Goal: Task Accomplishment & Management: Use online tool/utility

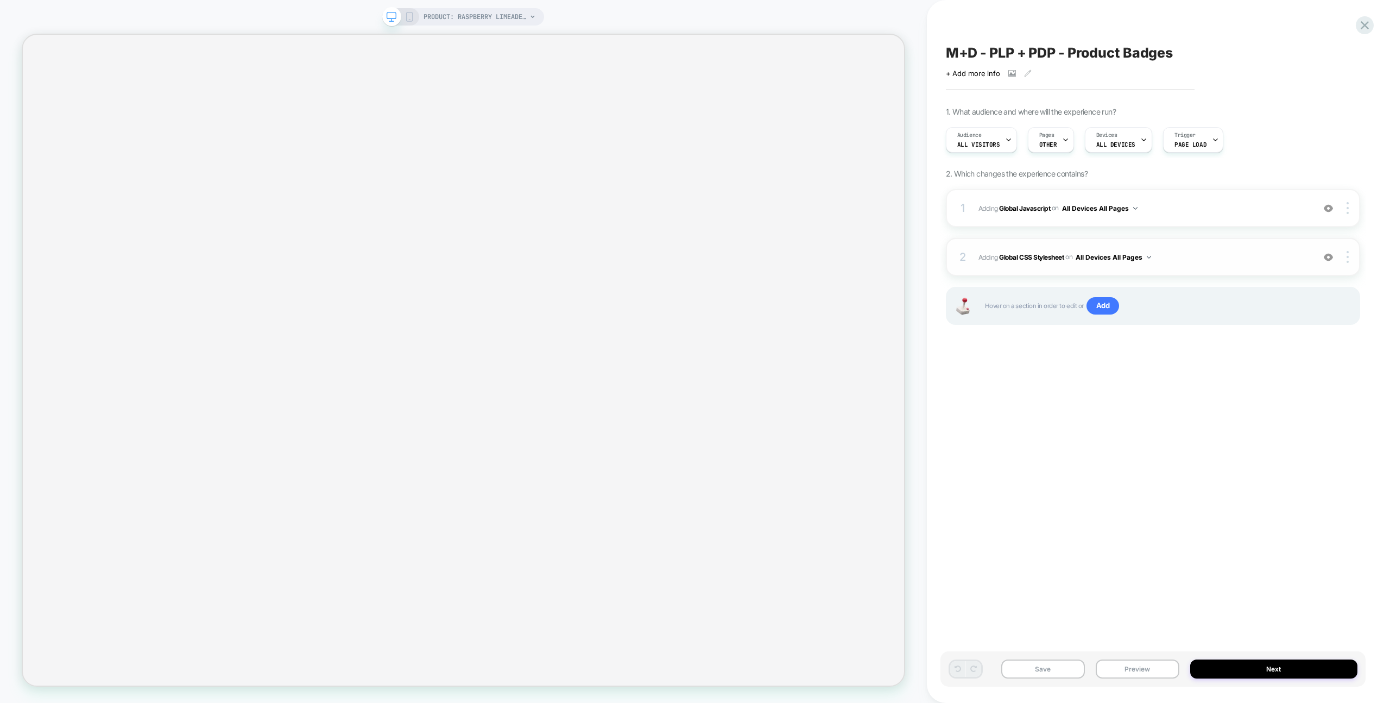
click at [1249, 249] on div "2 Adding Global CSS Stylesheet on All Devices All Pages Add Before Add After Ta…" at bounding box center [1153, 257] width 414 height 38
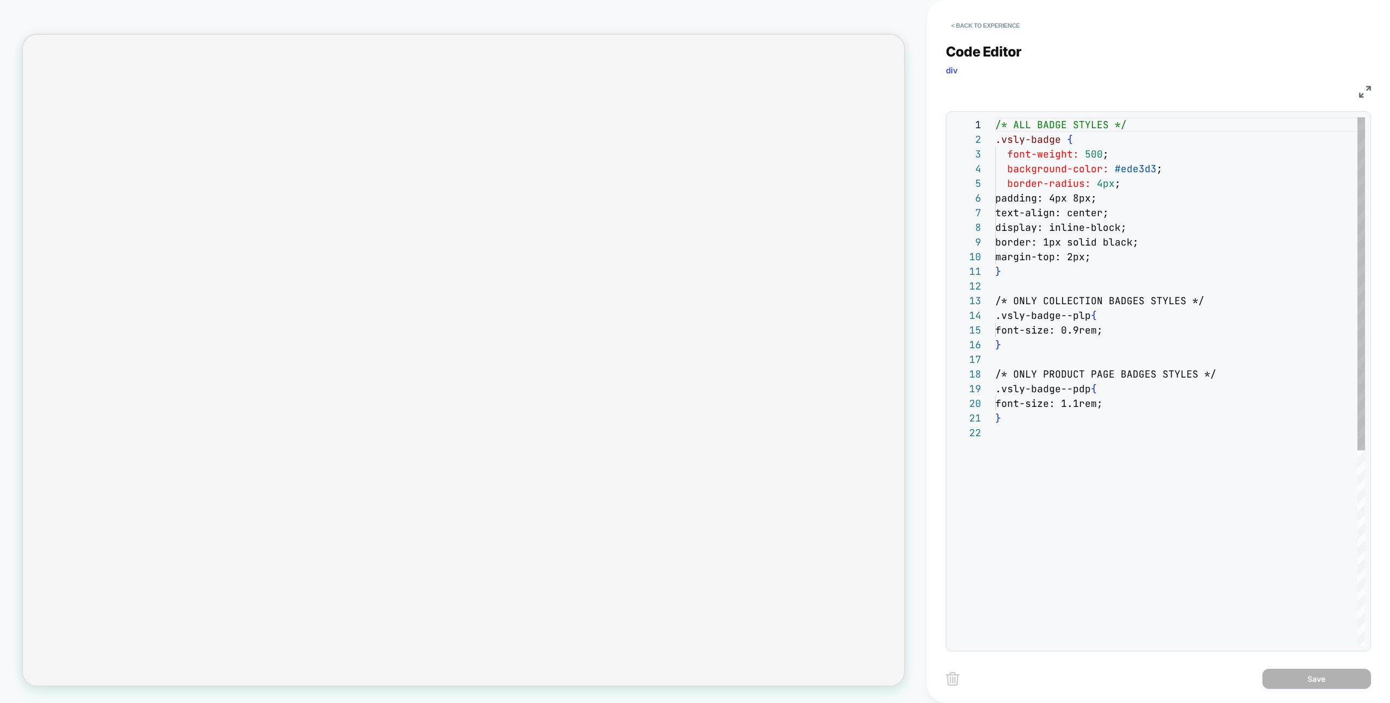
scroll to position [147, 0]
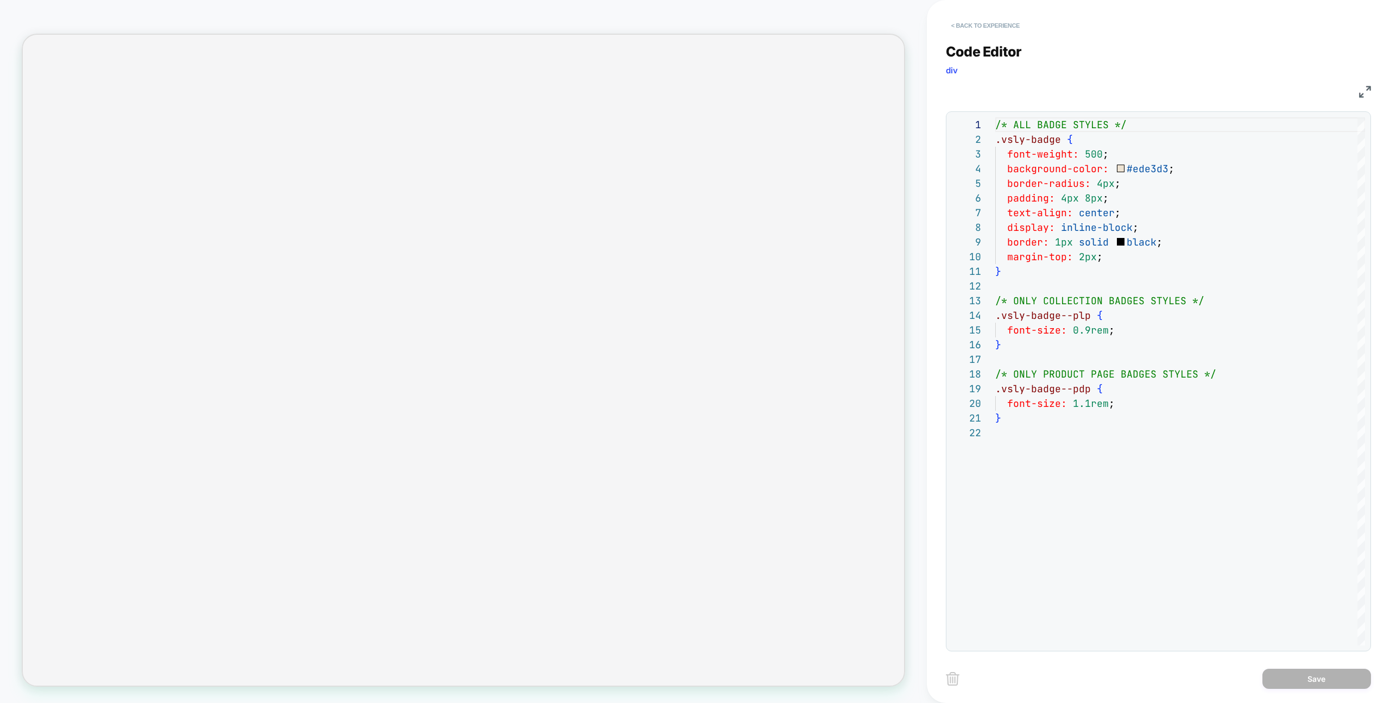
click at [999, 20] on button "< Back to experience" at bounding box center [985, 25] width 79 height 17
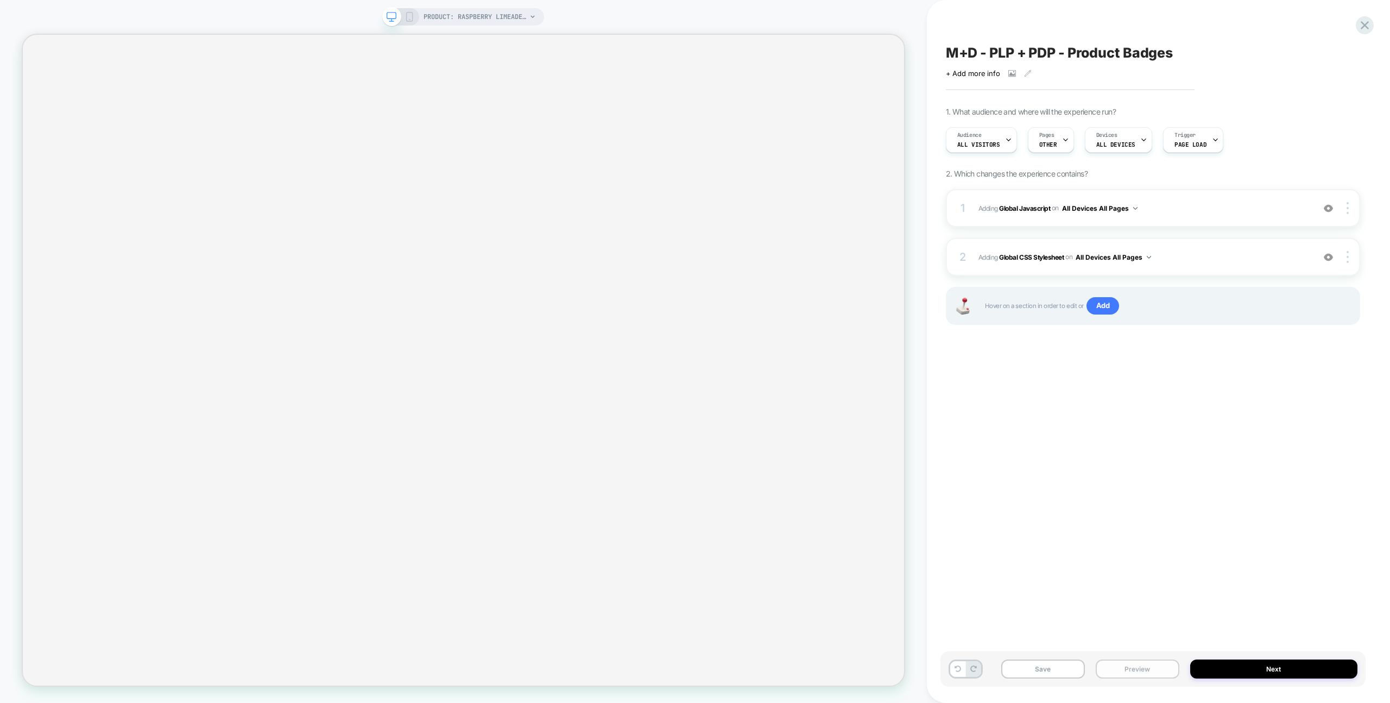
click at [1150, 674] on button "Preview" at bounding box center [1138, 668] width 84 height 19
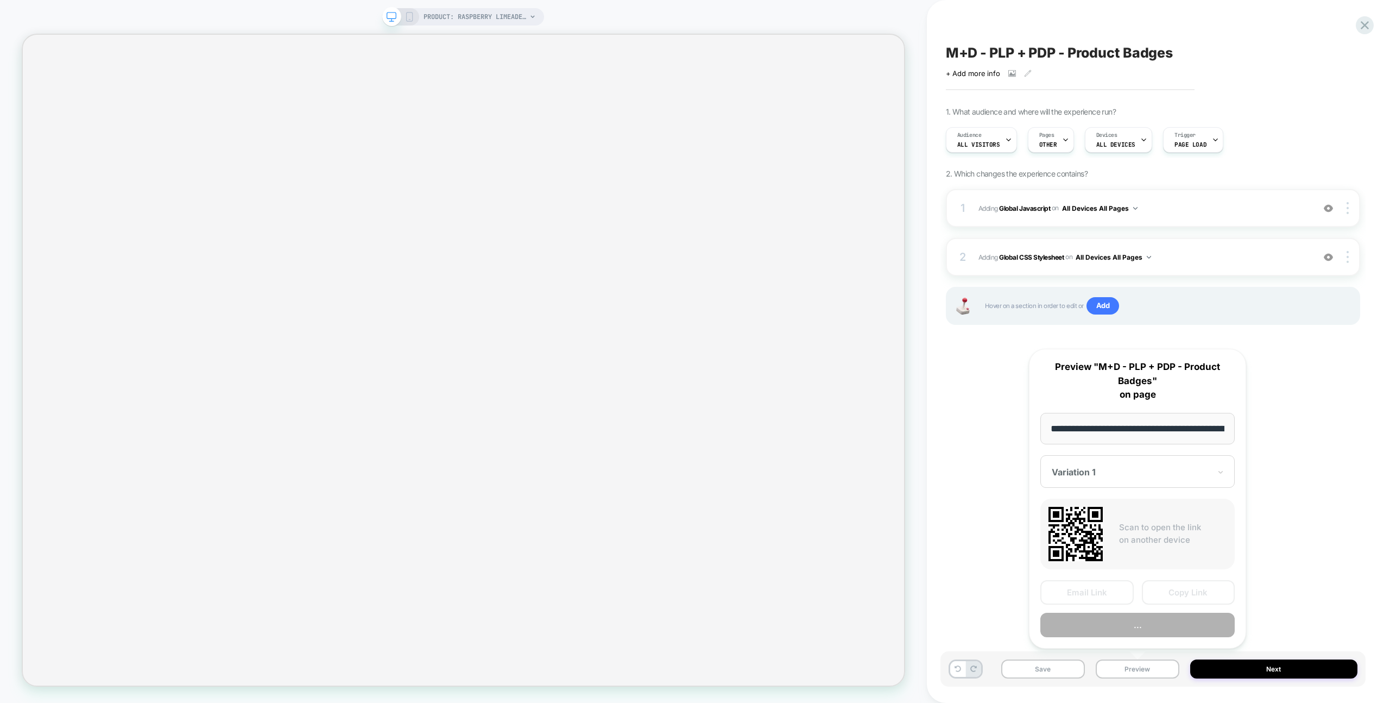
scroll to position [0, 213]
click at [1167, 642] on div "**********" at bounding box center [1137, 499] width 217 height 300
click at [1167, 631] on button "Preview" at bounding box center [1138, 625] width 194 height 24
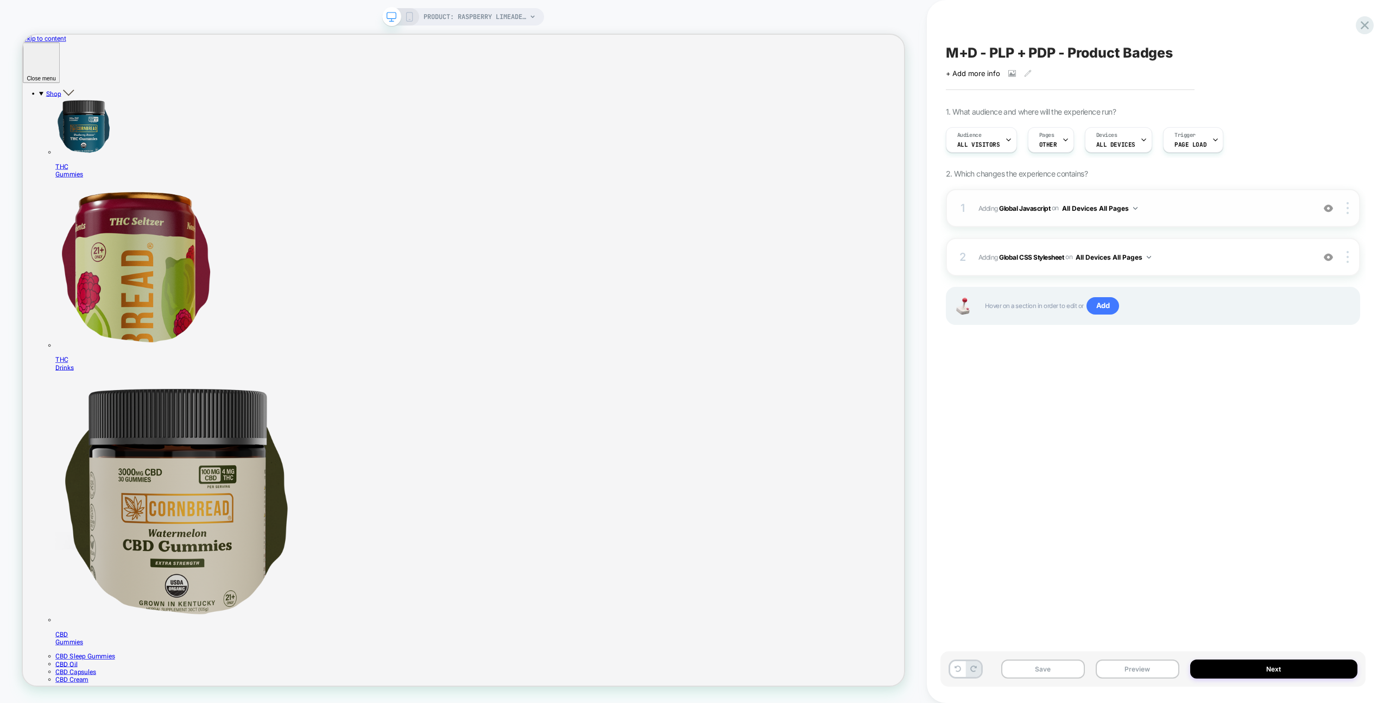
click at [1162, 209] on span "Adding Global Javascript on All Devices All Pages" at bounding box center [1144, 208] width 330 height 14
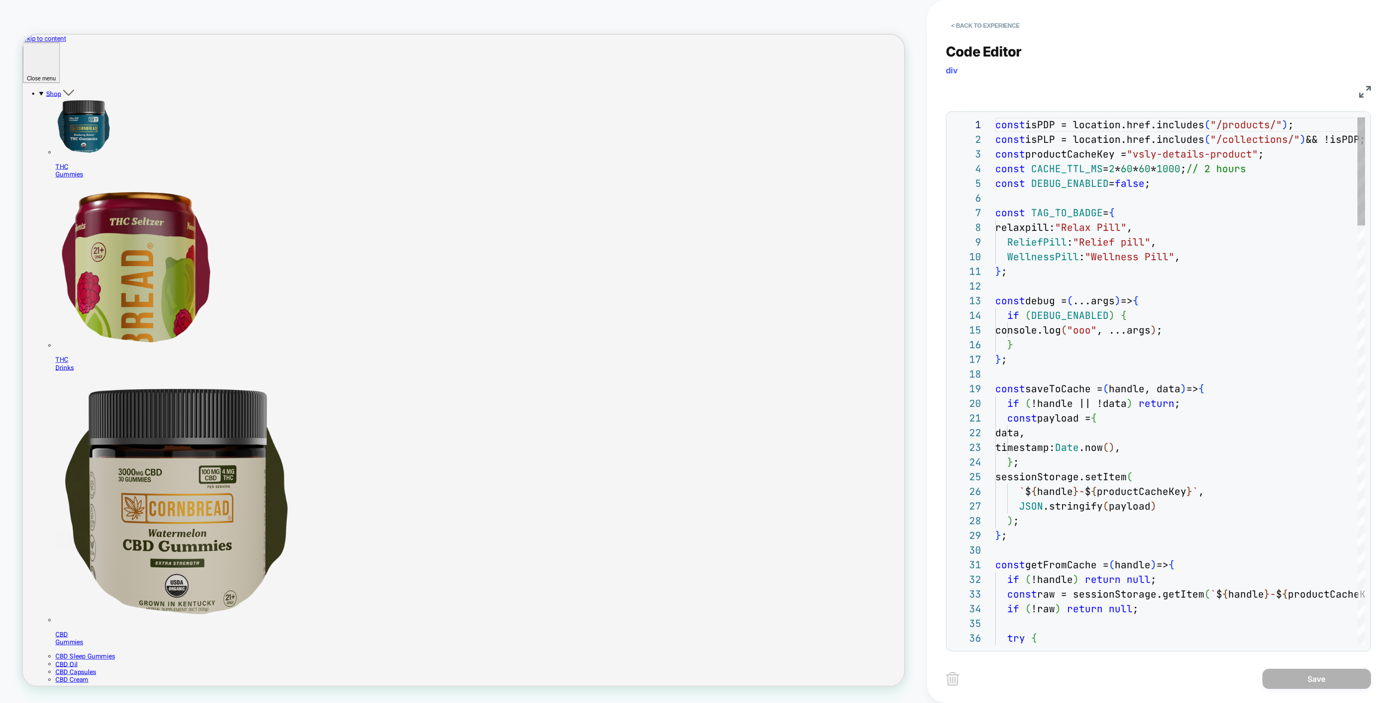
scroll to position [88, 129]
type textarea "**********"
type textarea "*"
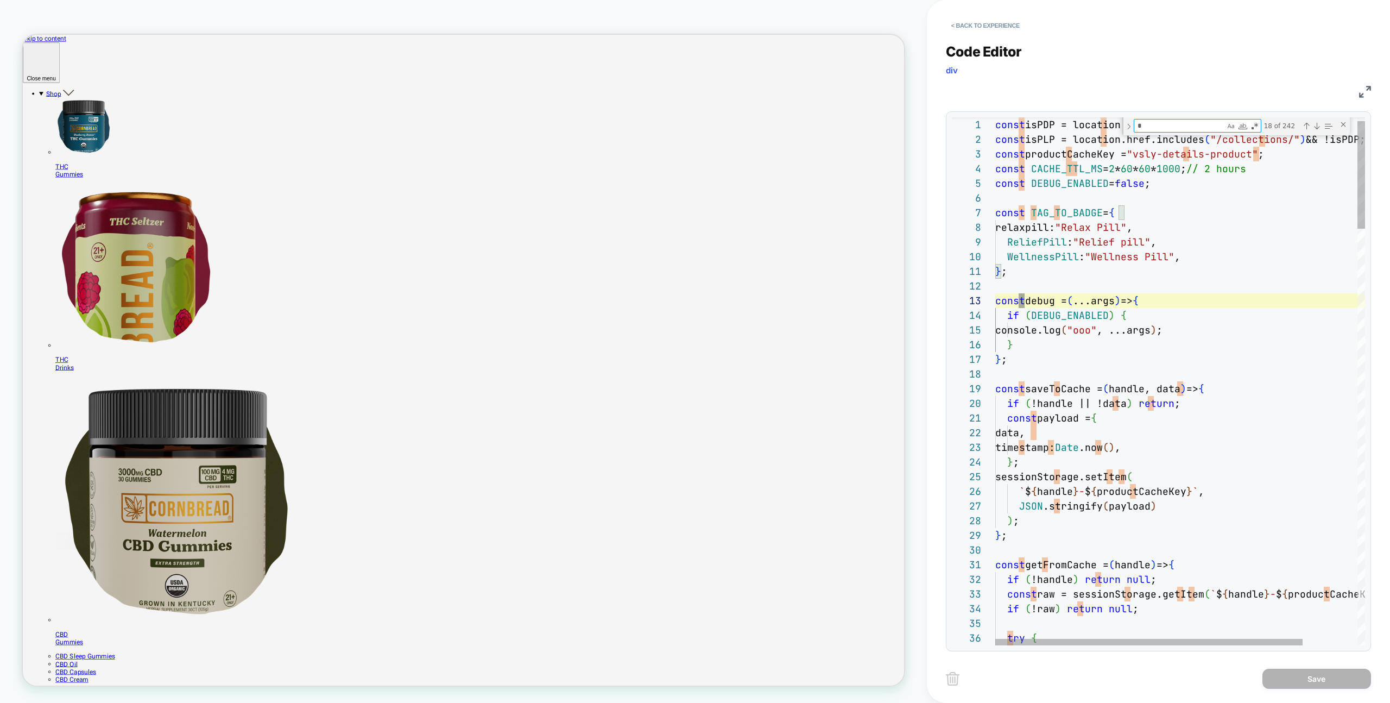
type textarea "**********"
type textarea "**"
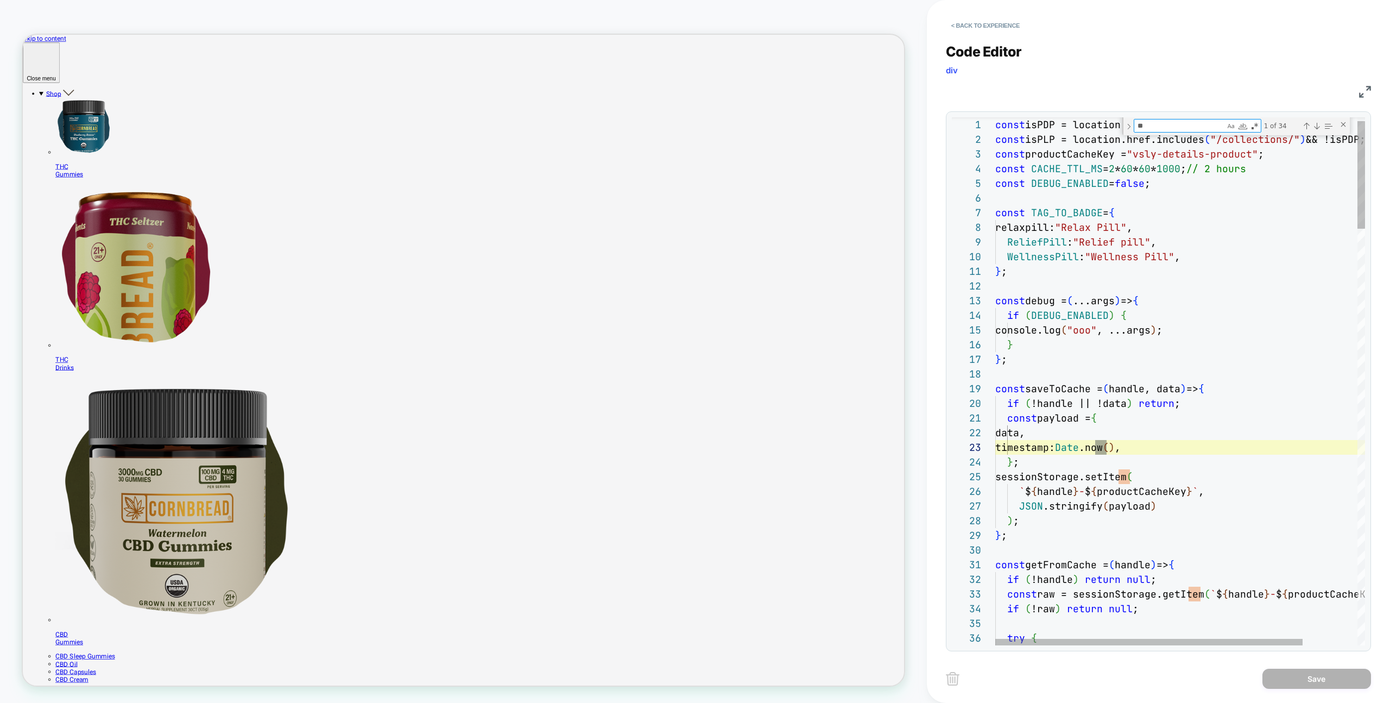
type textarea "**********"
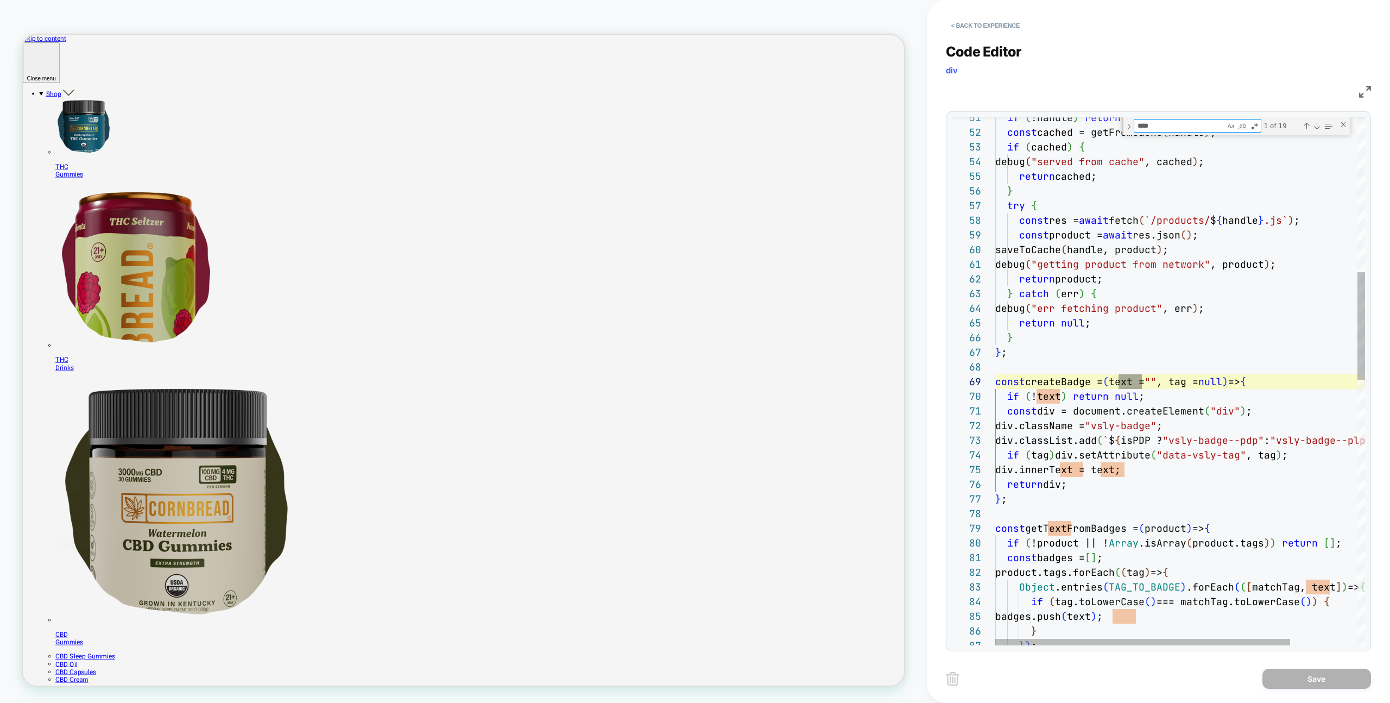
scroll to position [147, 147]
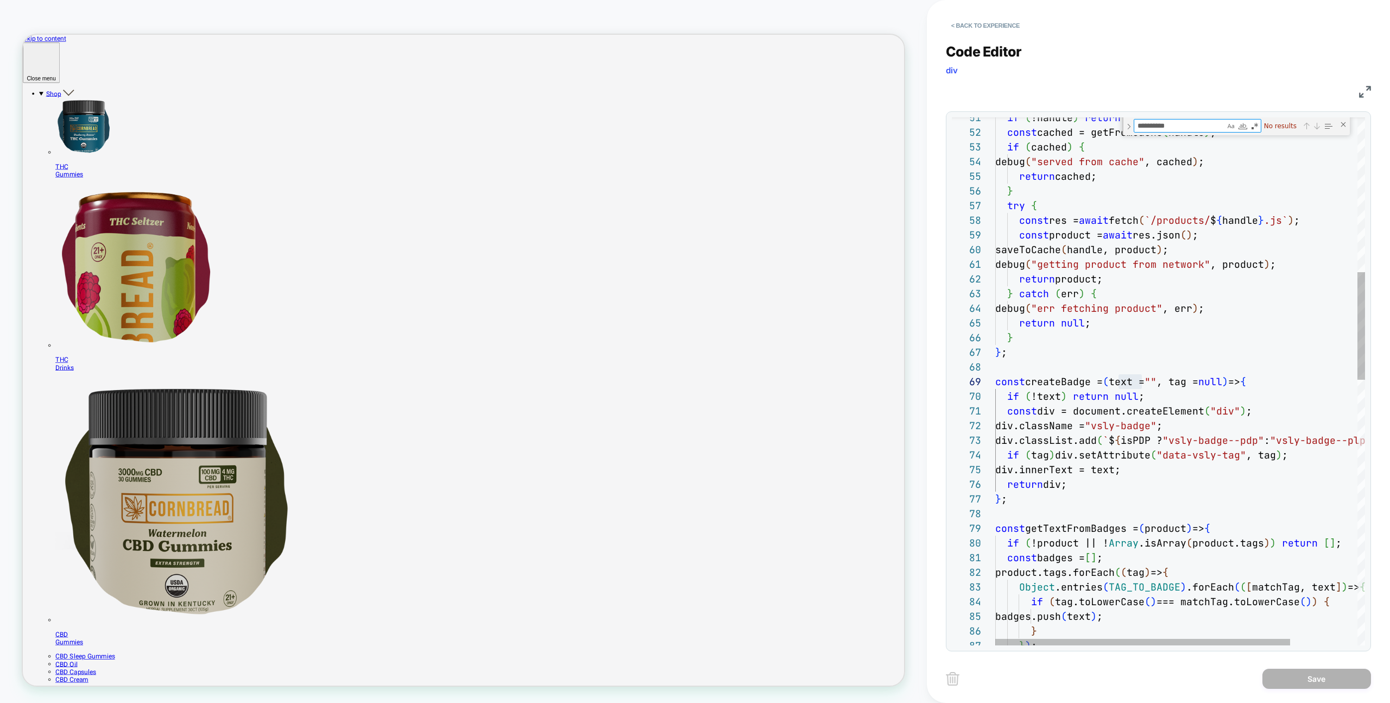
type textarea "**********"
type textarea "*"
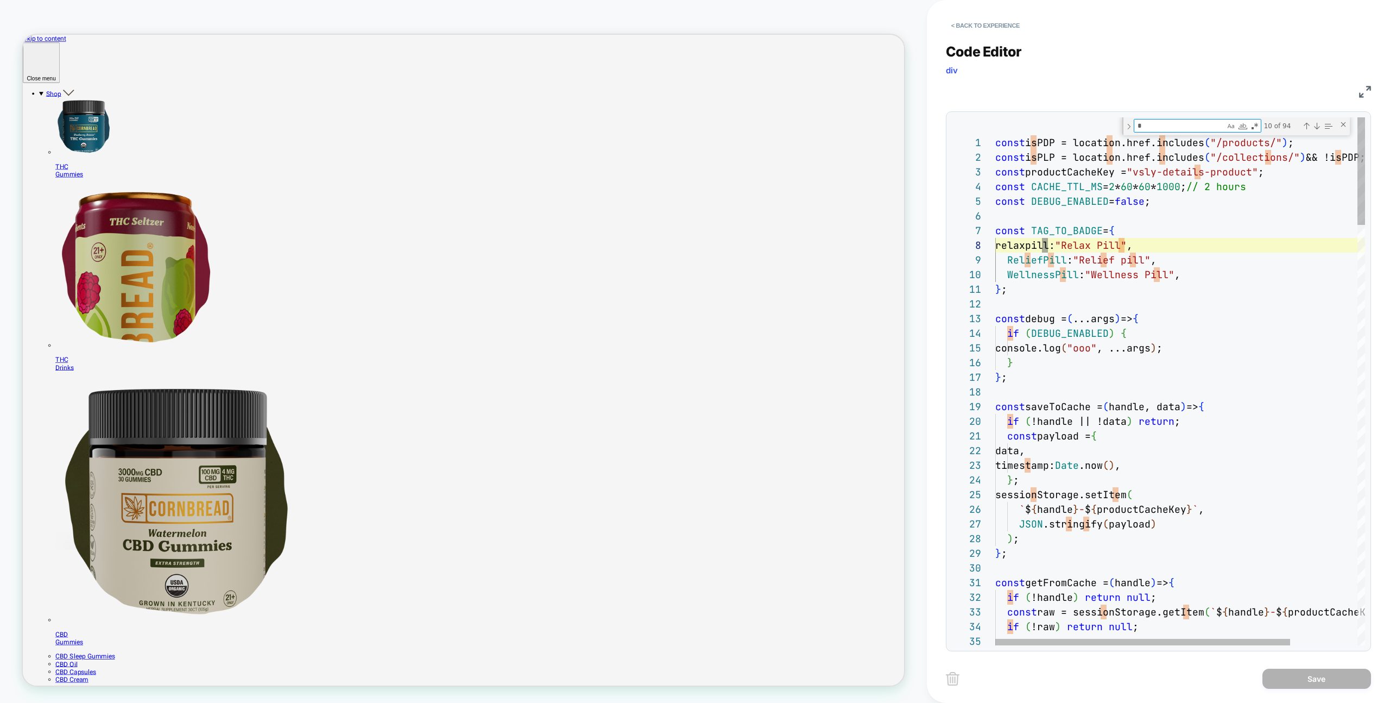
type textarea "**********"
type textarea "**"
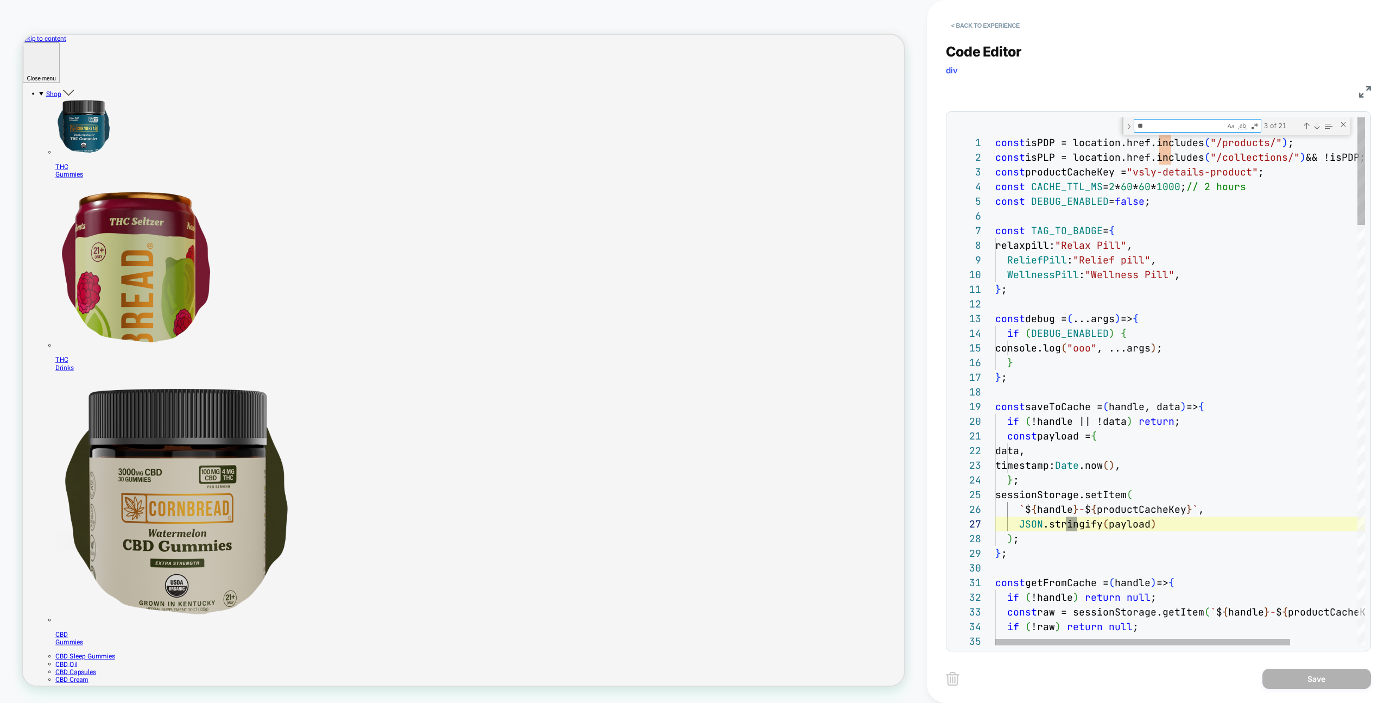
type textarea "**********"
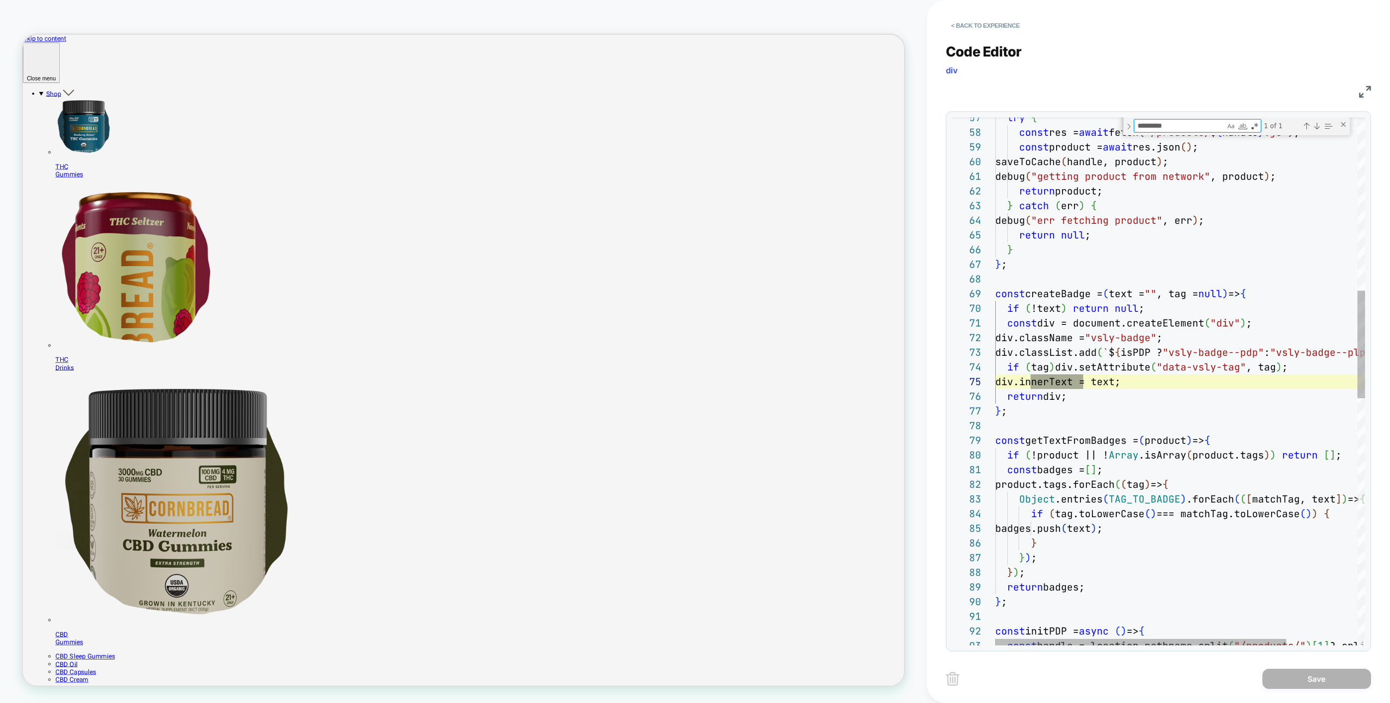
type textarea "*********"
click at [1289, 373] on div "try { const res = await fetch ( `/products/ $ { handle } .js` ) ; const product…" at bounding box center [1224, 563] width 459 height 2584
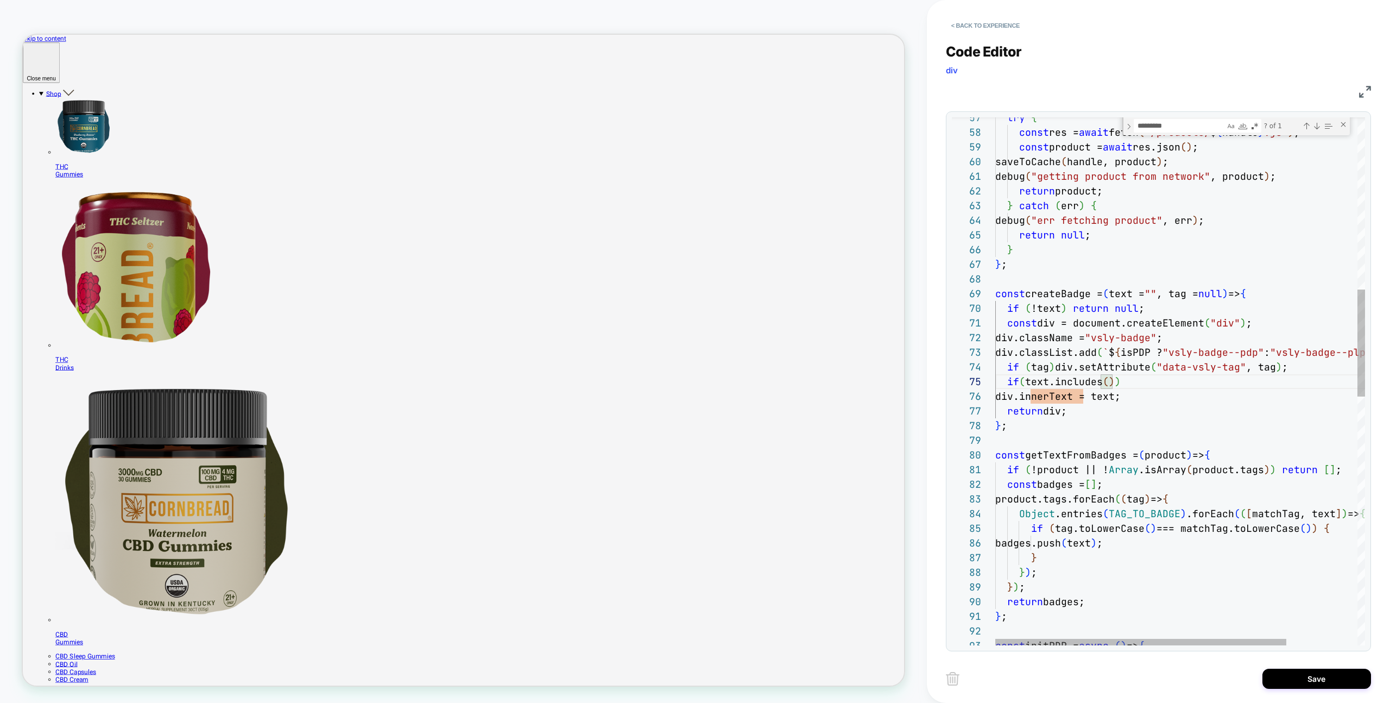
scroll to position [59, 0]
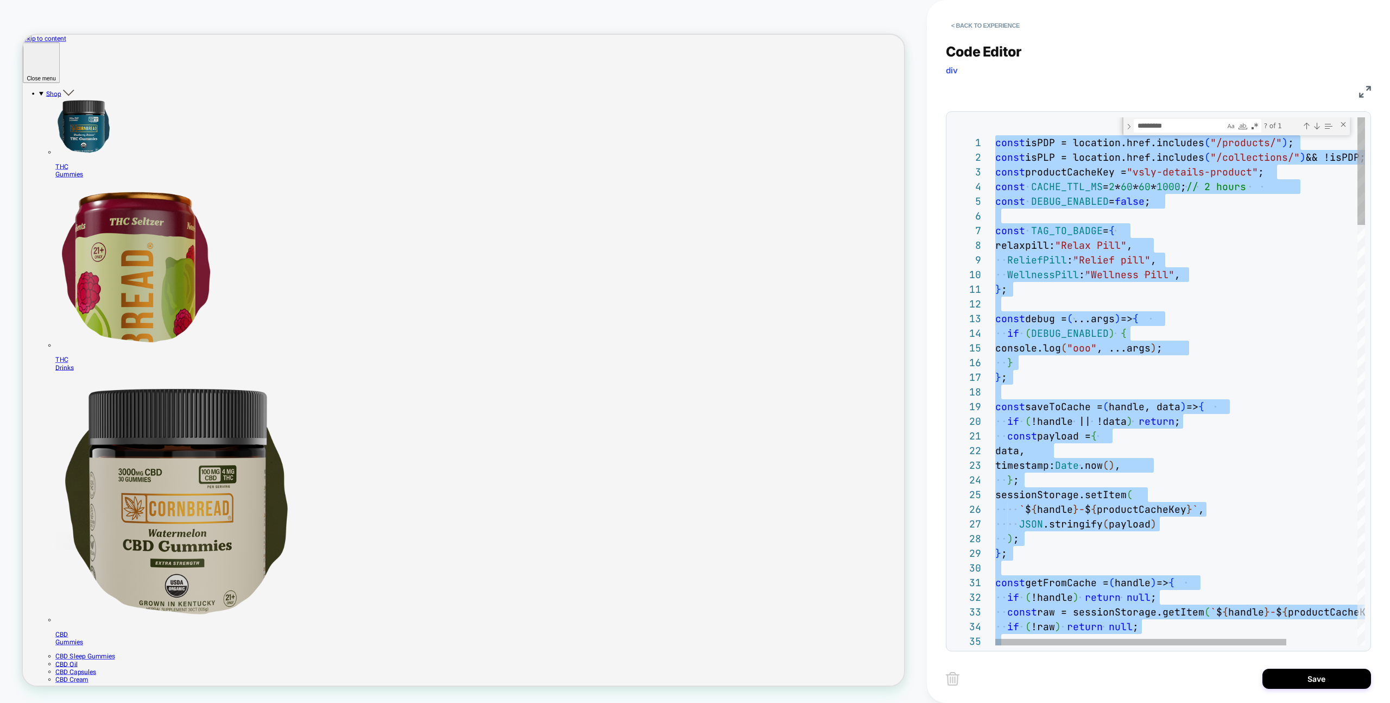
type textarea "**********"
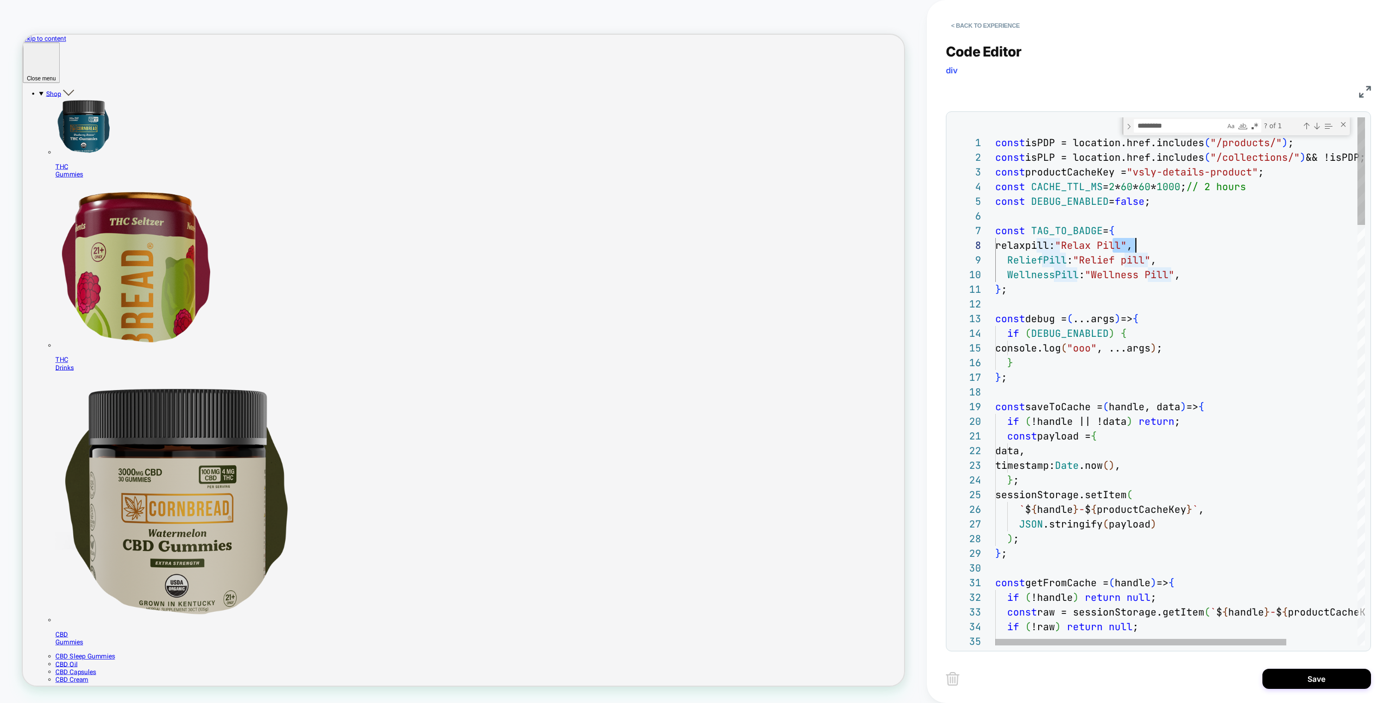
drag, startPoint x: 1013, startPoint y: 41, endPoint x: 1008, endPoint y: 36, distance: 6.1
click at [1012, 40] on div "Code Editor div JS 33 34 35 30 31 32 27 28 29 21 22 23 24 25 26 18 19 20 15 16 …" at bounding box center [1158, 340] width 425 height 621
click at [1008, 36] on div "Code Editor div JS 33 34 35 30 31 32 27 28 29 21 22 23 24 25 26 18 19 20 15 16 …" at bounding box center [1158, 340] width 425 height 621
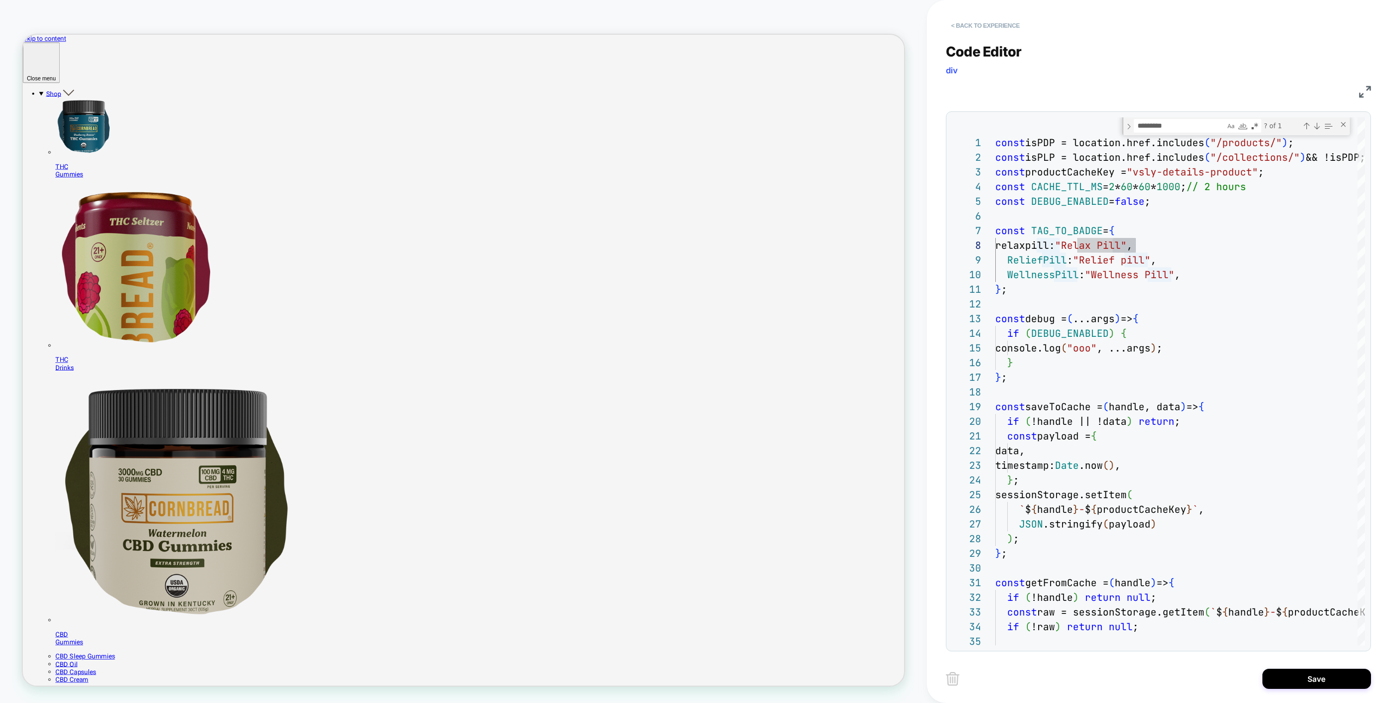
click at [1006, 29] on button "< Back to experience" at bounding box center [985, 25] width 79 height 17
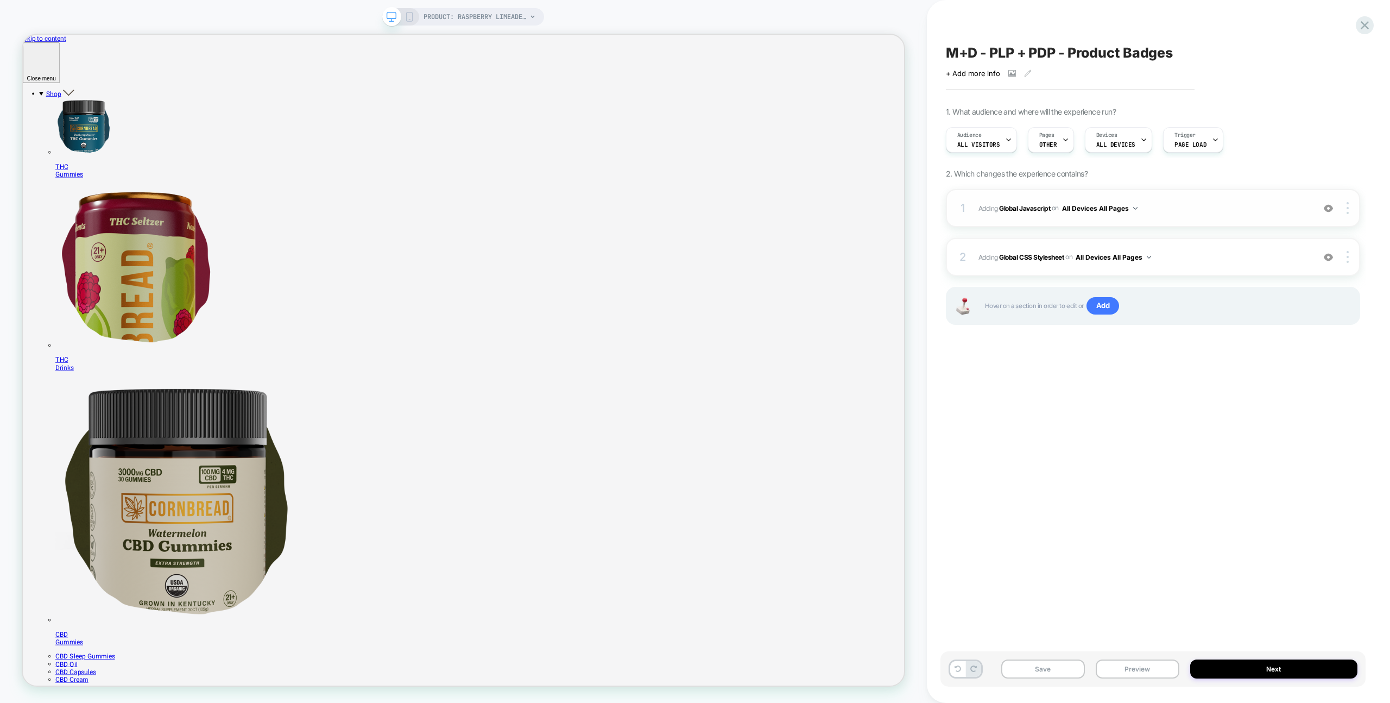
click at [1236, 205] on span "Adding Global Javascript on All Devices All Pages" at bounding box center [1144, 208] width 330 height 14
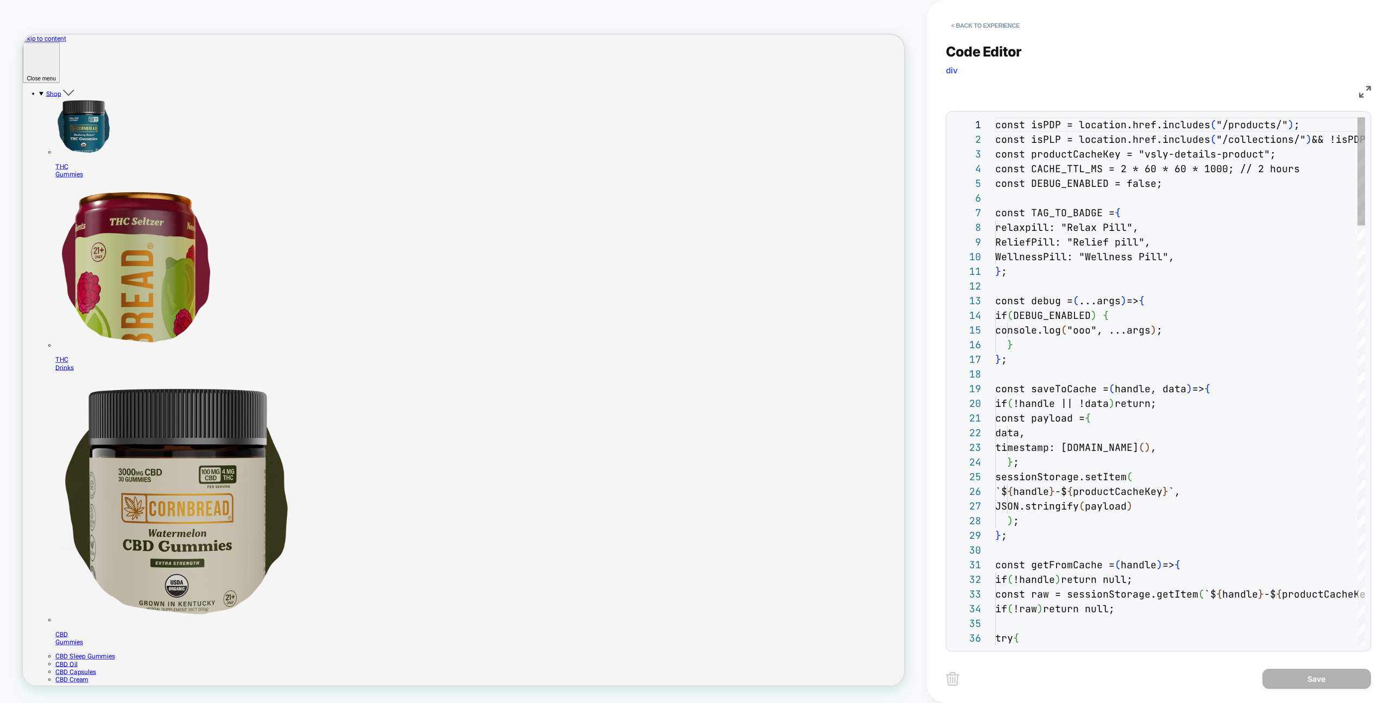
scroll to position [147, 0]
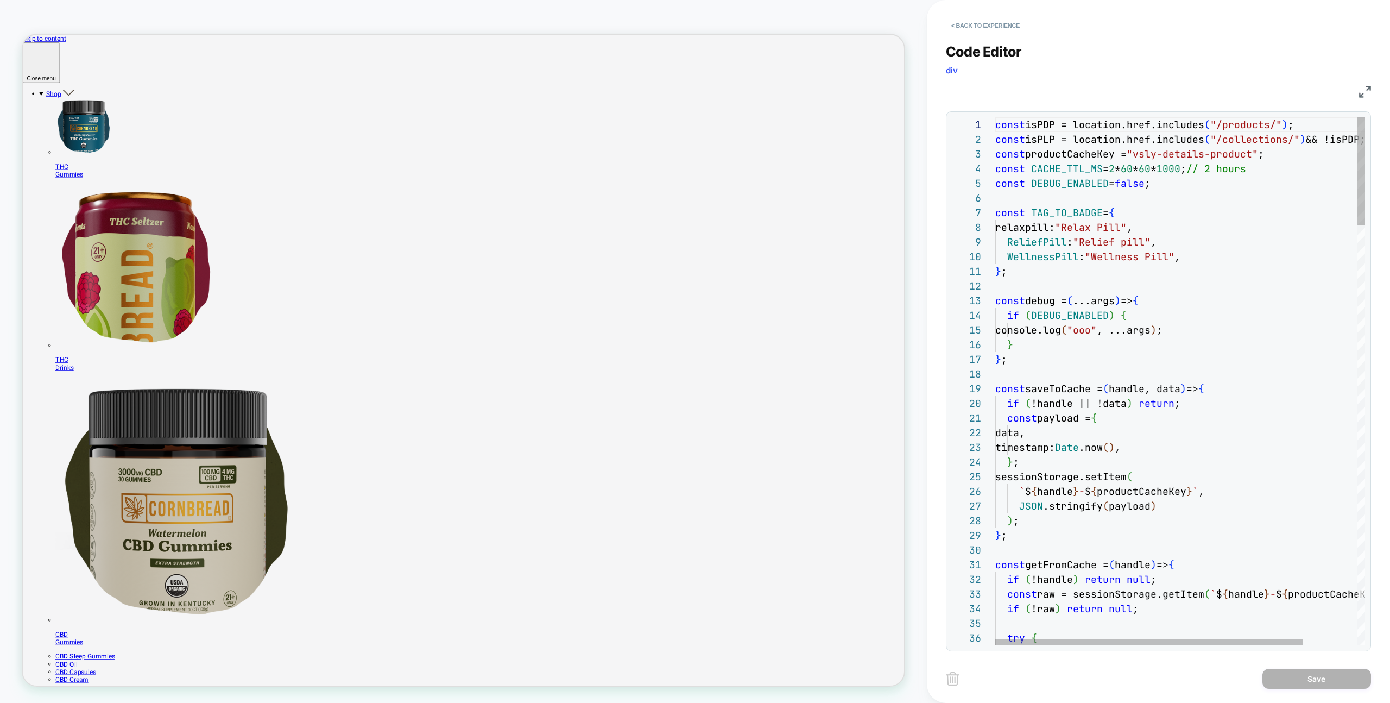
type textarea "**********"
click at [1283, 652] on div "< Back to experience Code Editor div JS 1 2 3 4 5 6 7 8 9 10 11 12 13 14 15 16 …" at bounding box center [1158, 351] width 425 height 703
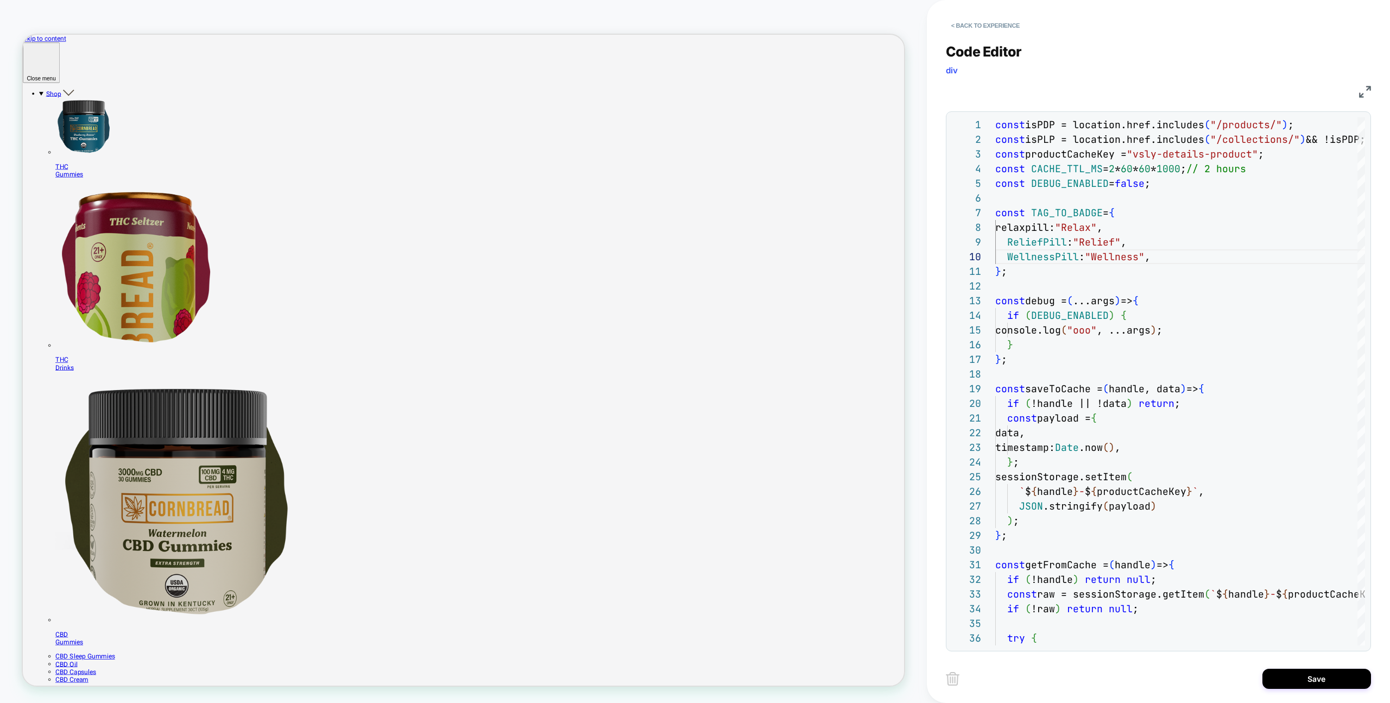
click at [1288, 658] on div "< Back to experience Code Editor div JS 1 2 3 4 5 6 7 8 9 10 11 12 13 14 15 16 …" at bounding box center [1158, 351] width 425 height 703
click at [1289, 680] on button "Save" at bounding box center [1317, 679] width 109 height 20
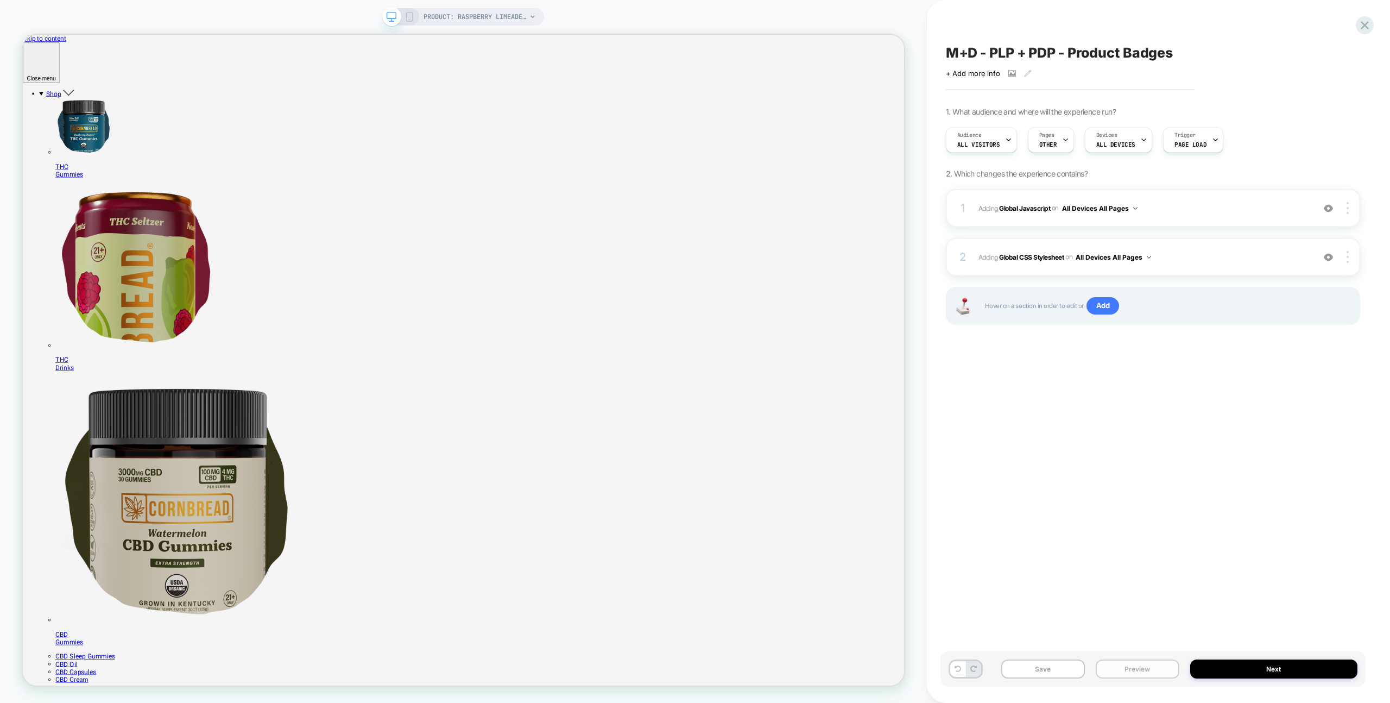
click at [1151, 670] on button "Preview" at bounding box center [1138, 668] width 84 height 19
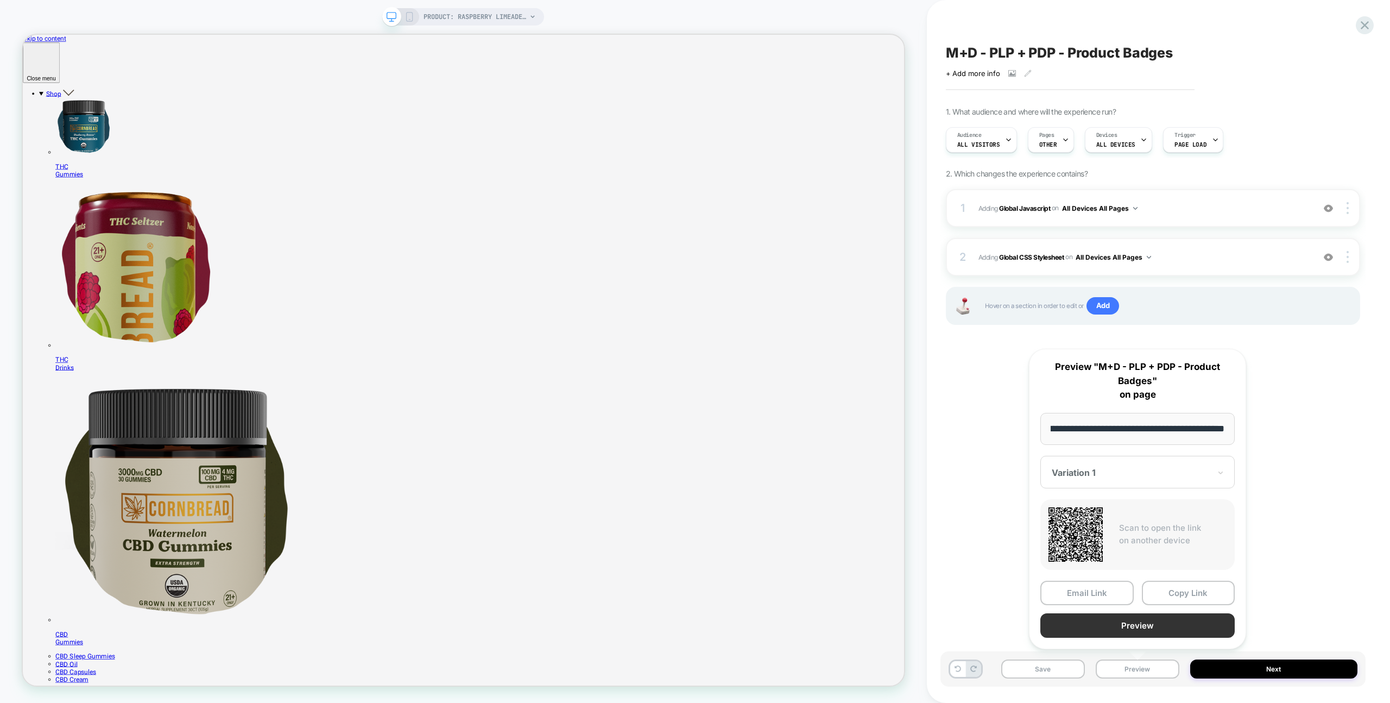
scroll to position [0, 0]
click at [1133, 613] on button "Preview" at bounding box center [1138, 625] width 194 height 24
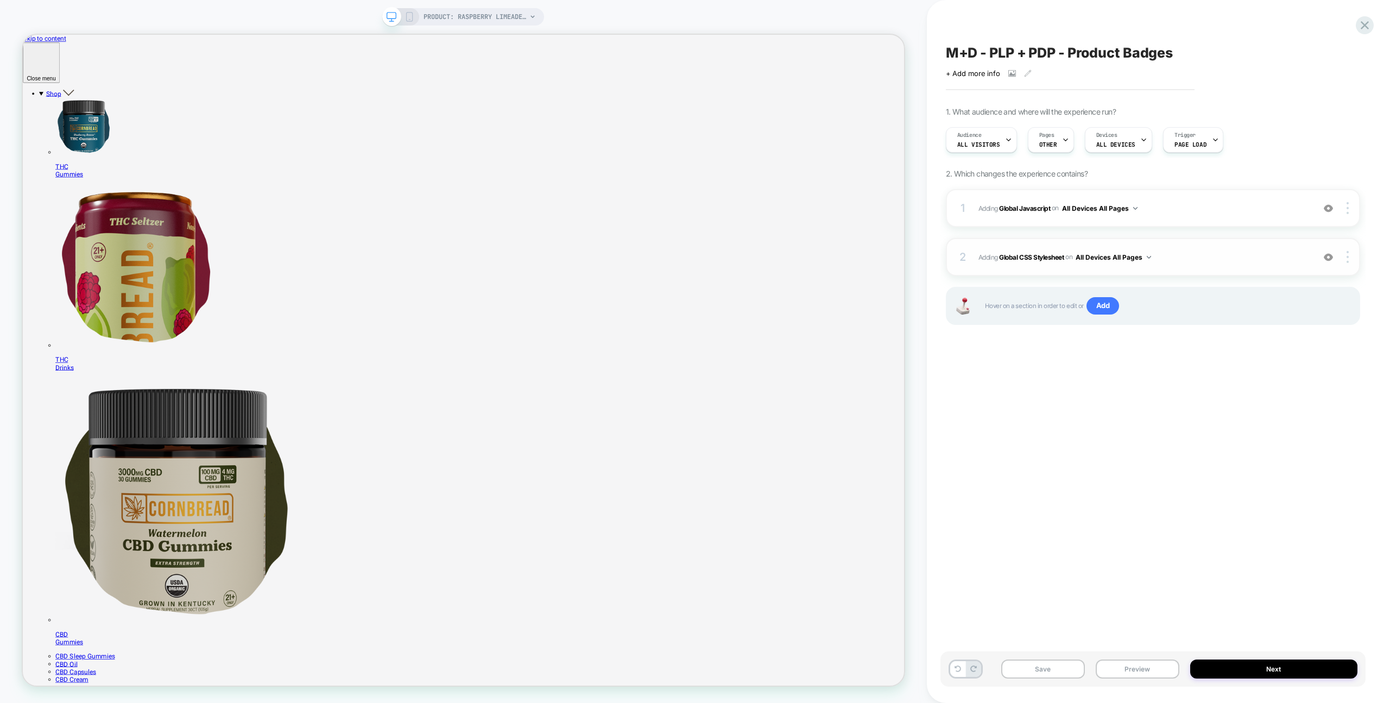
click at [1248, 247] on div "2 Adding Global CSS Stylesheet on All Devices All Pages Add Before Add After Ta…" at bounding box center [1153, 257] width 414 height 38
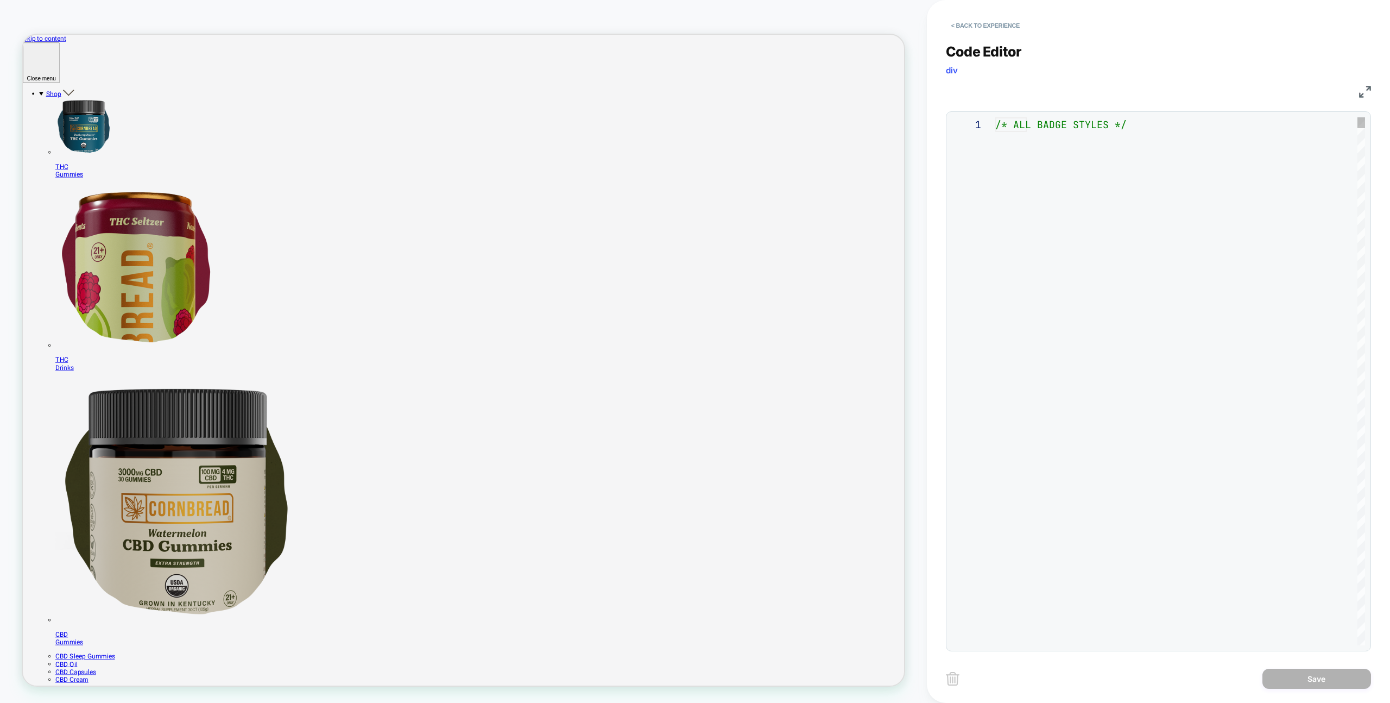
scroll to position [147, 0]
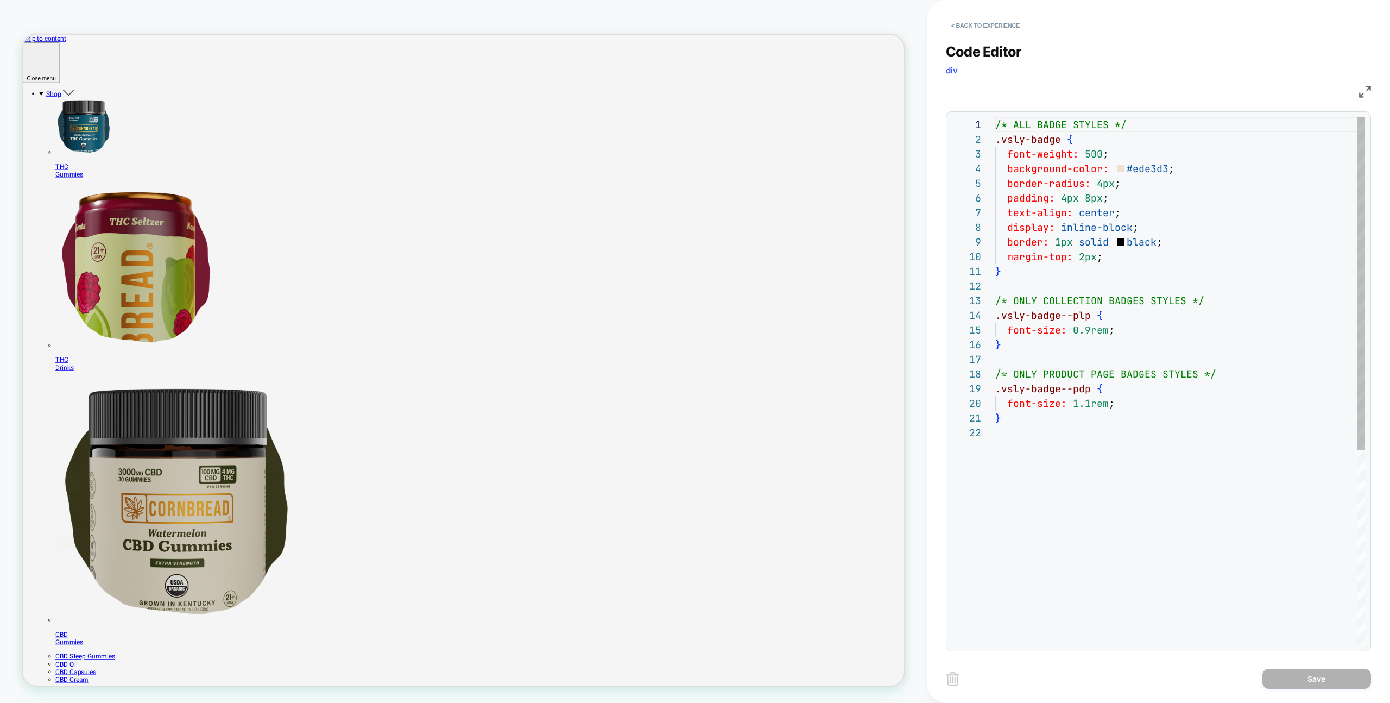
click at [1140, 165] on div "/* ALL BADGE STYLES */ .vsly-badge { font-weight: 500 ; background-color: #ede3…" at bounding box center [1180, 535] width 370 height 836
drag, startPoint x: 1114, startPoint y: 167, endPoint x: 1136, endPoint y: 189, distance: 31.1
click at [1114, 167] on div "/* ALL BADGE STYLES */ .vsly-badge { font-weight: 500 ; background-color: # #C5…" at bounding box center [1180, 535] width 370 height 836
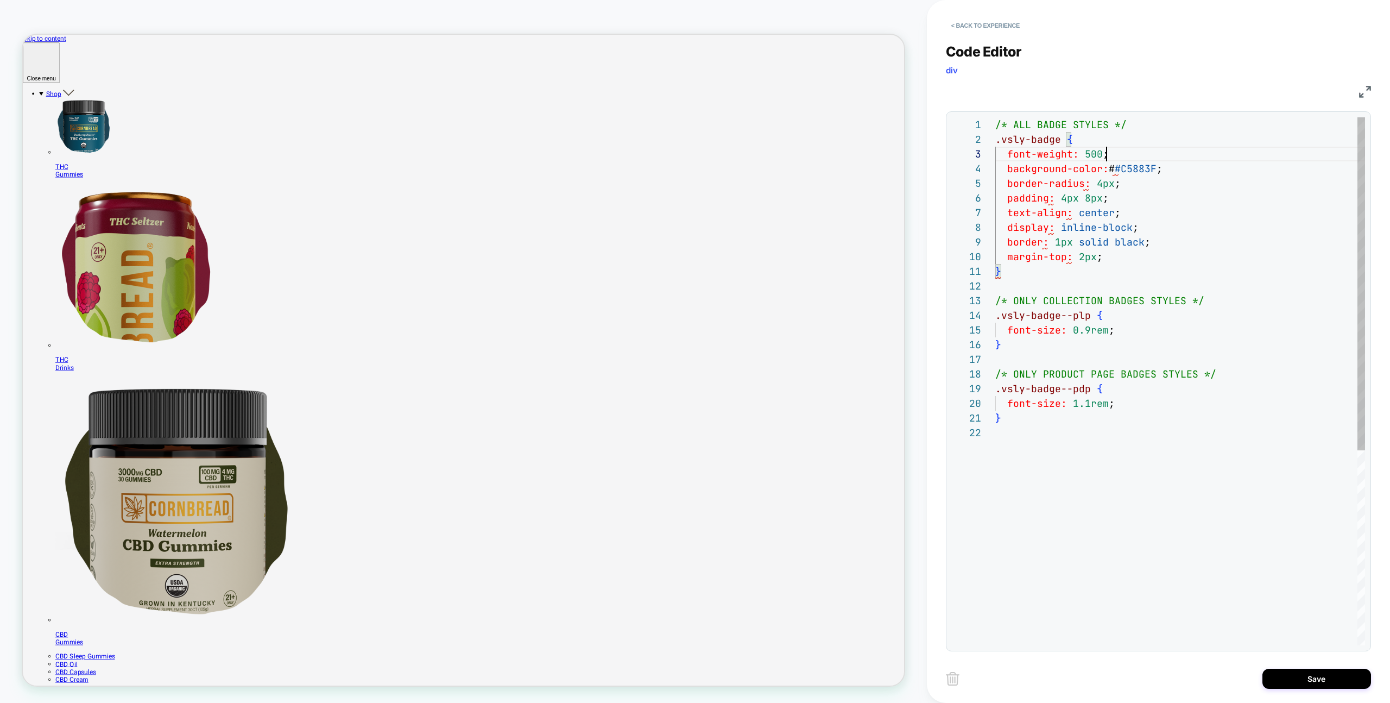
click at [1115, 157] on div "/* ALL BADGE STYLES */ .vsly-badge { font-weight: 500 ; background-color: # #C5…" at bounding box center [1180, 535] width 370 height 836
drag, startPoint x: 1118, startPoint y: 168, endPoint x: 1125, endPoint y: 176, distance: 10.8
click at [1118, 168] on div "/* ALL BADGE STYLES */ .vsly-badge { font-weight: 500 ; background-color: # #C5…" at bounding box center [1180, 535] width 370 height 836
type textarea "**********"
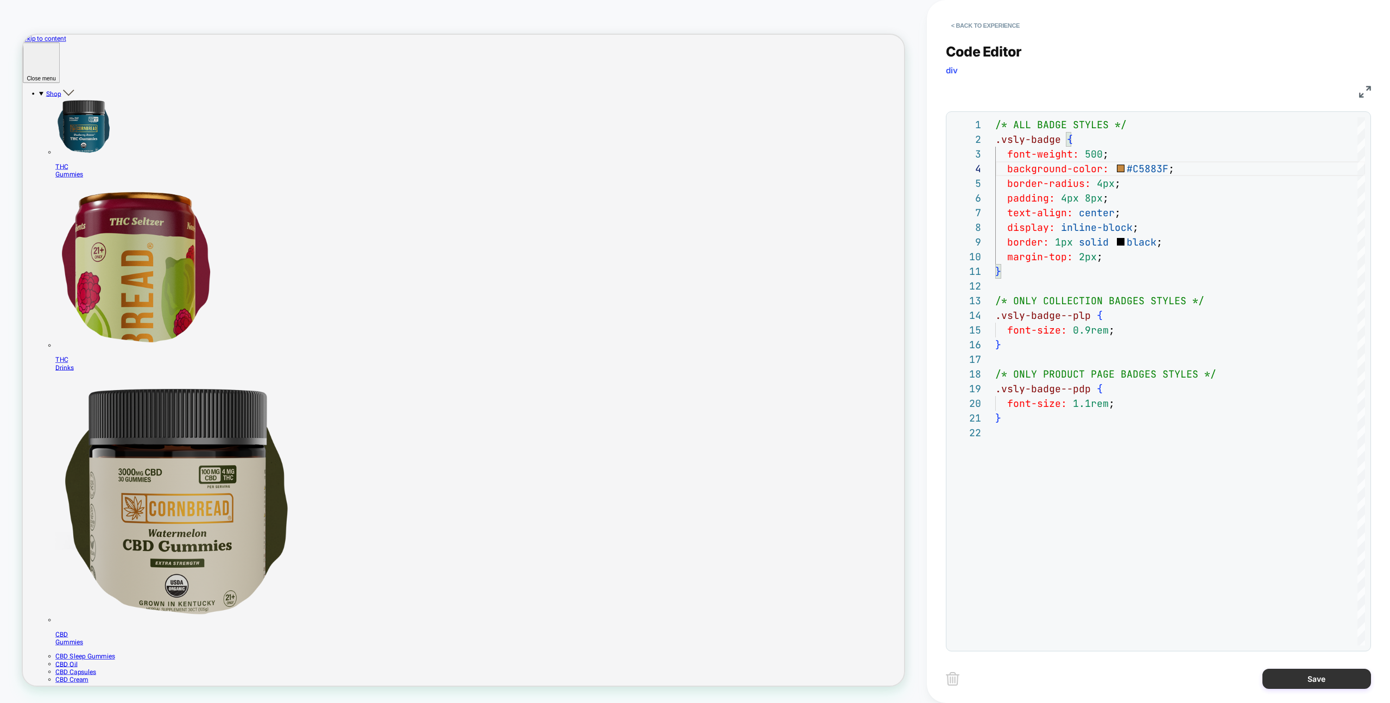
drag, startPoint x: 1314, startPoint y: 685, endPoint x: 1306, endPoint y: 684, distance: 8.2
click at [1314, 685] on button "Save" at bounding box center [1317, 679] width 109 height 20
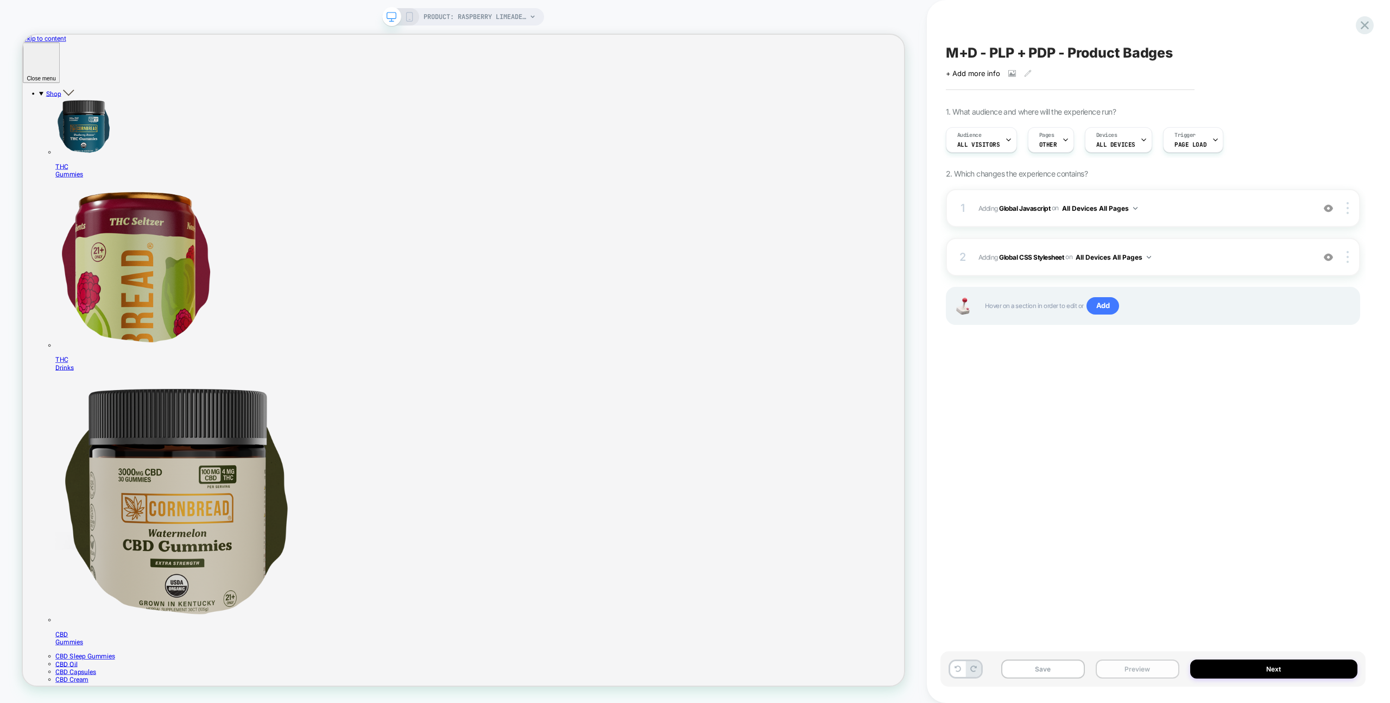
click at [1152, 679] on div "Save Preview Next" at bounding box center [1153, 668] width 425 height 35
drag, startPoint x: 1152, startPoint y: 674, endPoint x: 1151, endPoint y: 661, distance: 12.6
click at [1152, 674] on button "Preview" at bounding box center [1138, 668] width 84 height 19
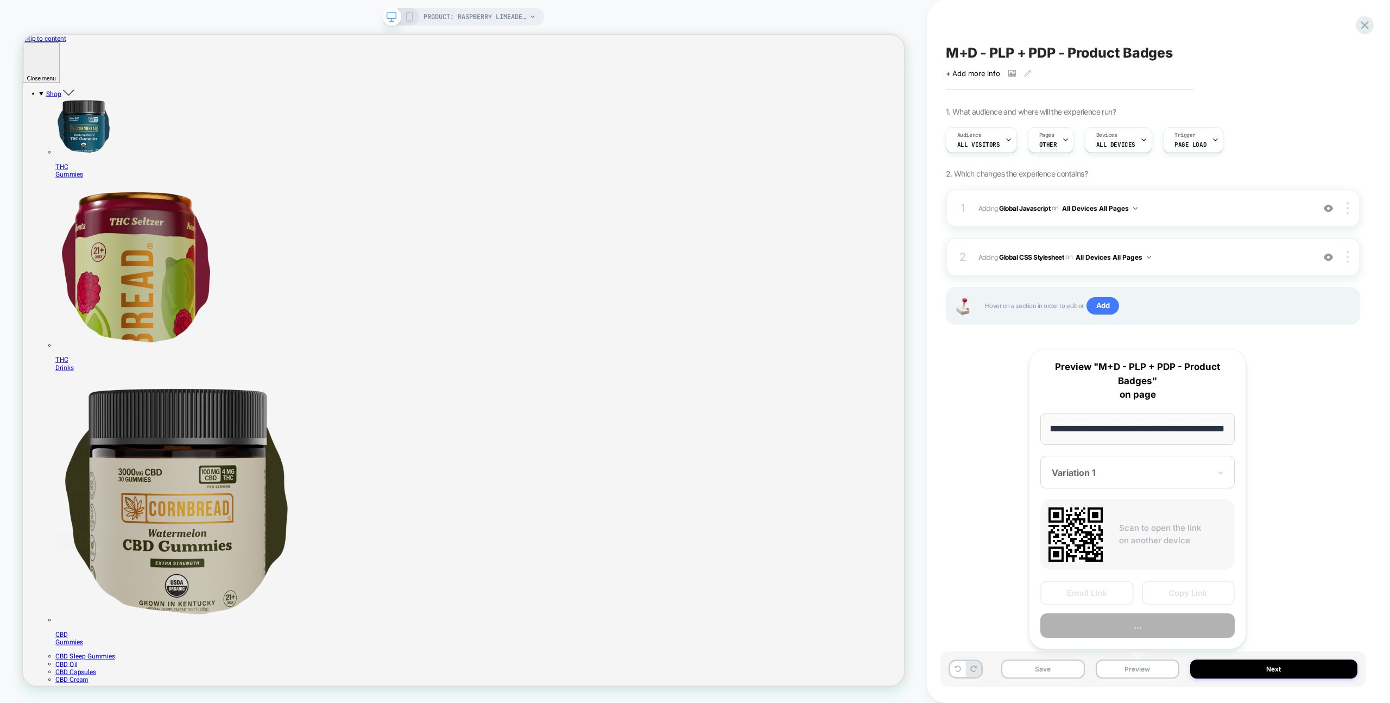
scroll to position [0, 0]
click at [1149, 641] on div "**********" at bounding box center [1137, 499] width 217 height 300
click at [1149, 638] on div "**********" at bounding box center [1137, 499] width 217 height 300
click at [1150, 634] on button "Preview" at bounding box center [1138, 625] width 194 height 24
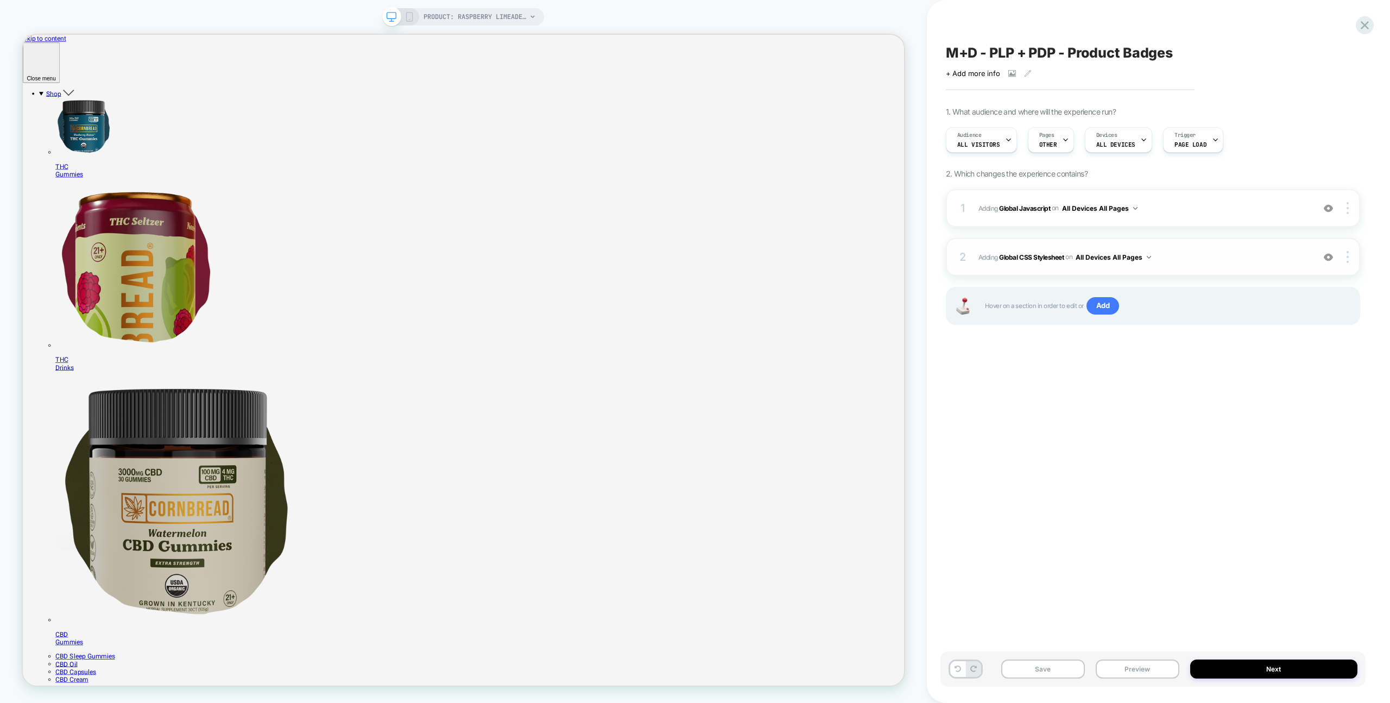
click at [1190, 244] on div "2 Adding Global CSS Stylesheet on All Devices All Pages Add Before Add After Ta…" at bounding box center [1153, 257] width 414 height 38
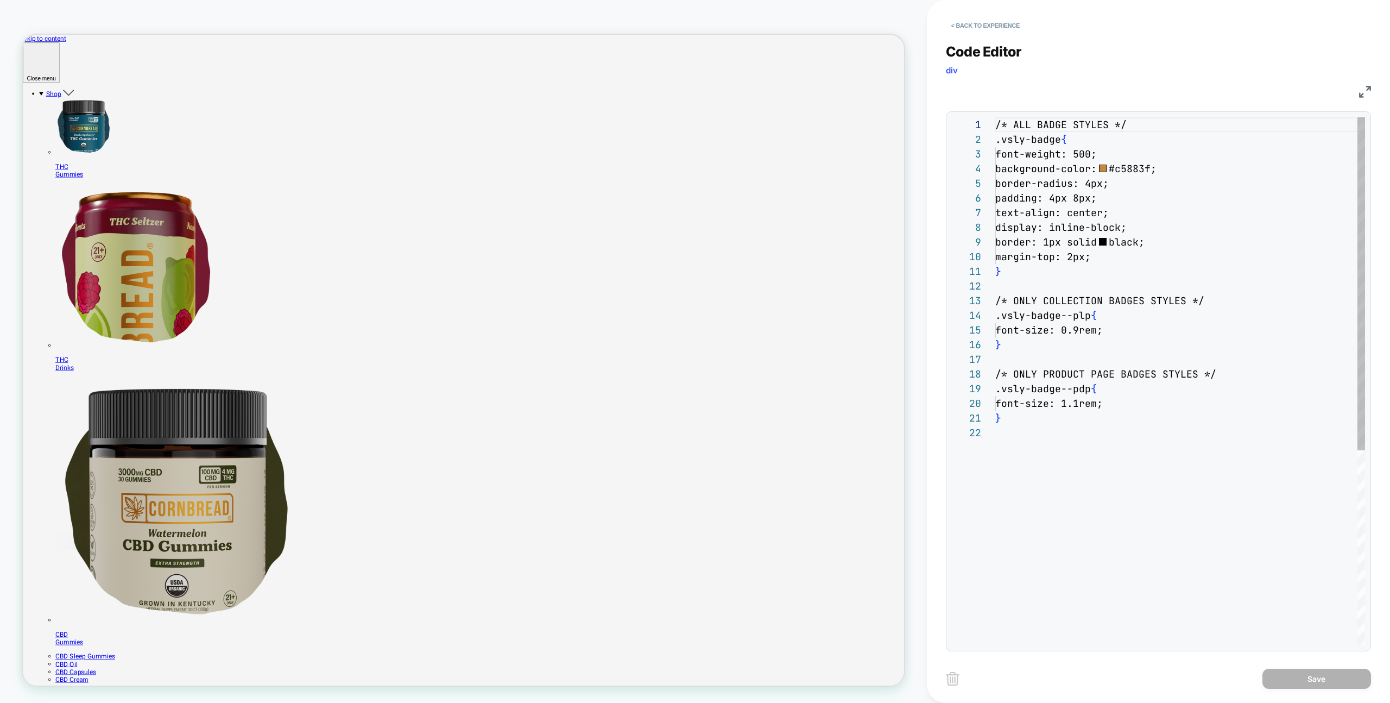
scroll to position [147, 0]
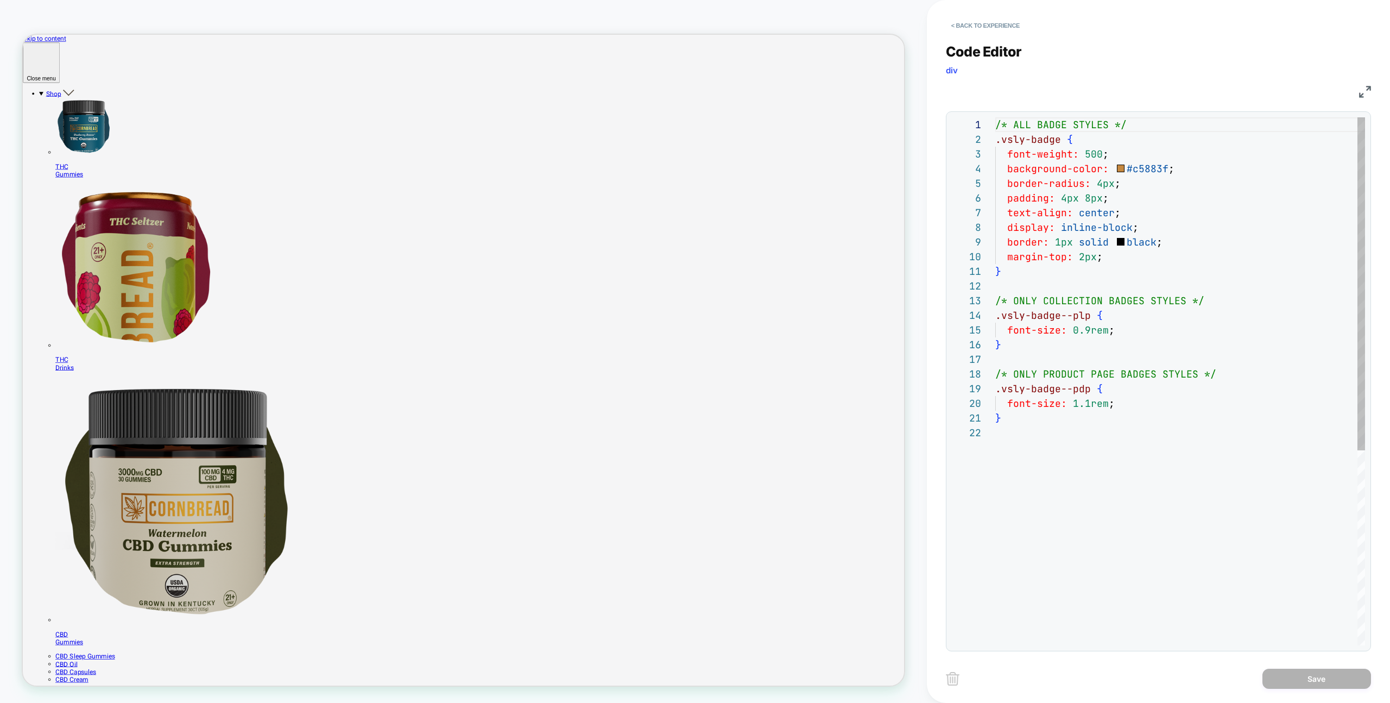
click at [1135, 261] on div "/* ALL BADGE STYLES */ .vsly-badge { font-weight: 500 ; background-color: #c588…" at bounding box center [1180, 535] width 370 height 836
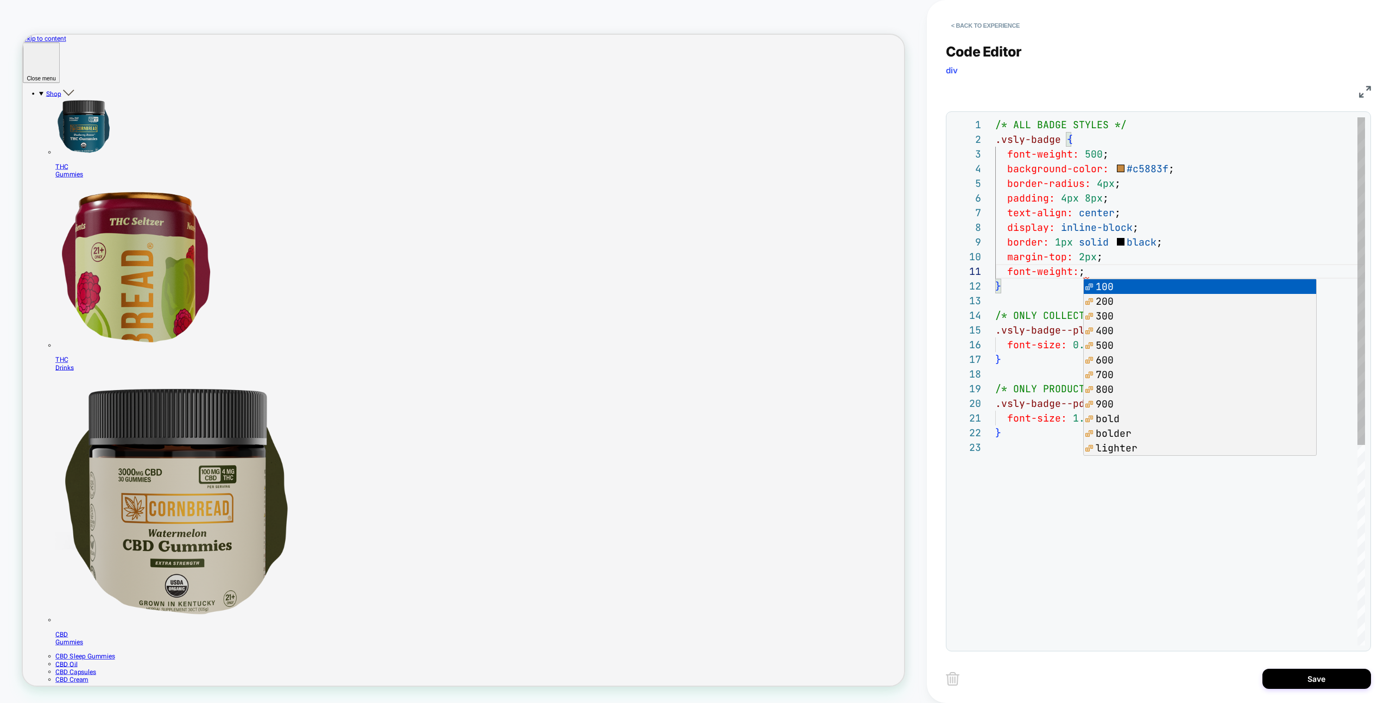
scroll to position [29, 111]
click at [1149, 148] on div "/* ALL BADGE STYLES */ .vsly-badge { font-weight: 500 ; background-color: #c588…" at bounding box center [1180, 542] width 370 height 850
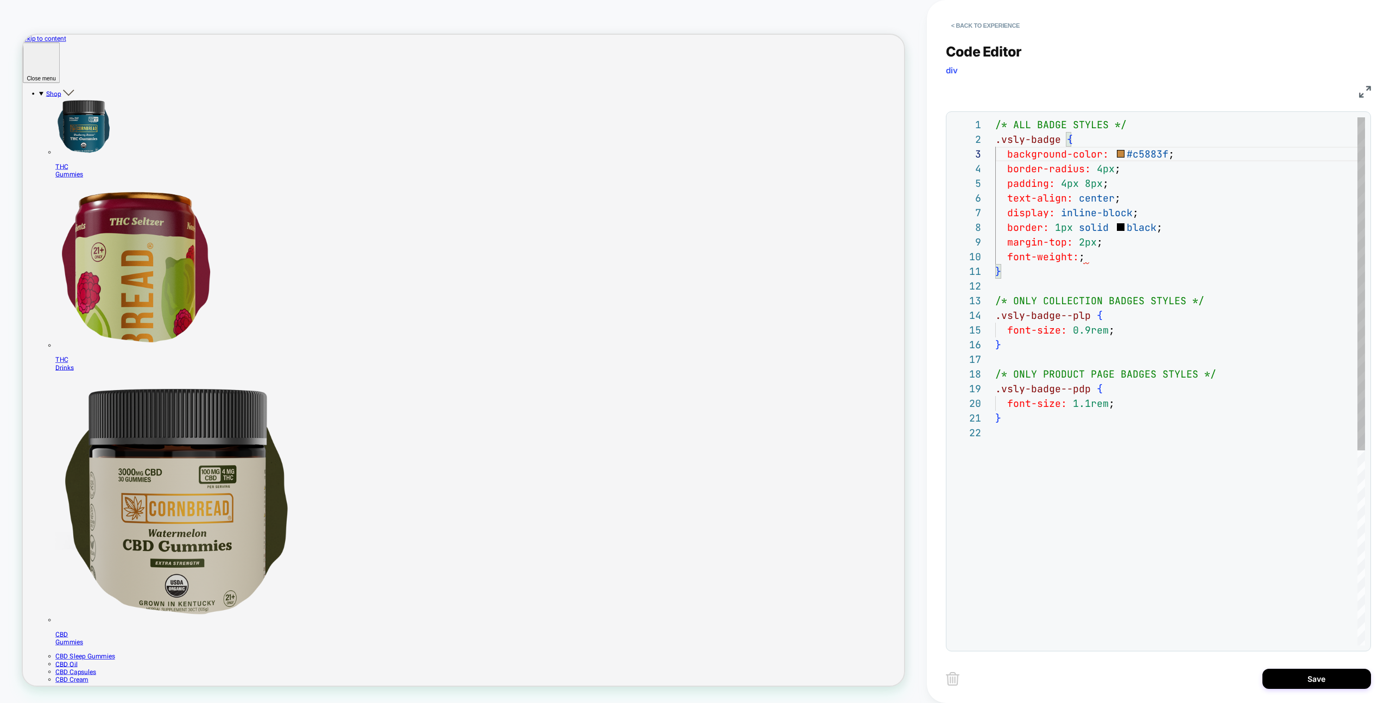
scroll to position [0, 6]
click at [1083, 267] on div "/* ALL BADGE STYLES */ .vsly-badge { background-color: #c5883f ; border-radius:…" at bounding box center [1180, 535] width 370 height 836
click at [1084, 261] on div "/* ALL BADGE STYLES */ .vsly-badge { background-color: #c5883f ; border-radius:…" at bounding box center [1180, 535] width 370 height 836
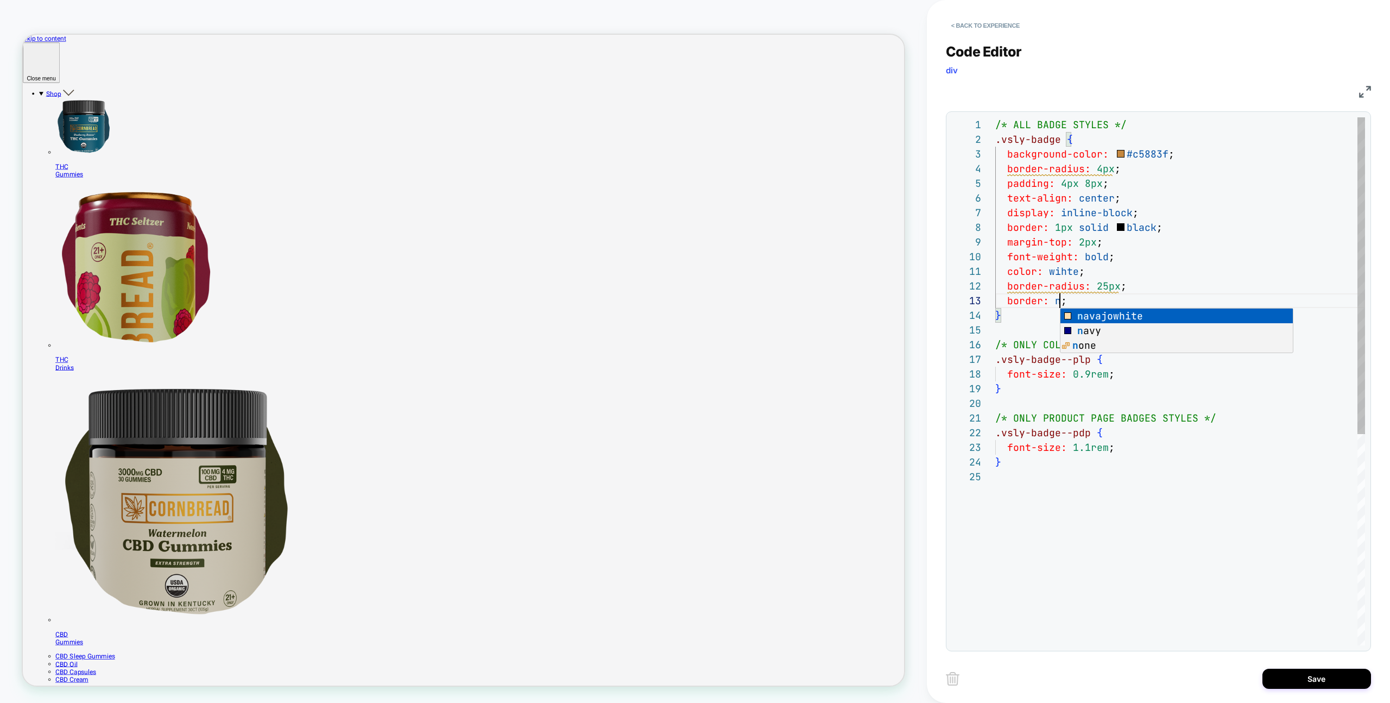
scroll to position [29, 82]
click at [1137, 174] on div "/* ALL BADGE STYLES */ .vsly-badge { background-color: #c5883f ; border-radius:…" at bounding box center [1180, 557] width 370 height 880
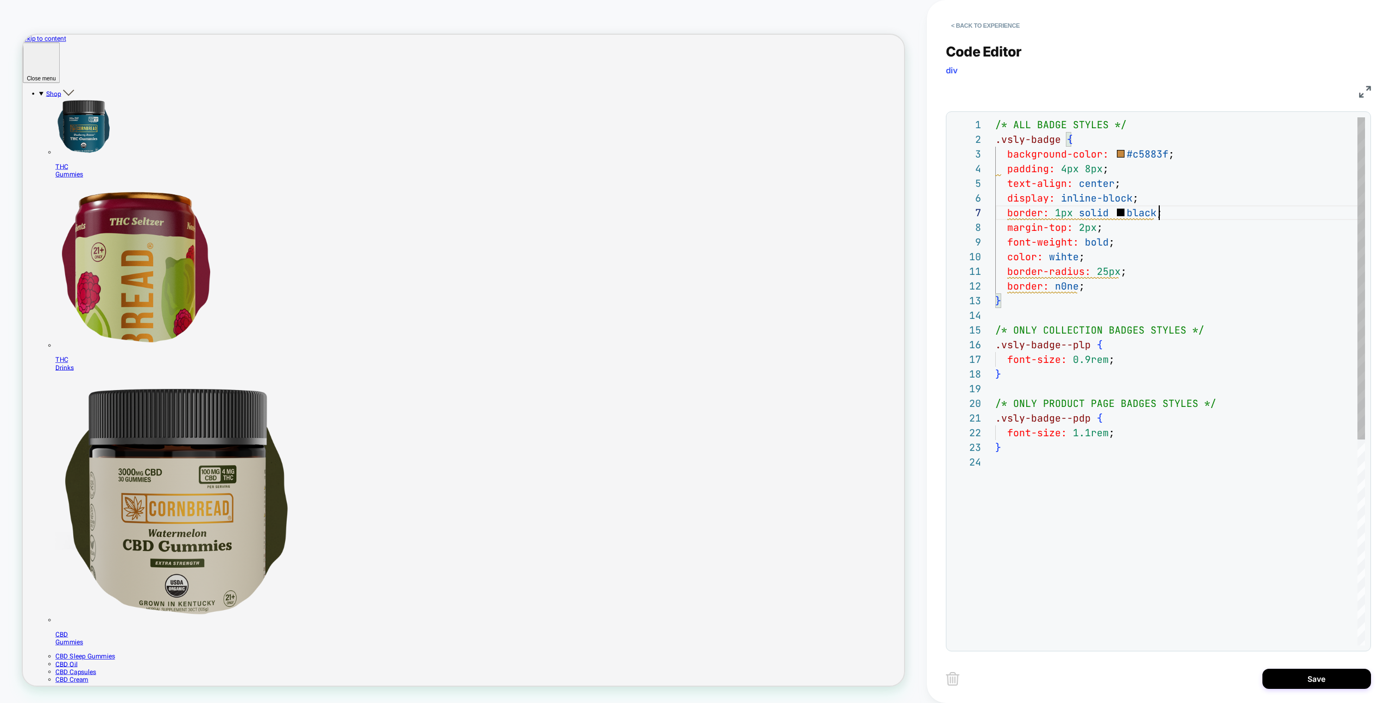
scroll to position [88, 163]
drag, startPoint x: 1172, startPoint y: 215, endPoint x: 1159, endPoint y: 240, distance: 27.9
click at [1171, 215] on div "/* ALL BADGE STYLES */ .vsly-badge { background-color: #c5883f ; padding: 4px 8…" at bounding box center [1180, 549] width 370 height 865
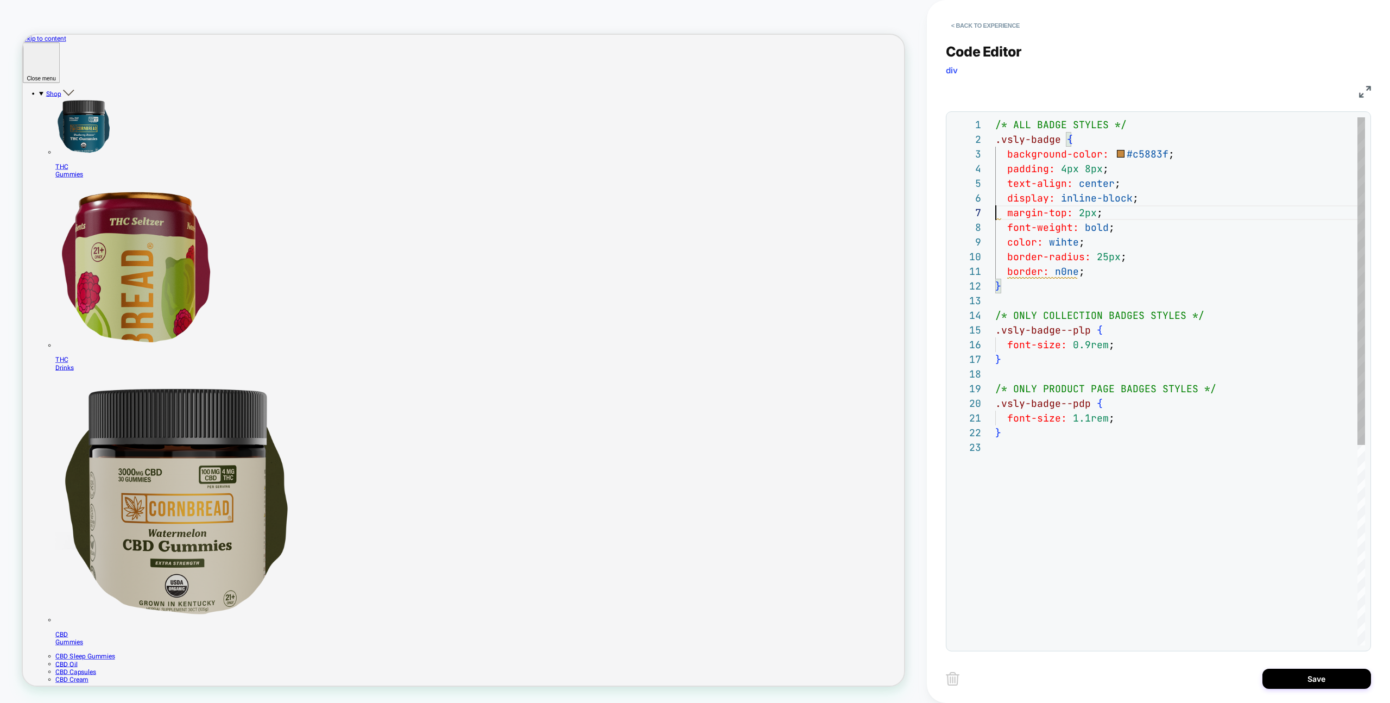
scroll to position [88, 0]
click at [1062, 263] on div "/* ALL BADGE STYLES */ .vsly-badge { background-color: #c5883f ; padding: 4px 8…" at bounding box center [1180, 542] width 370 height 850
click at [1064, 264] on div "/* ALL BADGE STYLES */ .vsly-badge { background-color: #c5883f ; padding: 4px 8…" at bounding box center [1180, 542] width 370 height 850
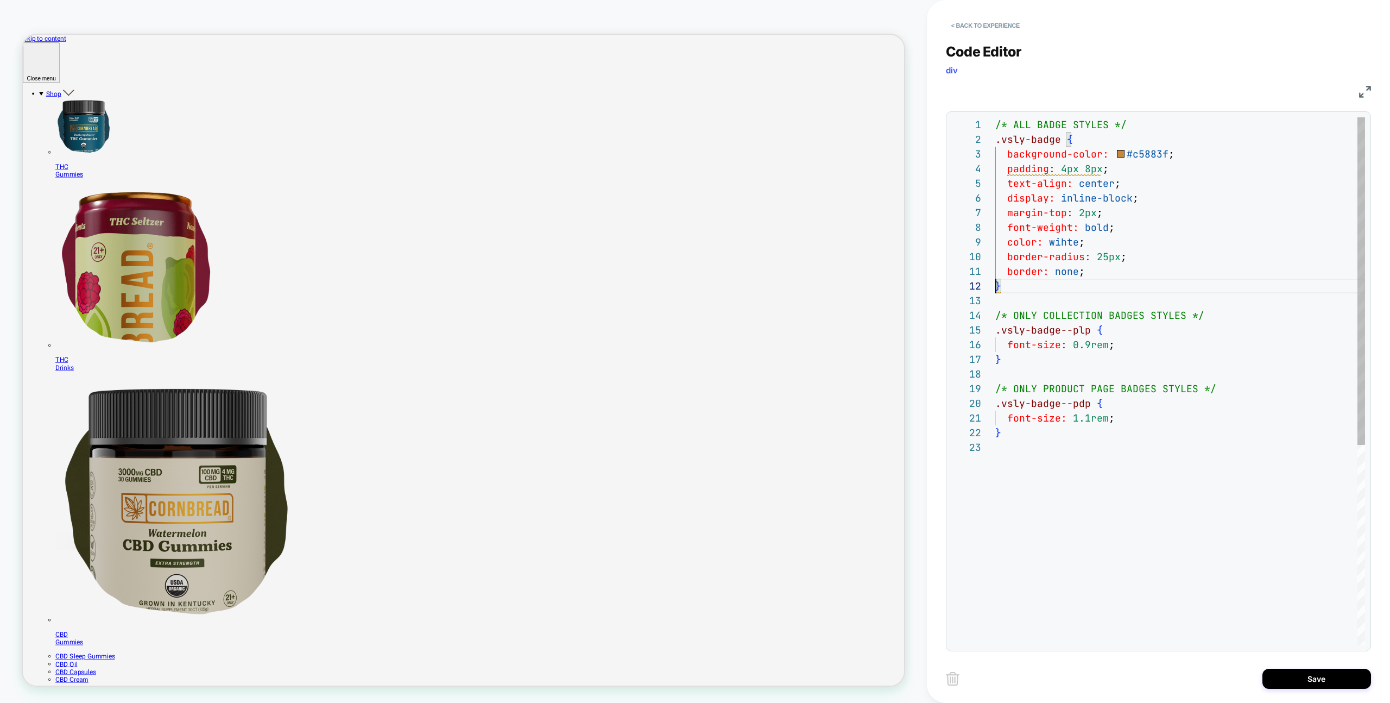
scroll to position [15, 0]
click at [1067, 173] on div "/* ALL BADGE STYLES */ .vsly-badge { background-color: #c5883f ; padding: 4px 8…" at bounding box center [1180, 542] width 370 height 850
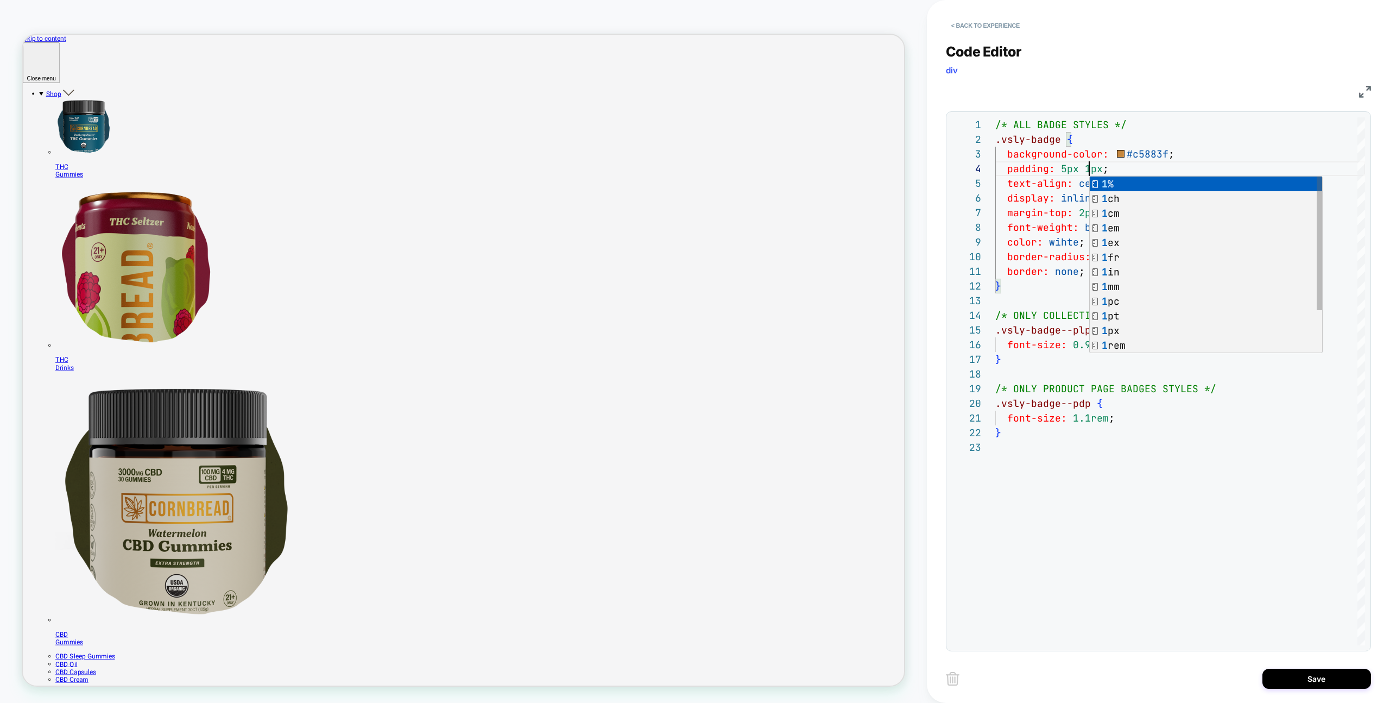
scroll to position [44, 100]
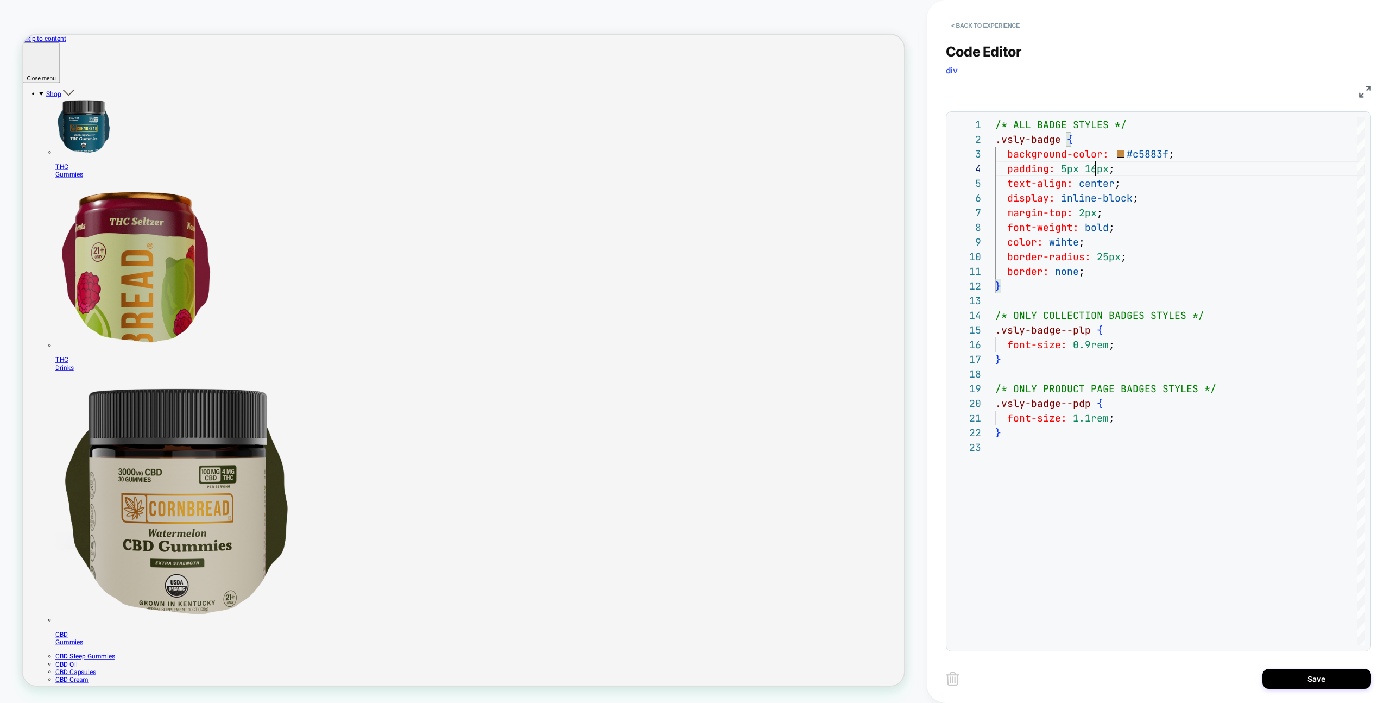
type textarea "**********"
click at [1271, 689] on div "Save" at bounding box center [1158, 678] width 425 height 27
click at [1268, 684] on button "Save" at bounding box center [1317, 679] width 109 height 20
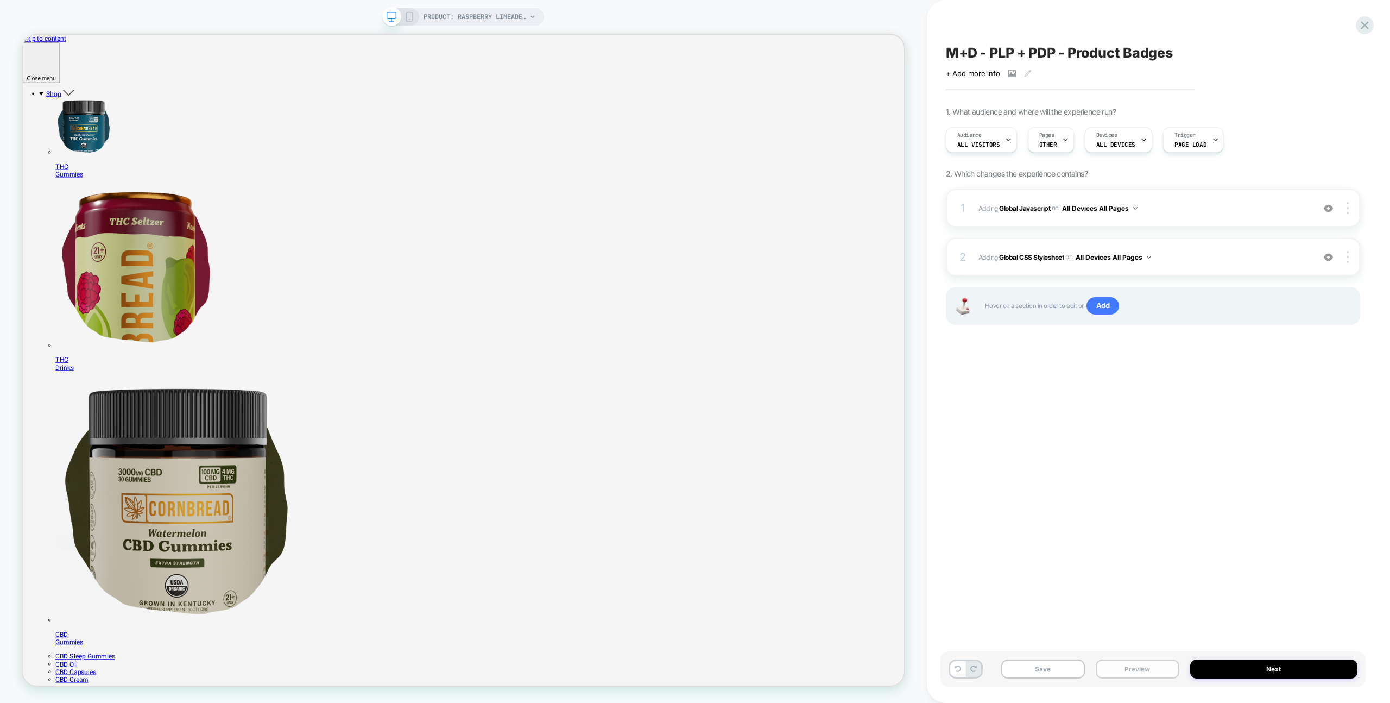
click at [1133, 664] on button "Preview" at bounding box center [1138, 668] width 84 height 19
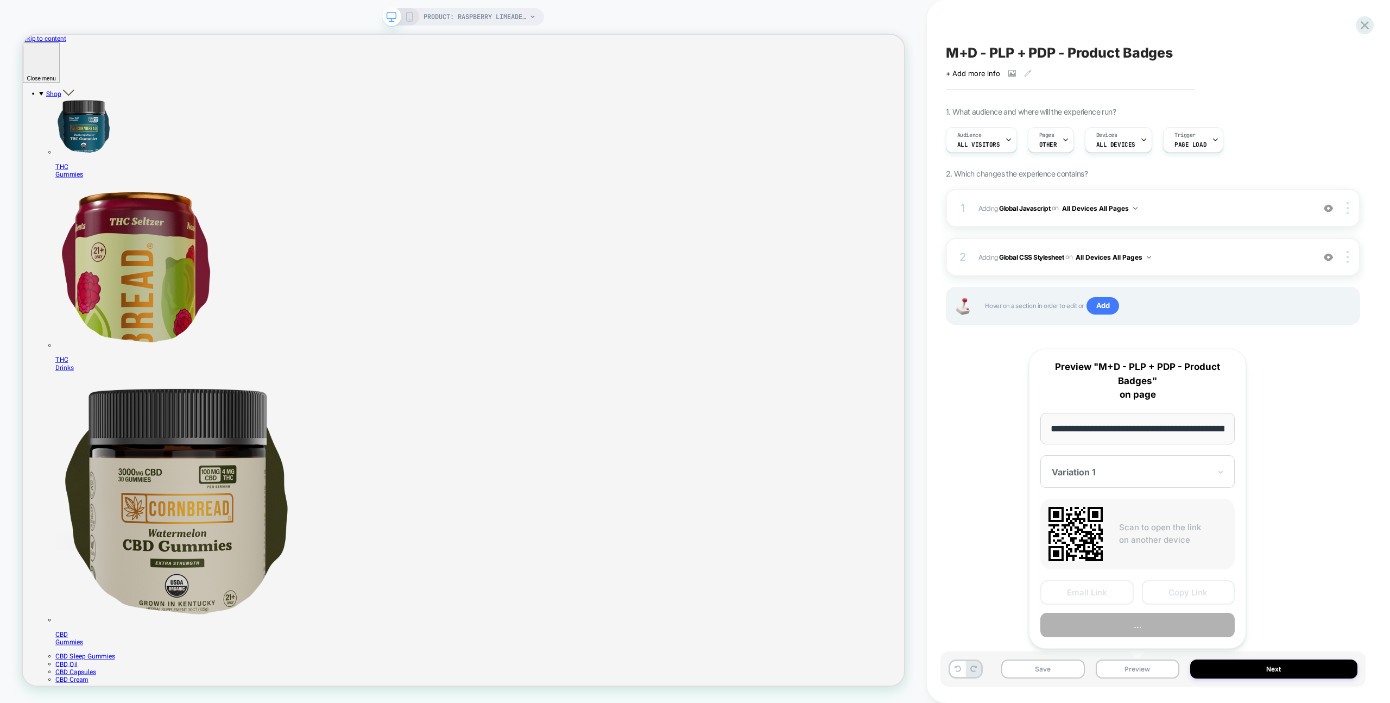
scroll to position [0, 0]
click at [1144, 639] on div "**********" at bounding box center [1137, 499] width 217 height 300
click at [1143, 638] on div "**********" at bounding box center [1137, 499] width 217 height 300
click at [1142, 635] on button "Preview" at bounding box center [1138, 625] width 194 height 24
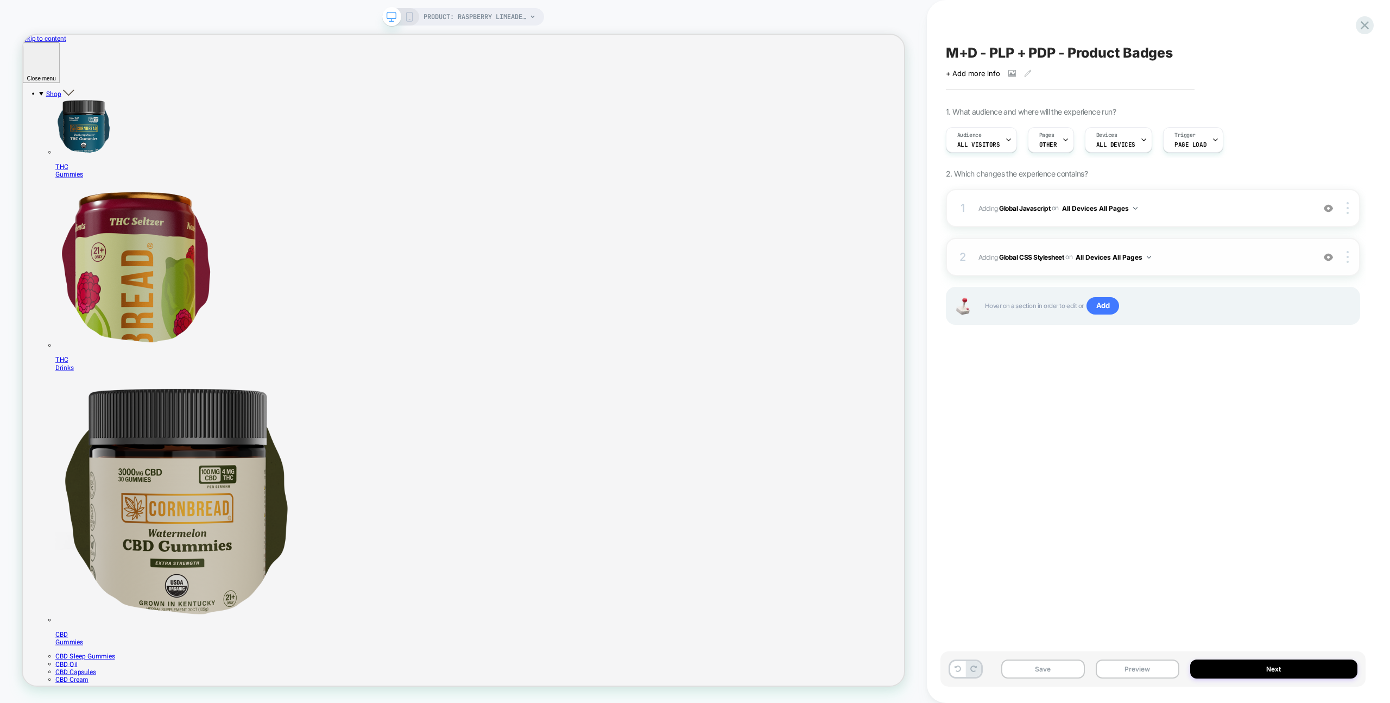
click at [1207, 274] on div "2 Adding Global CSS Stylesheet on All Devices All Pages Add Before Add After Ta…" at bounding box center [1153, 257] width 414 height 38
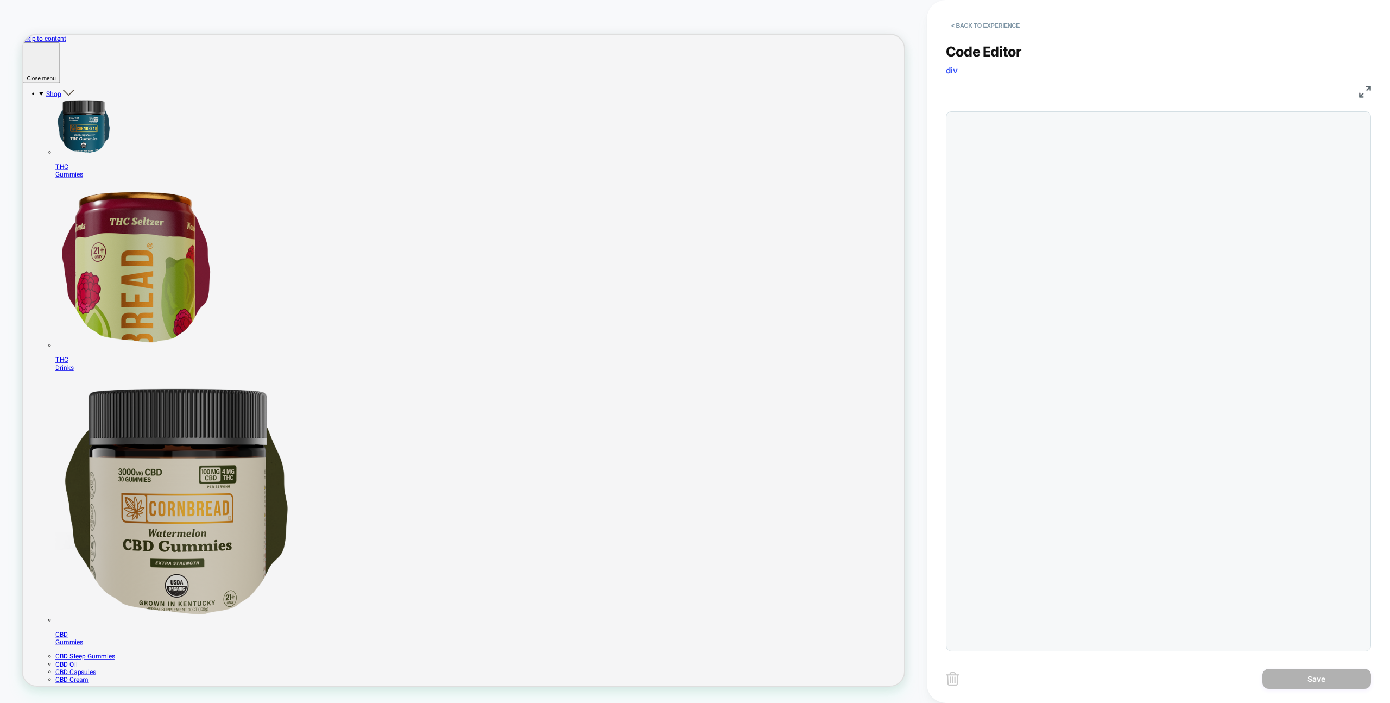
scroll to position [147, 0]
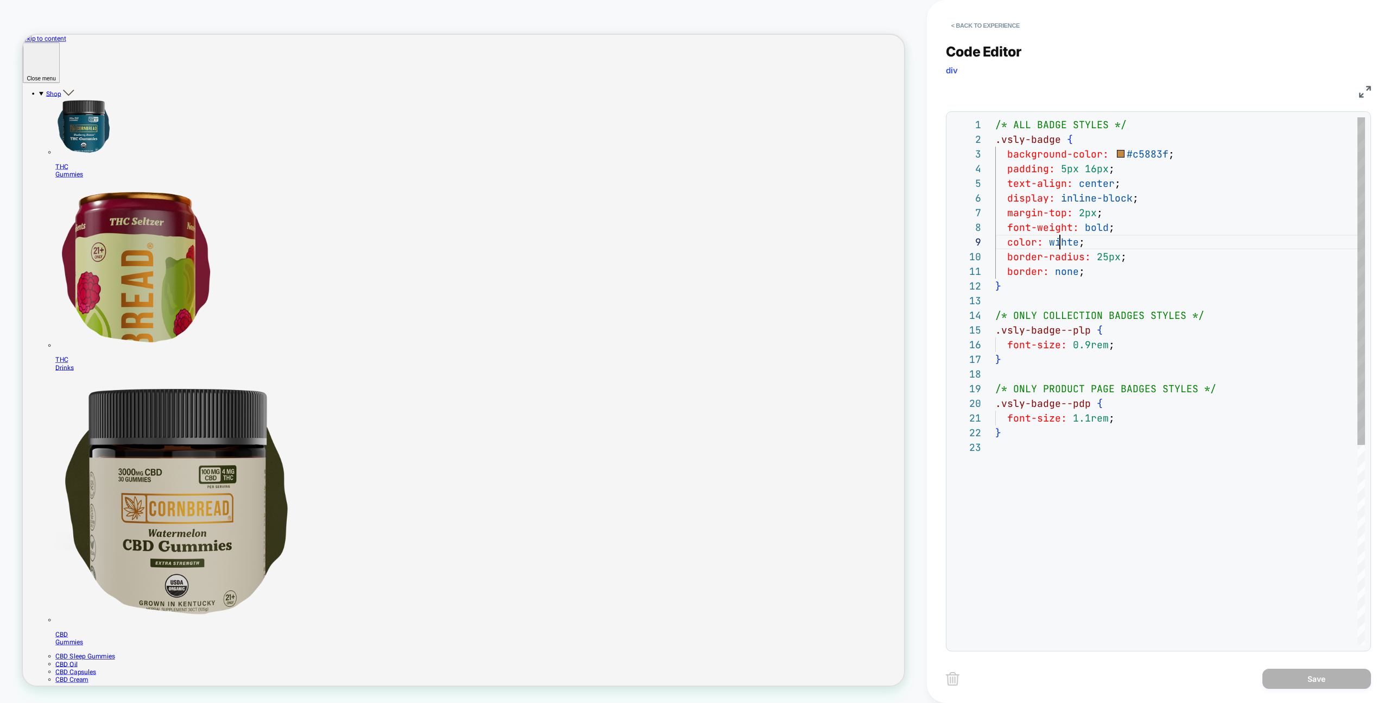
click at [1061, 245] on div "/* ALL BADGE STYLES */ .vsly-badge { background-color: #c5883f ; padding: 5px 1…" at bounding box center [1180, 542] width 370 height 850
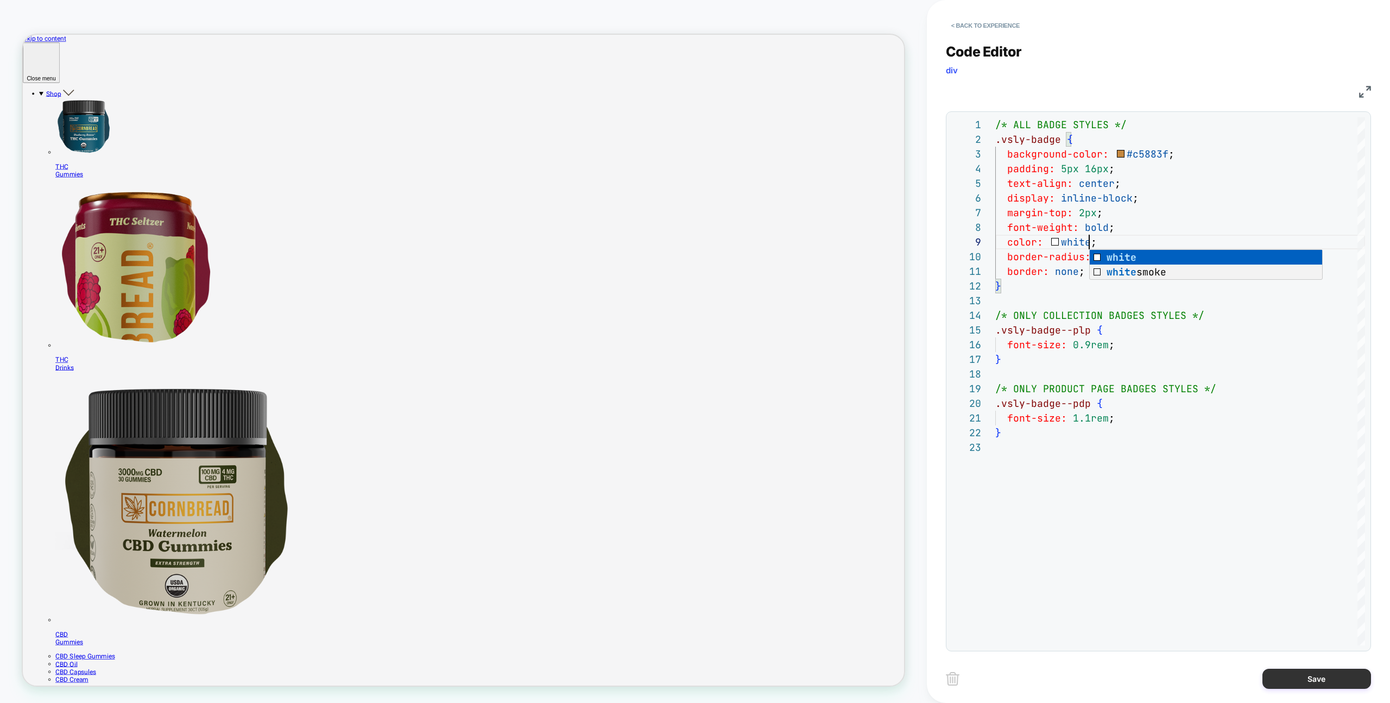
type textarea "**********"
click at [1308, 674] on button "Save" at bounding box center [1317, 679] width 109 height 20
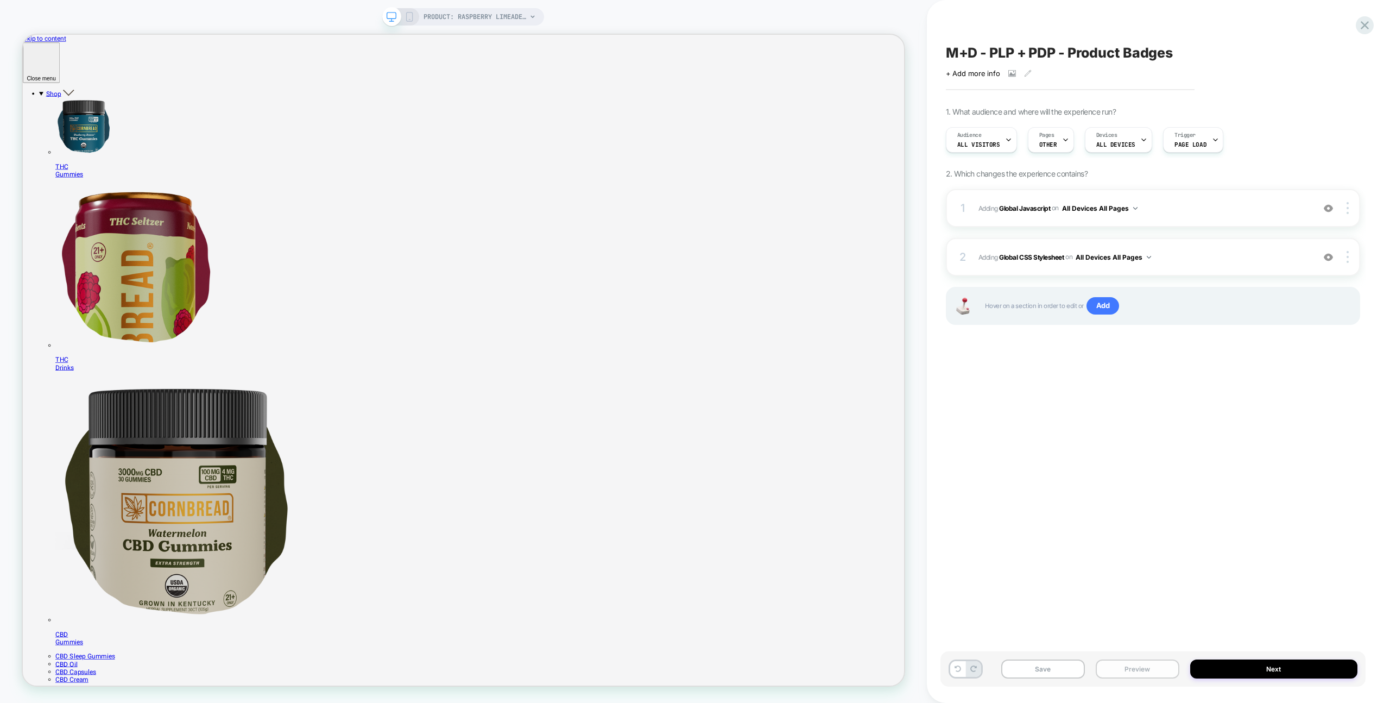
click at [1167, 673] on button "Preview" at bounding box center [1138, 668] width 84 height 19
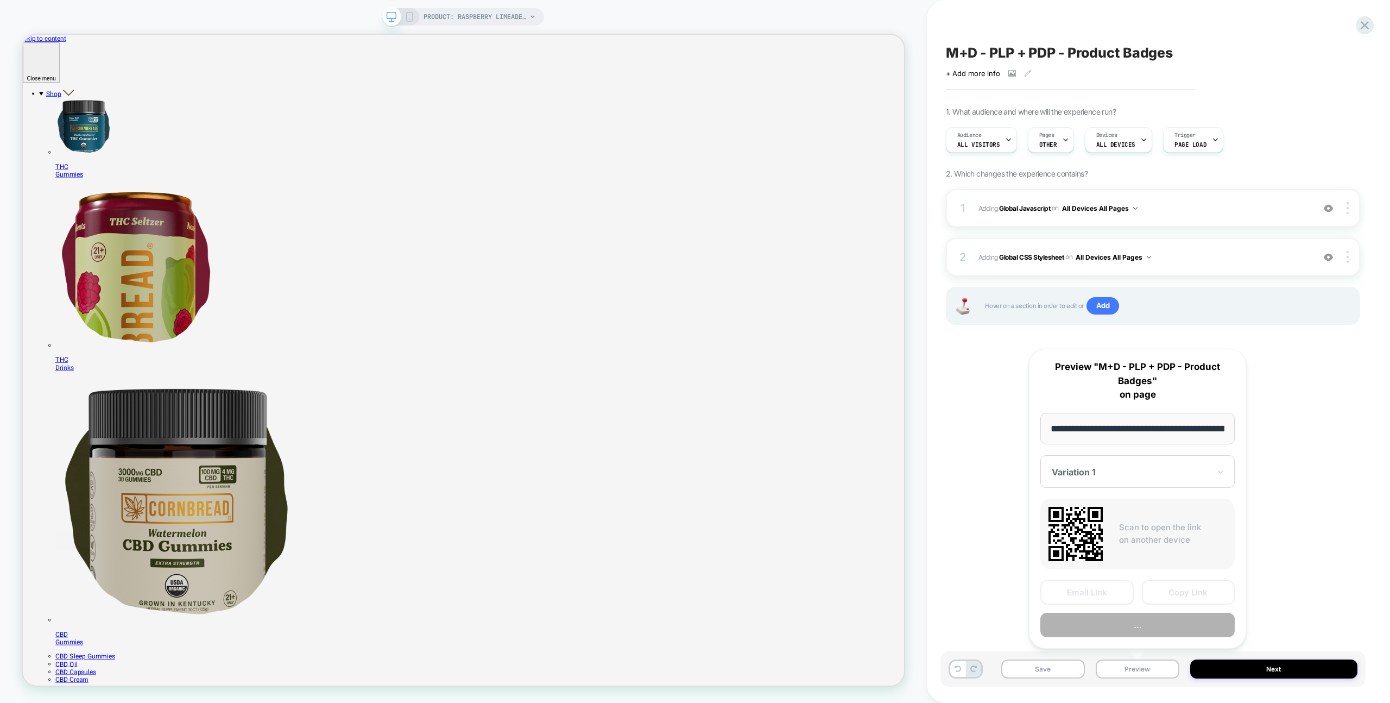
scroll to position [0, 0]
click at [1168, 618] on button "..." at bounding box center [1138, 625] width 194 height 24
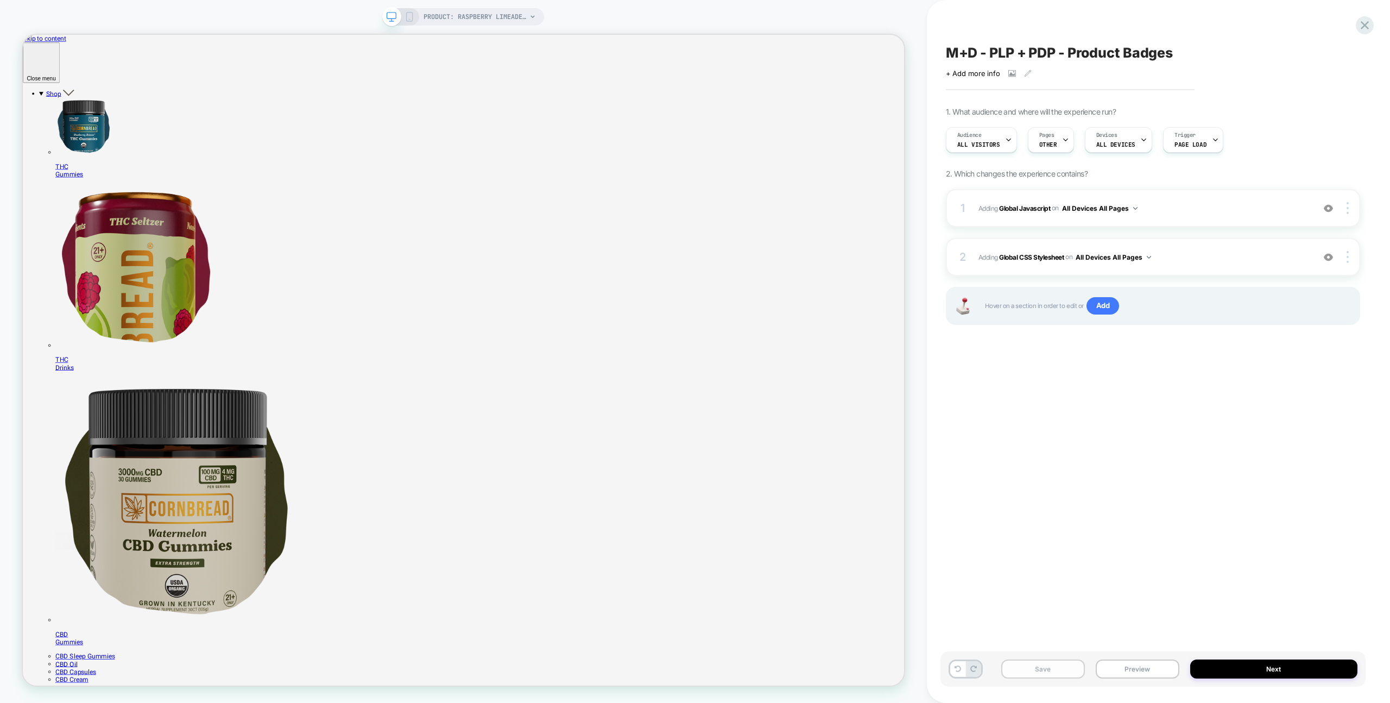
click at [1075, 667] on button "Save" at bounding box center [1043, 668] width 84 height 19
click at [1346, 25] on div "M+D - PLP + PDP - Product Badges Click to view images Click to edit experience …" at bounding box center [1153, 351] width 425 height 681
click at [1364, 23] on icon at bounding box center [1365, 25] width 15 height 15
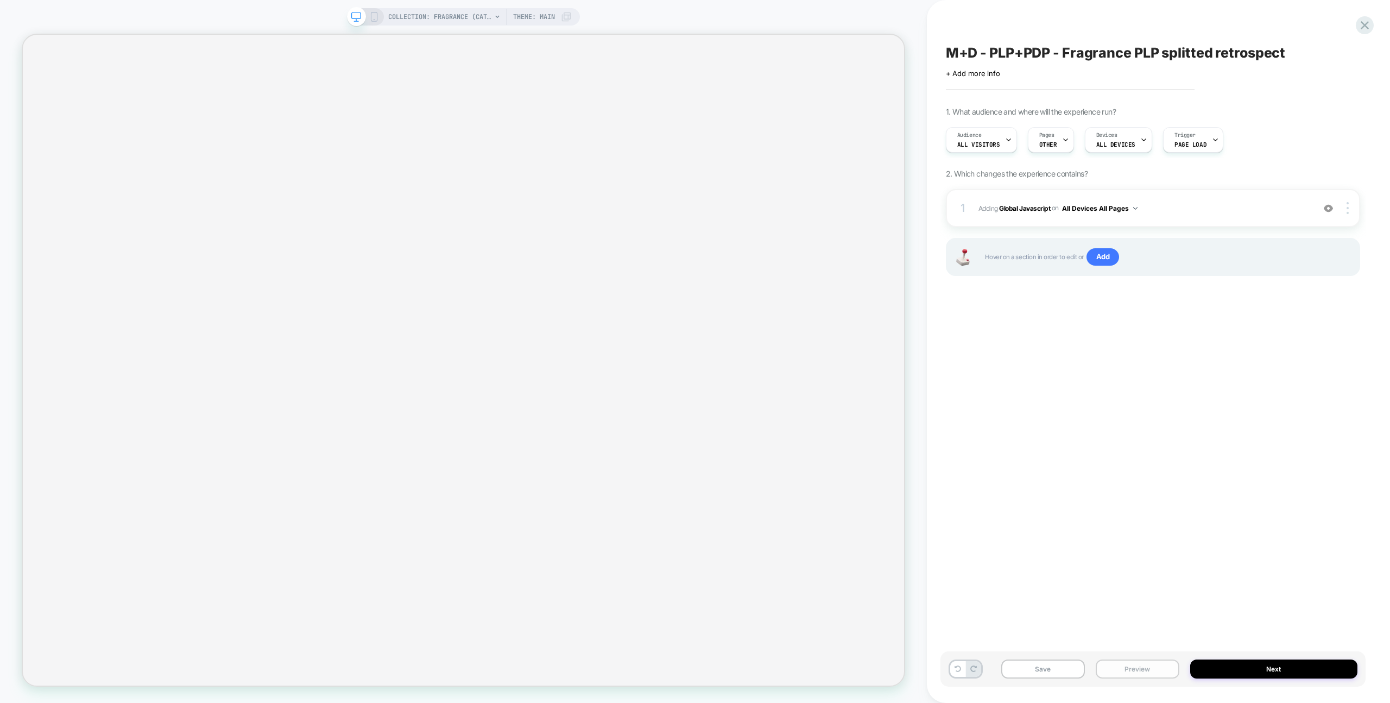
click at [1161, 661] on button "Preview" at bounding box center [1138, 668] width 84 height 19
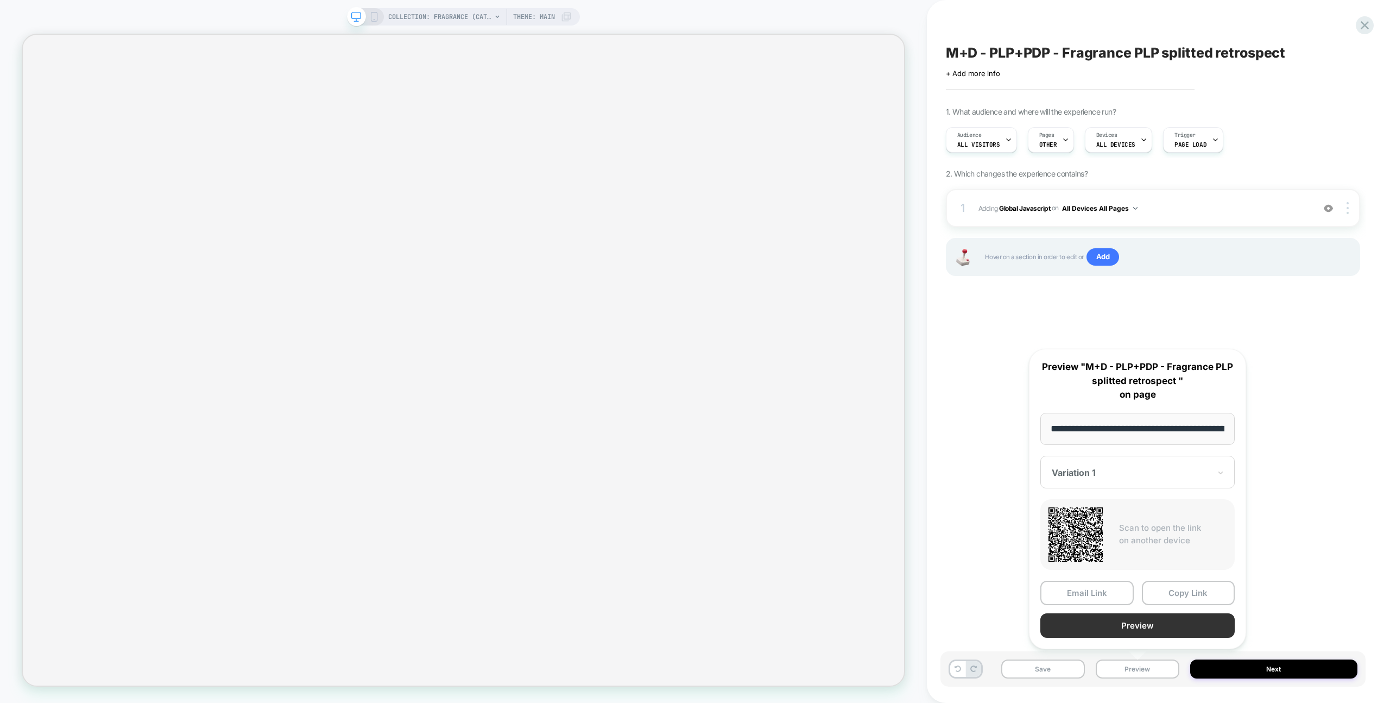
click at [1150, 615] on button "Preview" at bounding box center [1138, 625] width 194 height 24
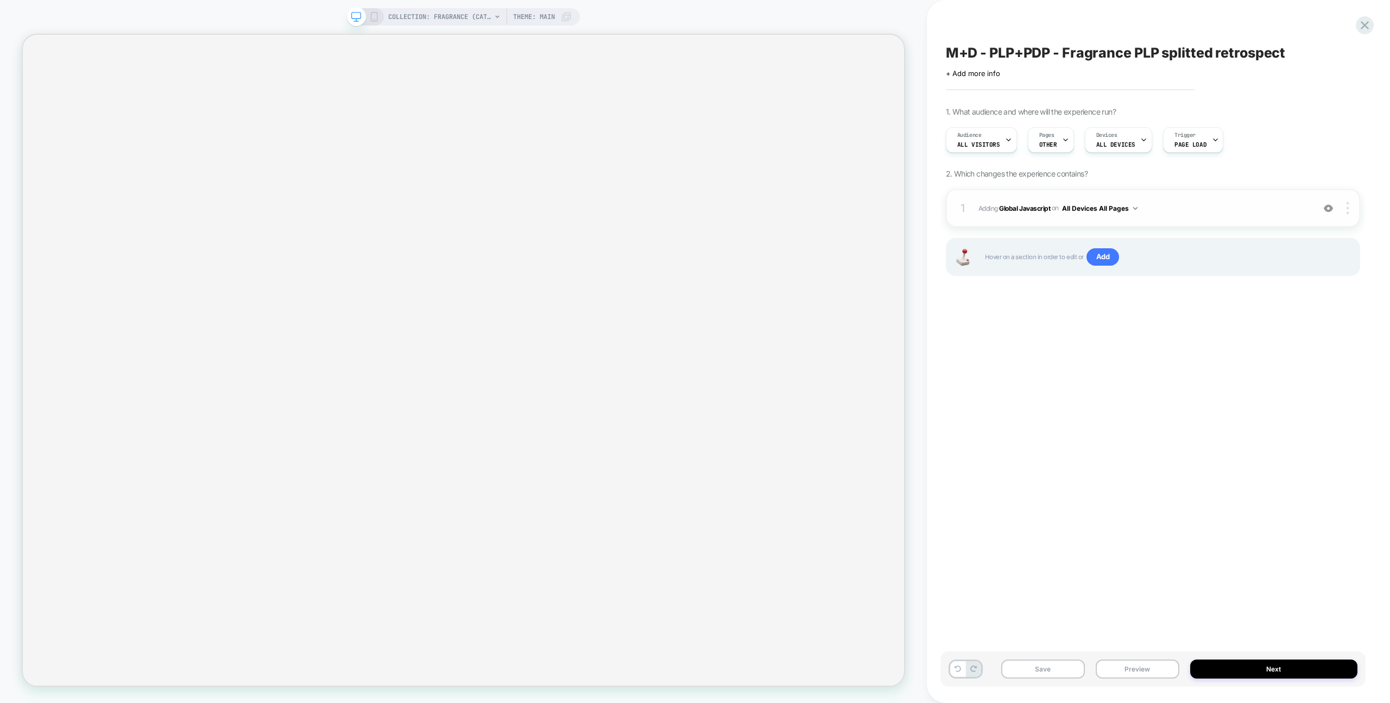
click at [1174, 216] on div "1 Adding Global Javascript on All Devices All Pages Add Before Add After Target…" at bounding box center [1153, 208] width 414 height 38
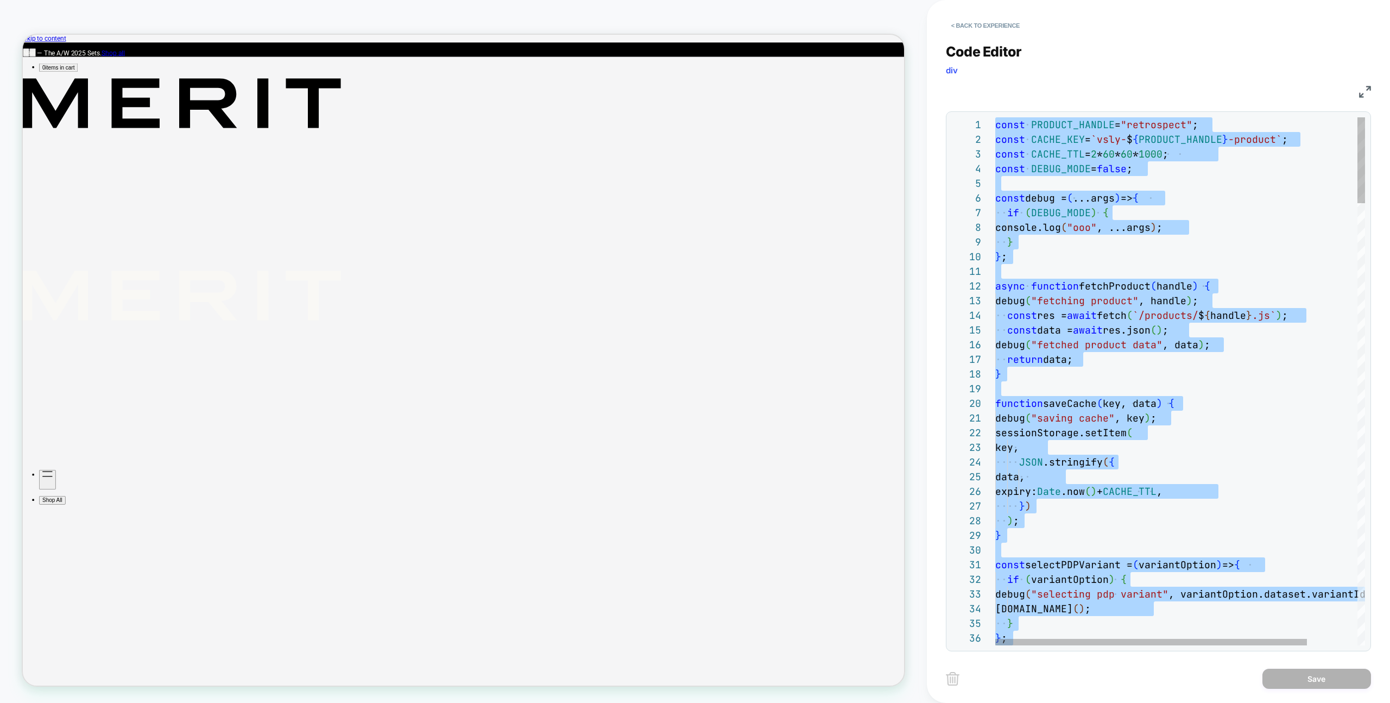
drag, startPoint x: 1131, startPoint y: 219, endPoint x: 1140, endPoint y: 231, distance: 15.1
click at [1131, 219] on div "if ( DEBUG_MODE ) {" at bounding box center [1210, 212] width 430 height 15
type textarea "*******"
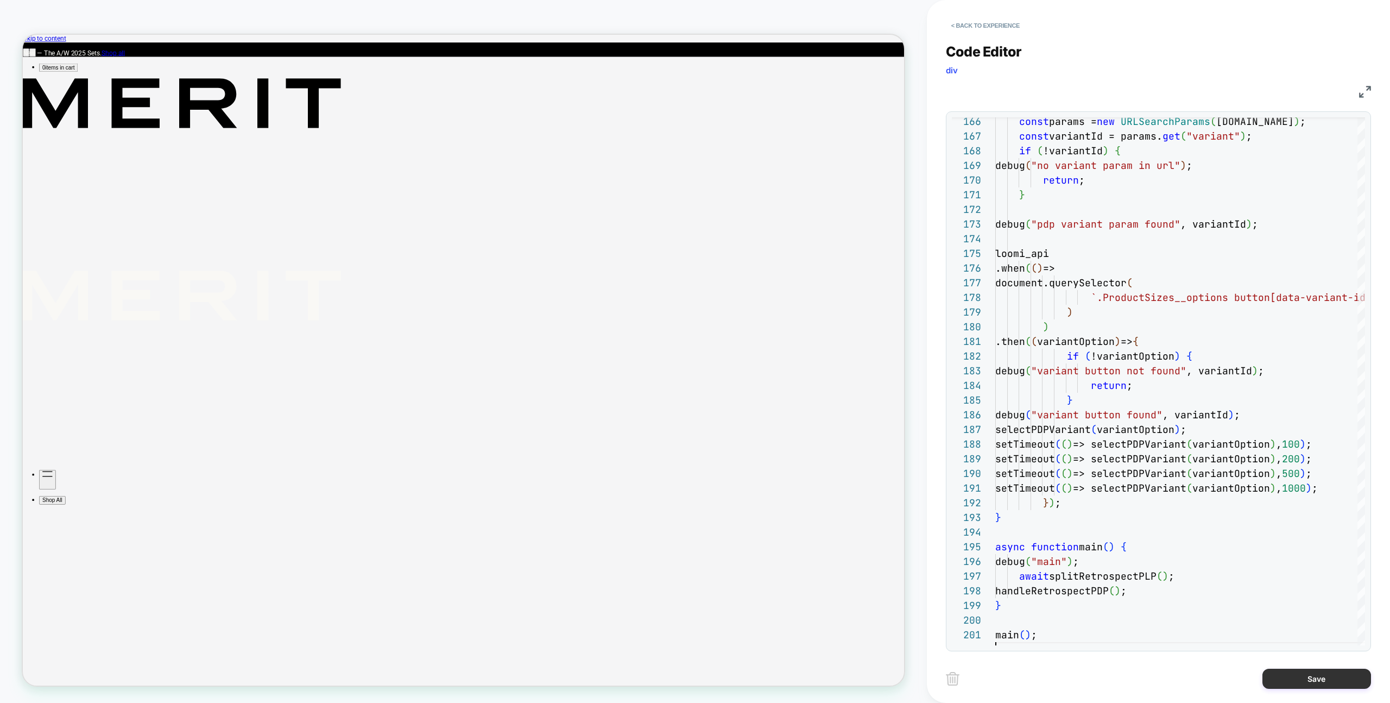
drag, startPoint x: 1302, startPoint y: 684, endPoint x: 1266, endPoint y: 679, distance: 36.2
click at [1302, 684] on button "Save" at bounding box center [1317, 679] width 109 height 20
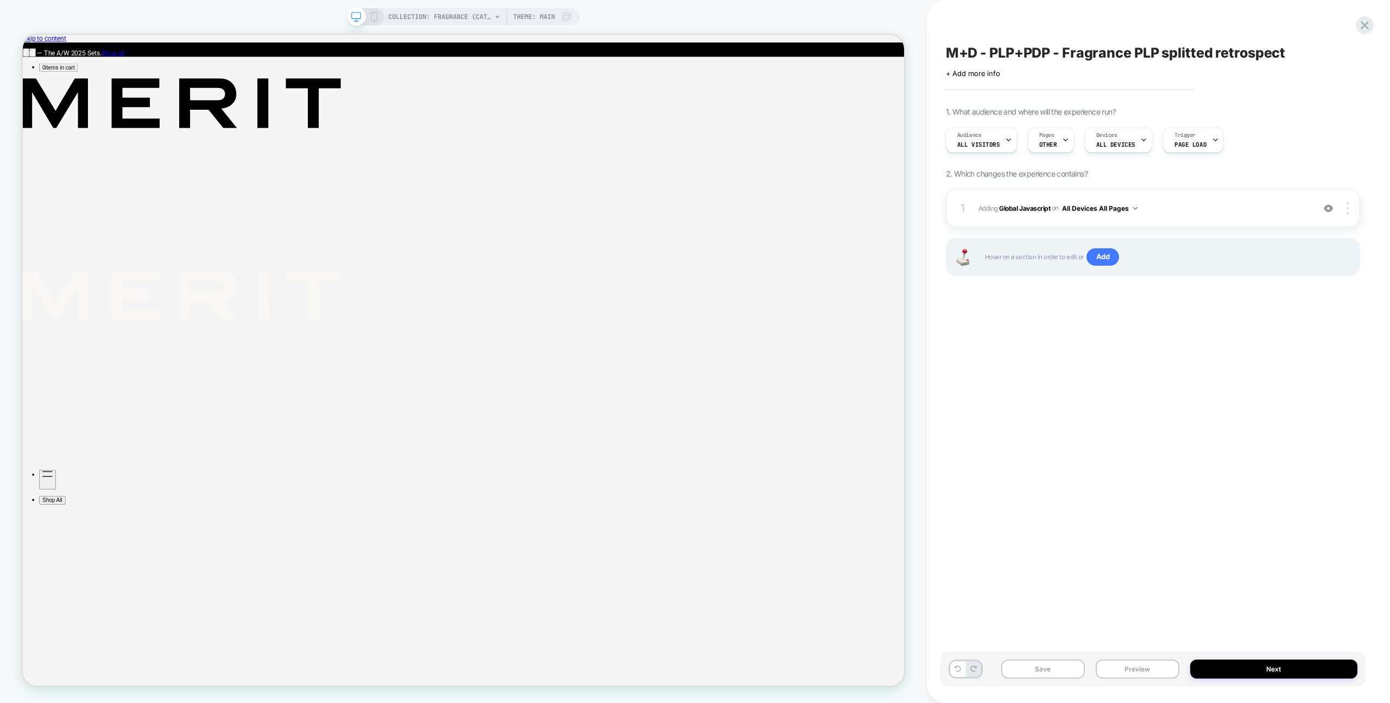
click at [1185, 673] on div "Save Preview Next" at bounding box center [1153, 668] width 425 height 35
click at [1178, 667] on button "Preview" at bounding box center [1138, 668] width 84 height 19
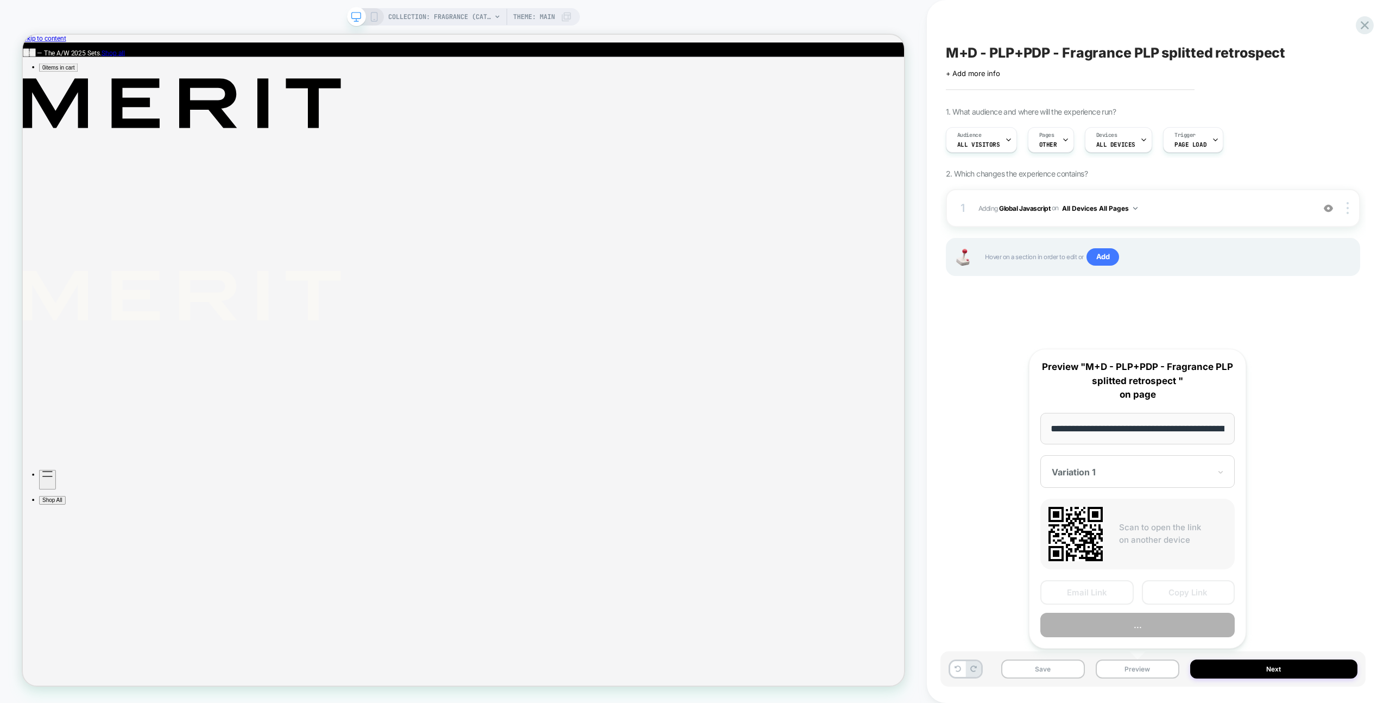
scroll to position [0, 133]
click at [1176, 617] on button "Preview" at bounding box center [1138, 625] width 194 height 24
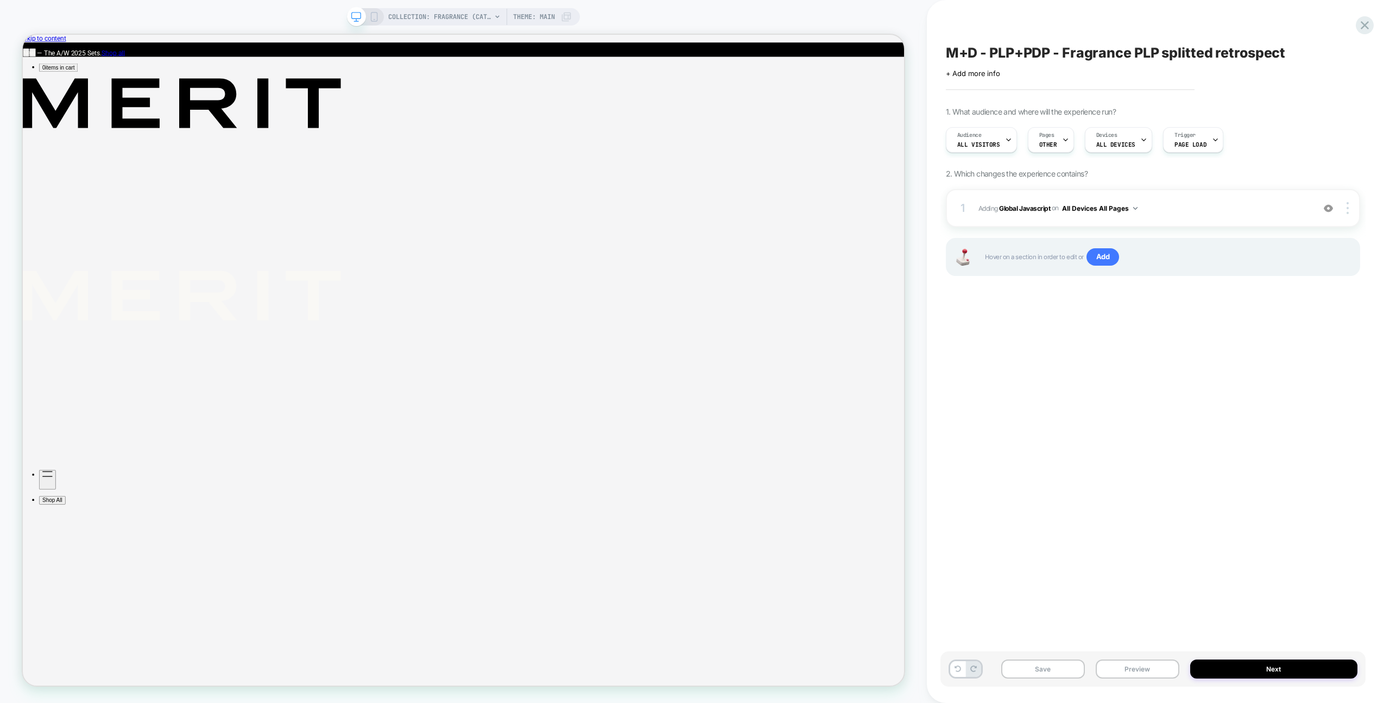
drag, startPoint x: 1250, startPoint y: 231, endPoint x: 1245, endPoint y: 227, distance: 6.1
click at [1246, 230] on div "1 Adding Global Javascript on All Devices All Pages Add Before Add After Target…" at bounding box center [1153, 246] width 414 height 114
click at [1244, 224] on div "1 Adding Global Javascript on All Devices All Pages Add Before Add After Target…" at bounding box center [1153, 208] width 414 height 38
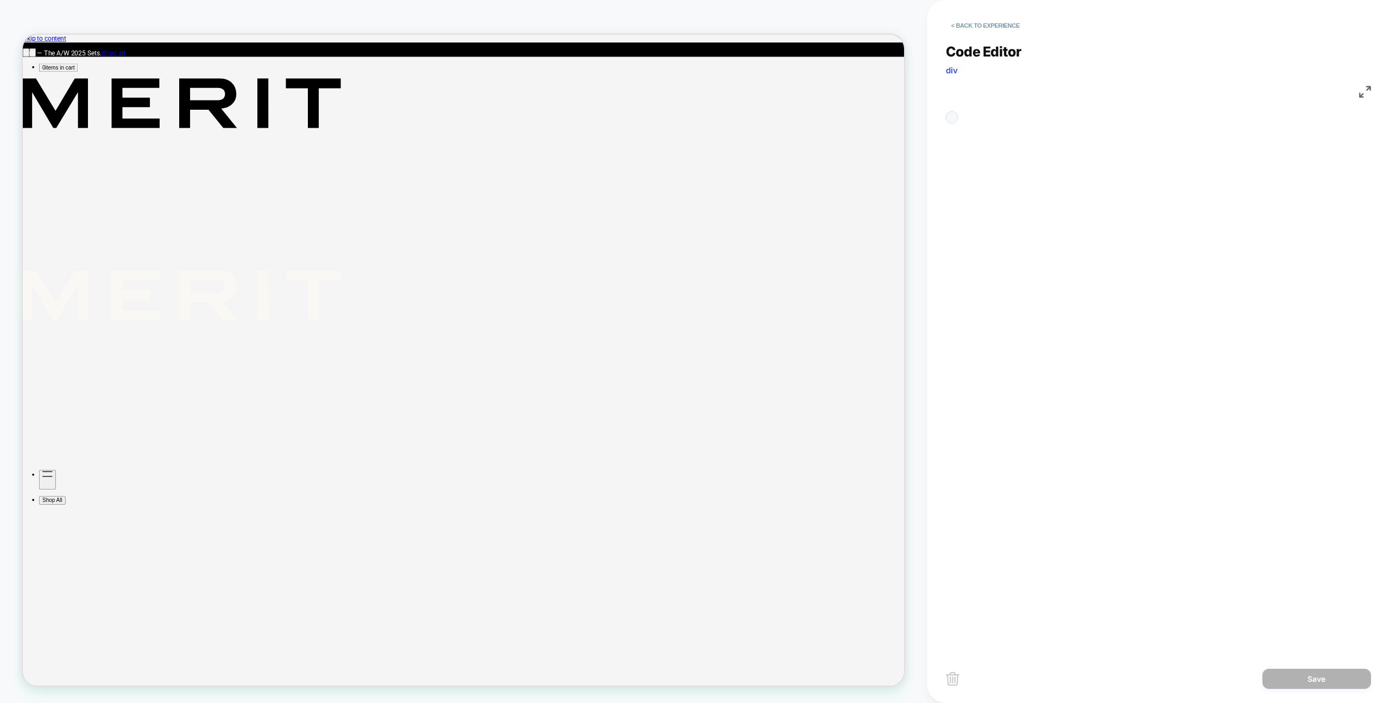
scroll to position [103, 188]
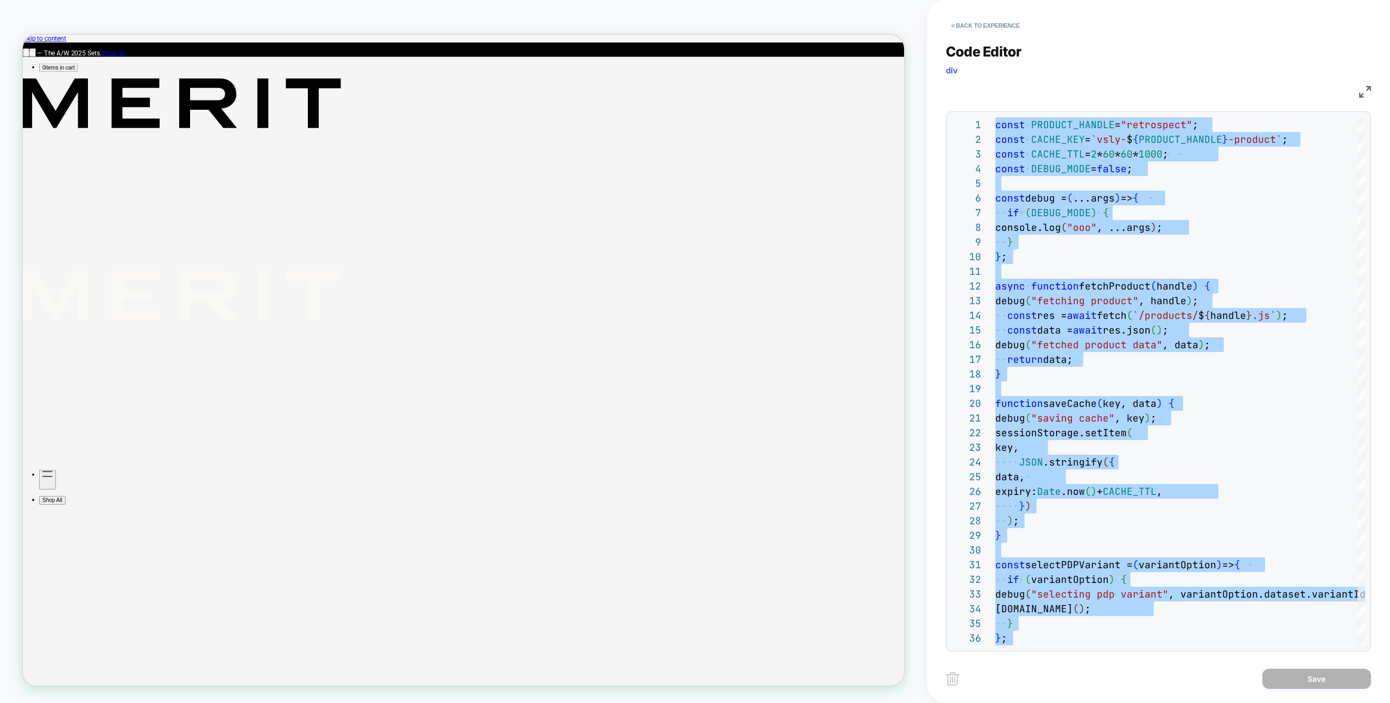
type textarea "*******"
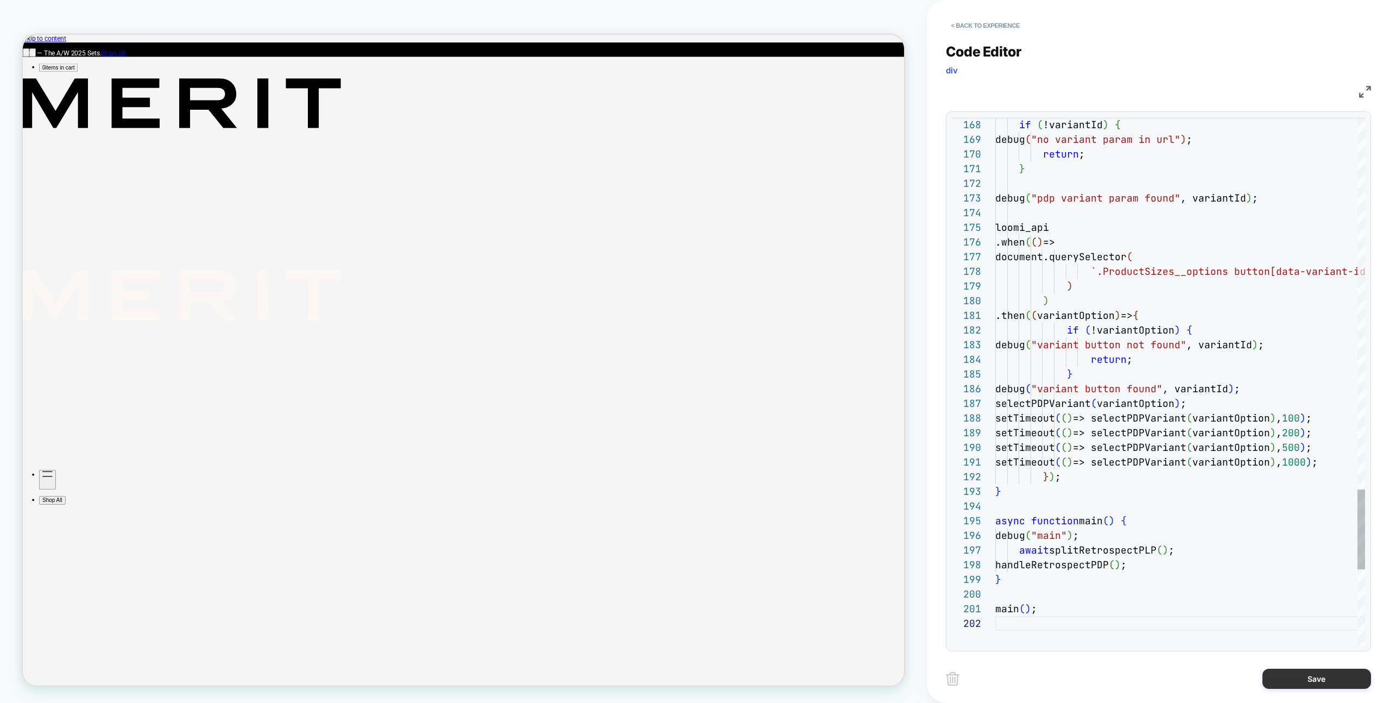
click at [1271, 673] on button "Save" at bounding box center [1317, 679] width 109 height 20
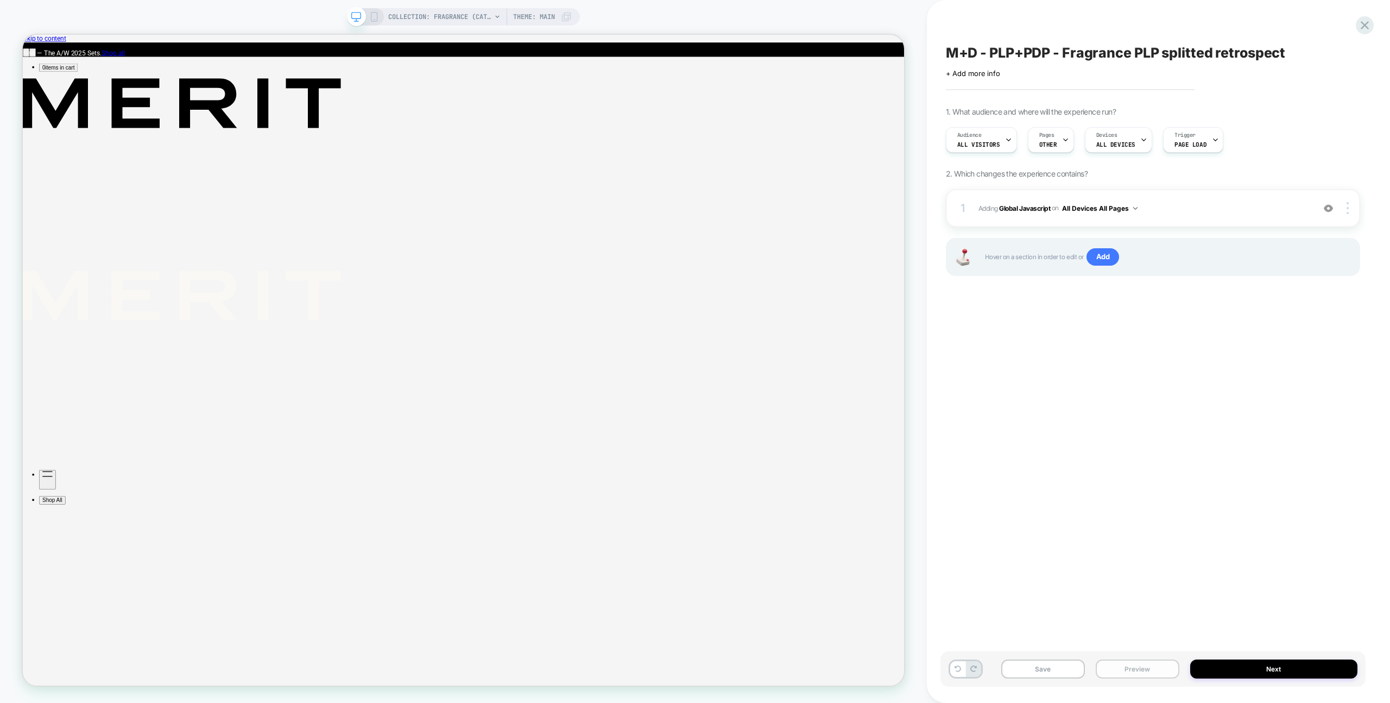
click at [1156, 661] on button "Preview" at bounding box center [1138, 668] width 84 height 19
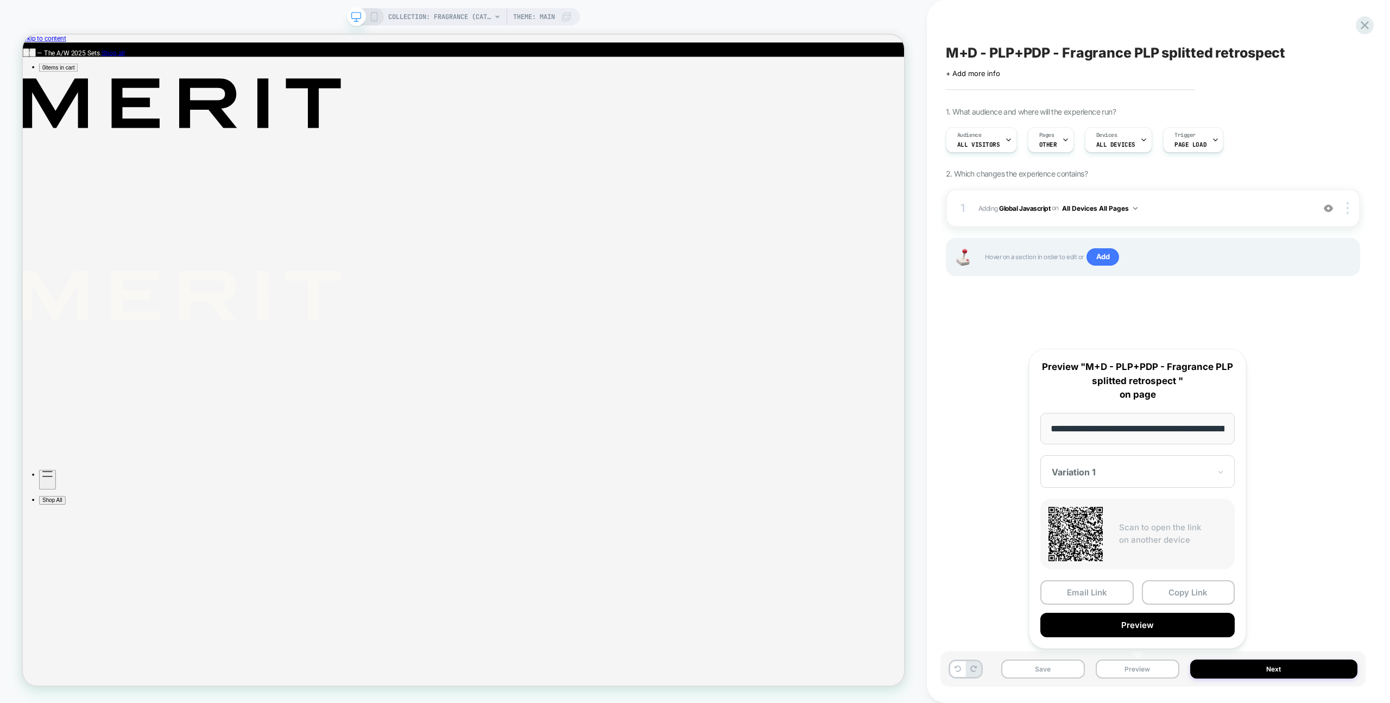
click at [1151, 634] on button "Preview" at bounding box center [1138, 625] width 194 height 24
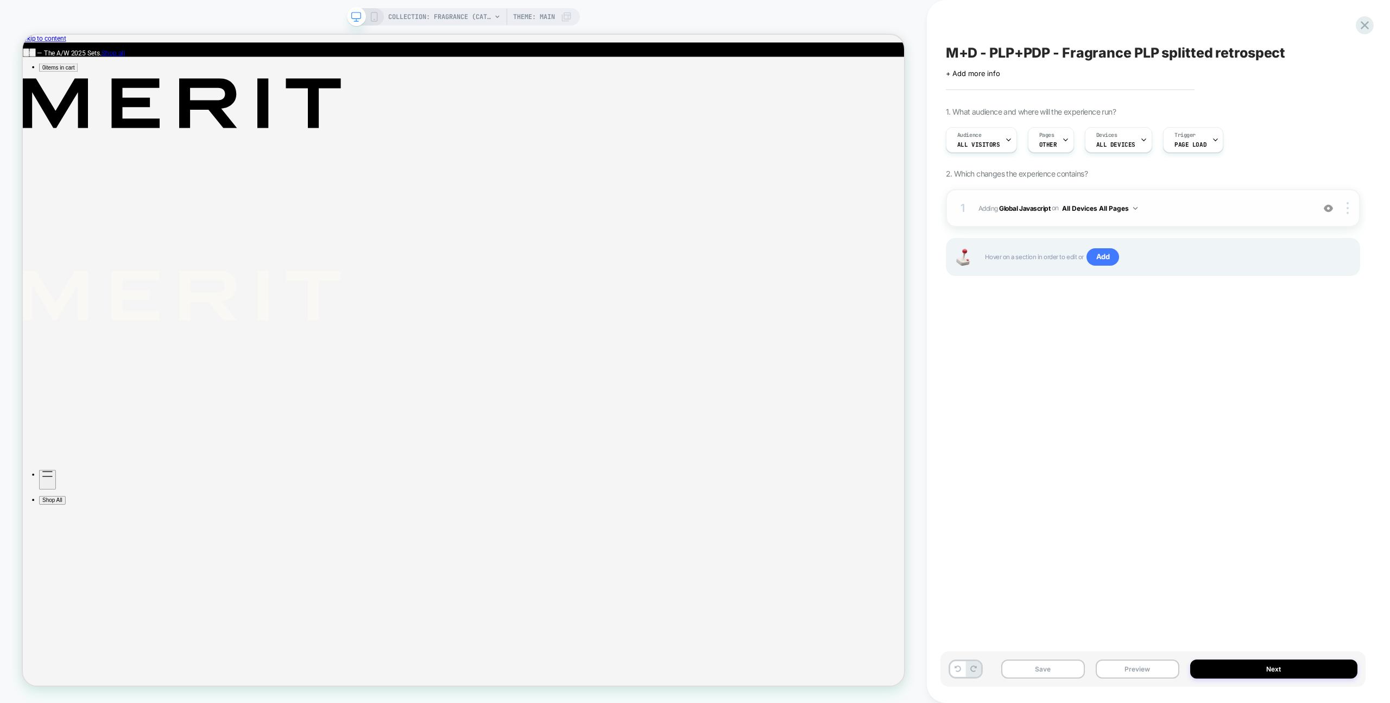
click at [1275, 217] on div "1 Adding Global Javascript on All Devices All Pages Add Before Add After Target…" at bounding box center [1153, 208] width 414 height 38
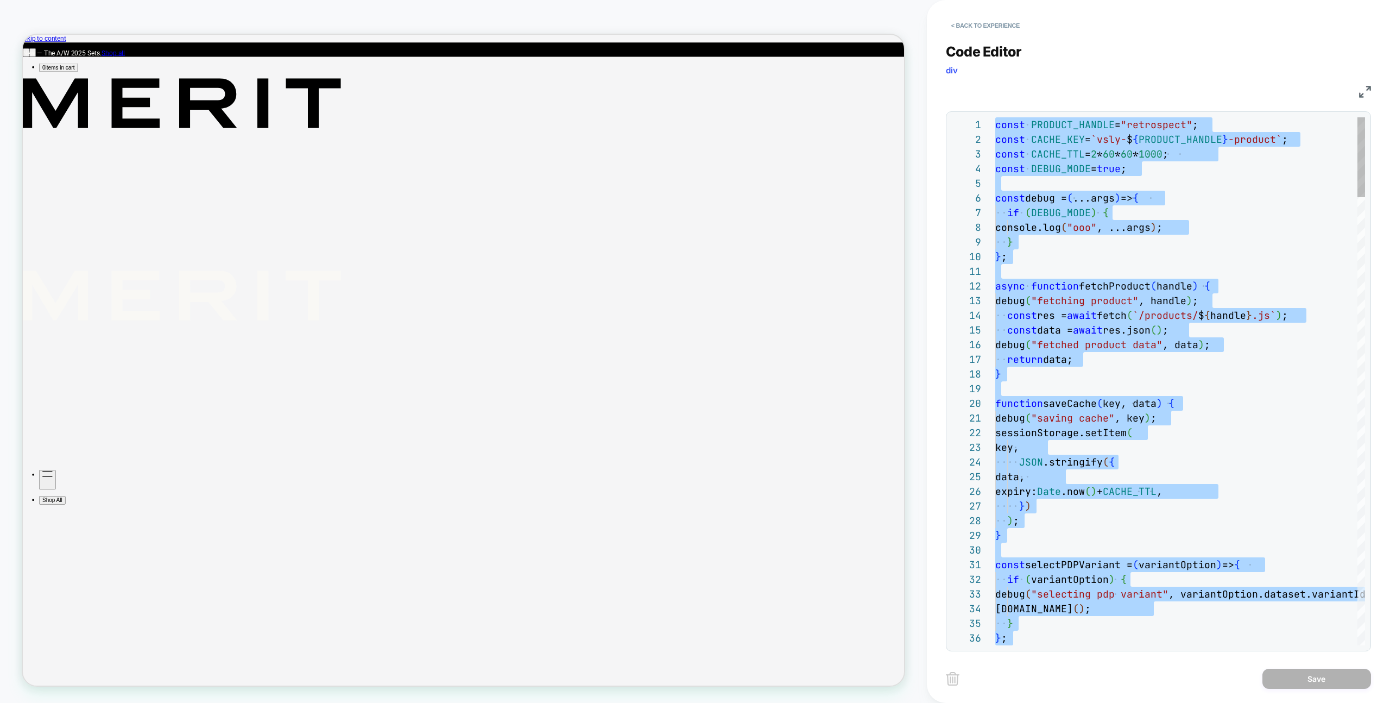
type textarea "**********"
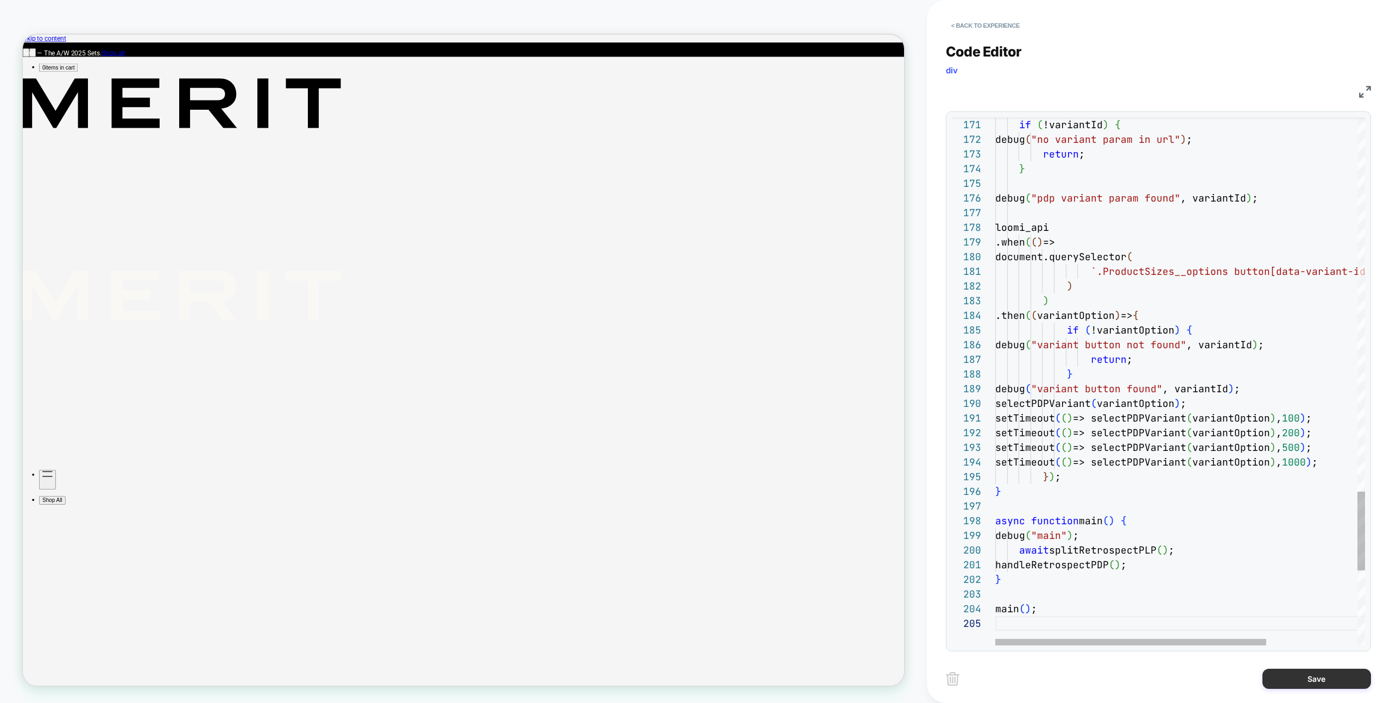
drag, startPoint x: 1264, startPoint y: 696, endPoint x: 1275, endPoint y: 683, distance: 17.0
click at [1264, 696] on div "< Back to experience Code Editor div JS 171 172 173 174 175 176 177 178 179 180…" at bounding box center [1158, 351] width 425 height 703
click at [1279, 679] on button "Save" at bounding box center [1317, 679] width 109 height 20
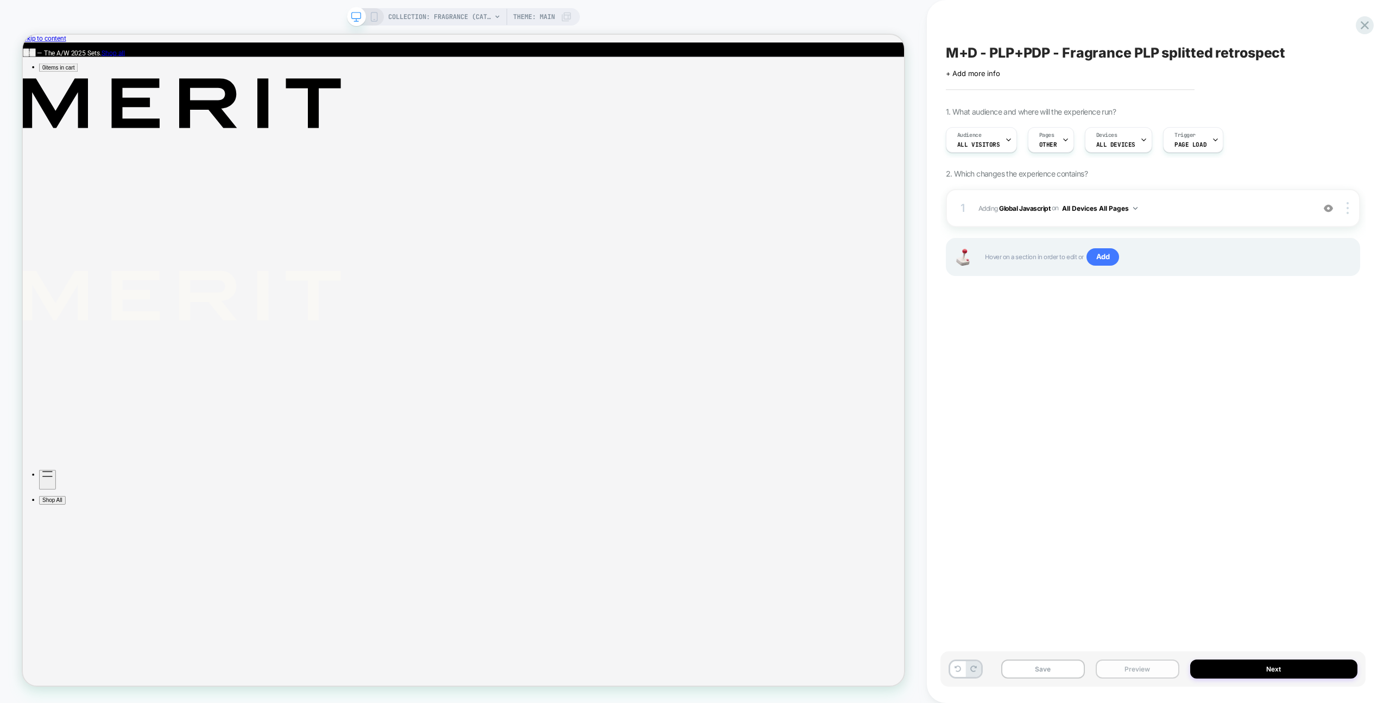
click at [1148, 666] on button "Preview" at bounding box center [1138, 668] width 84 height 19
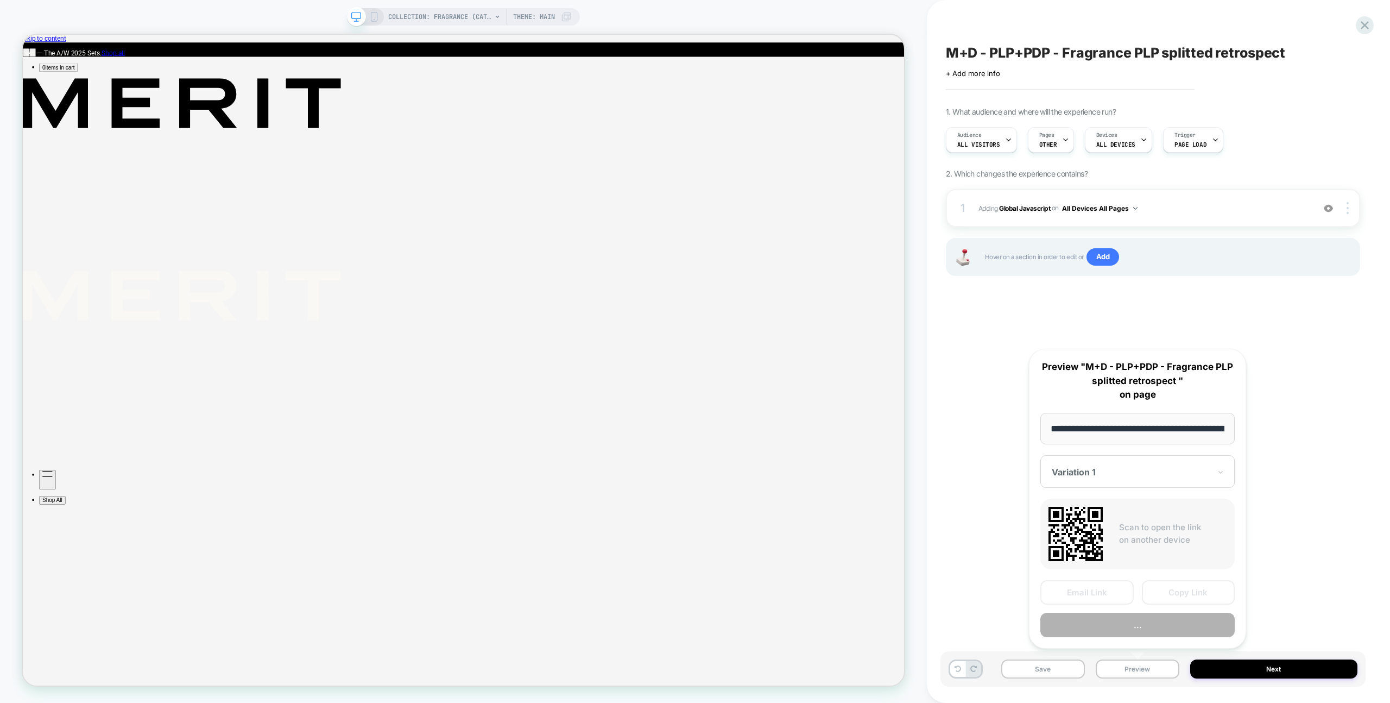
scroll to position [0, 133]
click at [1132, 629] on button "Preview" at bounding box center [1138, 625] width 194 height 24
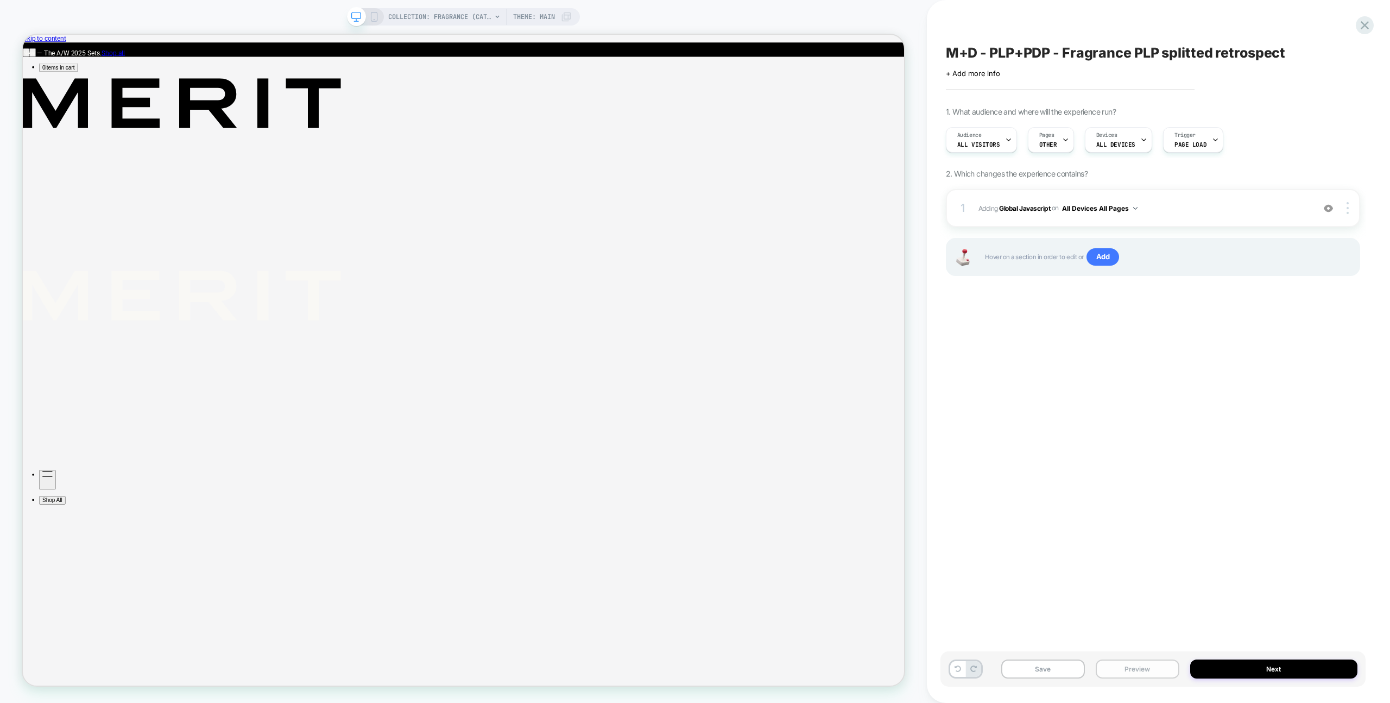
click at [1133, 670] on button "Preview" at bounding box center [1138, 668] width 84 height 19
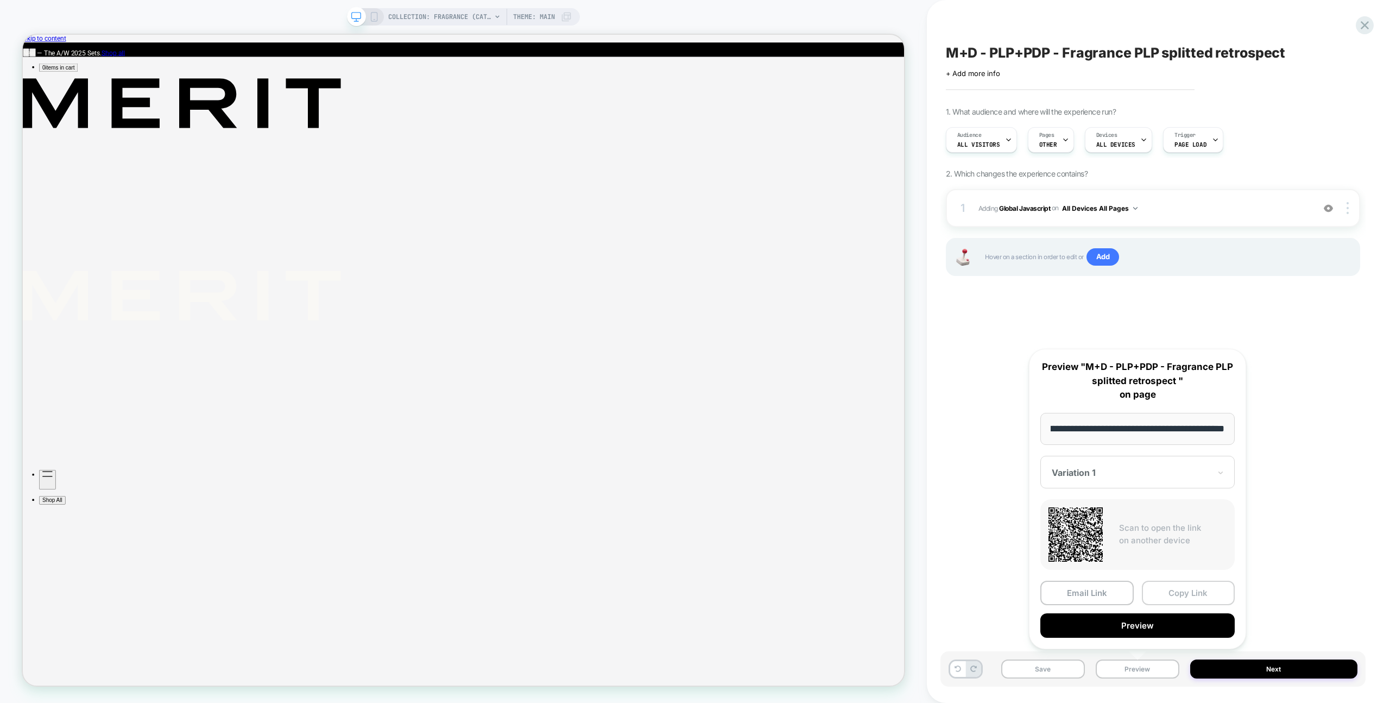
scroll to position [0, 0]
click at [1142, 594] on button "Copy Link" at bounding box center [1188, 593] width 93 height 24
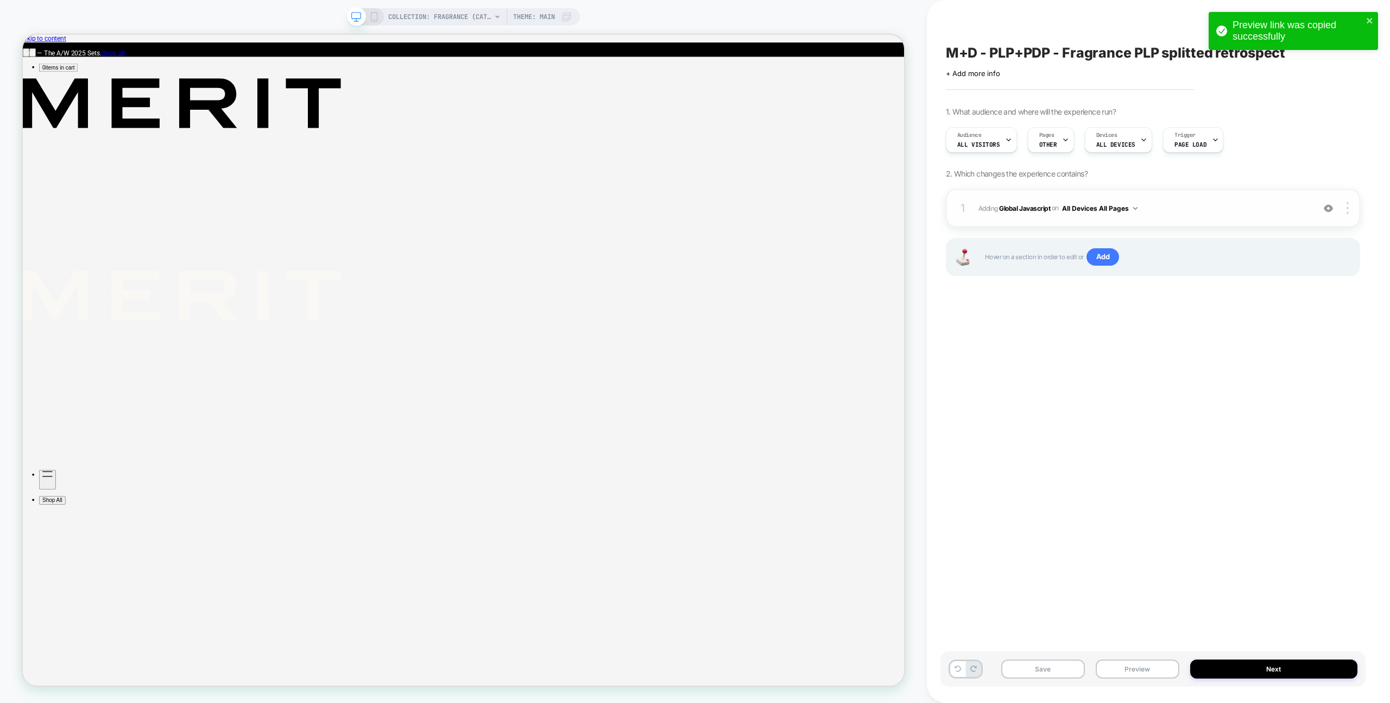
click at [1215, 212] on span "Adding Global Javascript on All Devices All Pages" at bounding box center [1144, 208] width 330 height 14
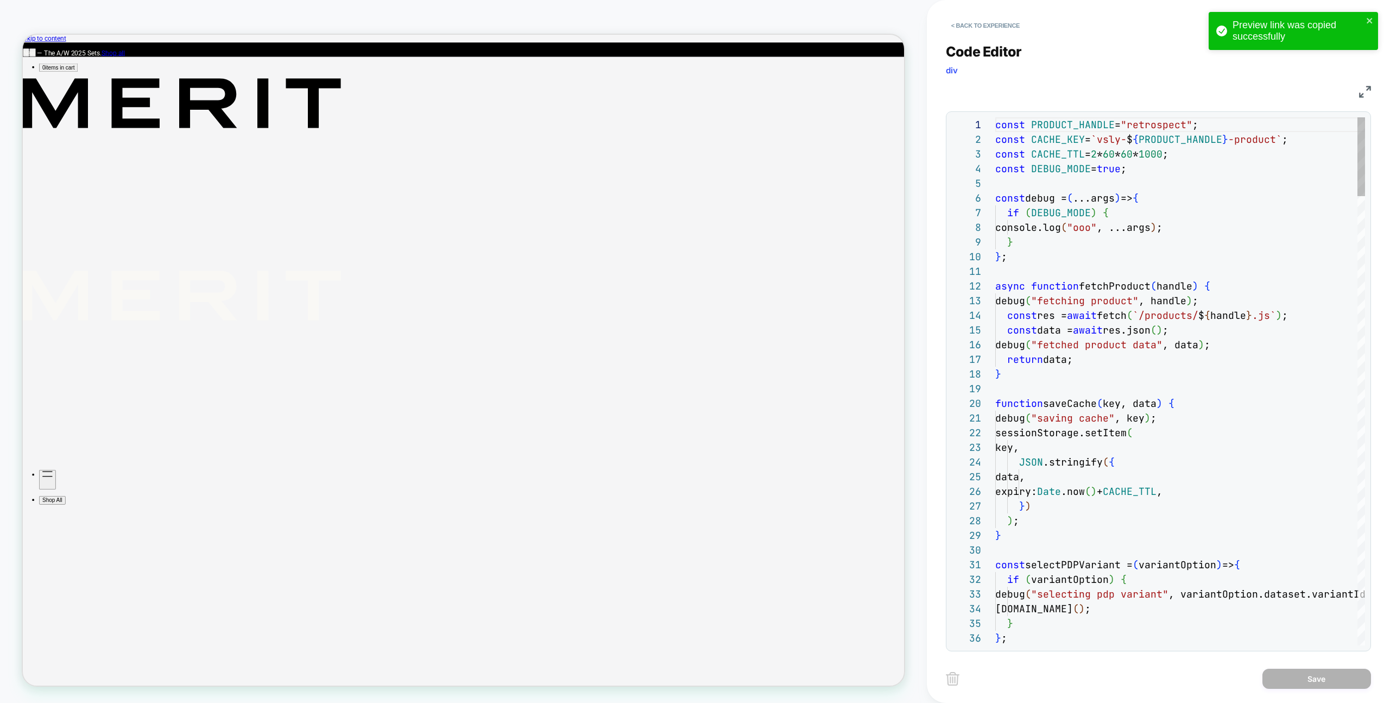
scroll to position [88, 111]
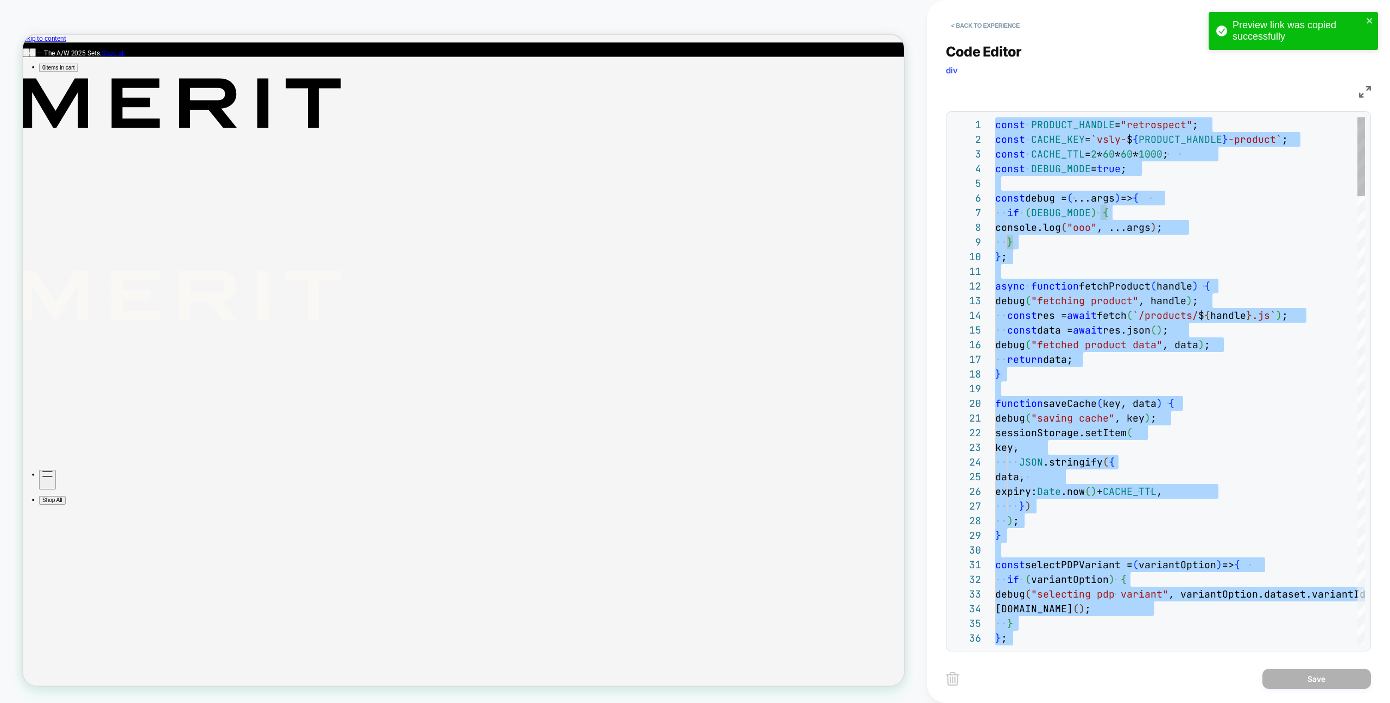
type textarea "**********"
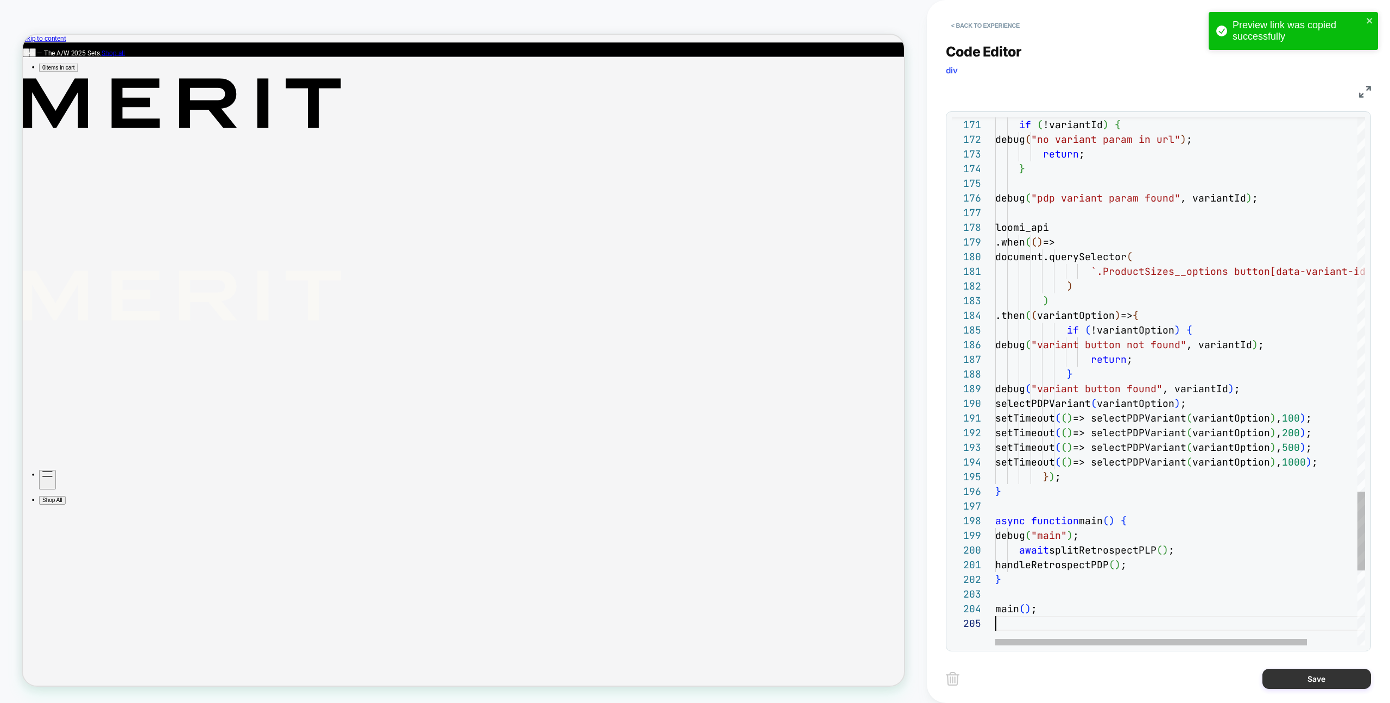
click at [1298, 683] on button "Save" at bounding box center [1317, 679] width 109 height 20
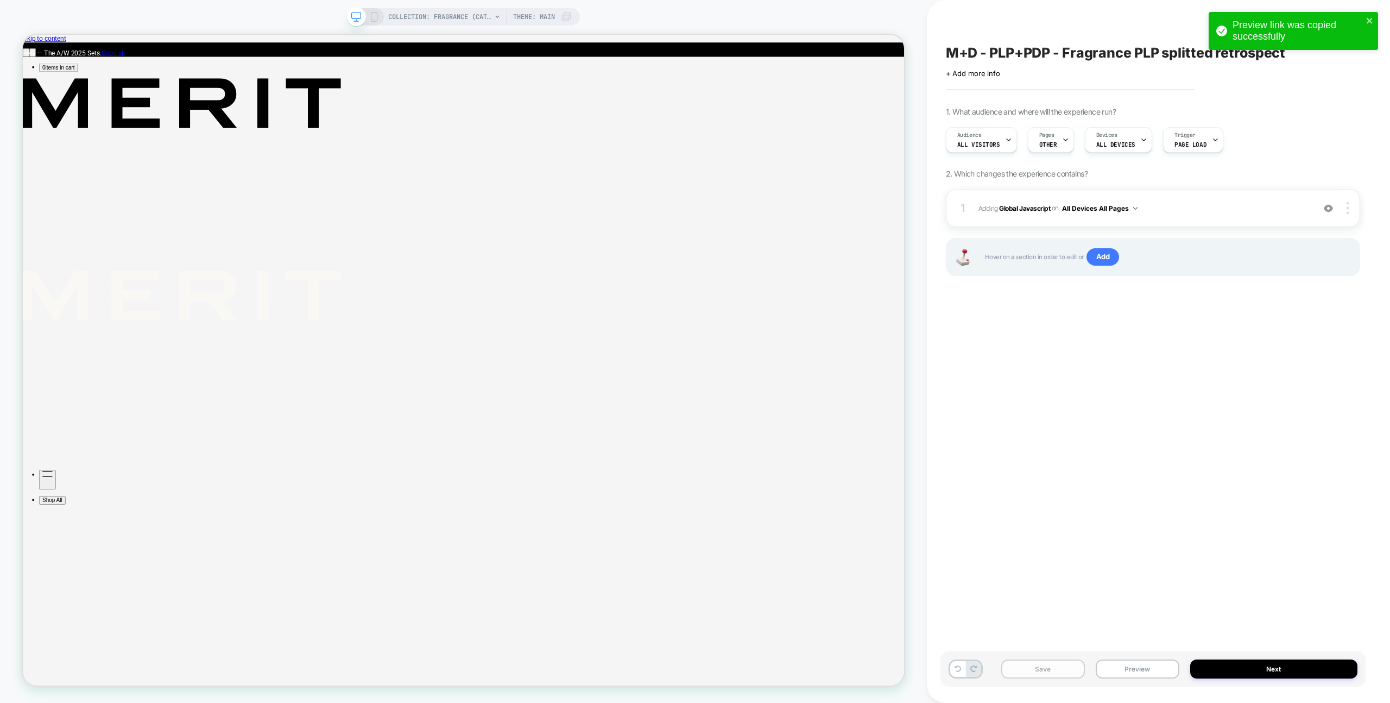
click at [1069, 671] on button "Save" at bounding box center [1043, 668] width 84 height 19
click at [1164, 205] on span "Adding Global Javascript on All Devices All Pages" at bounding box center [1144, 208] width 330 height 14
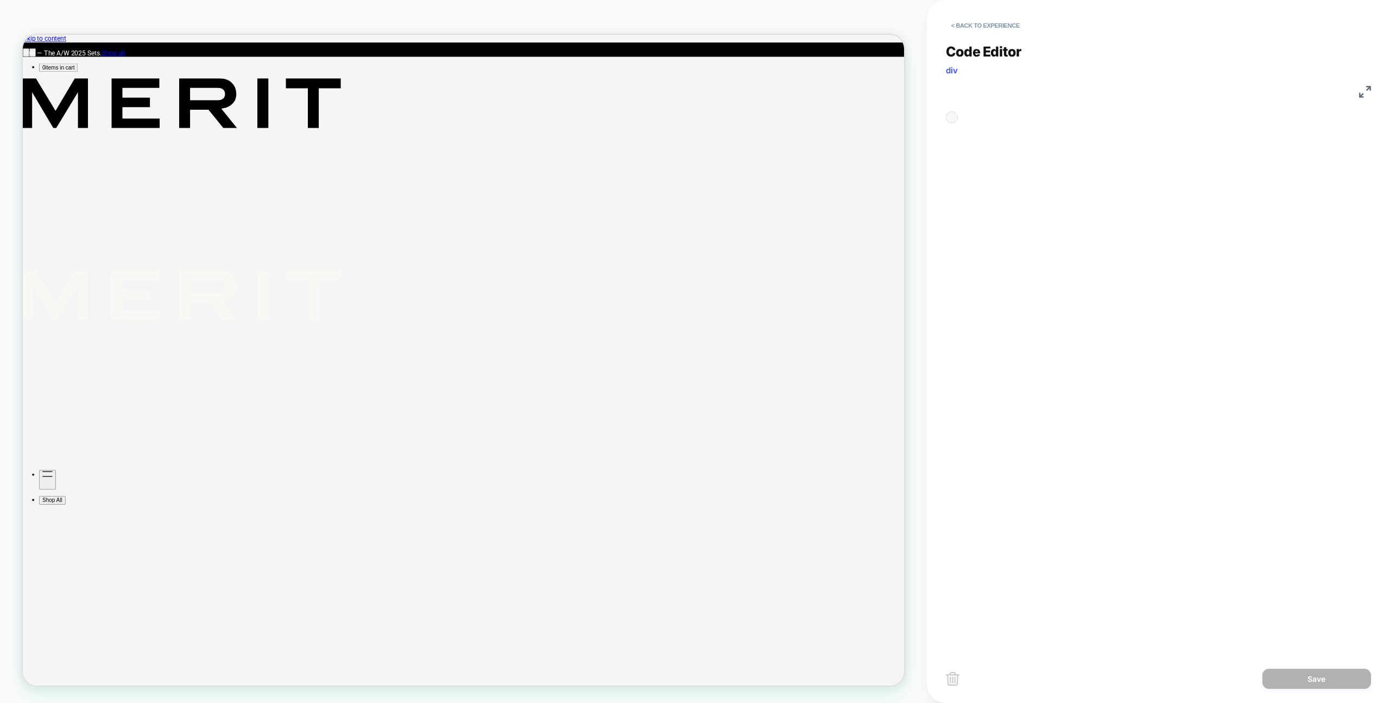
scroll to position [147, 0]
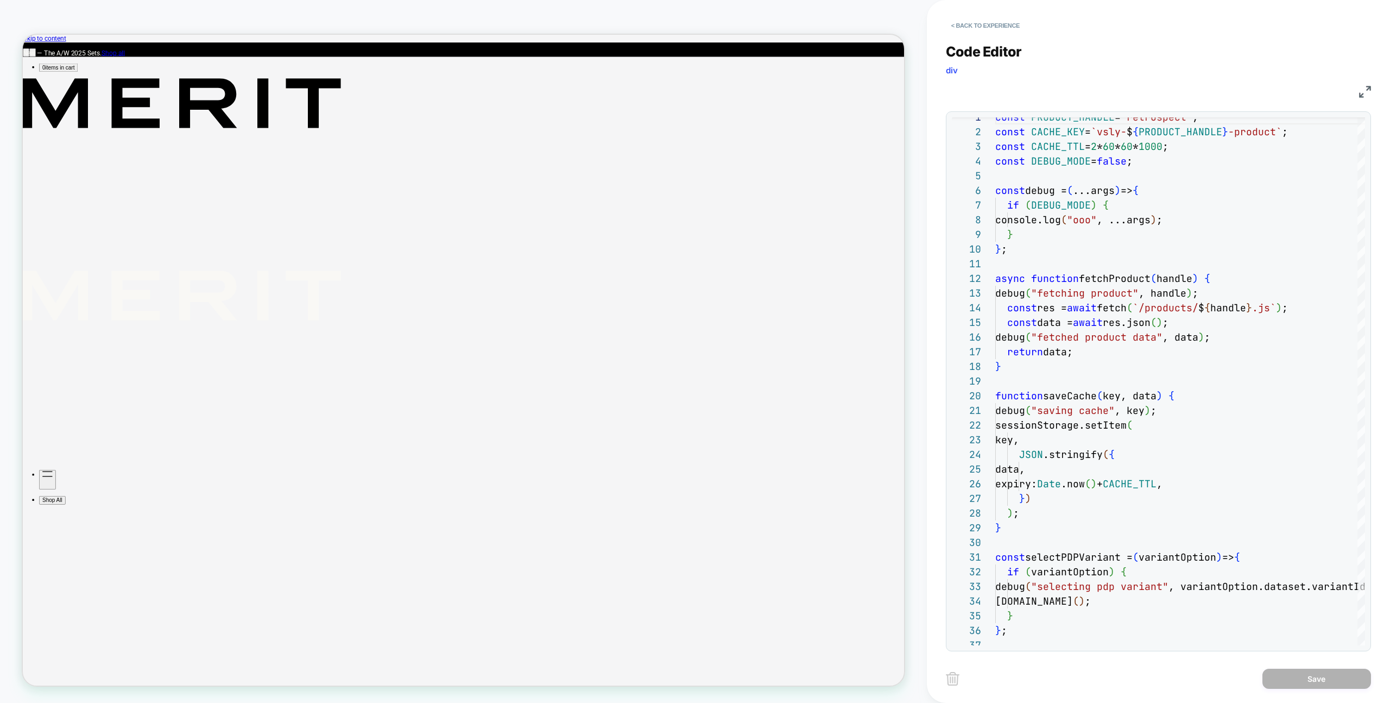
click at [999, 37] on div "Code Editor div JS 1 2 3 4 5 6 7 8 9 10 11 12 13 14 15 16 17 18 19 20 21 22 23 …" at bounding box center [1158, 340] width 425 height 621
click at [994, 29] on button "< Back to experience" at bounding box center [985, 25] width 79 height 17
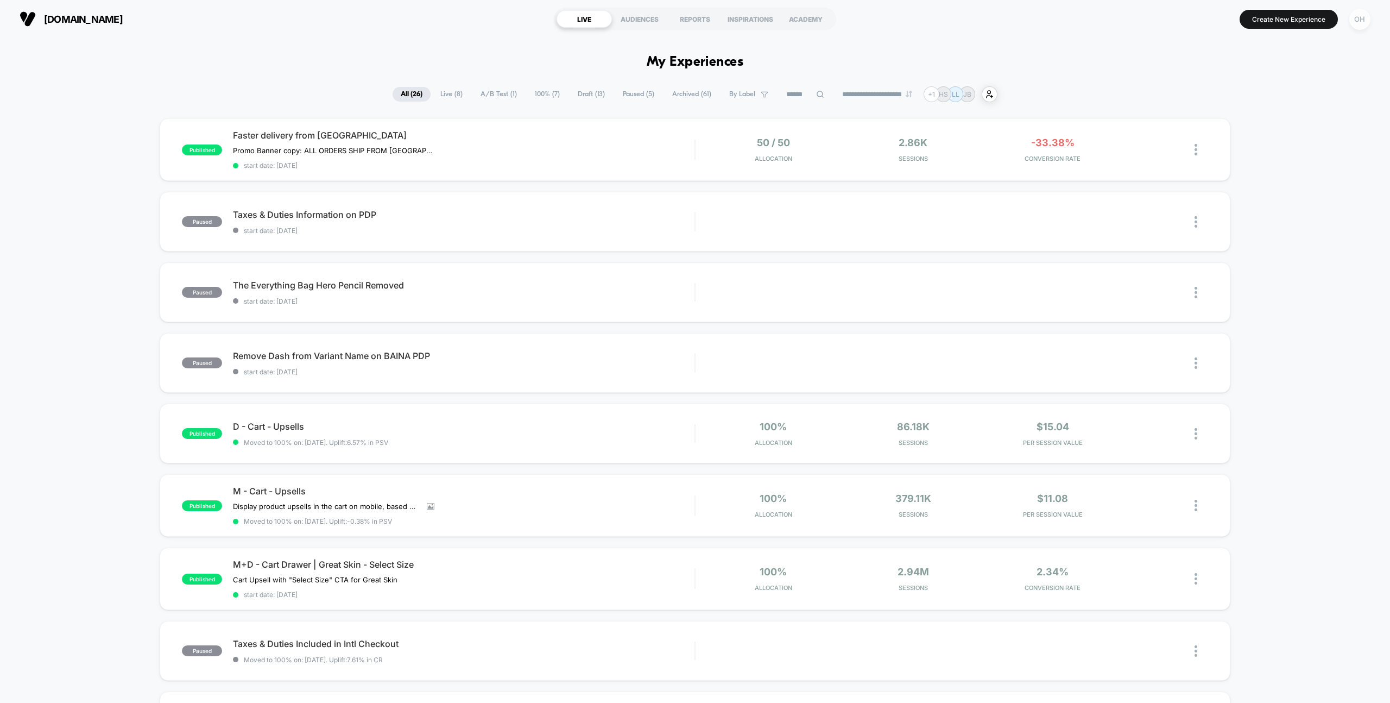
click at [1370, 21] on div "OH" at bounding box center [1360, 19] width 21 height 21
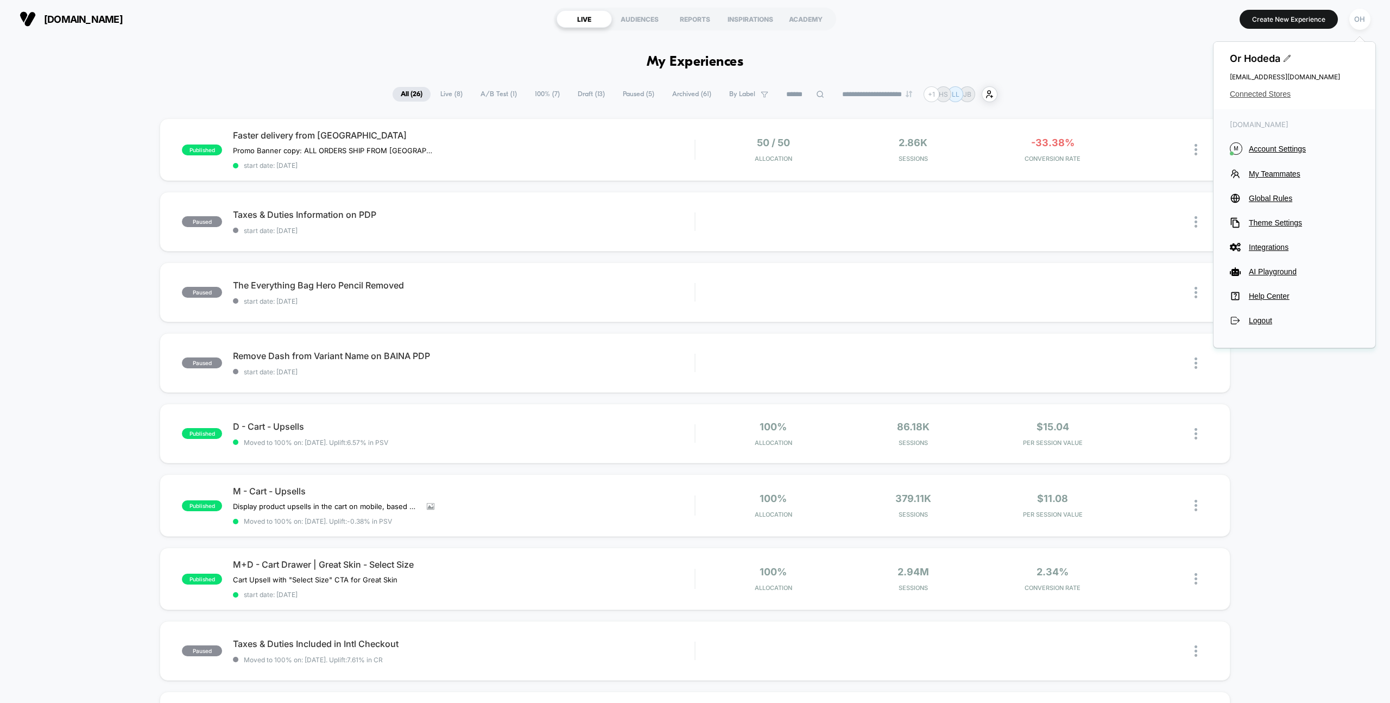
click at [1274, 97] on span "Connected Stores" at bounding box center [1294, 94] width 129 height 9
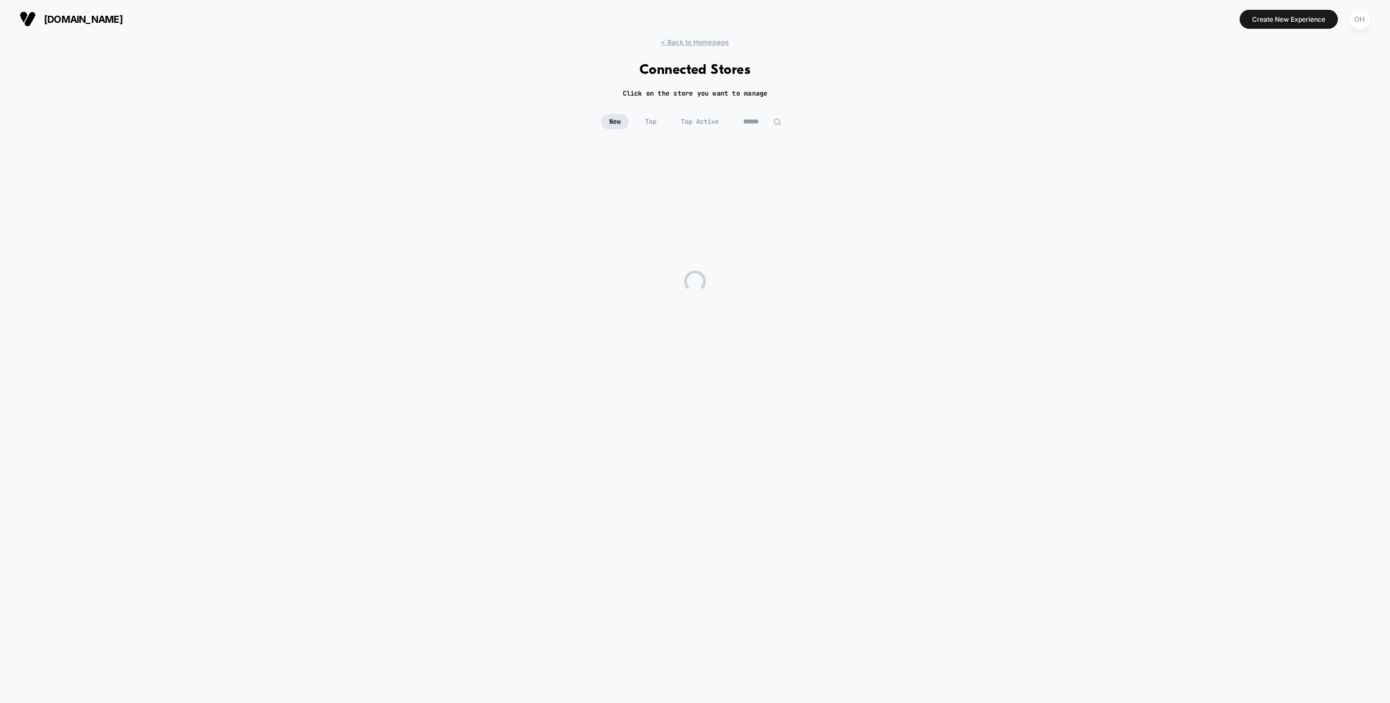
click at [791, 120] on div "New Top Top Active" at bounding box center [695, 129] width 1390 height 31
click at [781, 121] on img at bounding box center [777, 122] width 8 height 8
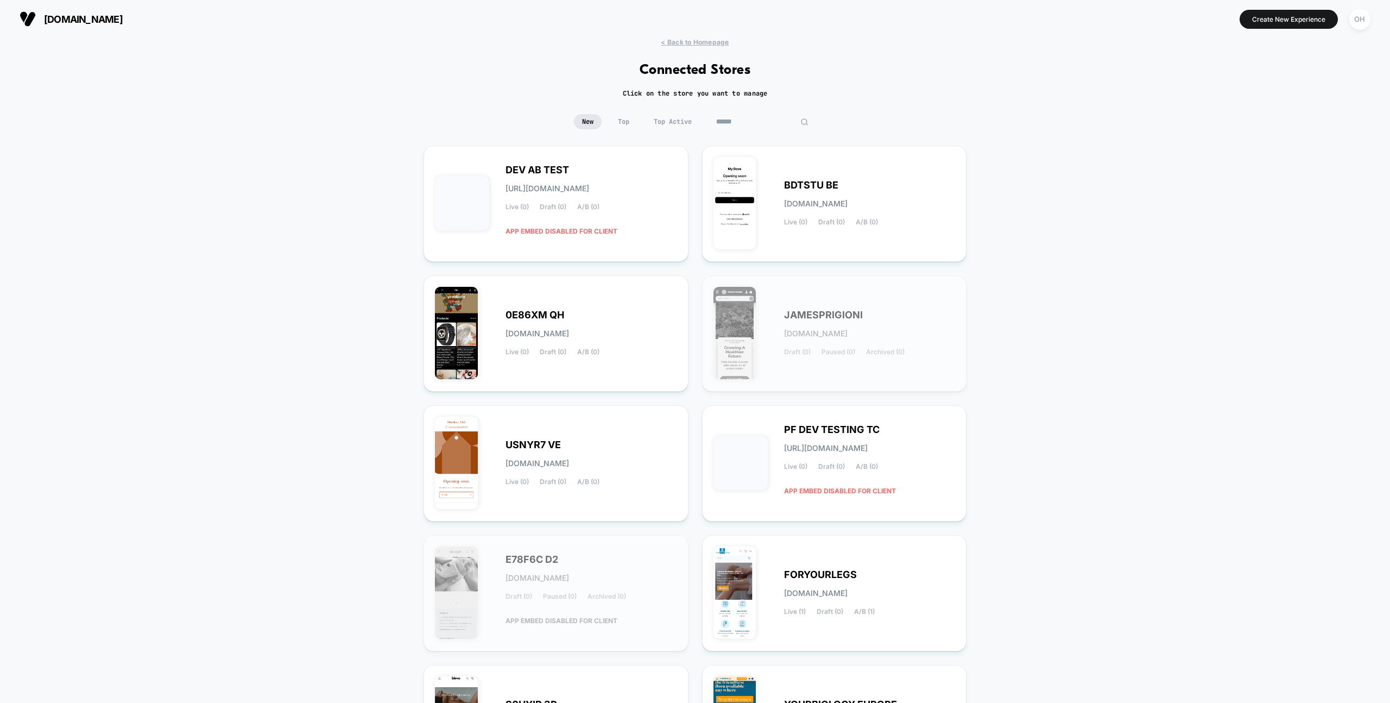
click at [768, 122] on input at bounding box center [762, 121] width 109 height 15
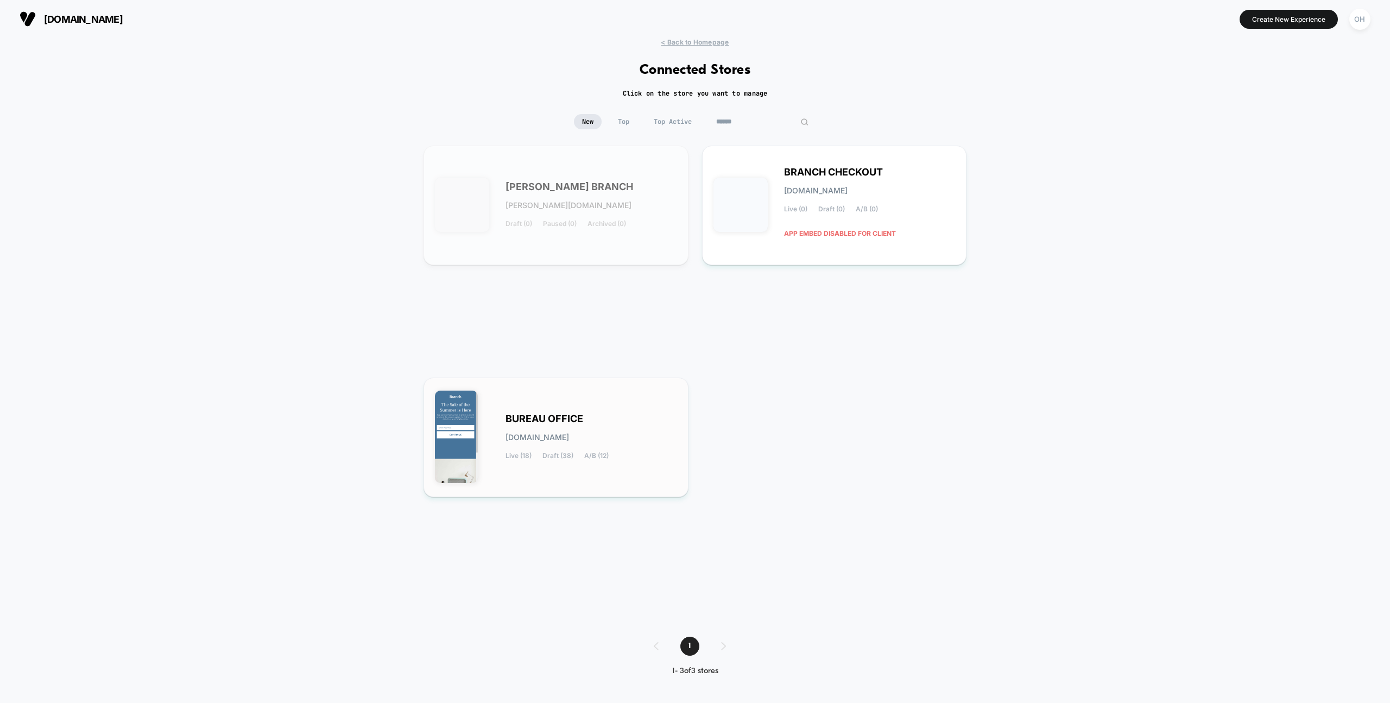
type input "******"
click at [590, 408] on div "BUREAU OFFICE [DOMAIN_NAME] Live (18) Draft (38) A/B (12)" at bounding box center [556, 437] width 242 height 97
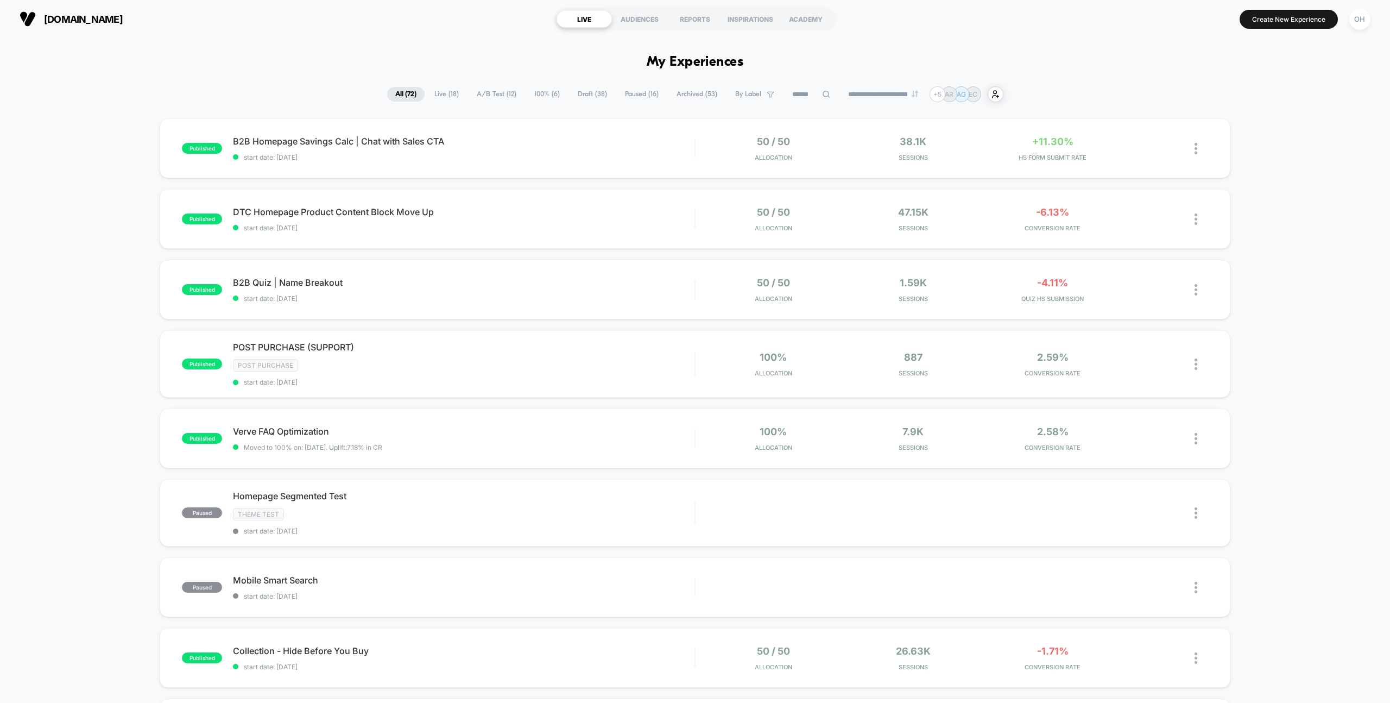
click at [584, 89] on span "Draft ( 38 )" at bounding box center [593, 94] width 46 height 15
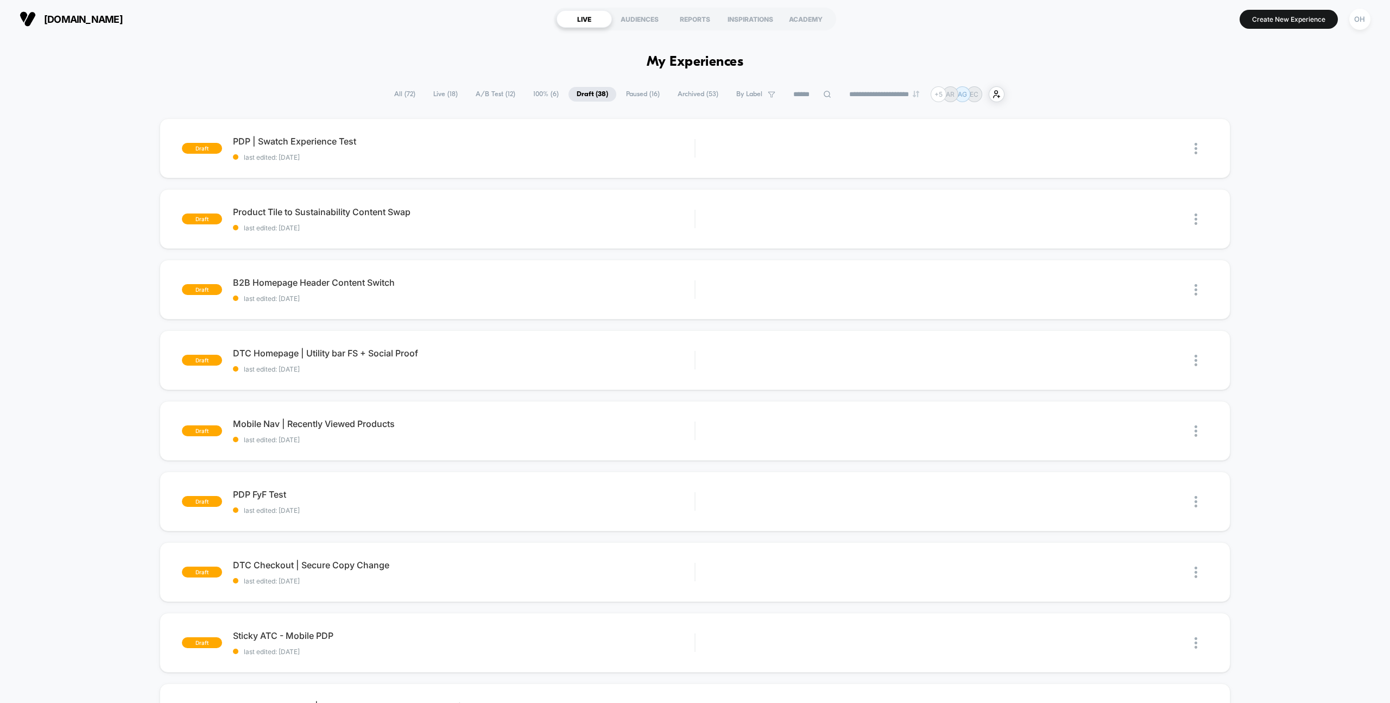
click at [405, 97] on span "All ( 72 )" at bounding box center [404, 94] width 37 height 15
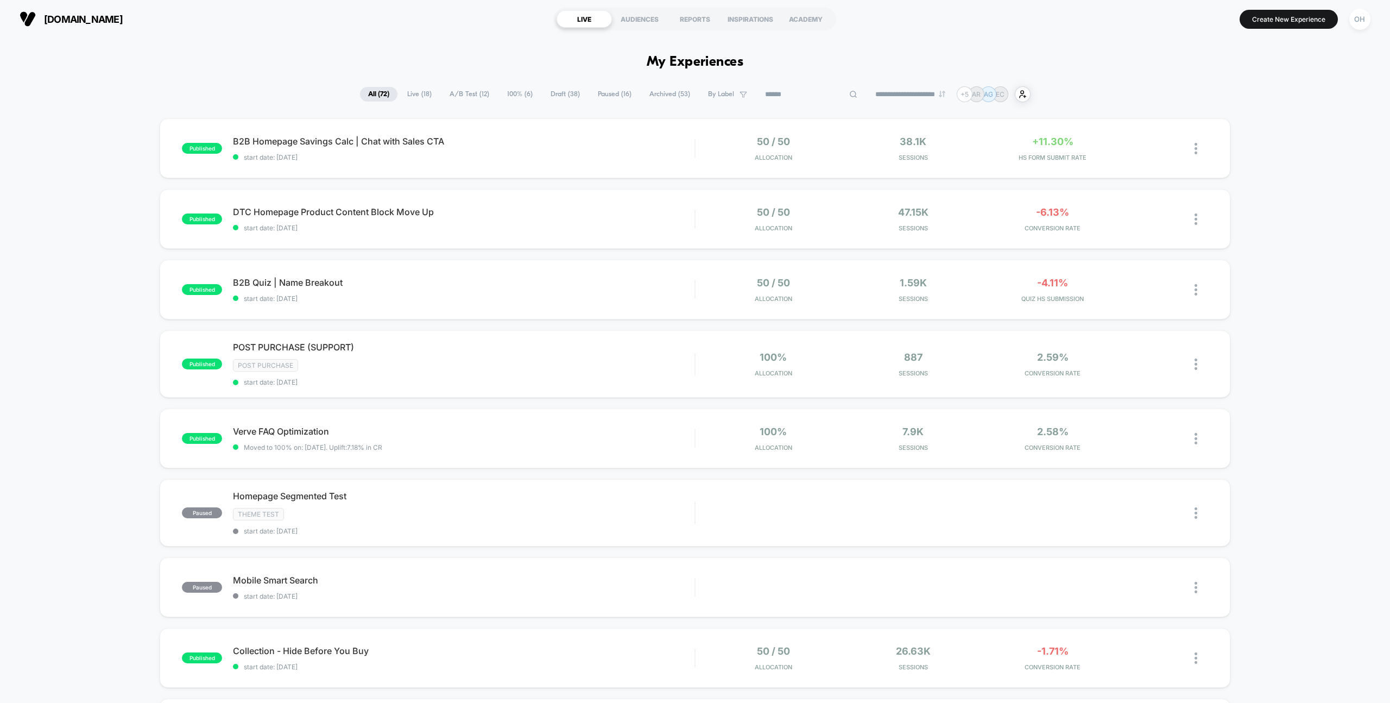
click at [791, 89] on input at bounding box center [811, 94] width 109 height 13
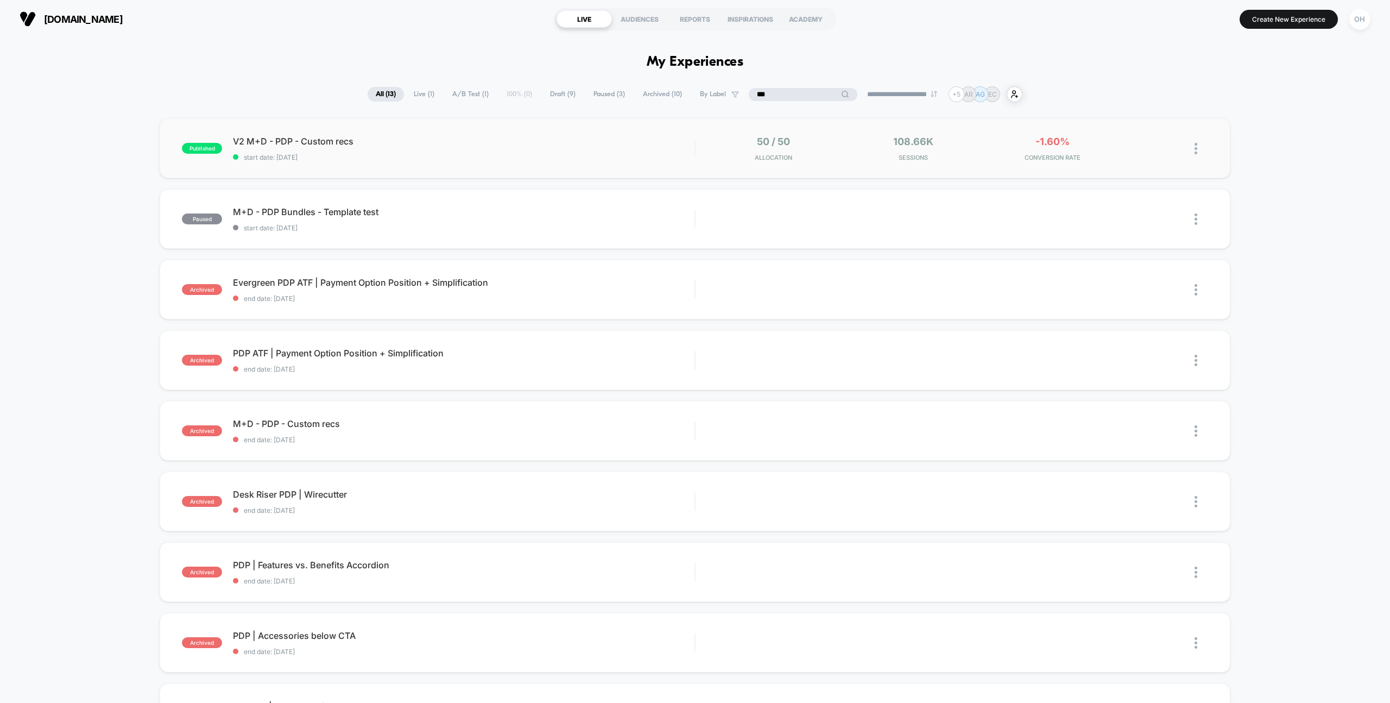
type input "***"
click at [587, 148] on div "V2 M+D - PDP - Custom recs start date: [DATE]" at bounding box center [464, 149] width 462 height 26
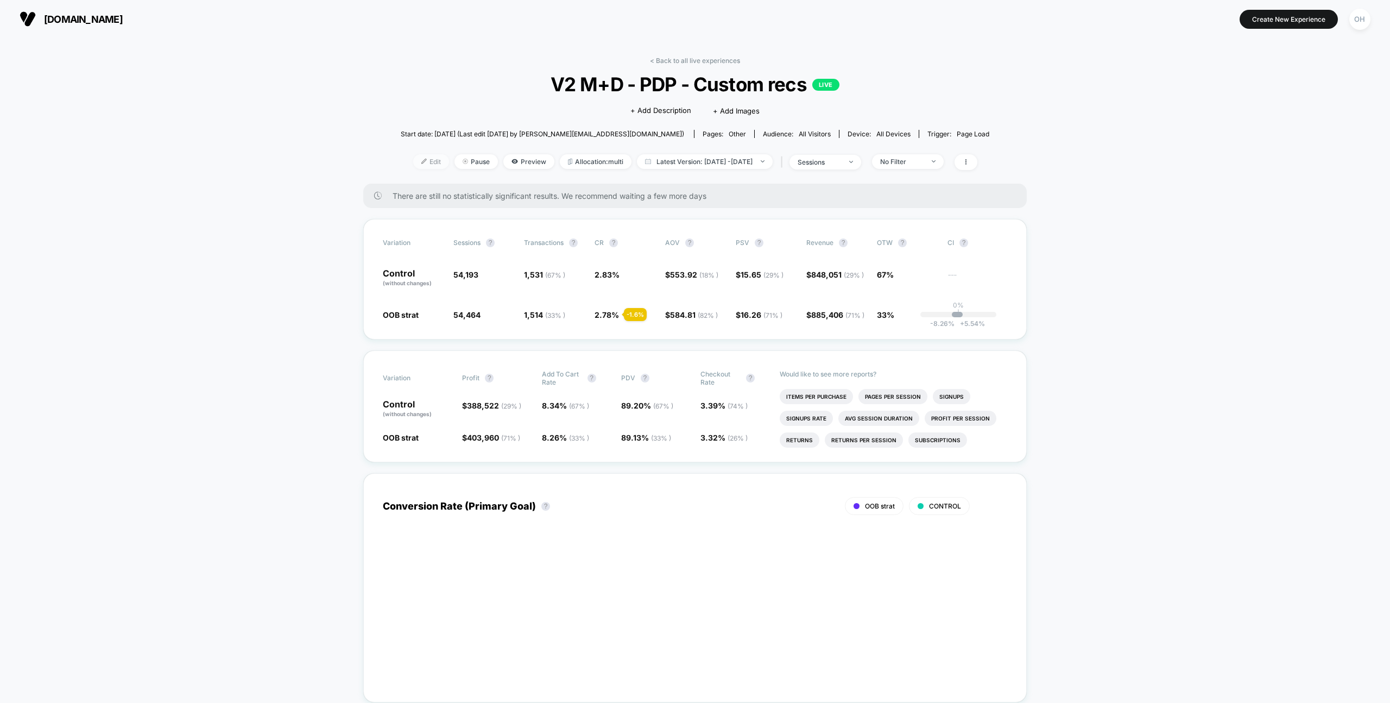
click at [413, 159] on span "Edit" at bounding box center [431, 161] width 36 height 15
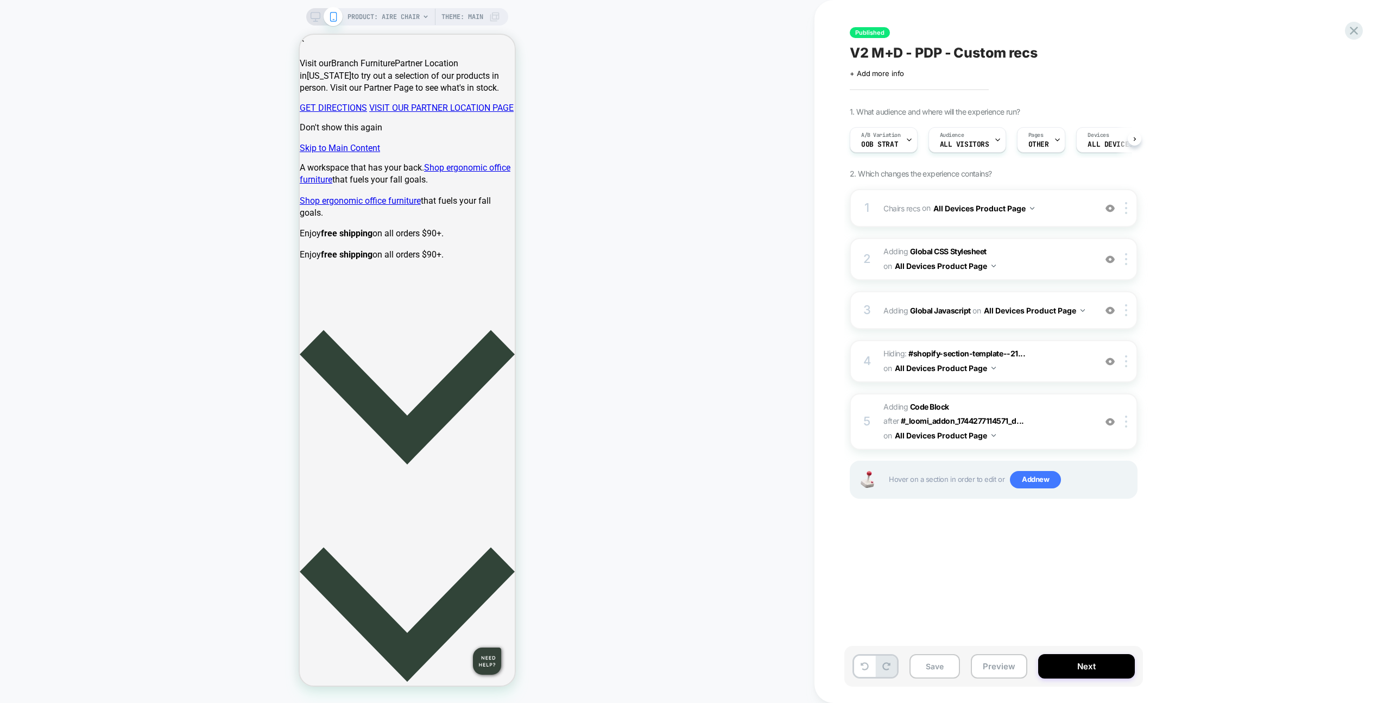
scroll to position [0, 1]
click at [1056, 325] on div "3 Adding Global Javascript on All Devices Product Page Add Before Add After Tar…" at bounding box center [994, 310] width 288 height 38
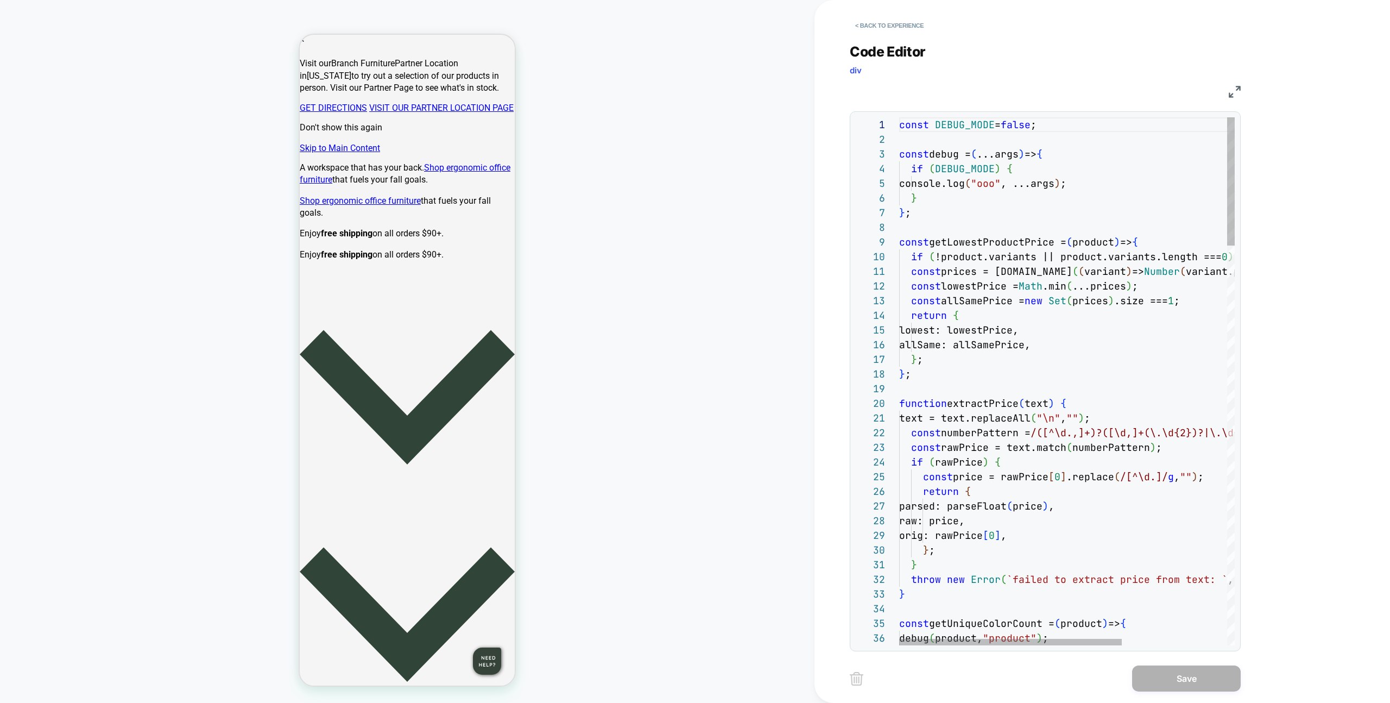
scroll to position [0, 0]
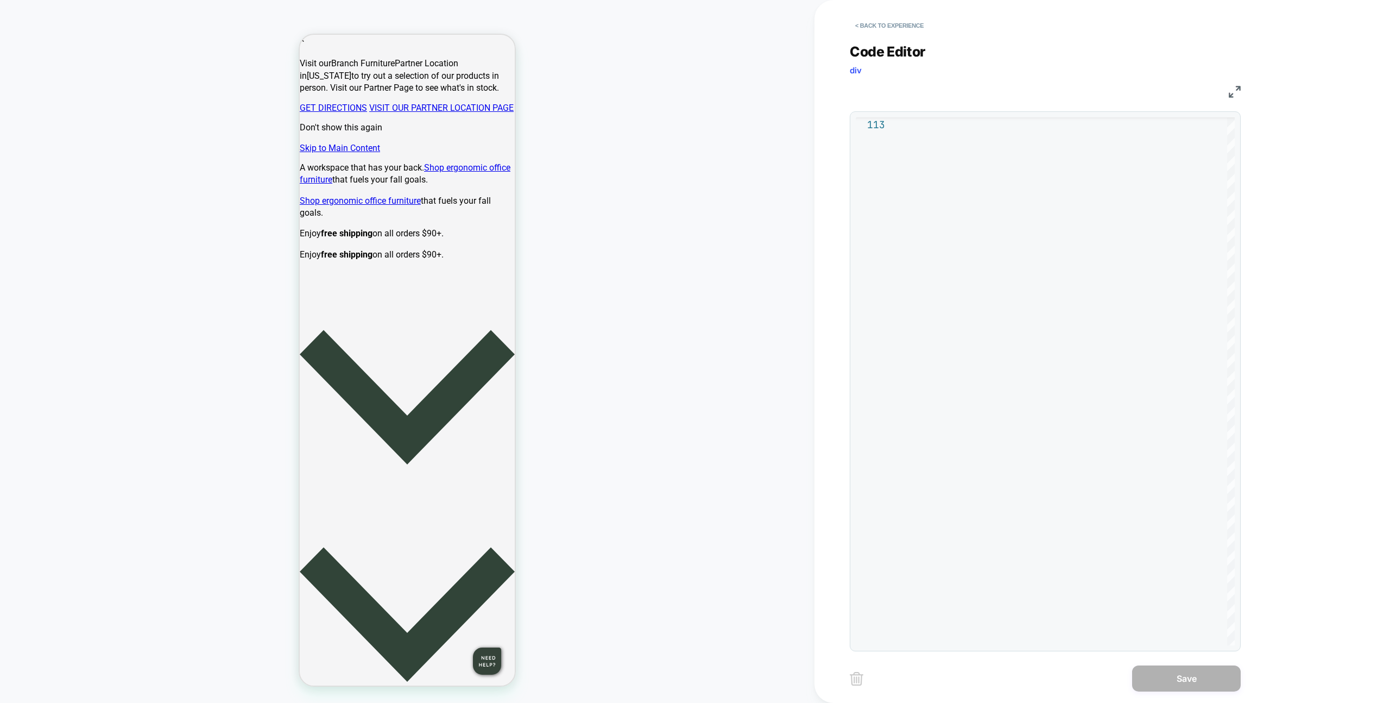
click at [898, 12] on div "< Back to experience" at bounding box center [1138, 16] width 576 height 33
click at [898, 20] on button "< Back to experience" at bounding box center [889, 25] width 79 height 17
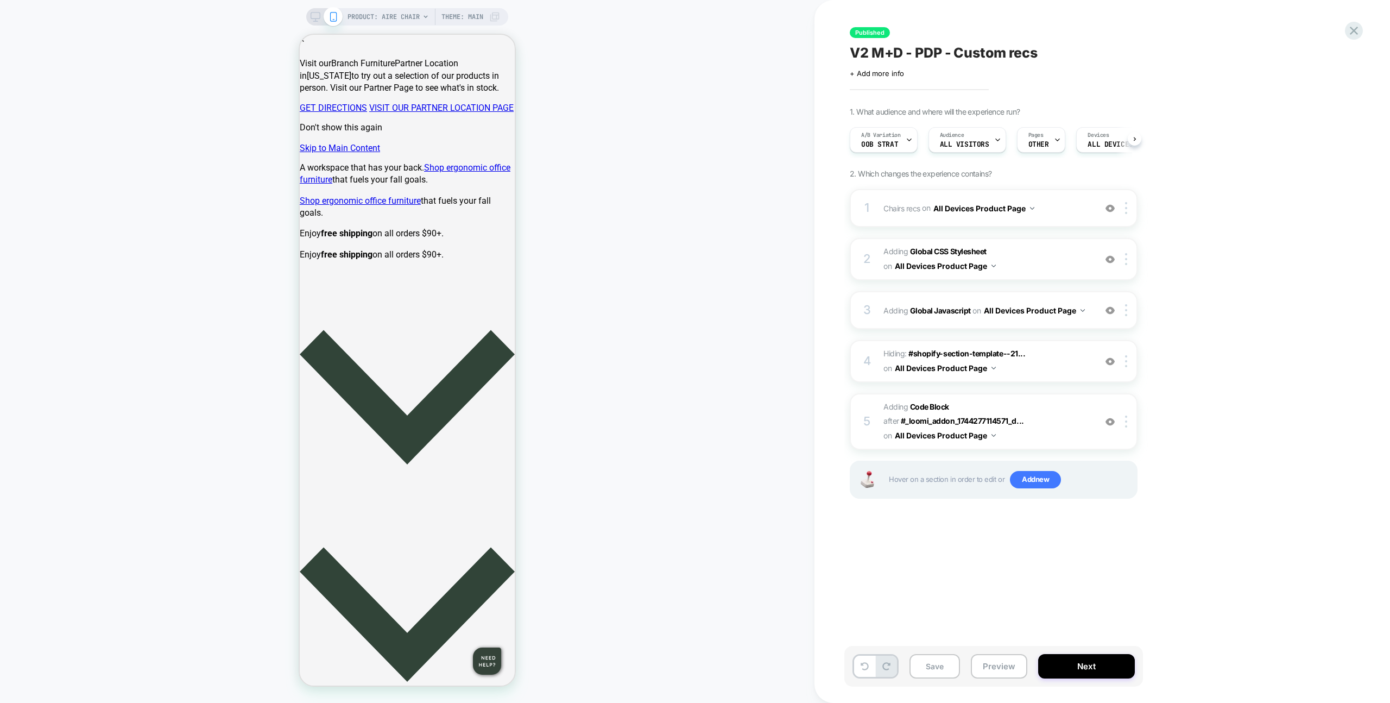
scroll to position [0, 1]
click at [1032, 418] on span "Adding Code Block AFTER #_loomi_addon_1744277114571_d... #_loomi_addon_17442771…" at bounding box center [987, 421] width 207 height 43
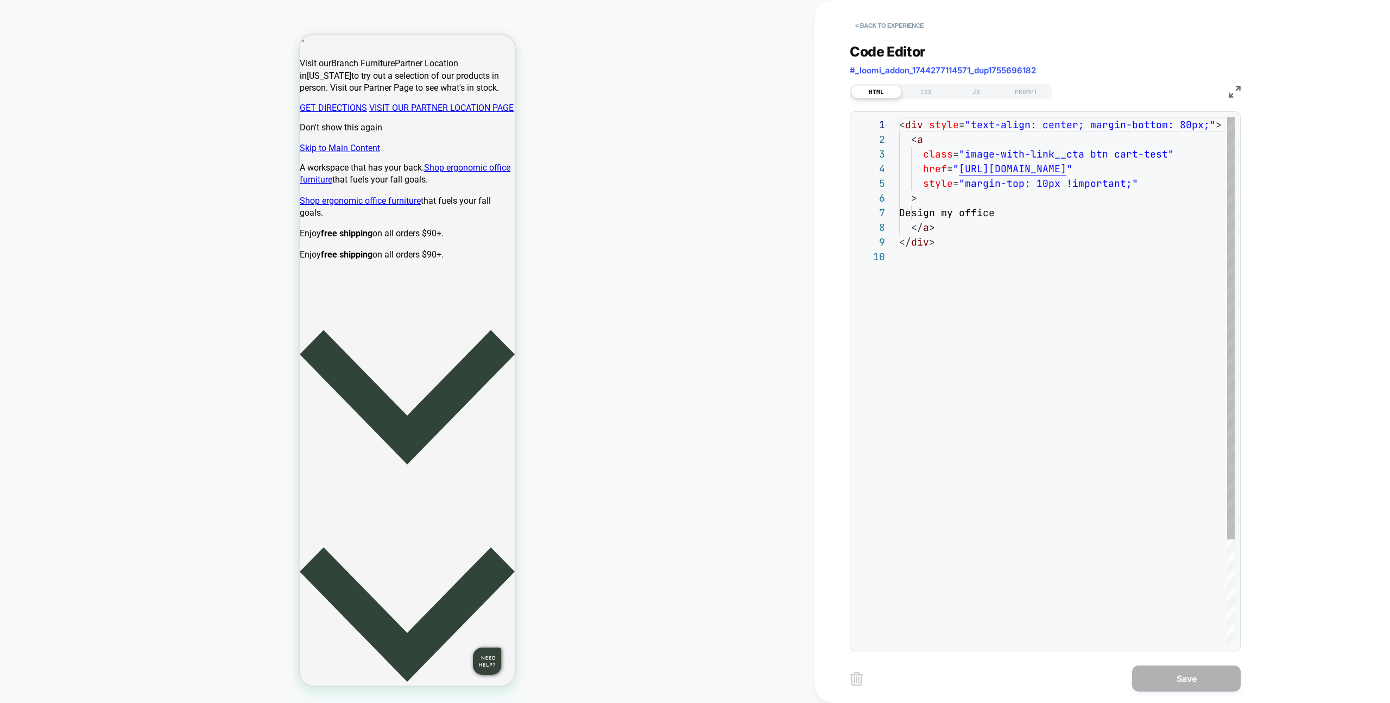
scroll to position [132, 0]
click at [963, 92] on div "JS" at bounding box center [976, 91] width 50 height 13
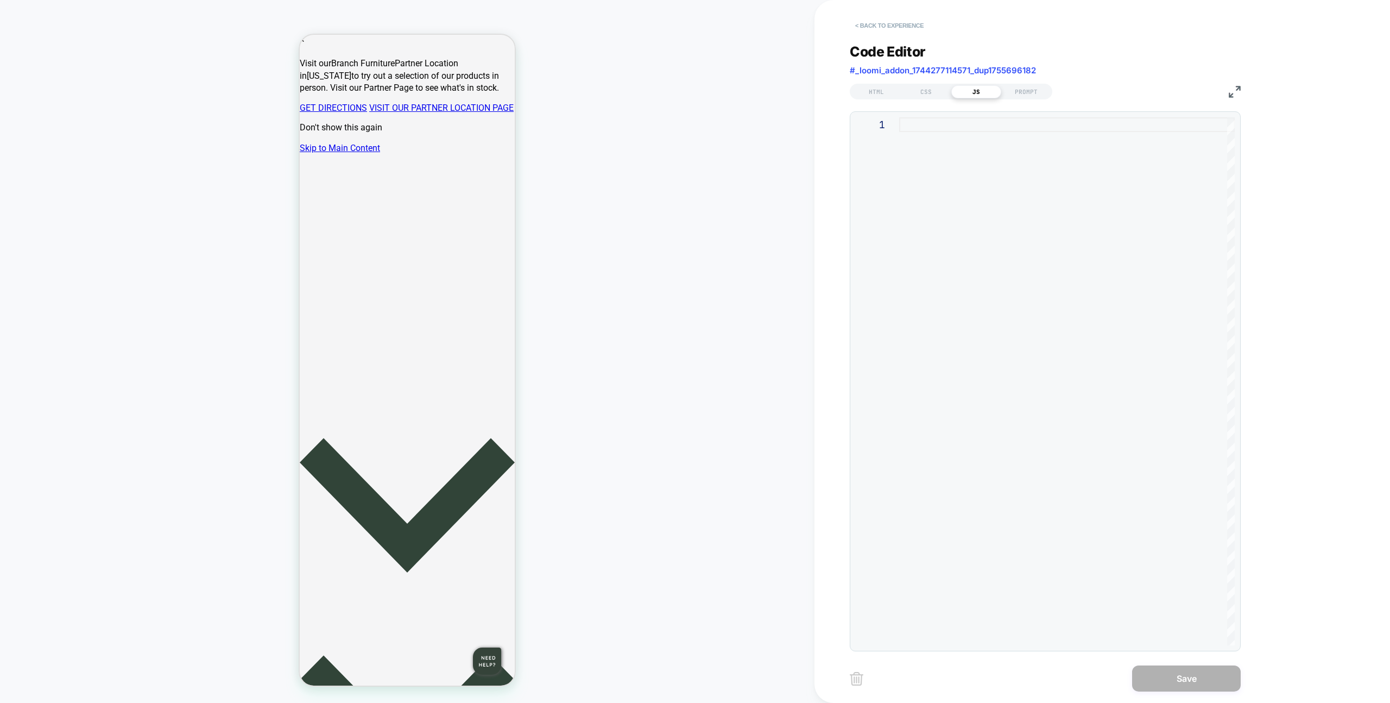
click at [897, 29] on button "< Back to experience" at bounding box center [889, 25] width 79 height 17
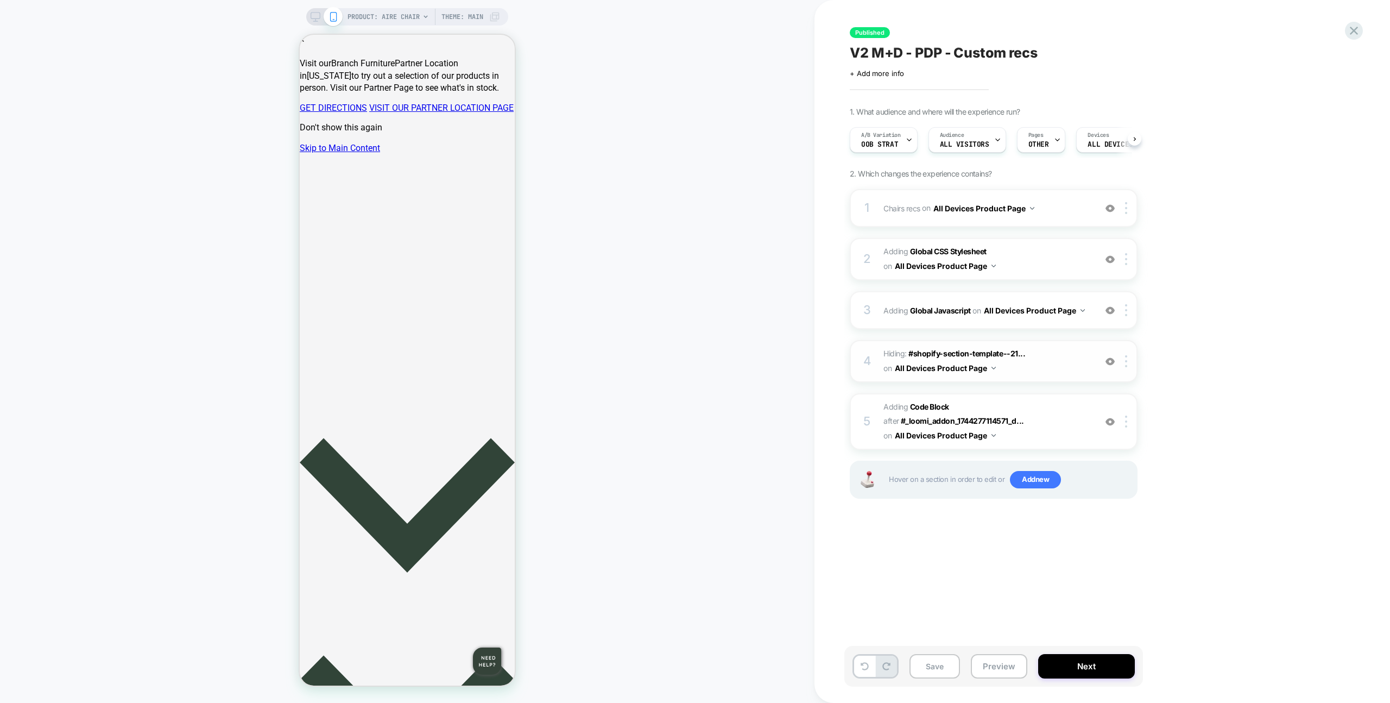
scroll to position [0, 1]
click at [1045, 356] on span "Hiding : #shopify-section-template--21... #shopify-section-template--2123871843…" at bounding box center [987, 360] width 207 height 29
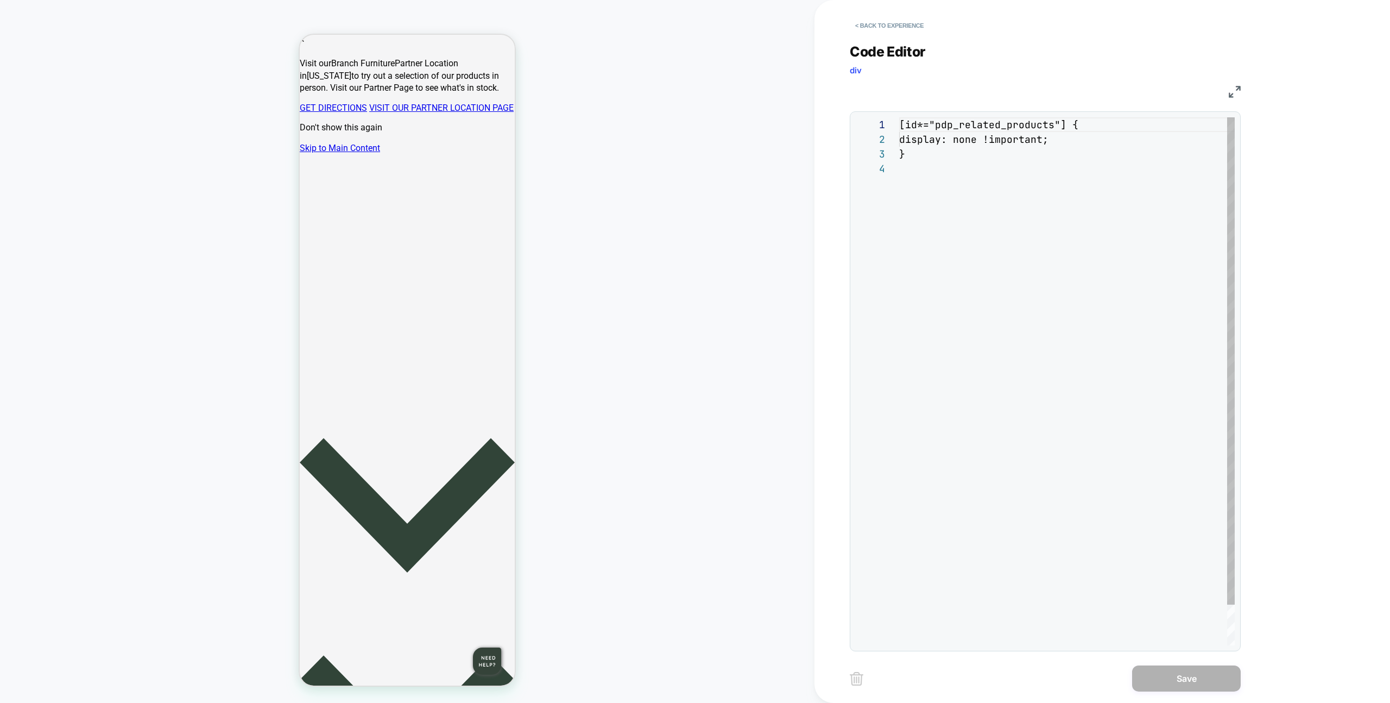
scroll to position [44, 0]
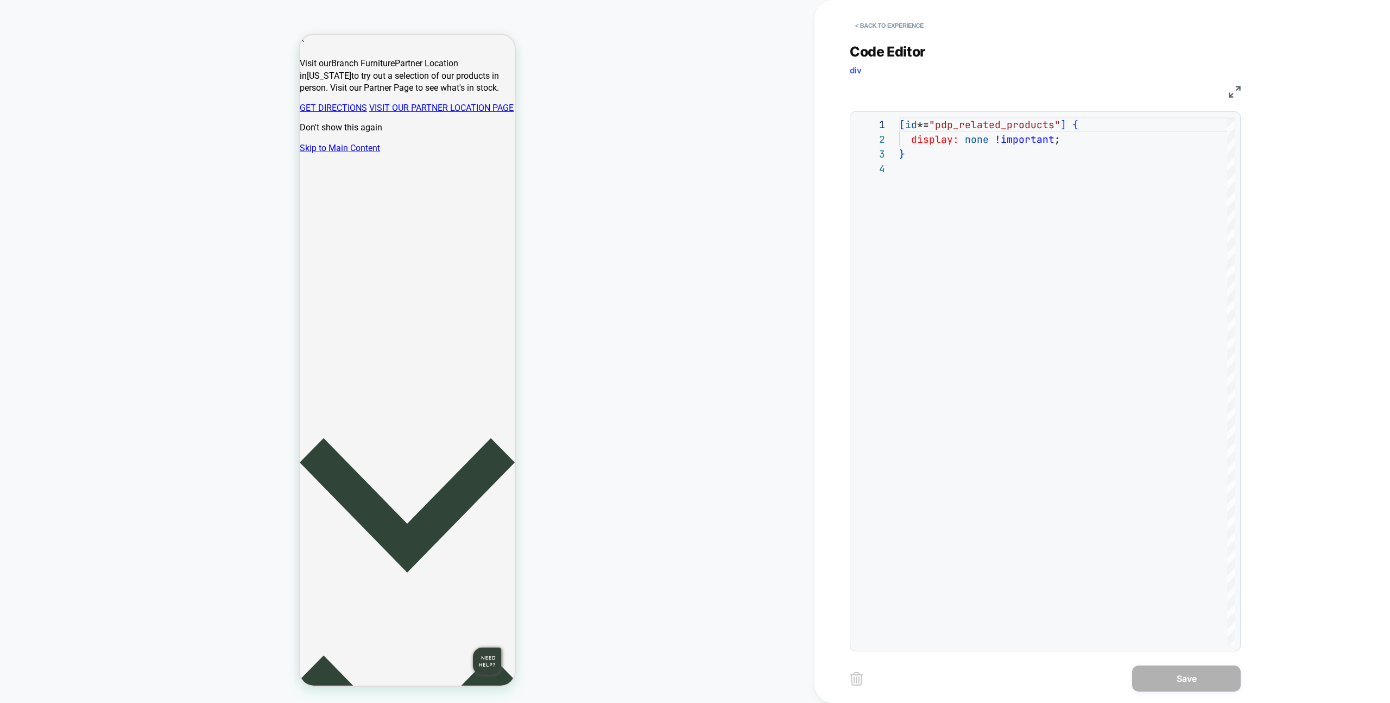
click at [918, 36] on div "**********" at bounding box center [1045, 340] width 391 height 621
click at [914, 27] on button "< Back to experience" at bounding box center [889, 25] width 79 height 17
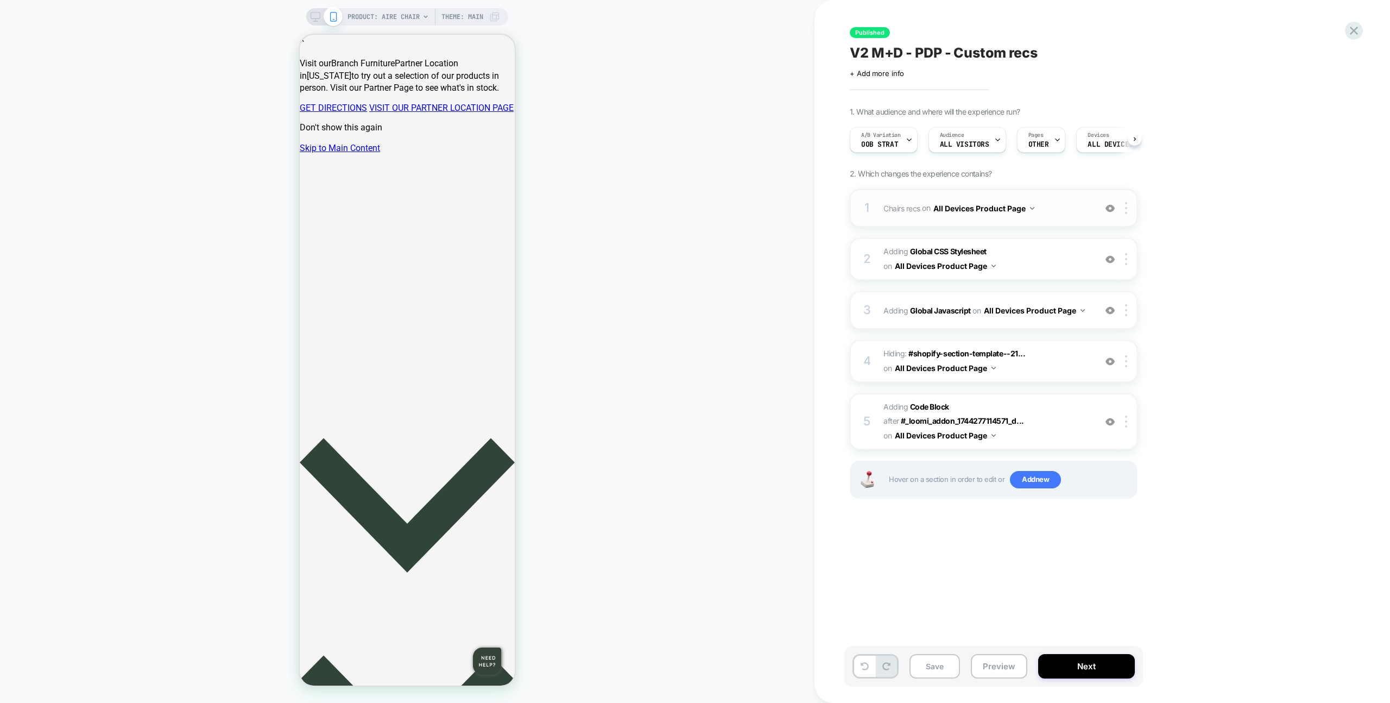
scroll to position [0, 1]
click at [1045, 216] on div "1 Chairs recs Adding Product Slider BEFORE div[id*="__pdp_related_products"] on…" at bounding box center [994, 208] width 288 height 38
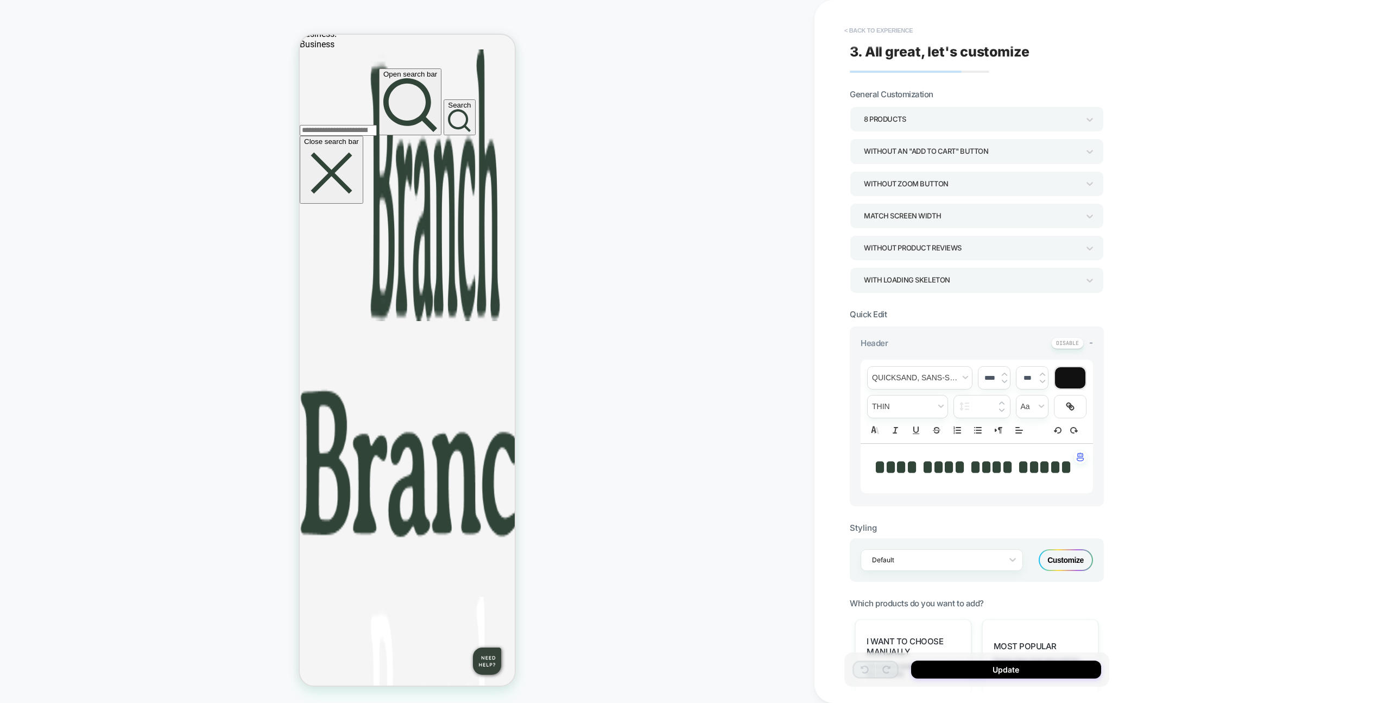
click at [888, 29] on button "< Back to experience" at bounding box center [878, 30] width 79 height 17
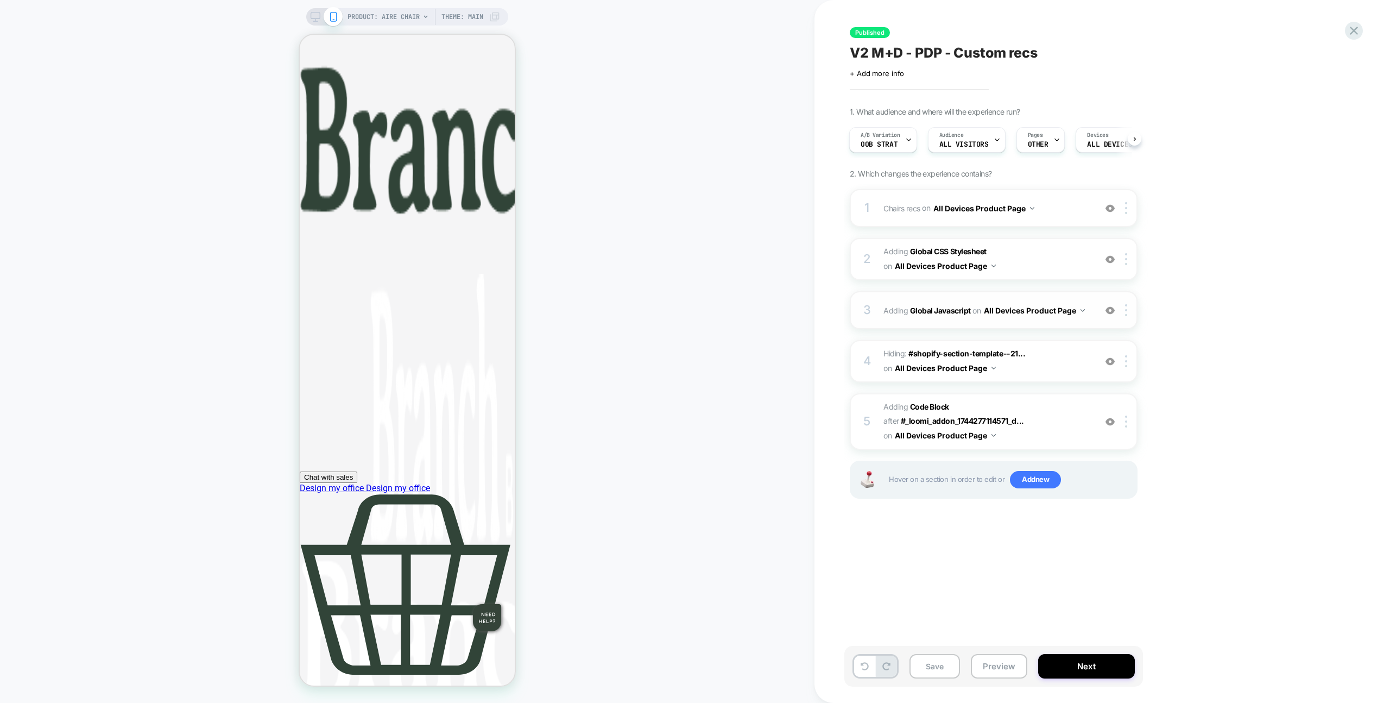
scroll to position [0, 0]
click at [1043, 297] on div "3 Adding Global Javascript on All Devices Product Page Add Before Add After Tar…" at bounding box center [994, 310] width 288 height 38
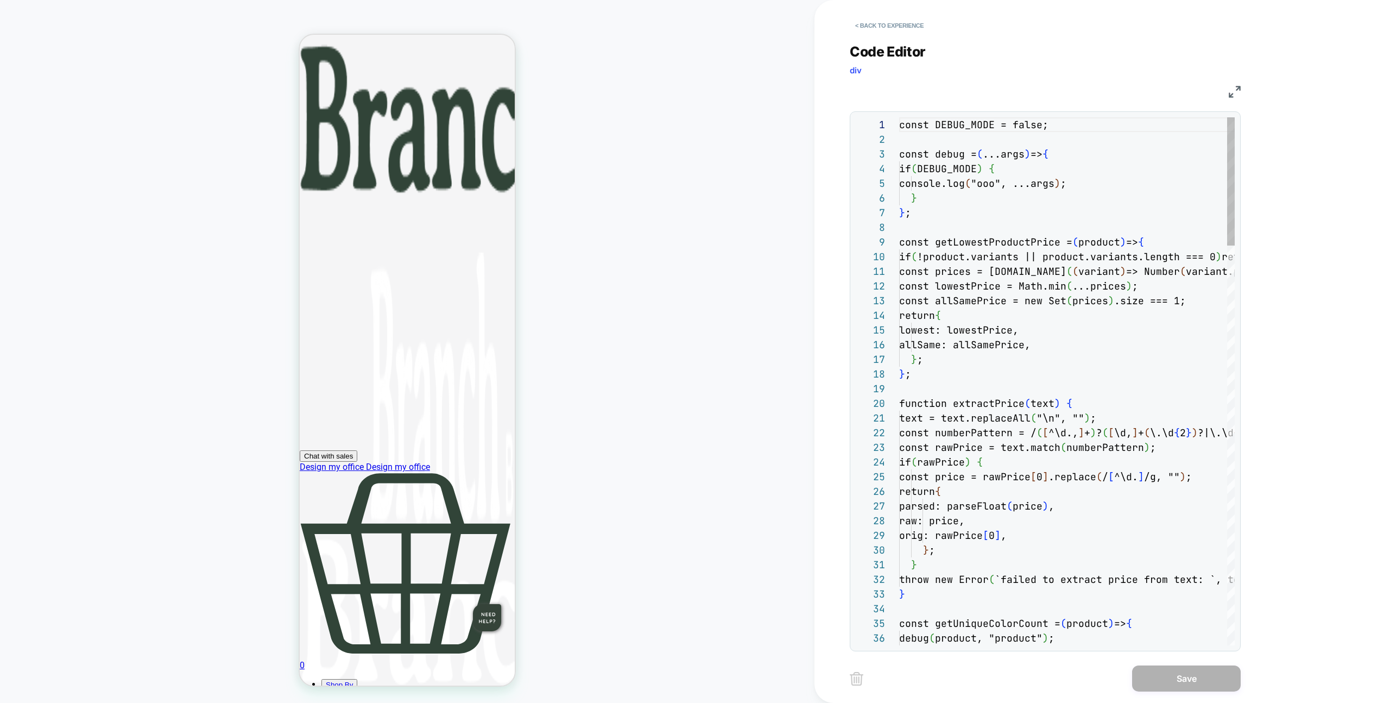
scroll to position [147, 0]
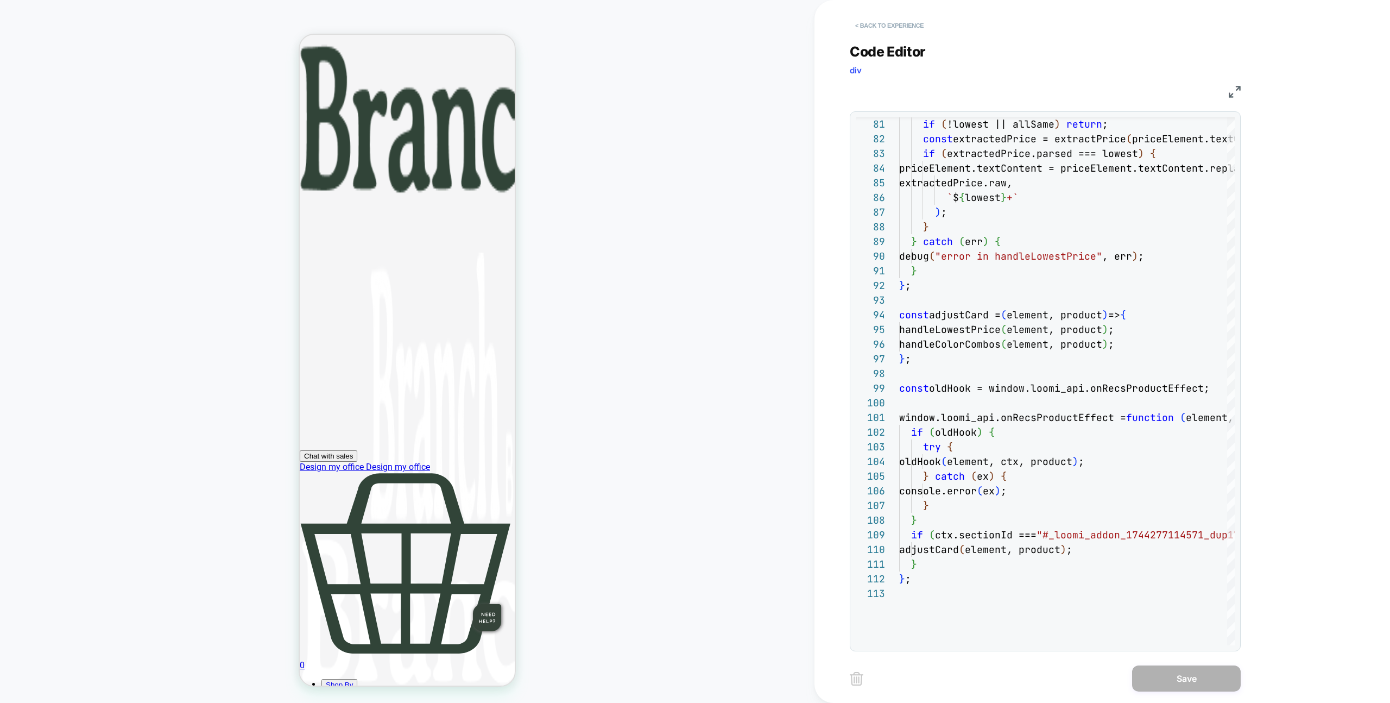
click at [880, 31] on button "< Back to experience" at bounding box center [889, 25] width 79 height 17
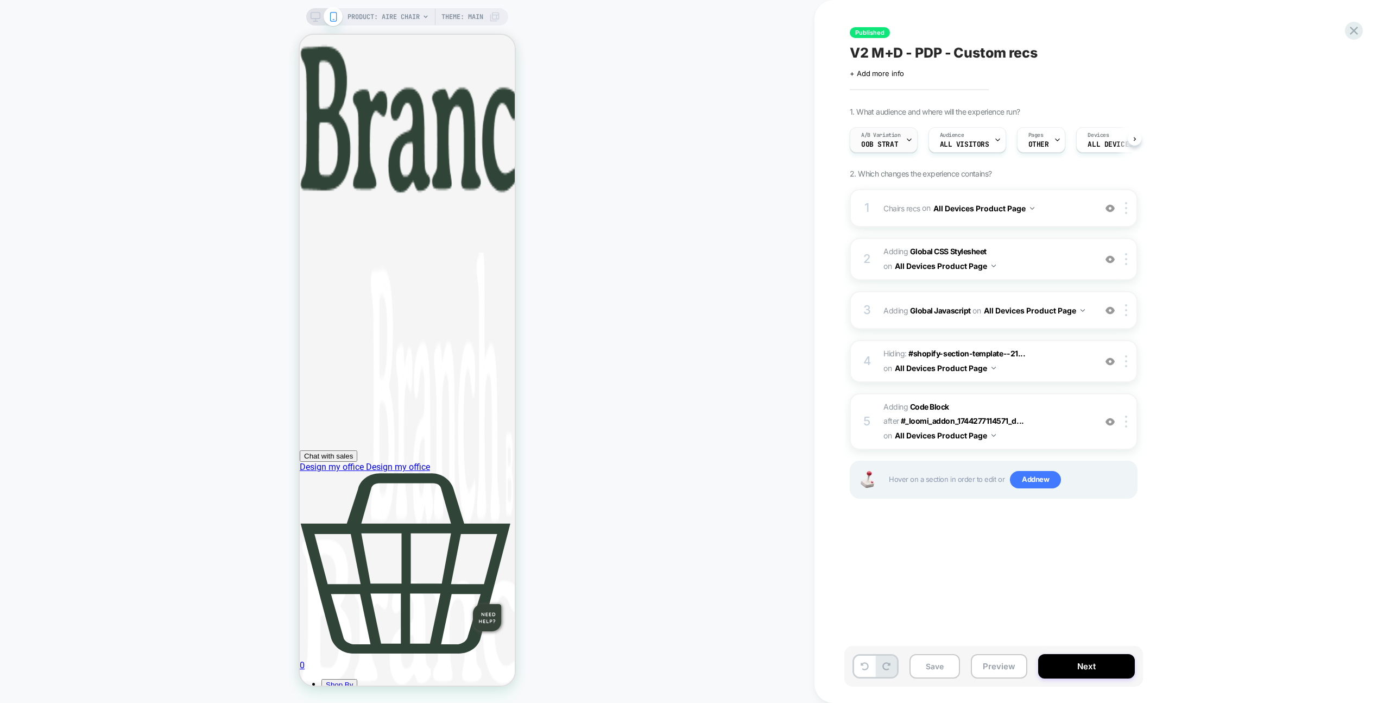
scroll to position [0, 1]
click at [896, 130] on div "A/B Variation OOB strat" at bounding box center [880, 140] width 61 height 24
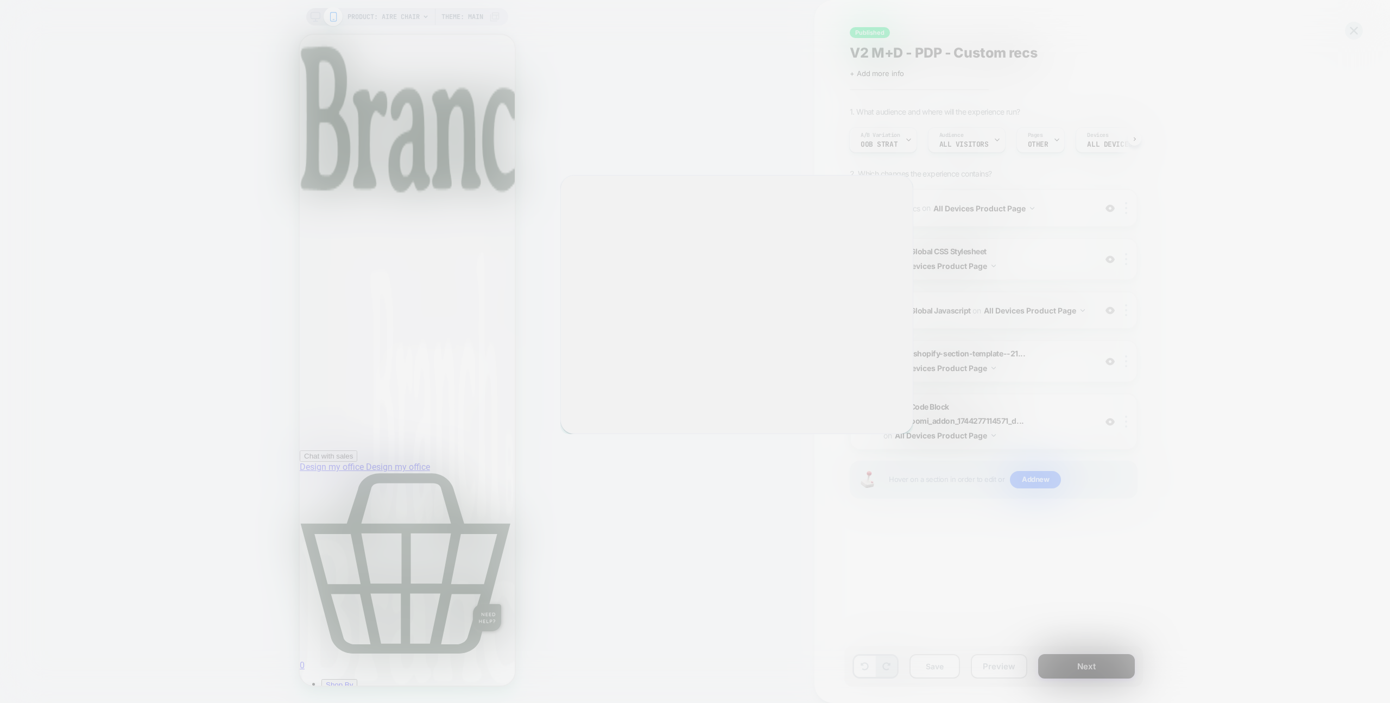
click at [896, 131] on div at bounding box center [695, 351] width 1390 height 703
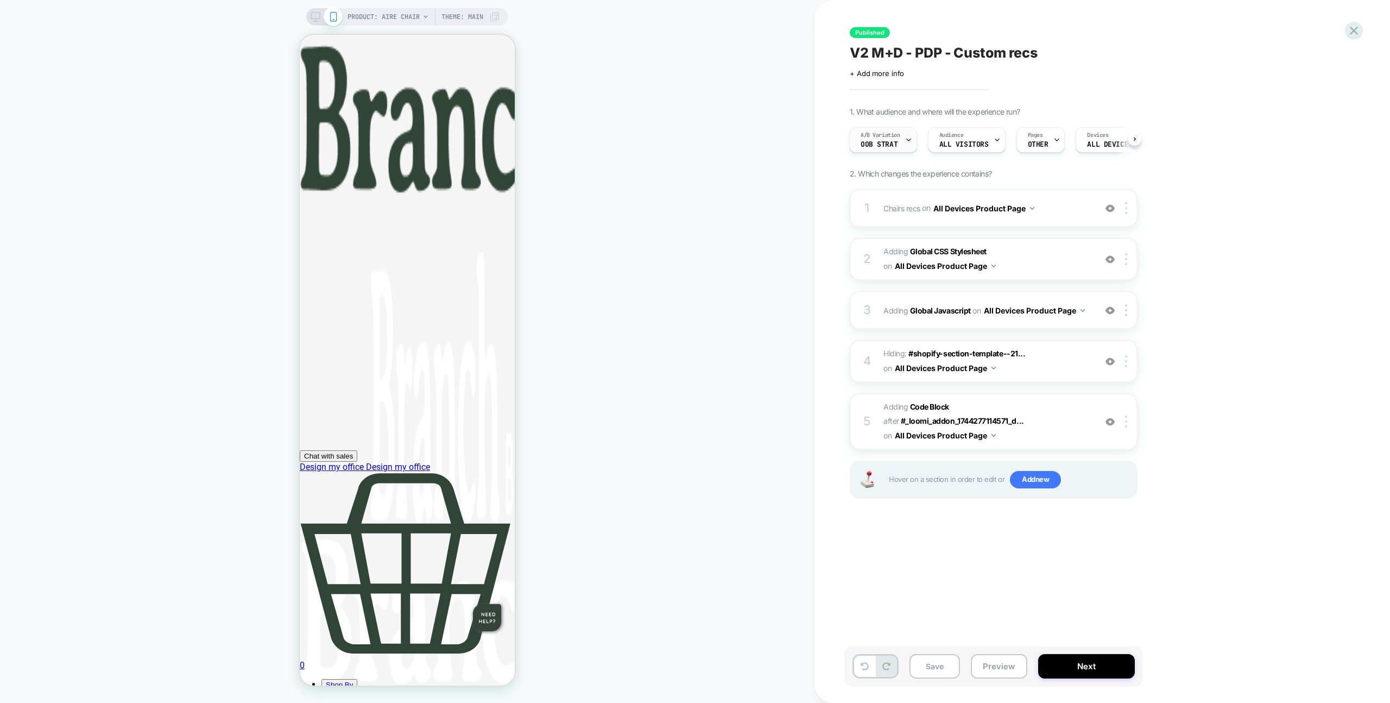
click at [896, 131] on span "A/B Variation" at bounding box center [881, 135] width 40 height 8
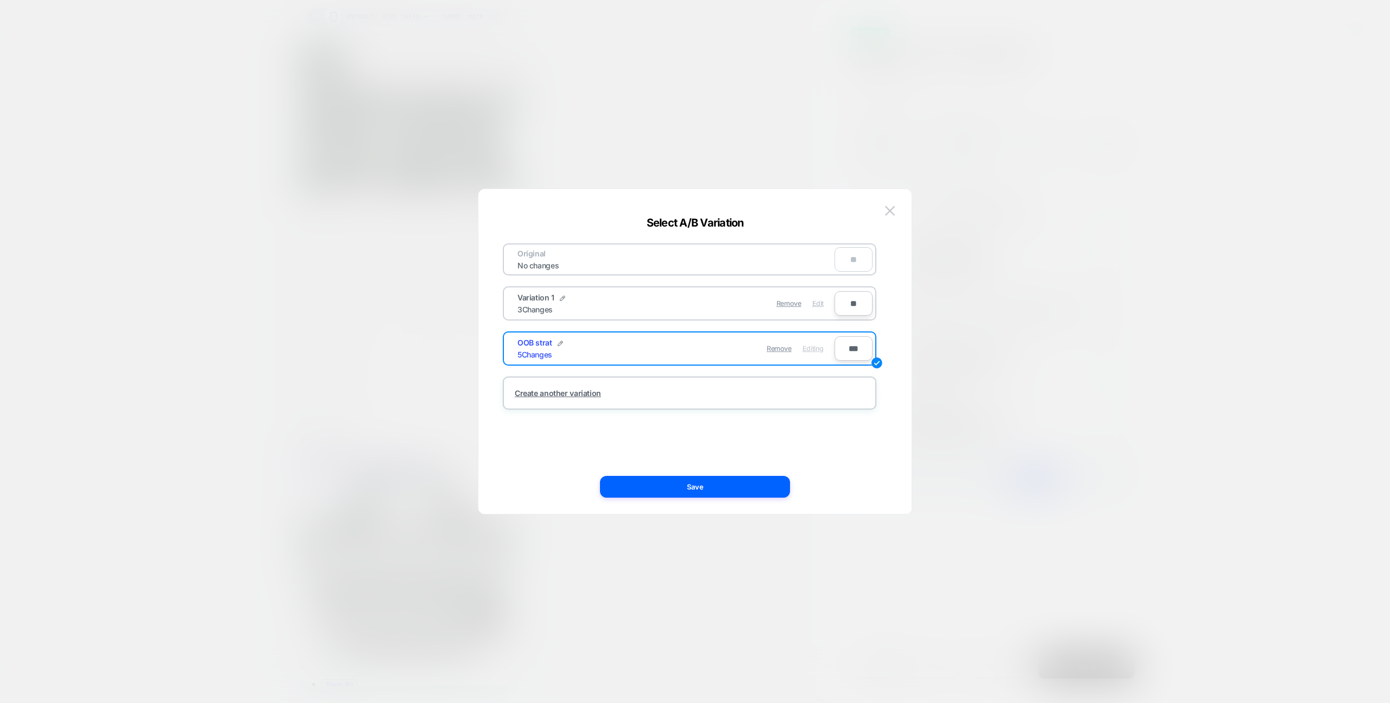
click at [814, 302] on span "Edit" at bounding box center [817, 303] width 11 height 8
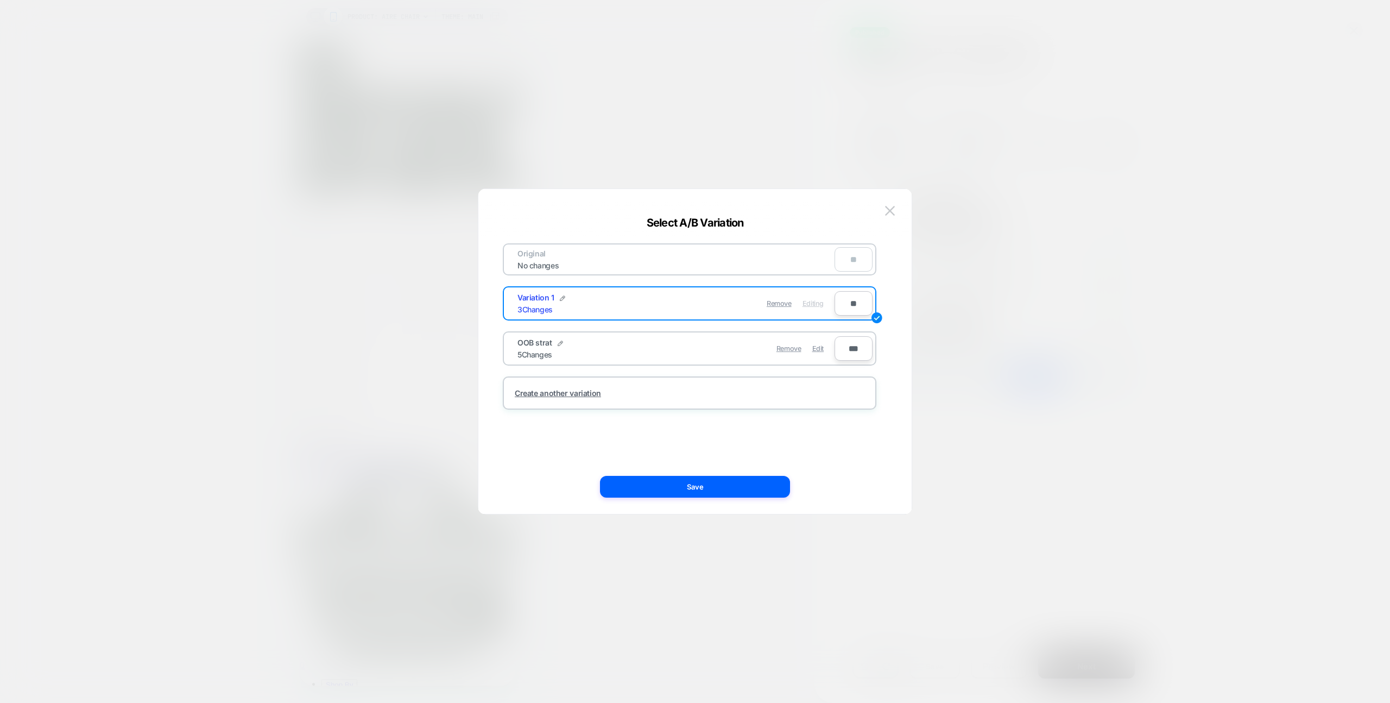
click at [760, 469] on div "Original No changes ** Variation 1 3 Changes Remove Editing ** OOB strat 5 Chan…" at bounding box center [689, 351] width 401 height 281
click at [764, 480] on button "Save" at bounding box center [695, 487] width 190 height 22
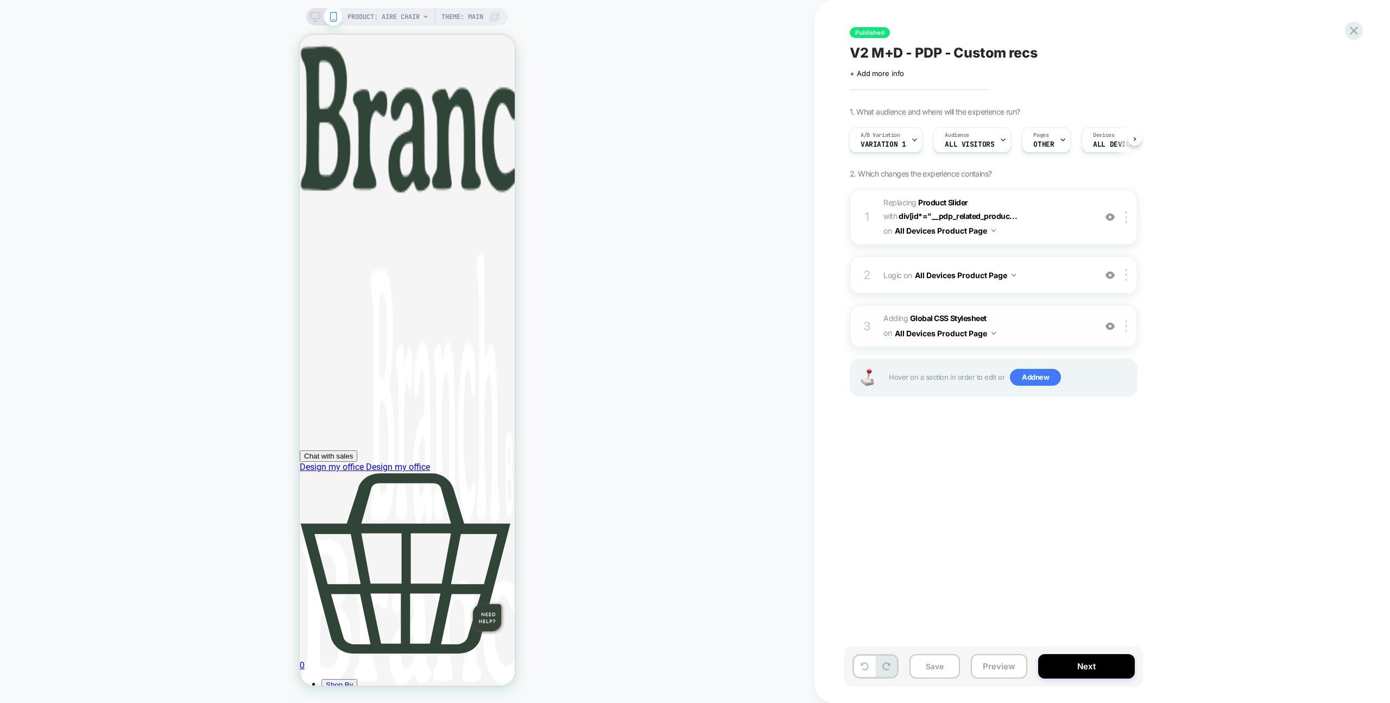
click at [1041, 330] on span "Adding Global CSS Stylesheet on All Devices Product Page" at bounding box center [987, 325] width 207 height 29
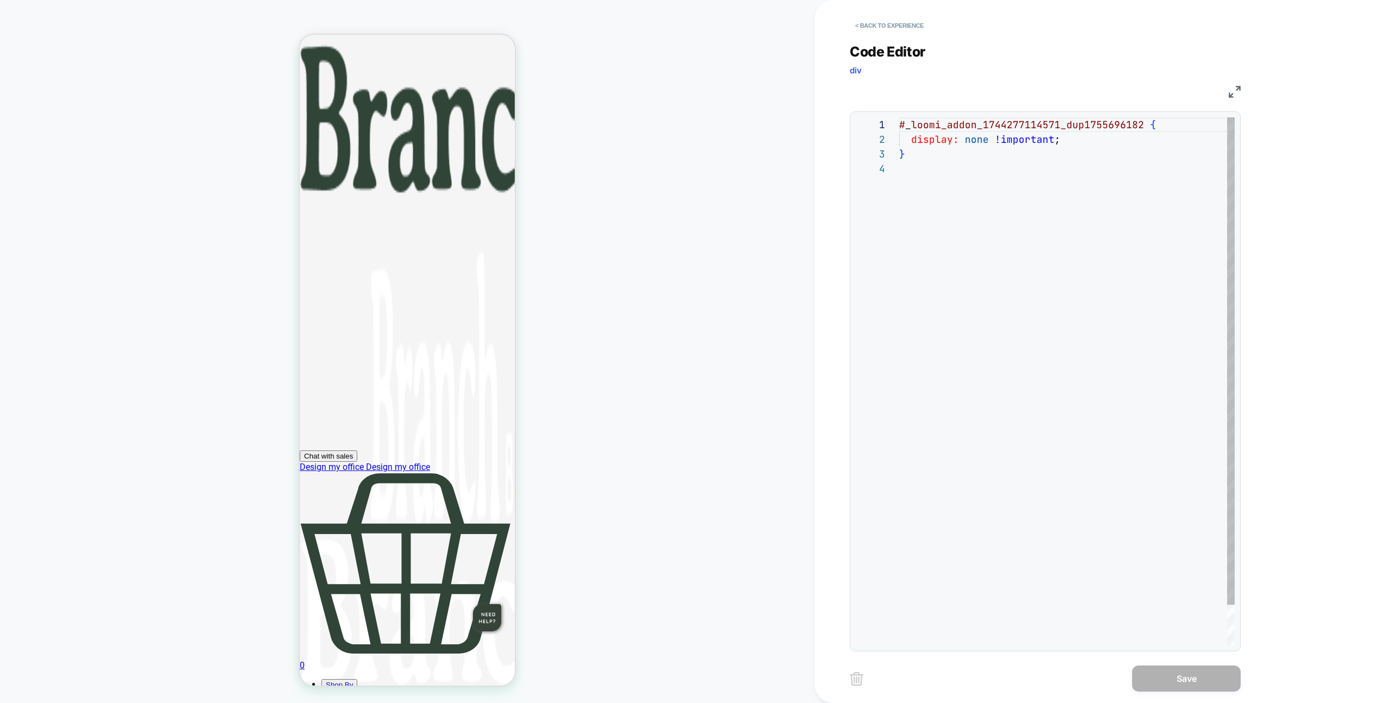
scroll to position [44, 0]
click at [921, 33] on button "< Back to experience" at bounding box center [889, 25] width 79 height 17
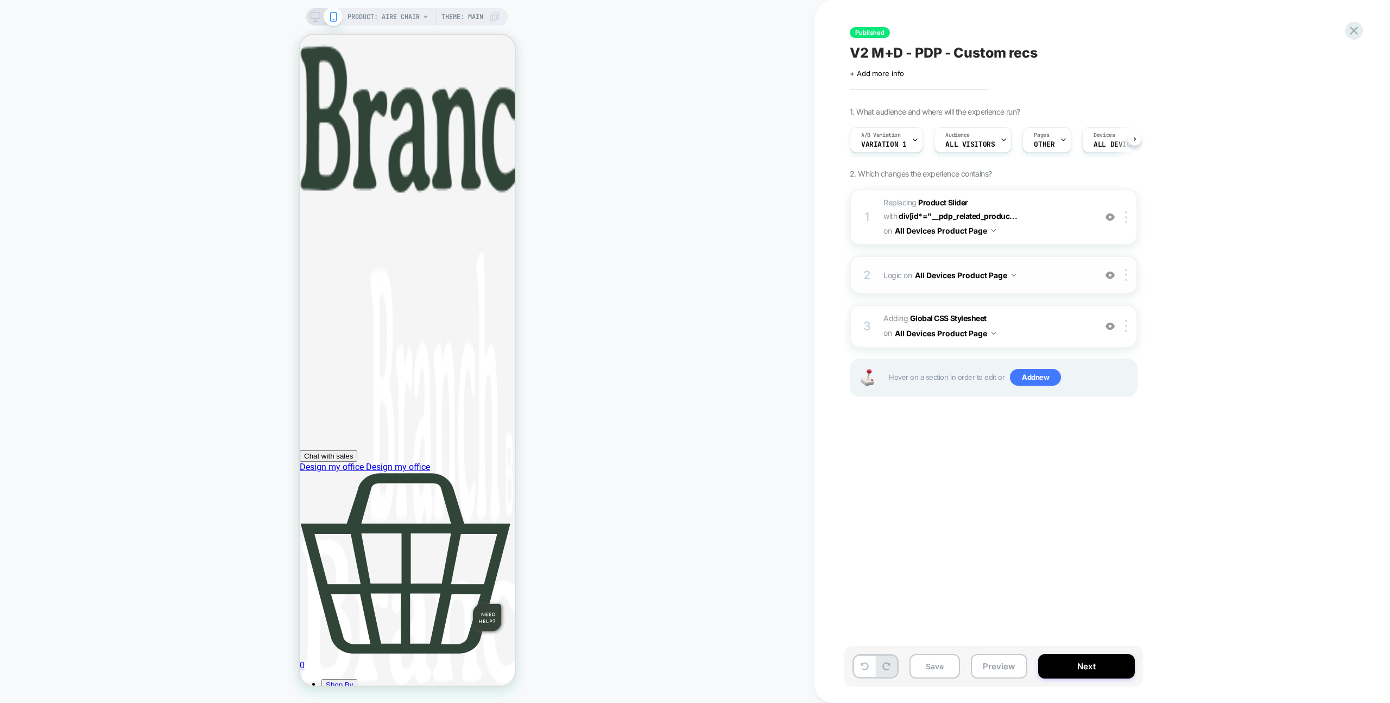
scroll to position [0, 1]
click at [1064, 266] on div "2 Logic Adding Code Block BEFORE div[id*="__pdp_related_products"] on All Devic…" at bounding box center [994, 275] width 288 height 38
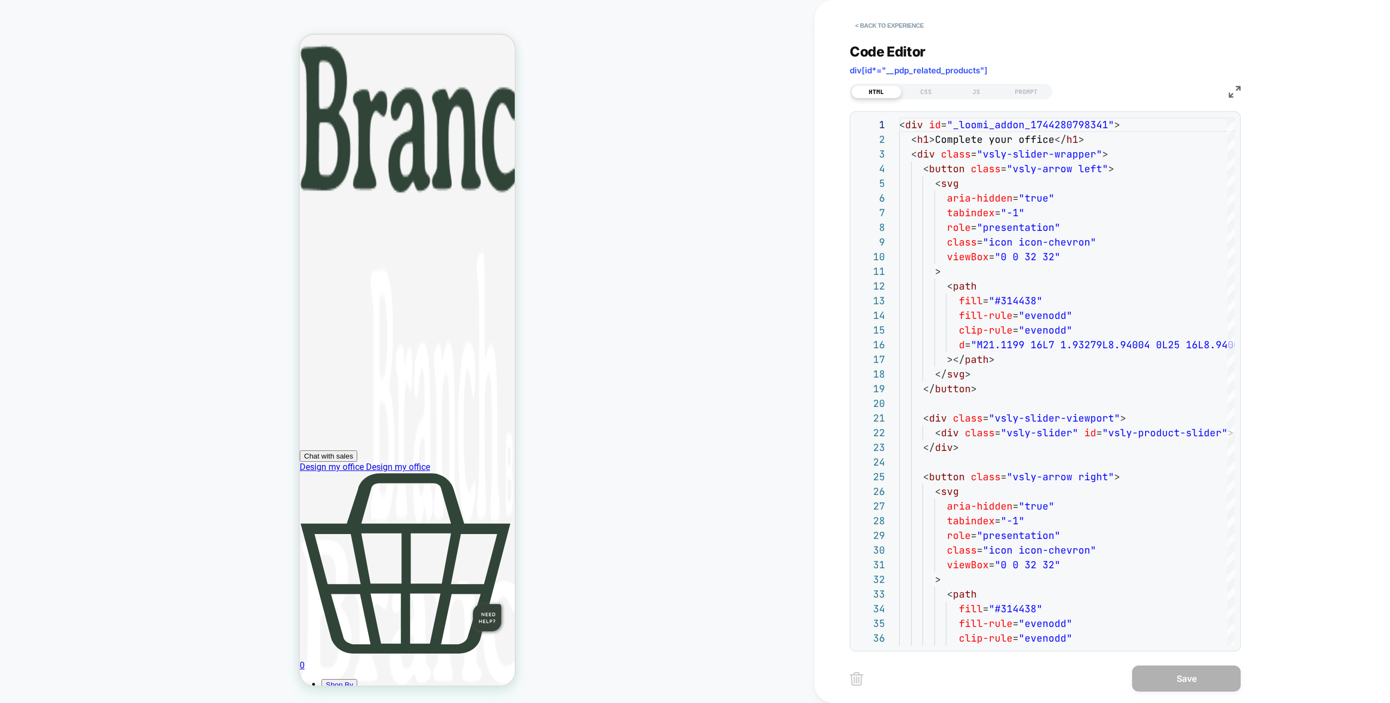
scroll to position [147, 0]
drag, startPoint x: 987, startPoint y: 86, endPoint x: 991, endPoint y: 100, distance: 15.1
click at [987, 86] on div "JS" at bounding box center [976, 91] width 50 height 13
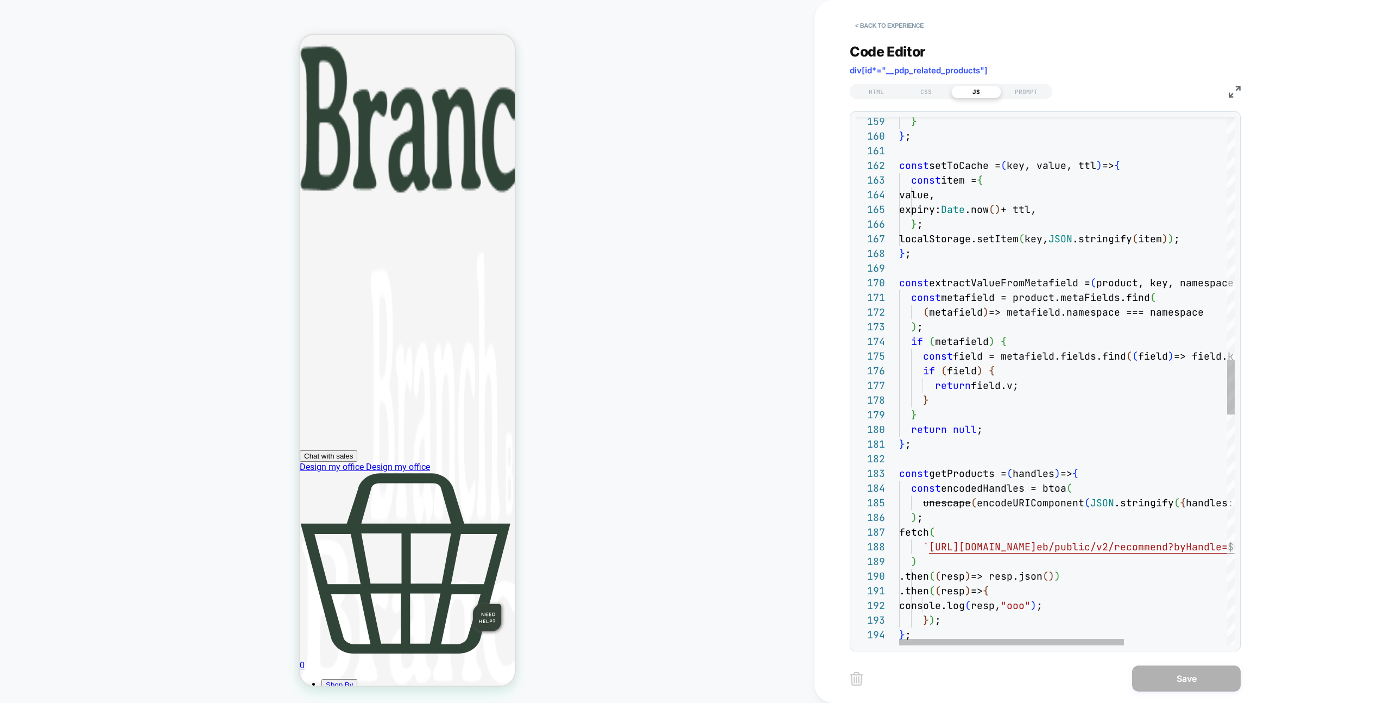
type textarea "**********"
click at [1029, 166] on div "} } ; const setToCache = ( key, value, ttl ) => { const item = { value, expiry:…" at bounding box center [1143, 326] width 489 height 5059
type textarea "*"
type textarea "**********"
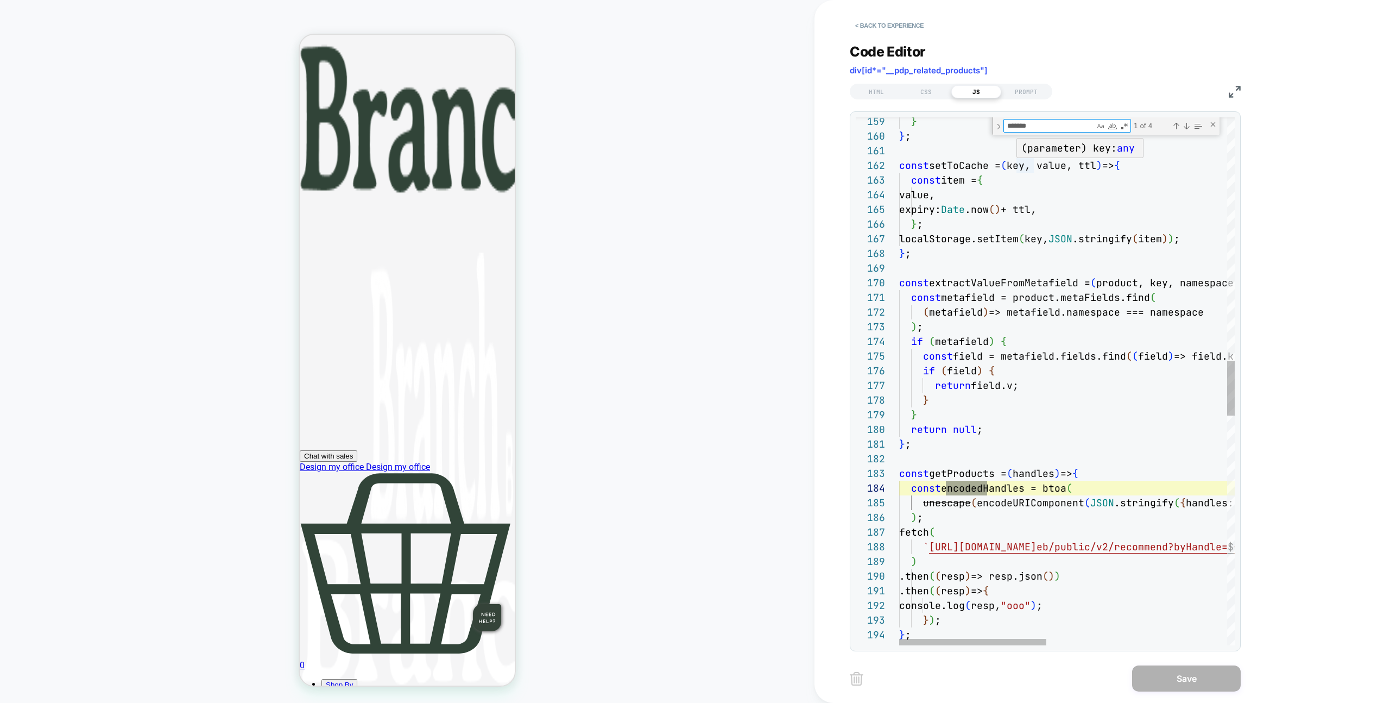
scroll to position [147, 88]
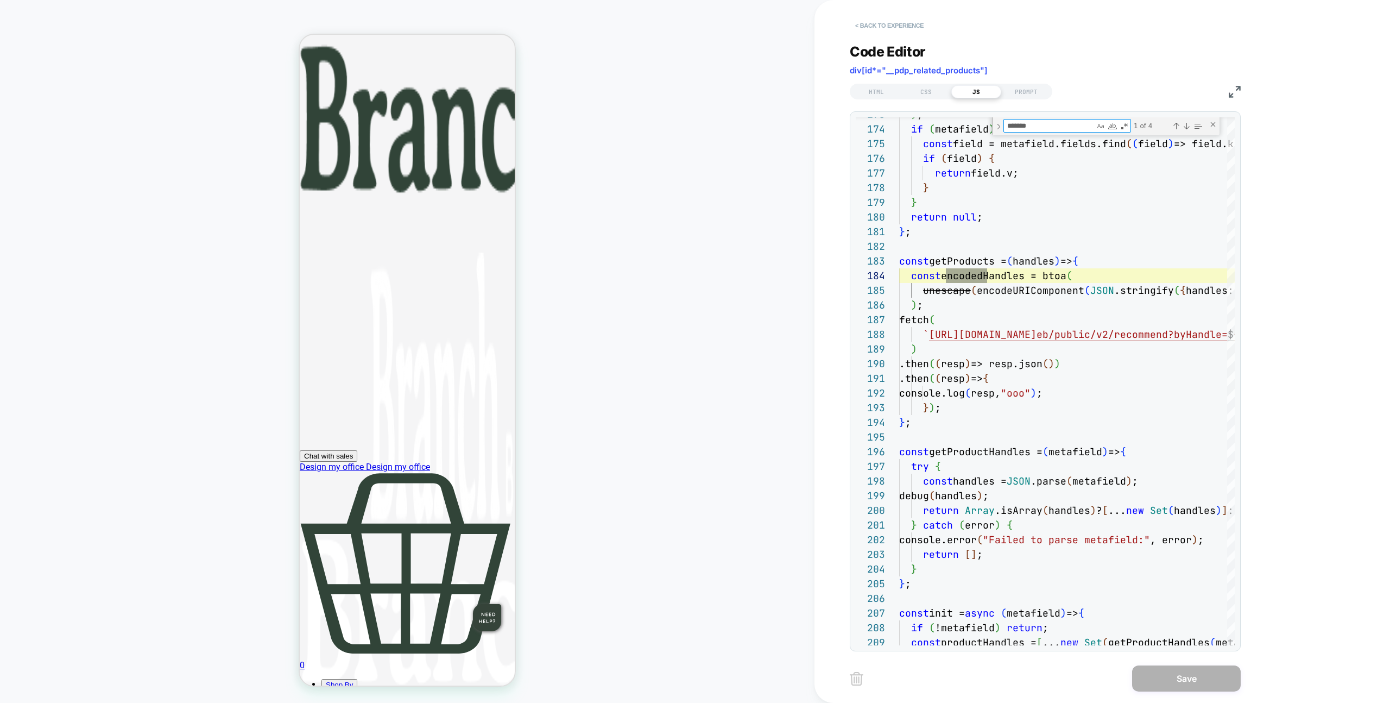
type textarea "*******"
click at [910, 22] on button "< Back to experience" at bounding box center [889, 25] width 79 height 17
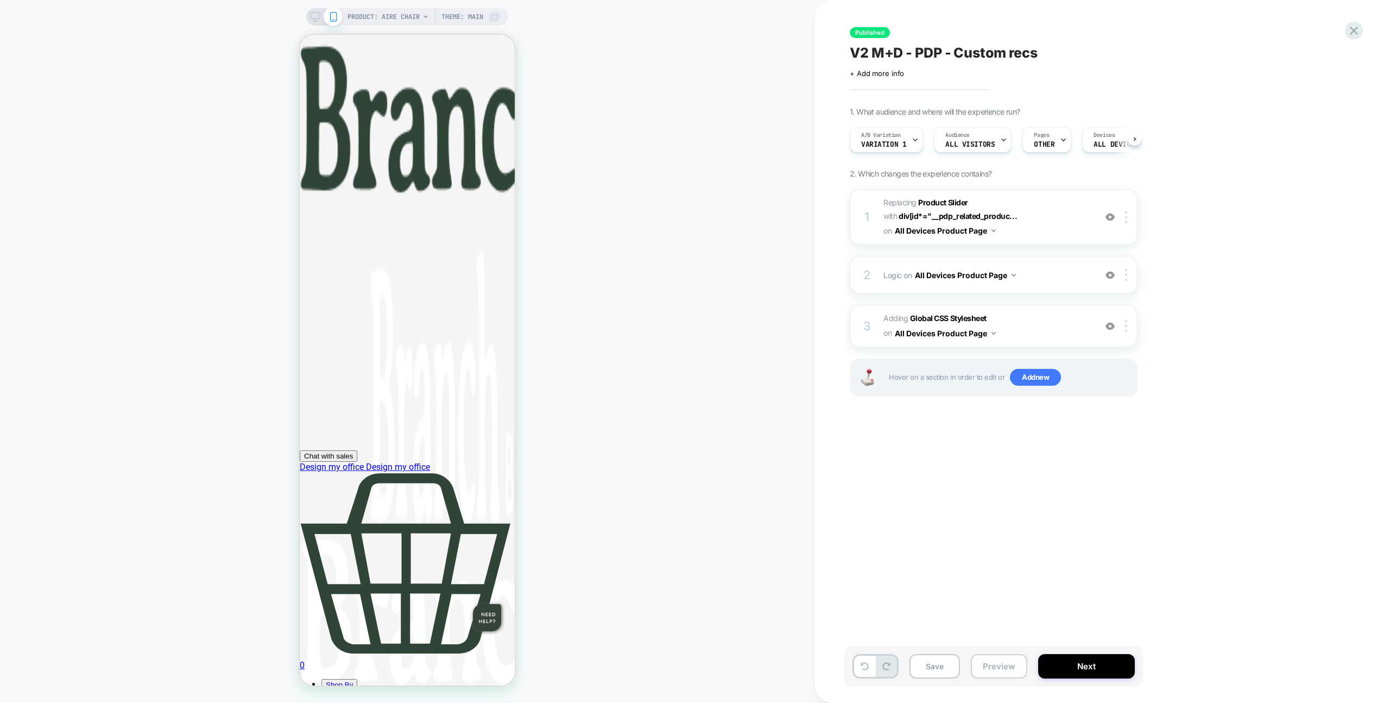
scroll to position [0, 1]
click at [1018, 654] on button "Preview" at bounding box center [999, 666] width 56 height 24
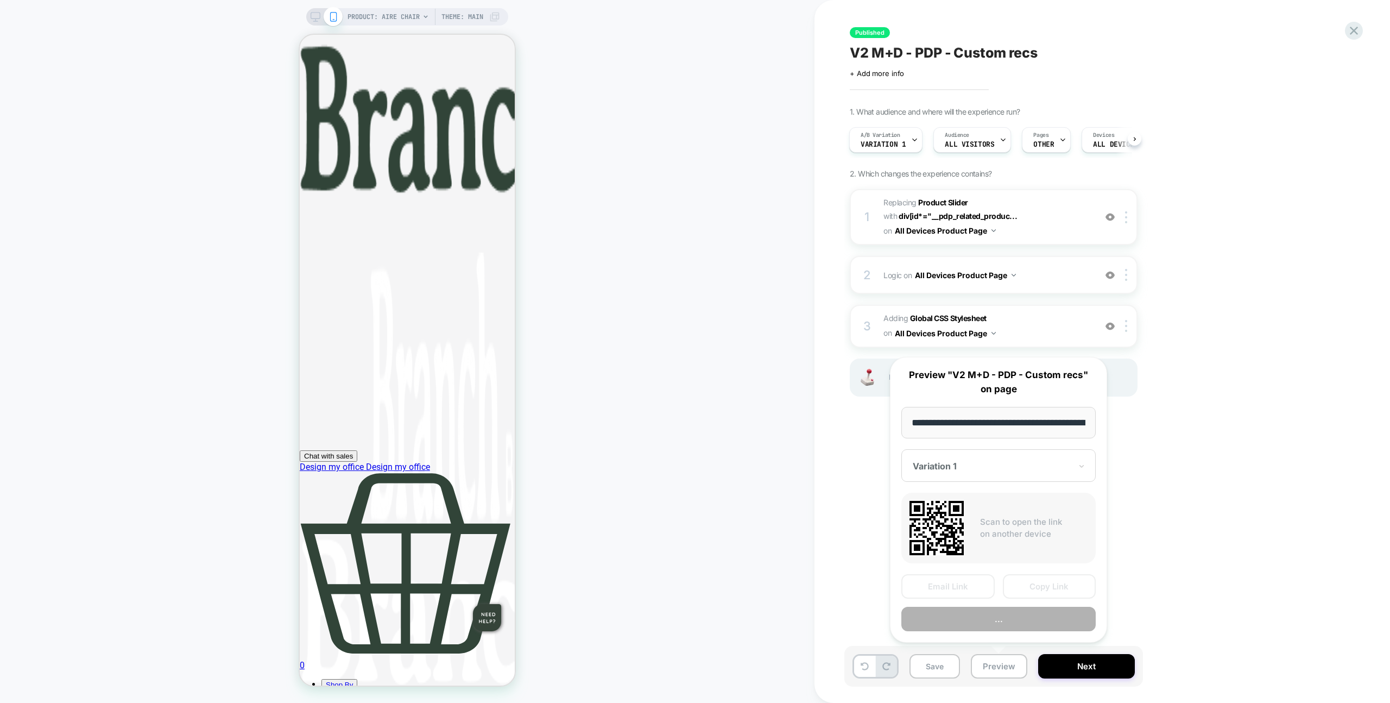
scroll to position [0, 140]
click at [1039, 592] on button "Copy Link" at bounding box center [1049, 587] width 93 height 24
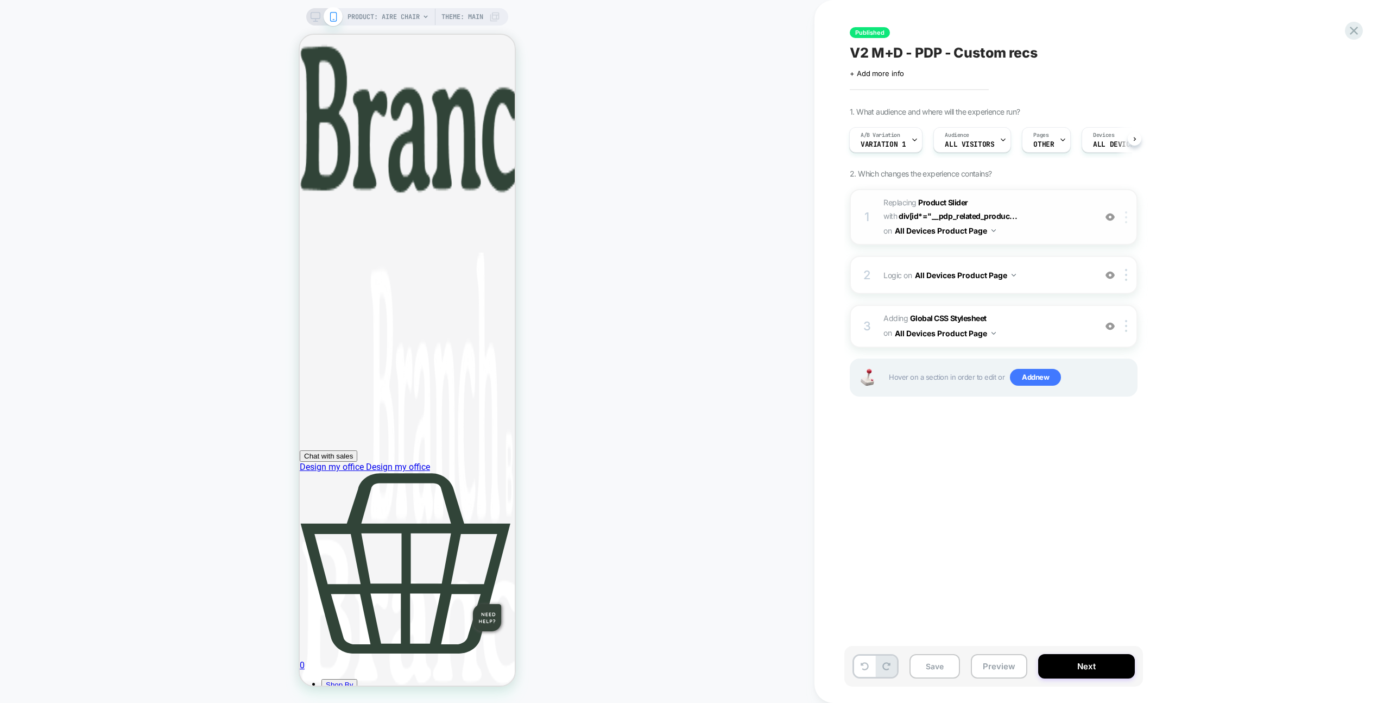
click at [1131, 215] on div at bounding box center [1128, 217] width 18 height 12
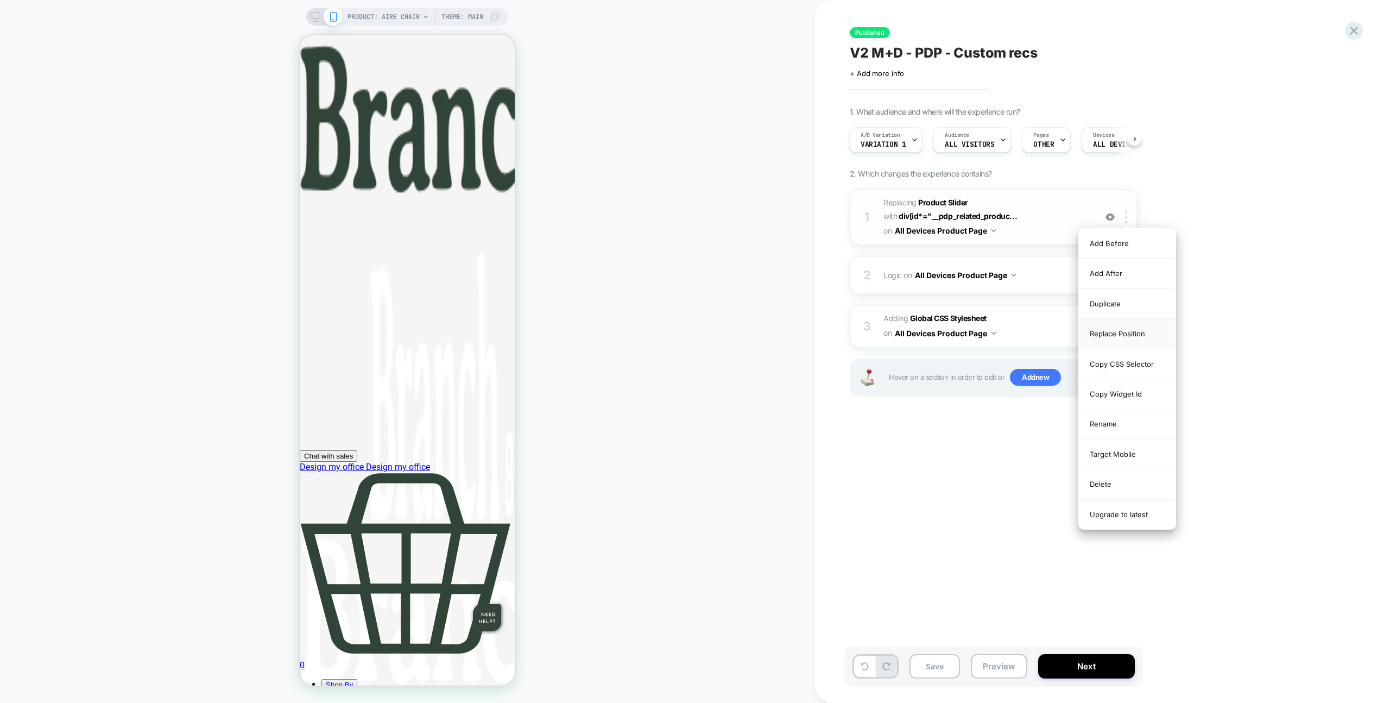
click at [1133, 329] on div "Replace Position" at bounding box center [1127, 334] width 97 height 30
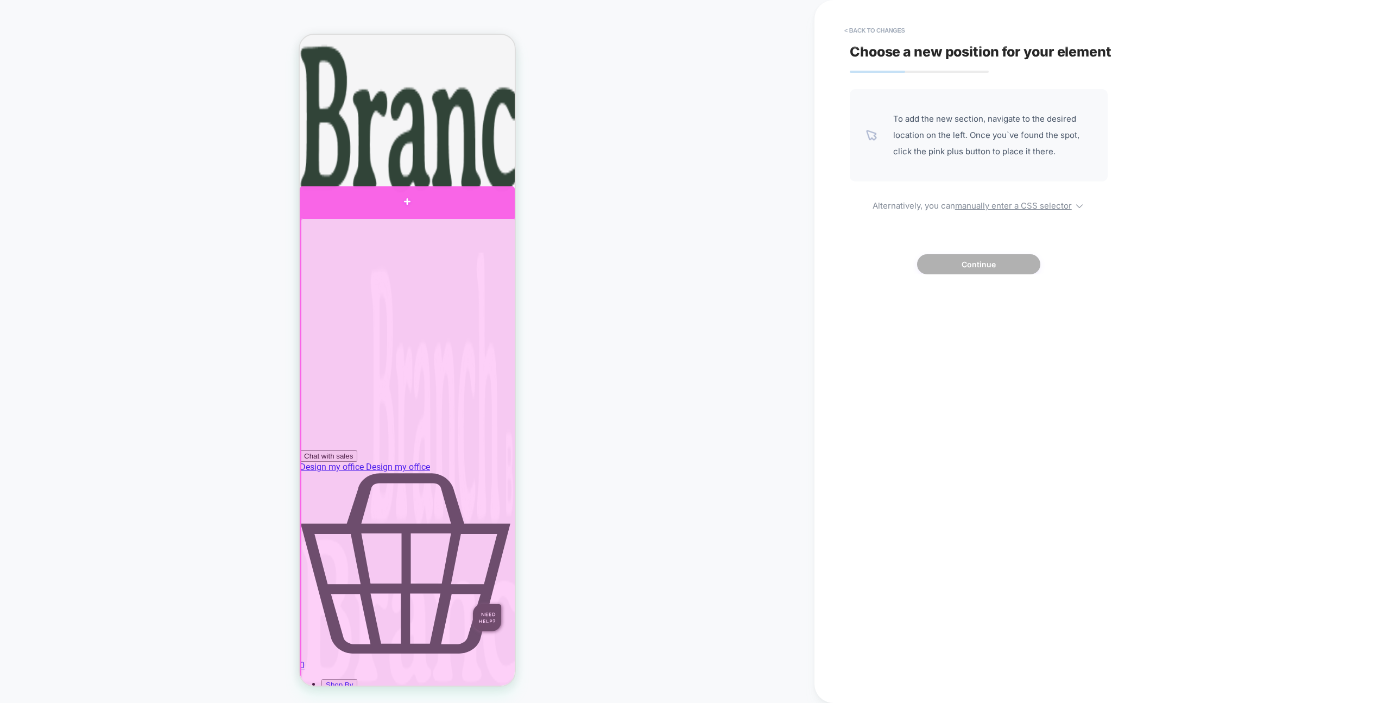
click at [481, 202] on div at bounding box center [407, 201] width 215 height 31
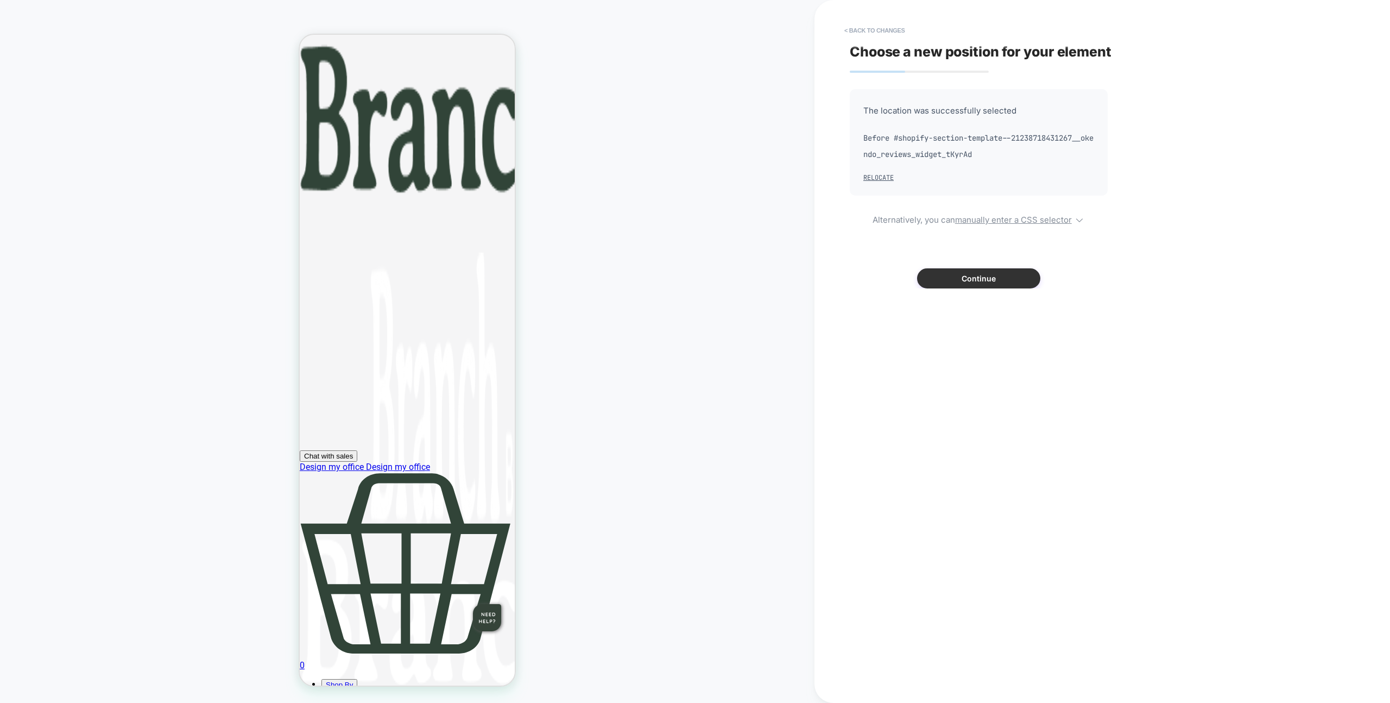
click at [956, 278] on button "Continue" at bounding box center [978, 278] width 123 height 20
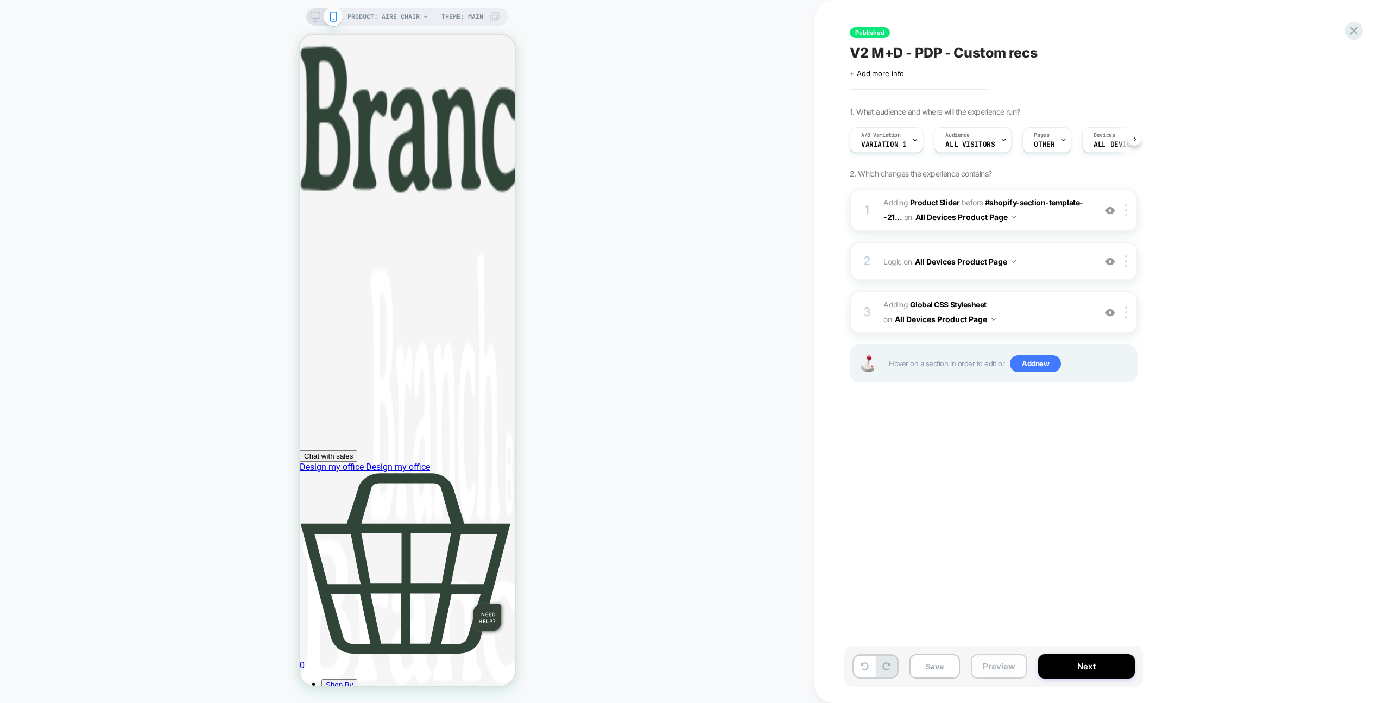
scroll to position [0, 1]
click at [996, 661] on button "Preview" at bounding box center [999, 666] width 56 height 24
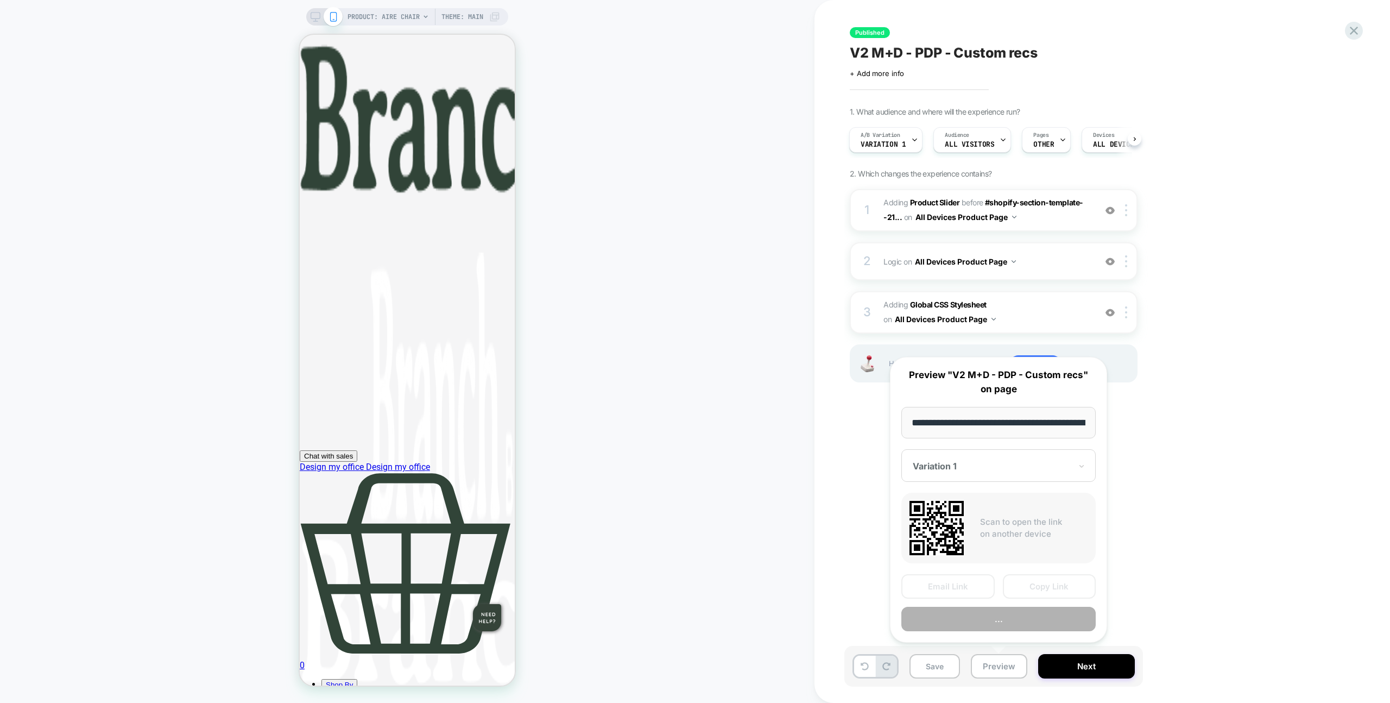
scroll to position [0, 140]
click at [1038, 591] on button "Copy Link" at bounding box center [1049, 587] width 93 height 24
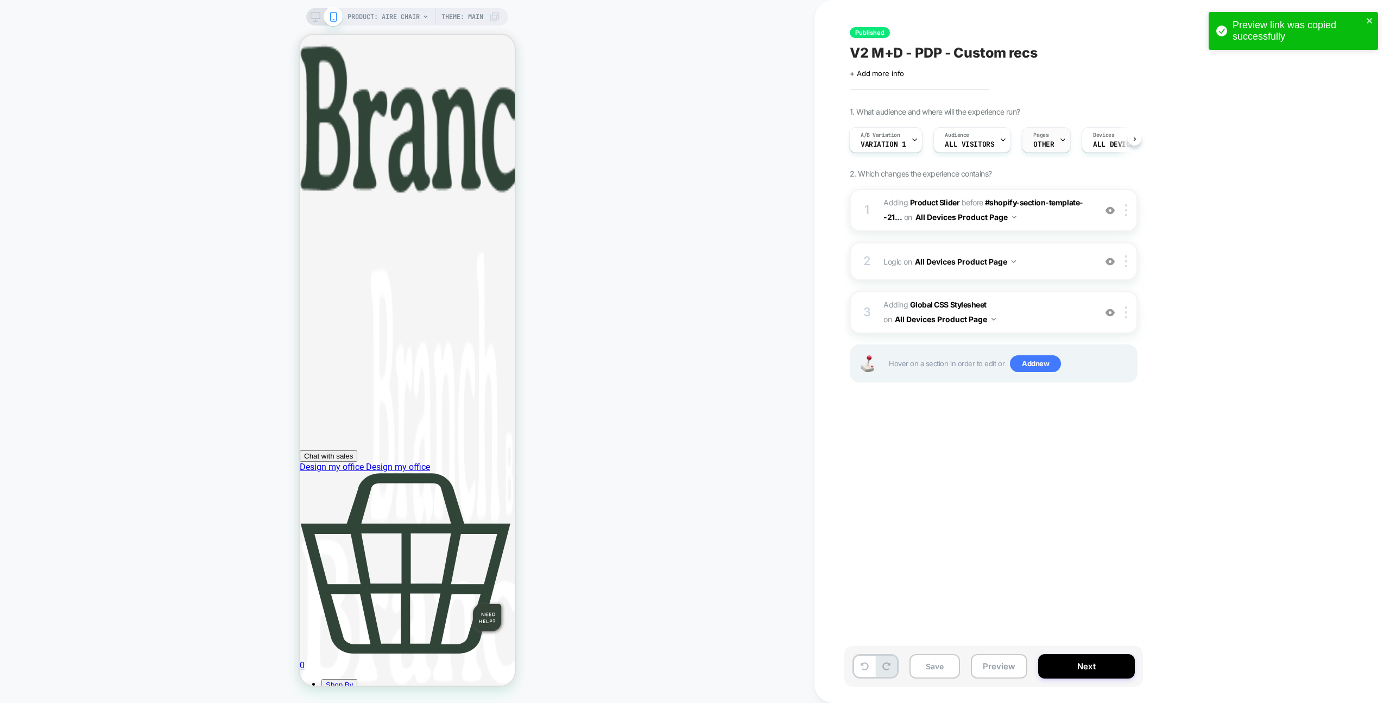
click at [1046, 138] on span "Pages" at bounding box center [1040, 135] width 15 height 8
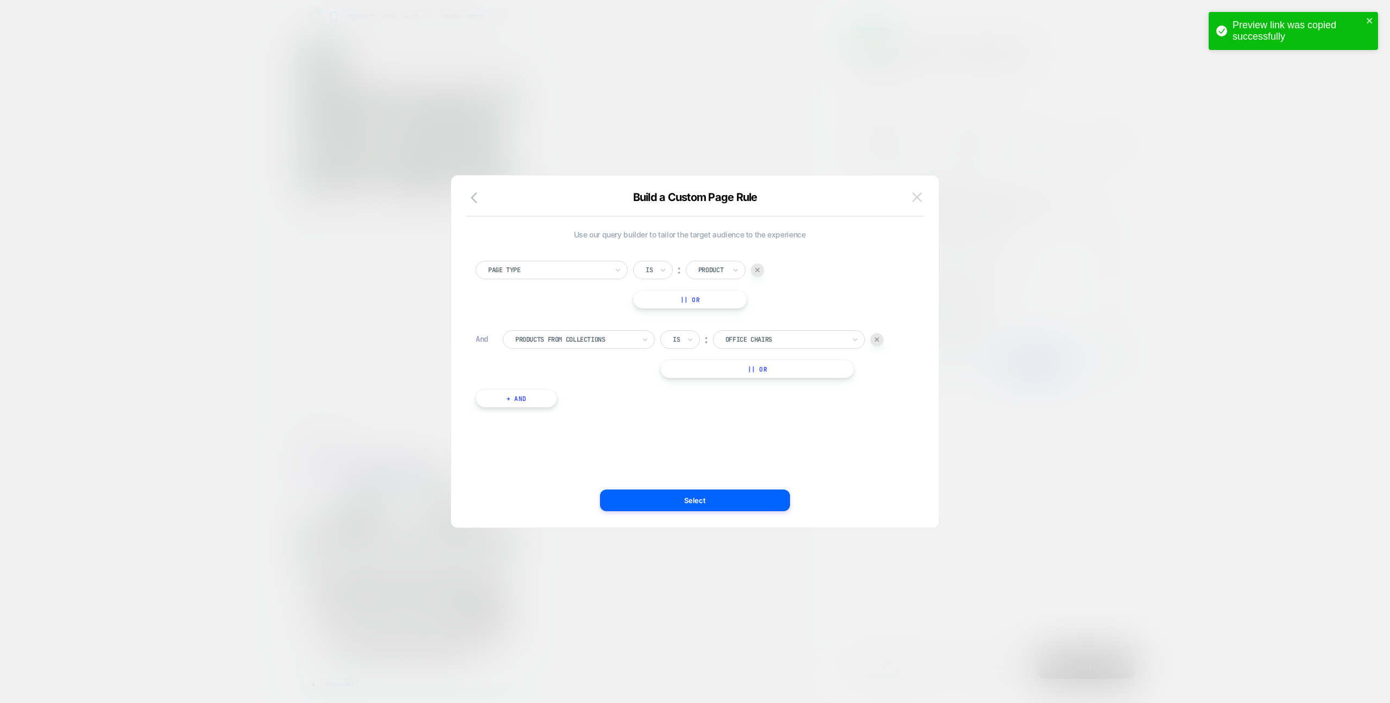
click at [922, 197] on img at bounding box center [917, 196] width 10 height 9
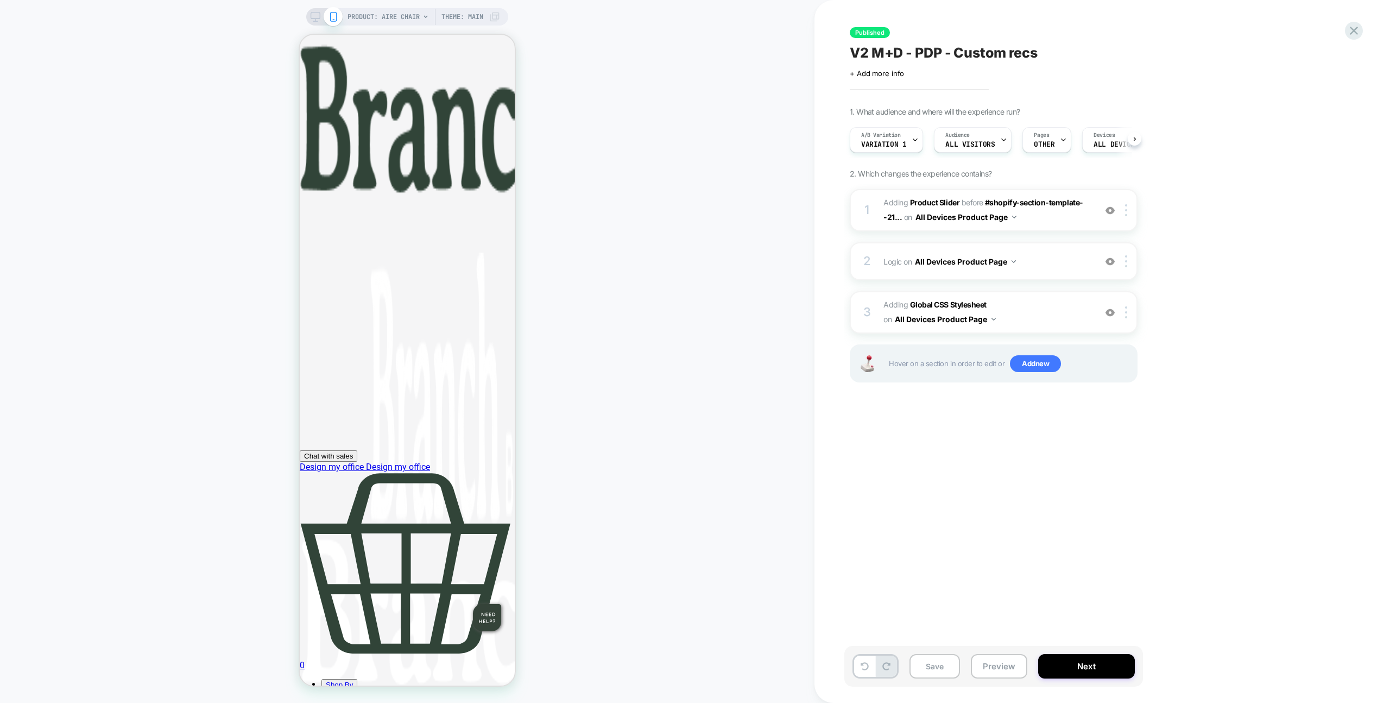
click at [1068, 220] on span "#_loomi_addon_1744277114571_dup1755696182 Adding Product Slider BEFORE #shopify…" at bounding box center [987, 210] width 207 height 29
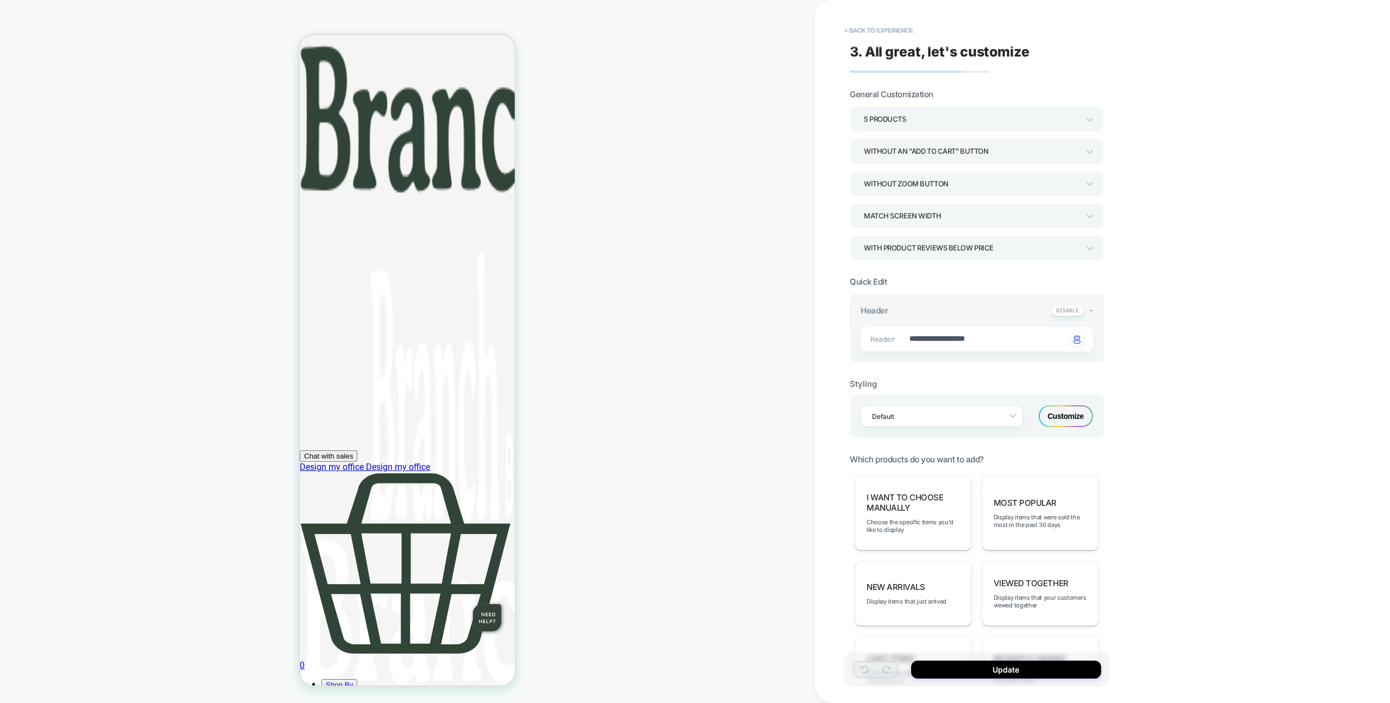
scroll to position [2, 0]
type textarea "*"
click at [911, 35] on button "< Back to experience" at bounding box center [878, 30] width 79 height 17
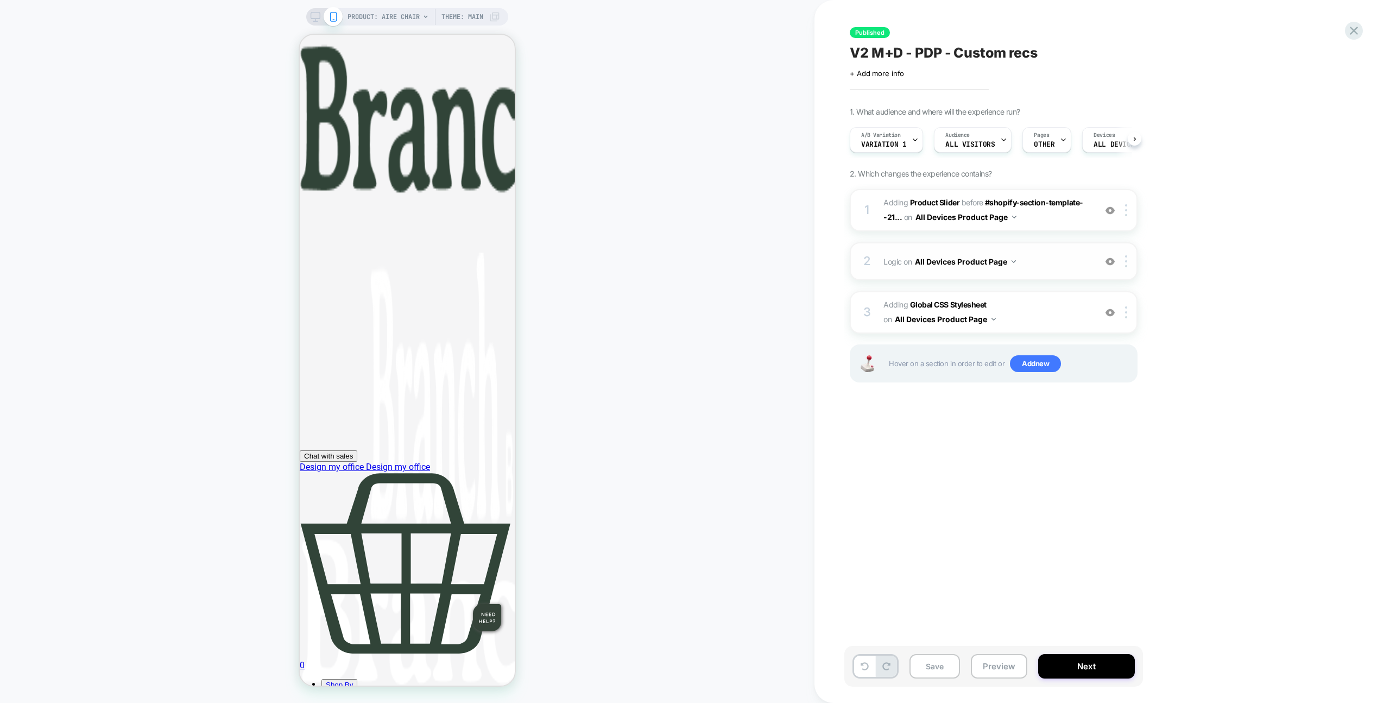
scroll to position [0, 1]
click at [1055, 301] on span "Adding Global CSS Stylesheet on All Devices Product Page" at bounding box center [987, 312] width 207 height 29
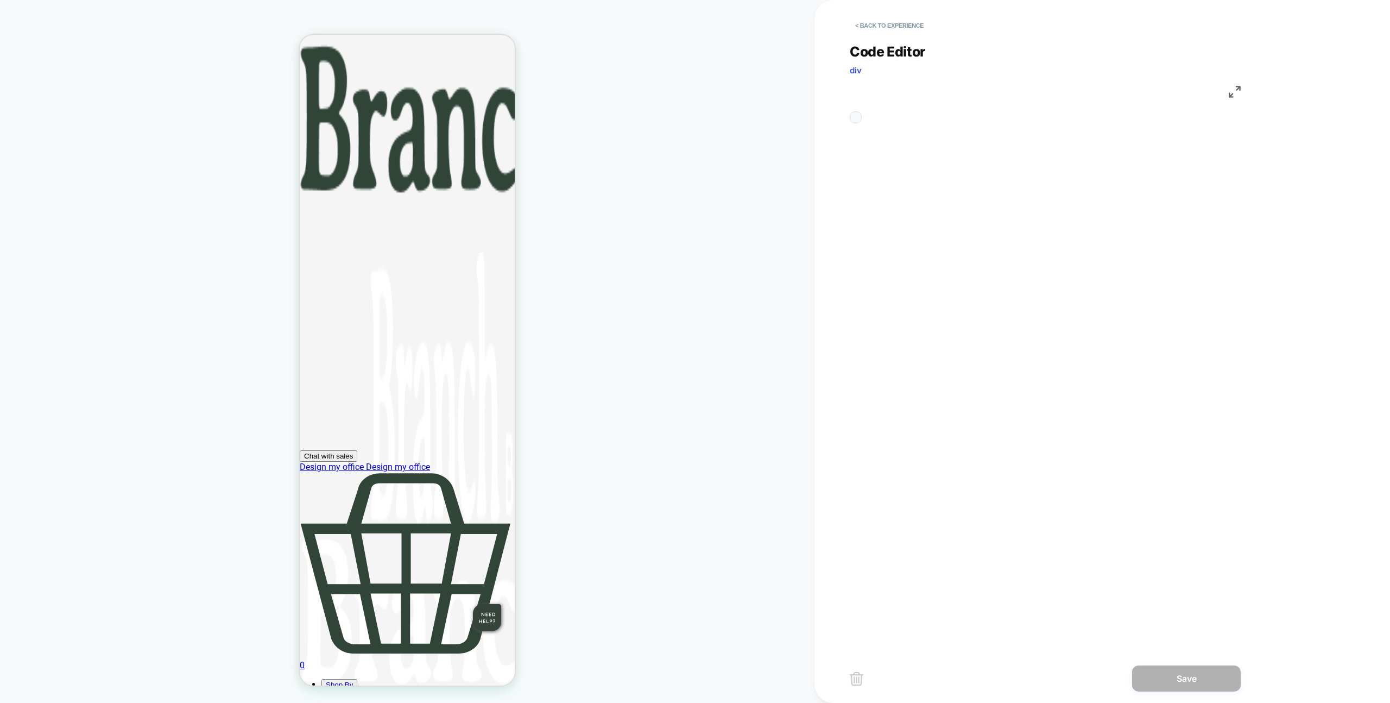
scroll to position [44, 0]
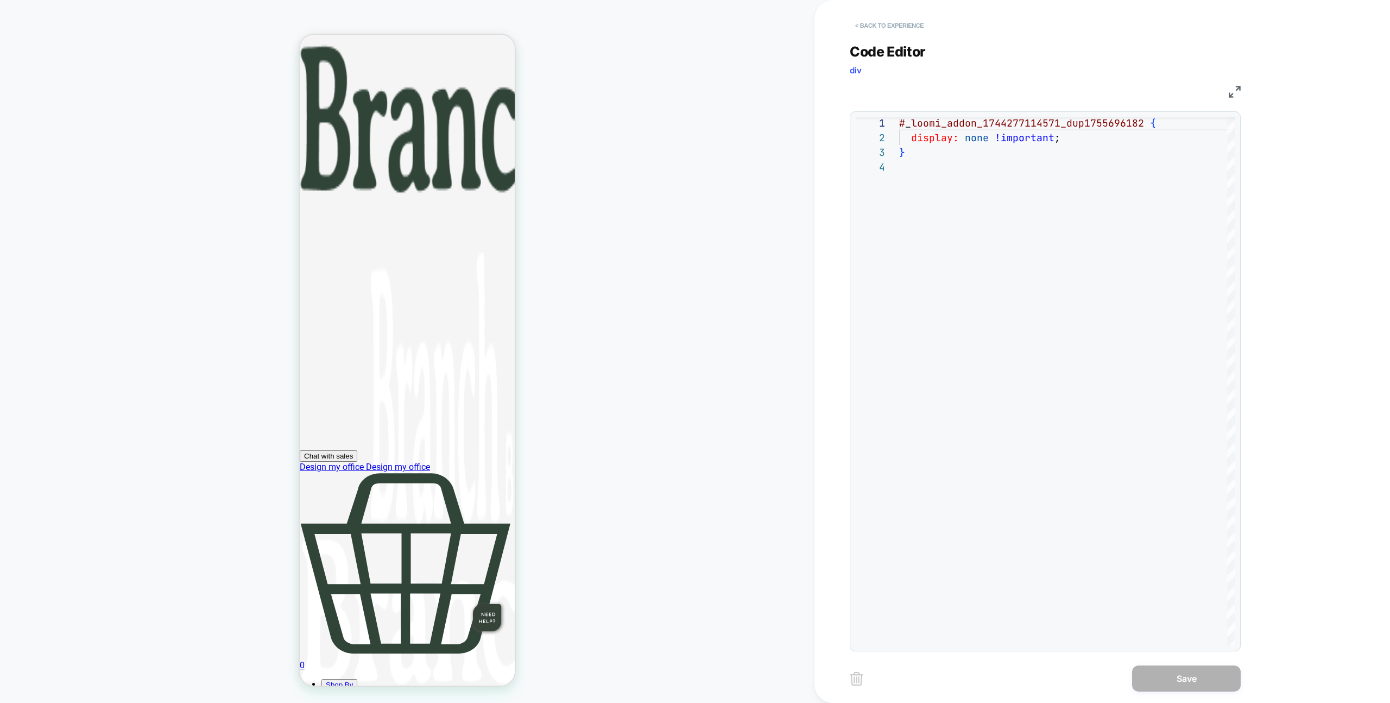
click at [885, 27] on button "< Back to experience" at bounding box center [889, 25] width 79 height 17
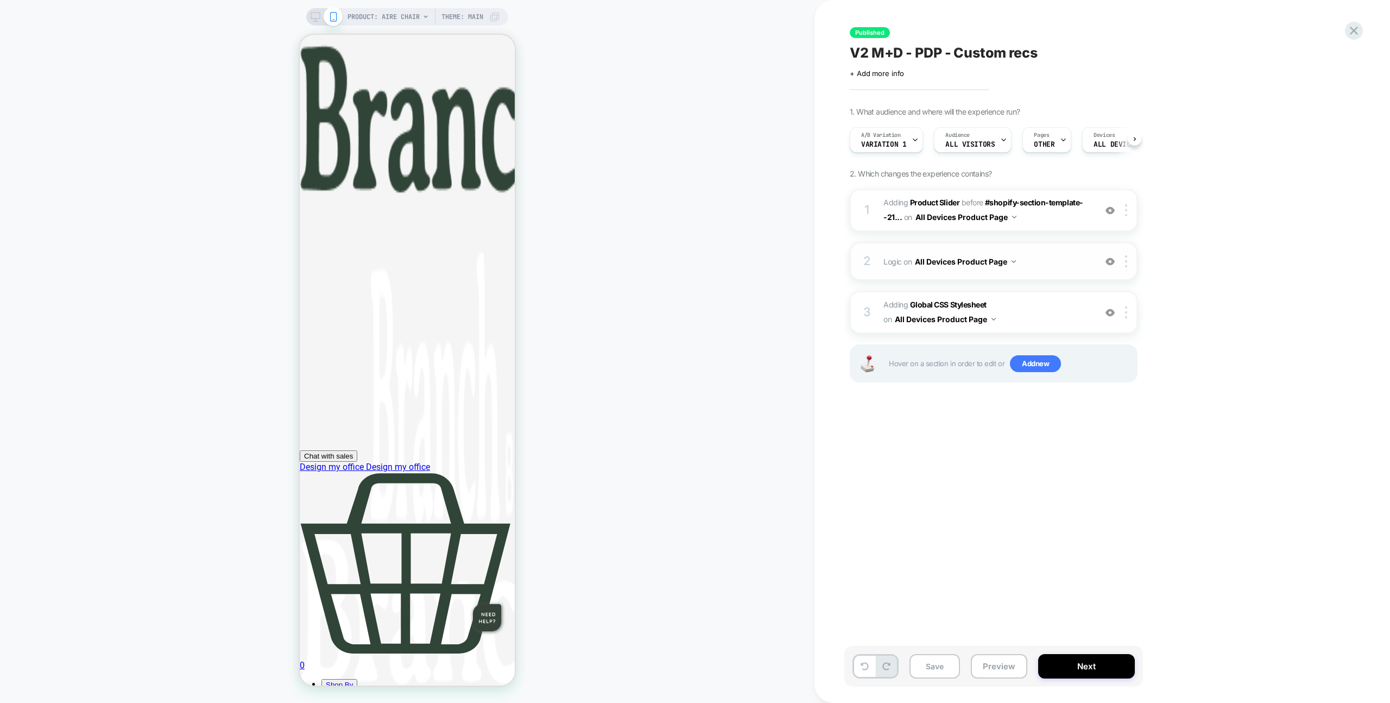
scroll to position [0, 1]
click at [1054, 257] on span "Logic Adding Code Block BEFORE div[id*="__pdp_related_products"] on All Devices…" at bounding box center [987, 262] width 207 height 16
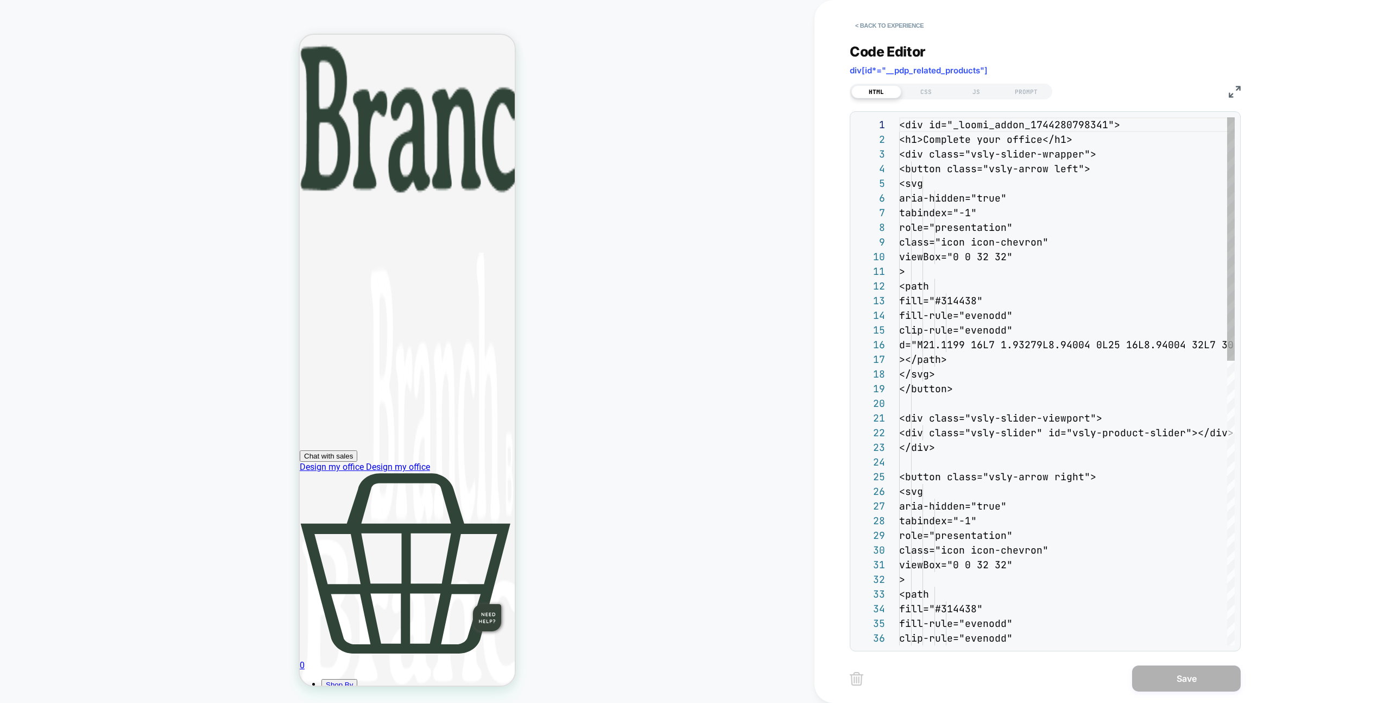
scroll to position [147, 0]
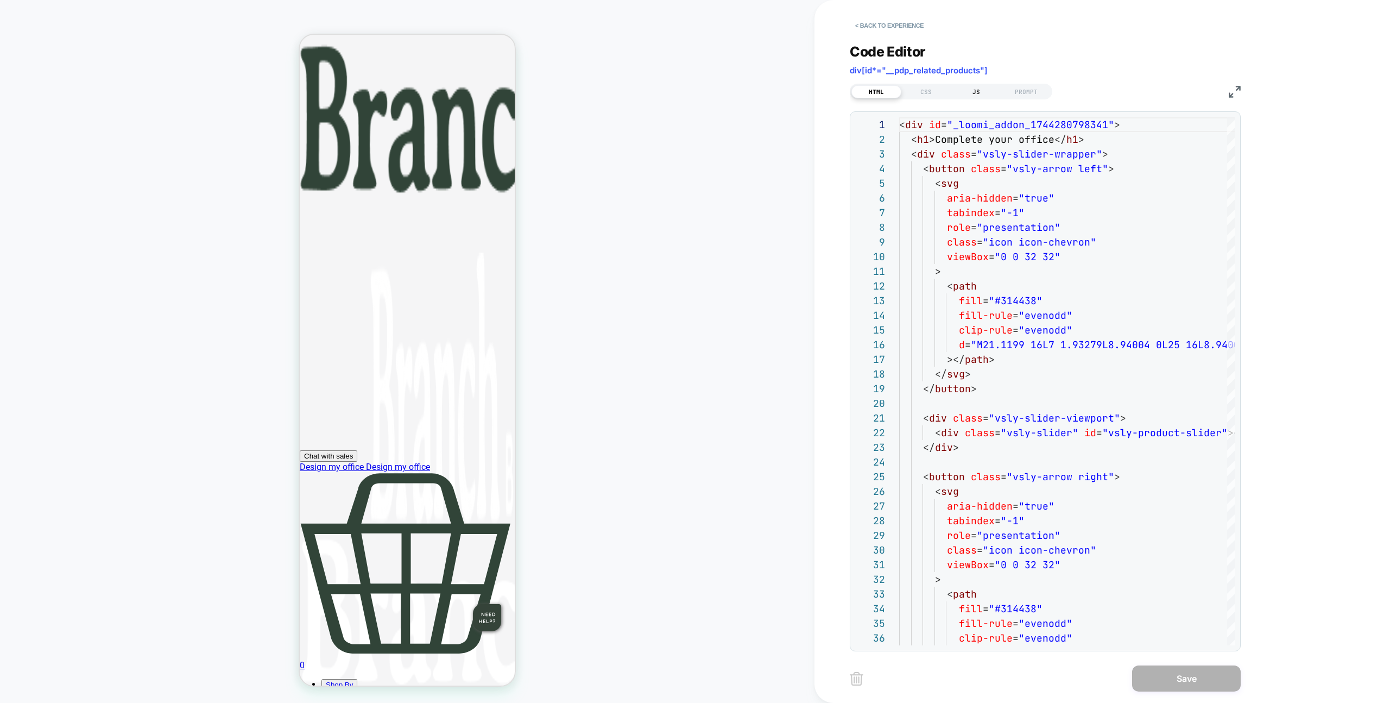
click at [961, 94] on div "JS" at bounding box center [976, 91] width 50 height 13
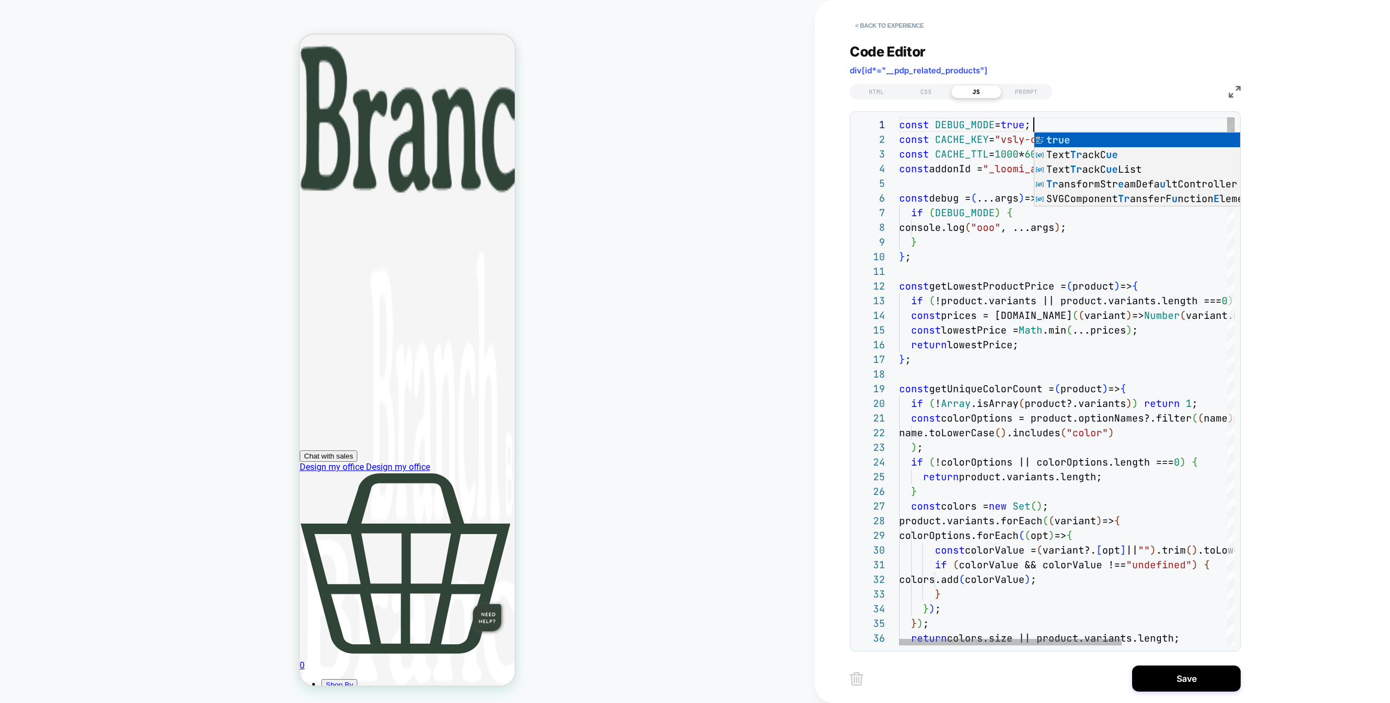
scroll to position [0, 135]
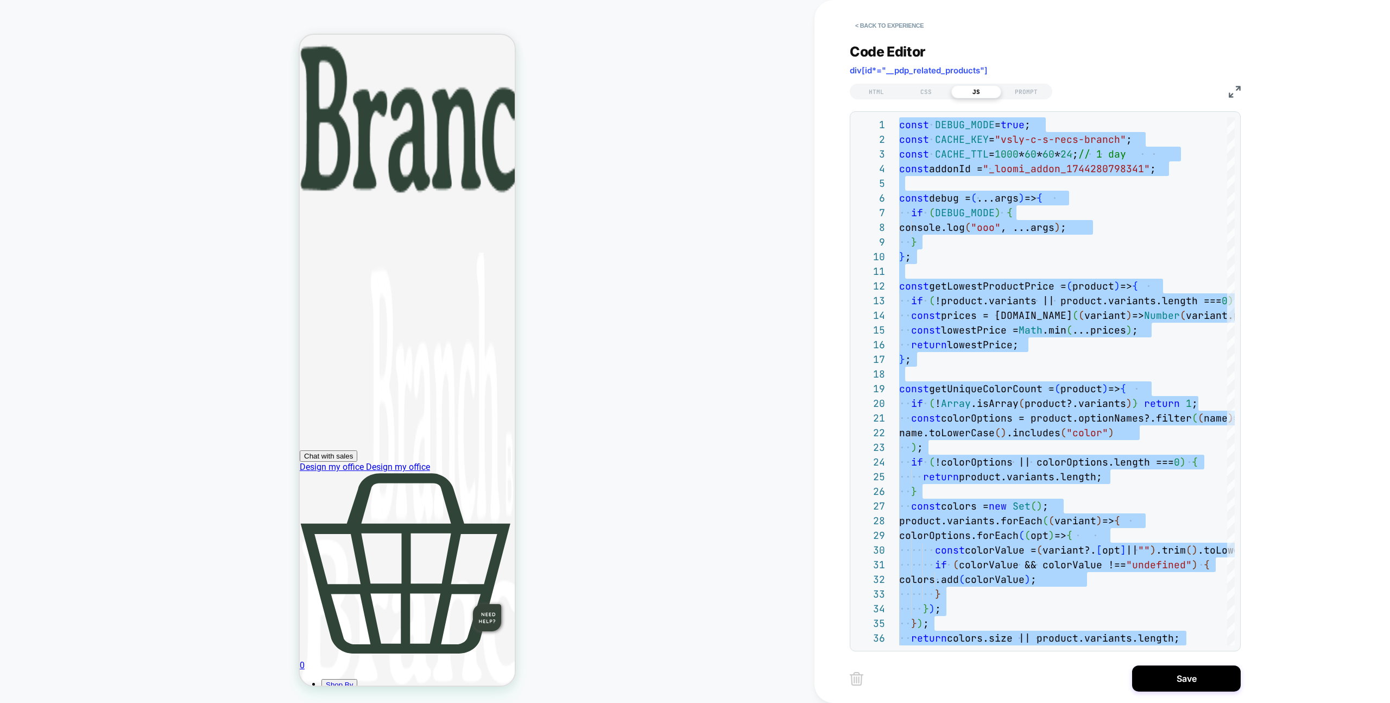
type textarea "**********"
click at [1192, 676] on button "Save" at bounding box center [1186, 678] width 109 height 26
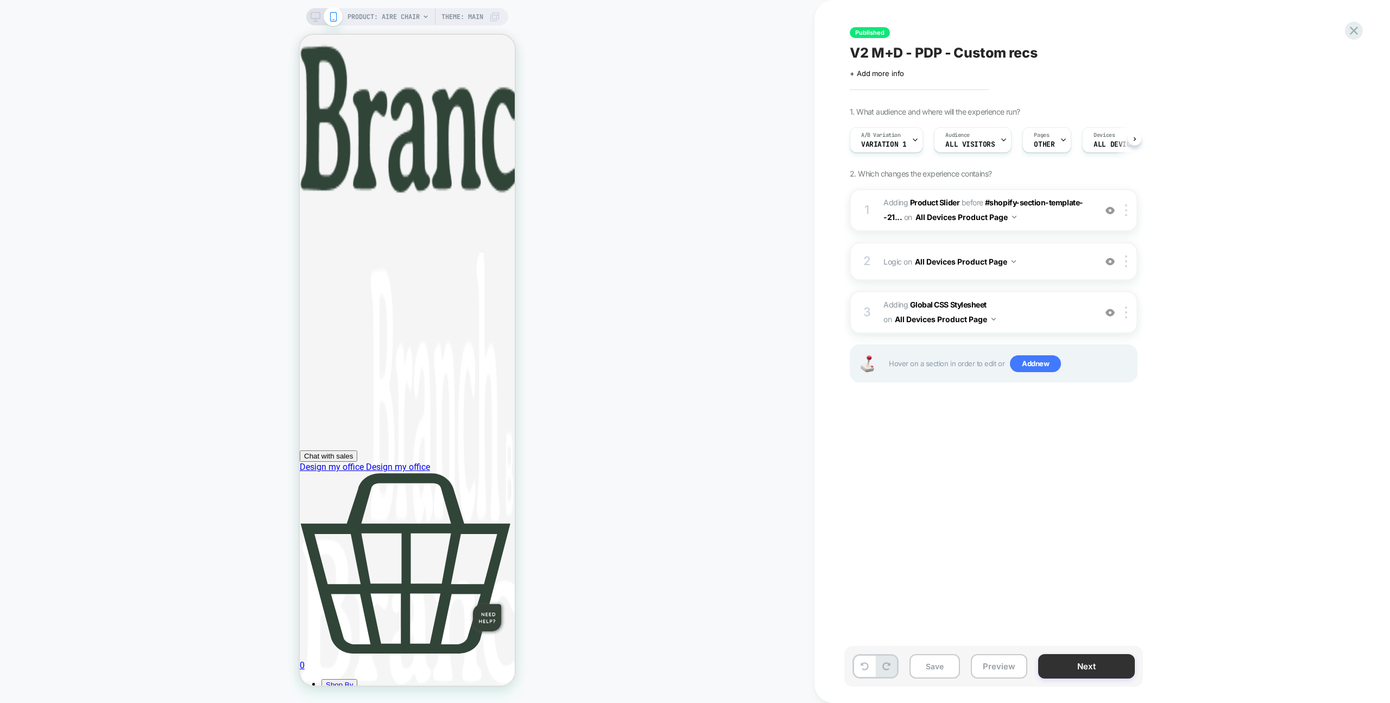
click at [1046, 662] on button "Next" at bounding box center [1086, 666] width 97 height 24
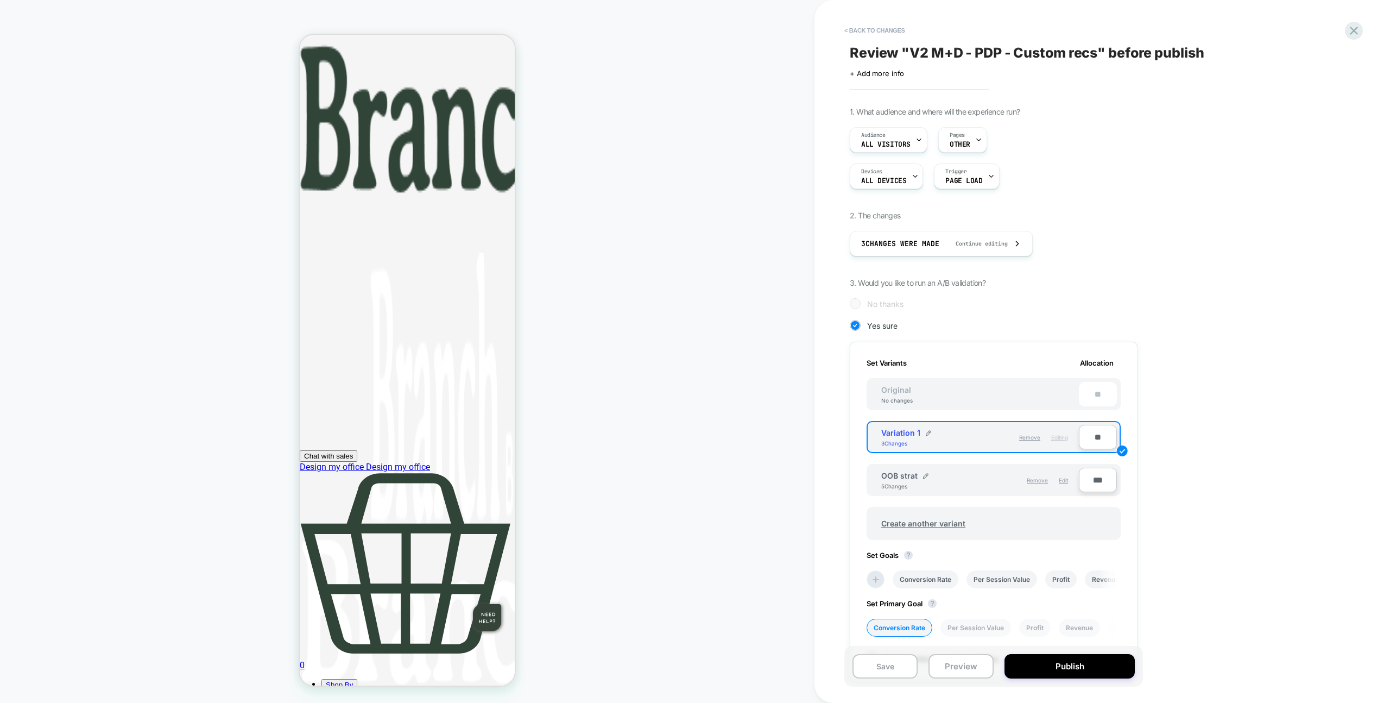
scroll to position [0, 1]
click at [878, 32] on button "< Back to changes" at bounding box center [875, 30] width 72 height 17
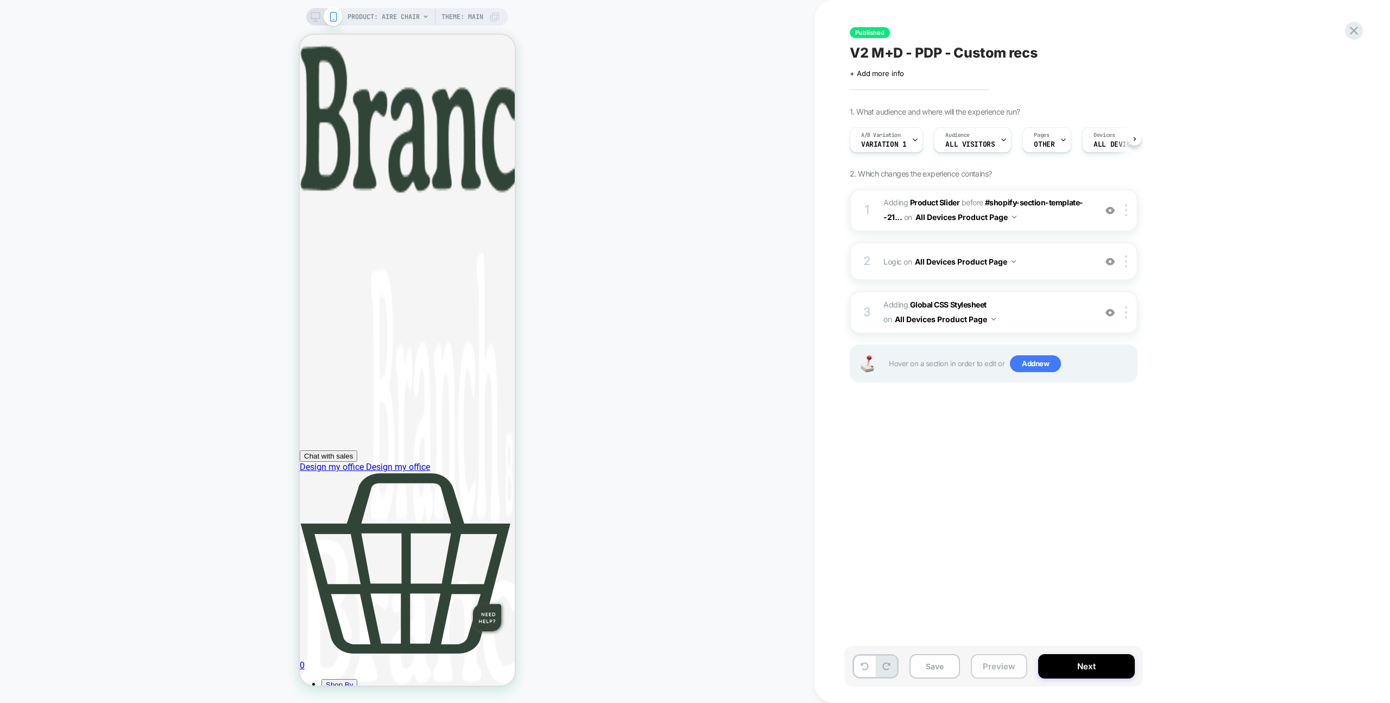
scroll to position [0, 1]
drag, startPoint x: 999, startPoint y: 671, endPoint x: 1018, endPoint y: 641, distance: 35.4
click at [999, 671] on button "Preview" at bounding box center [999, 666] width 56 height 24
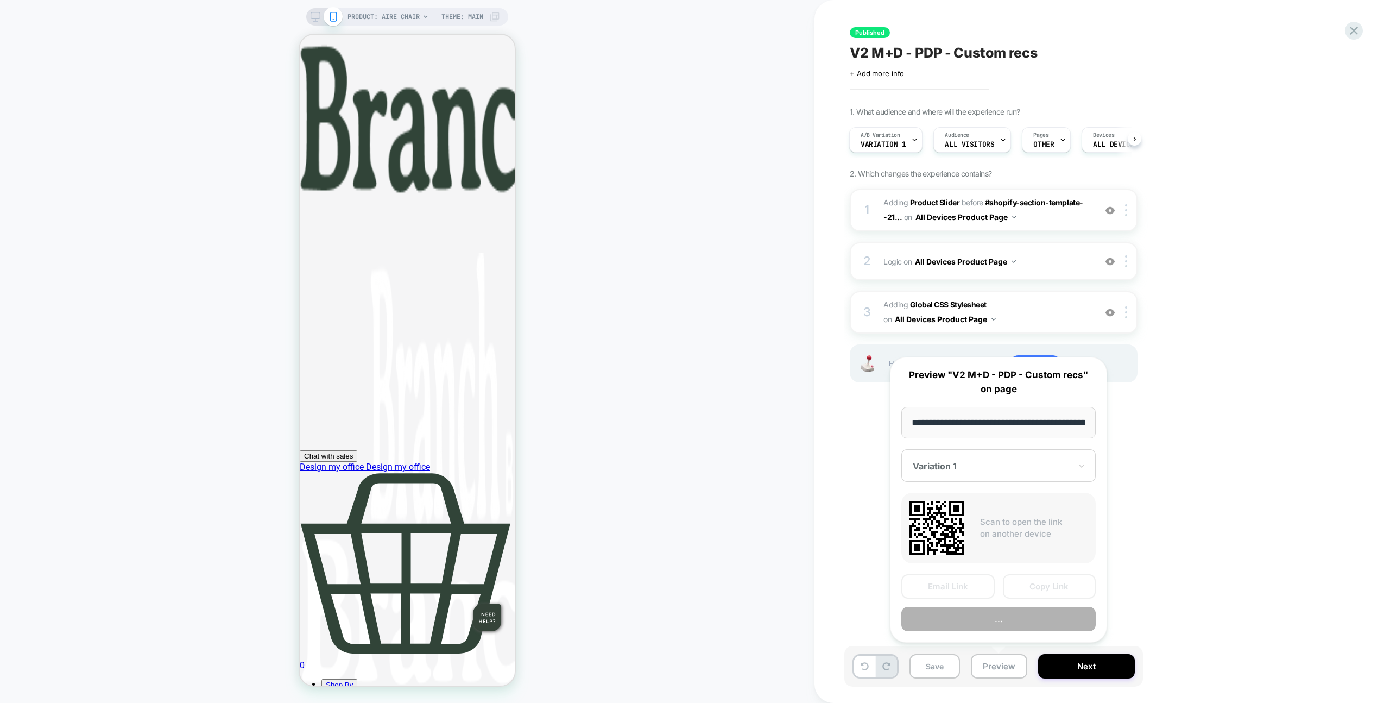
scroll to position [0, 140]
click at [1045, 578] on button "Copy Link" at bounding box center [1049, 587] width 93 height 24
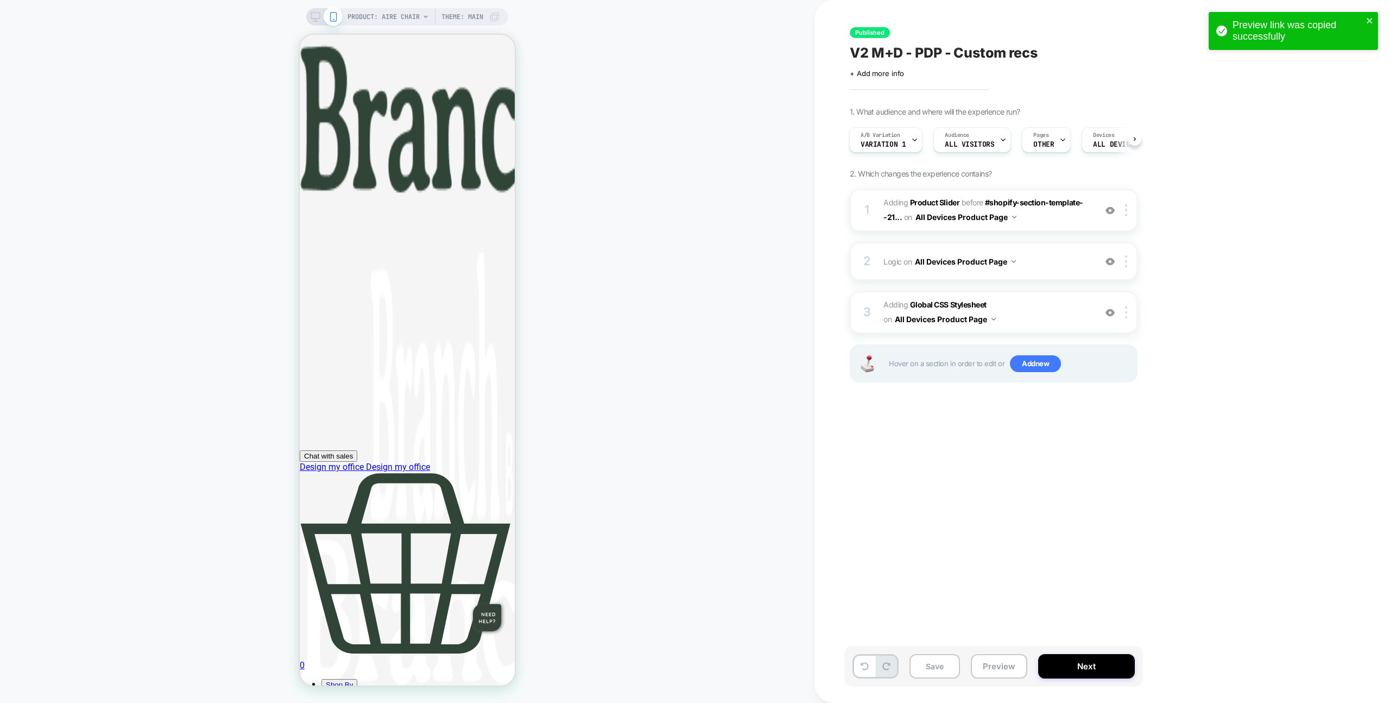
click at [1055, 221] on span "#_loomi_addon_1744277114571_dup1755696182 Adding Product Slider BEFORE #shopify…" at bounding box center [987, 210] width 207 height 29
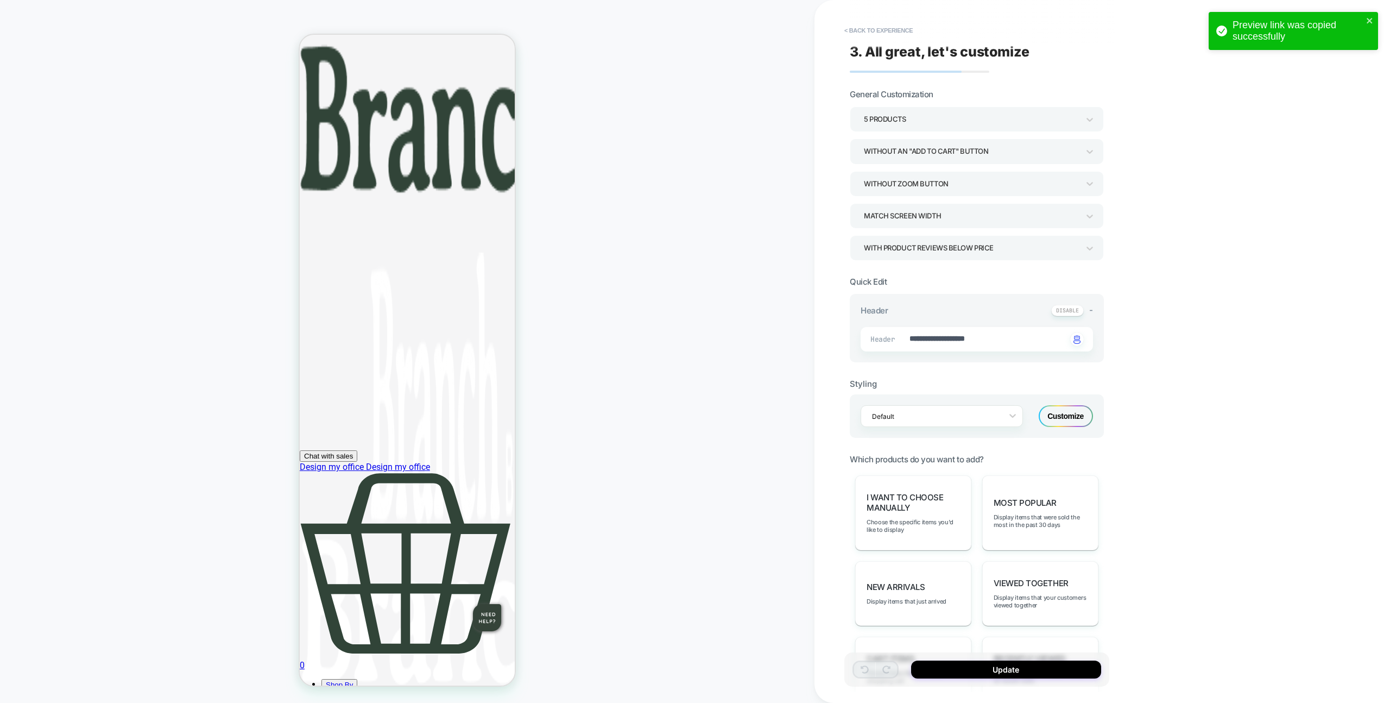
type textarea "*"
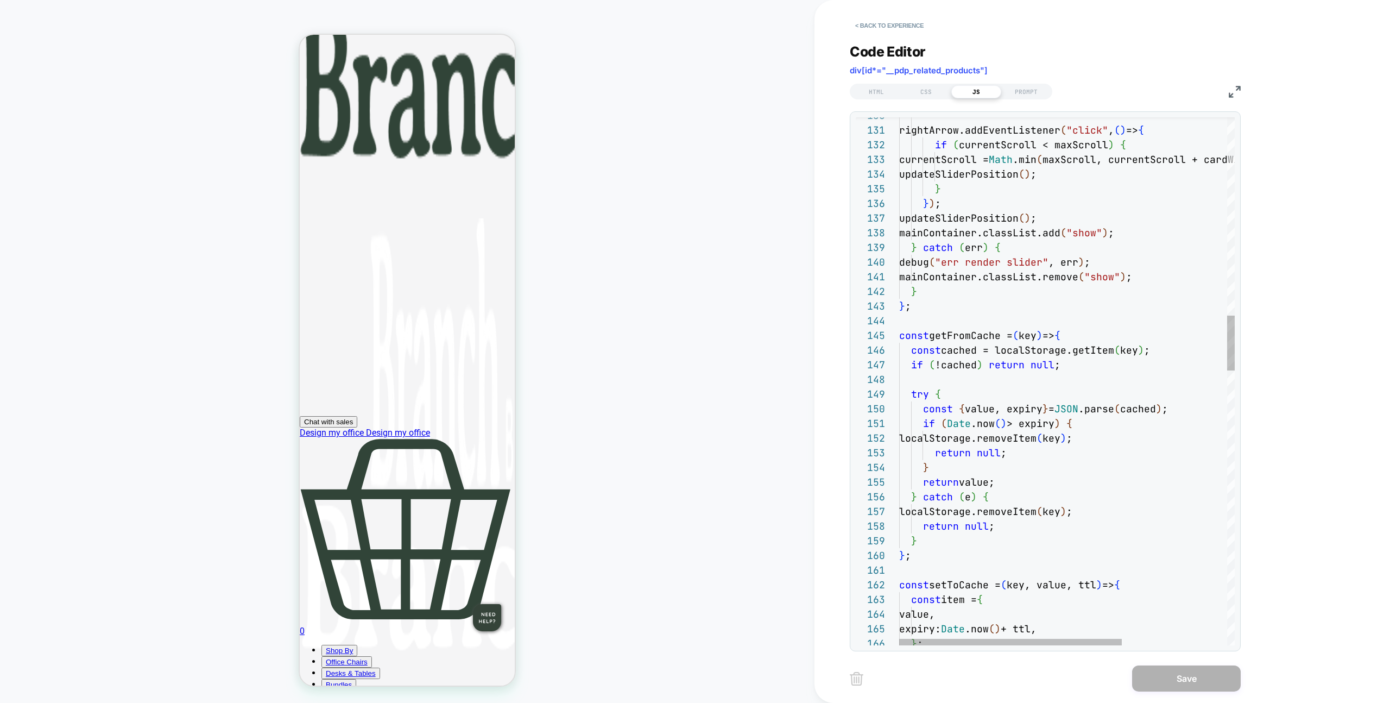
type textarea "**********"
type textarea "*"
type textarea "**********"
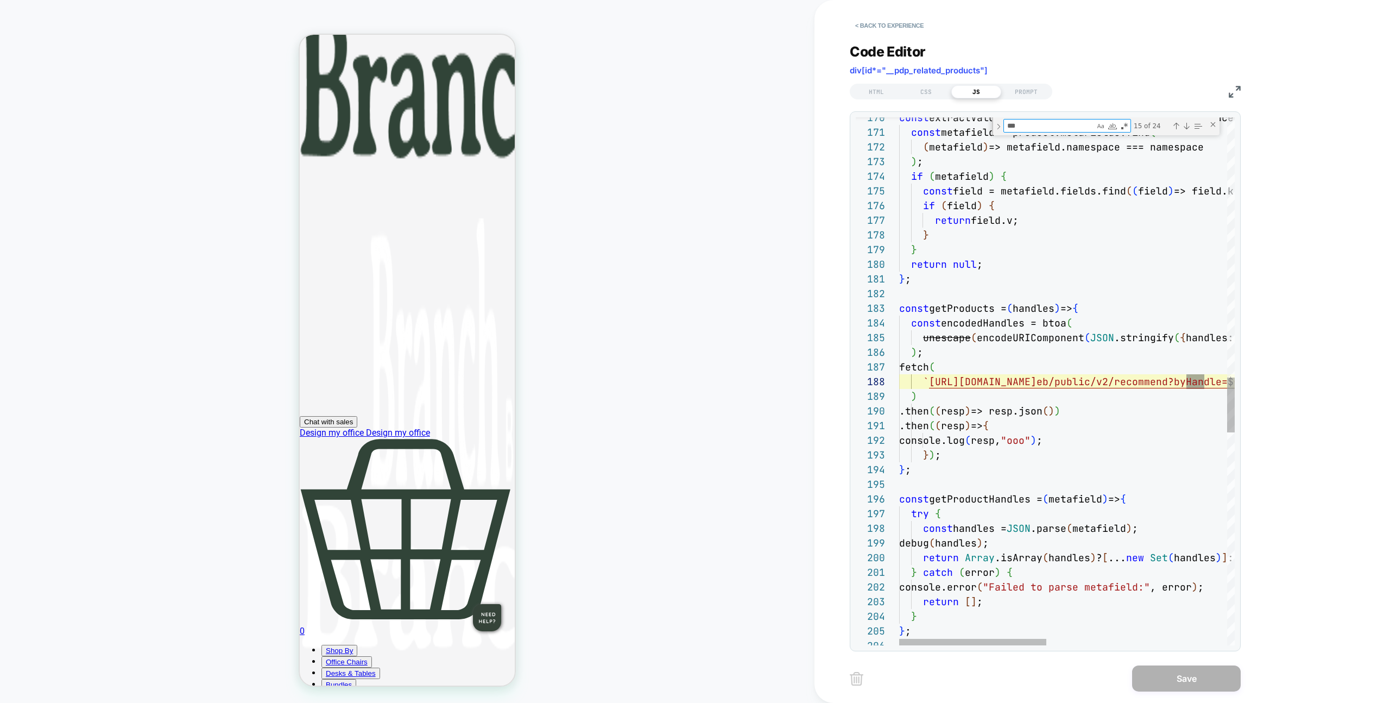
type textarea "**"
type textarea "**********"
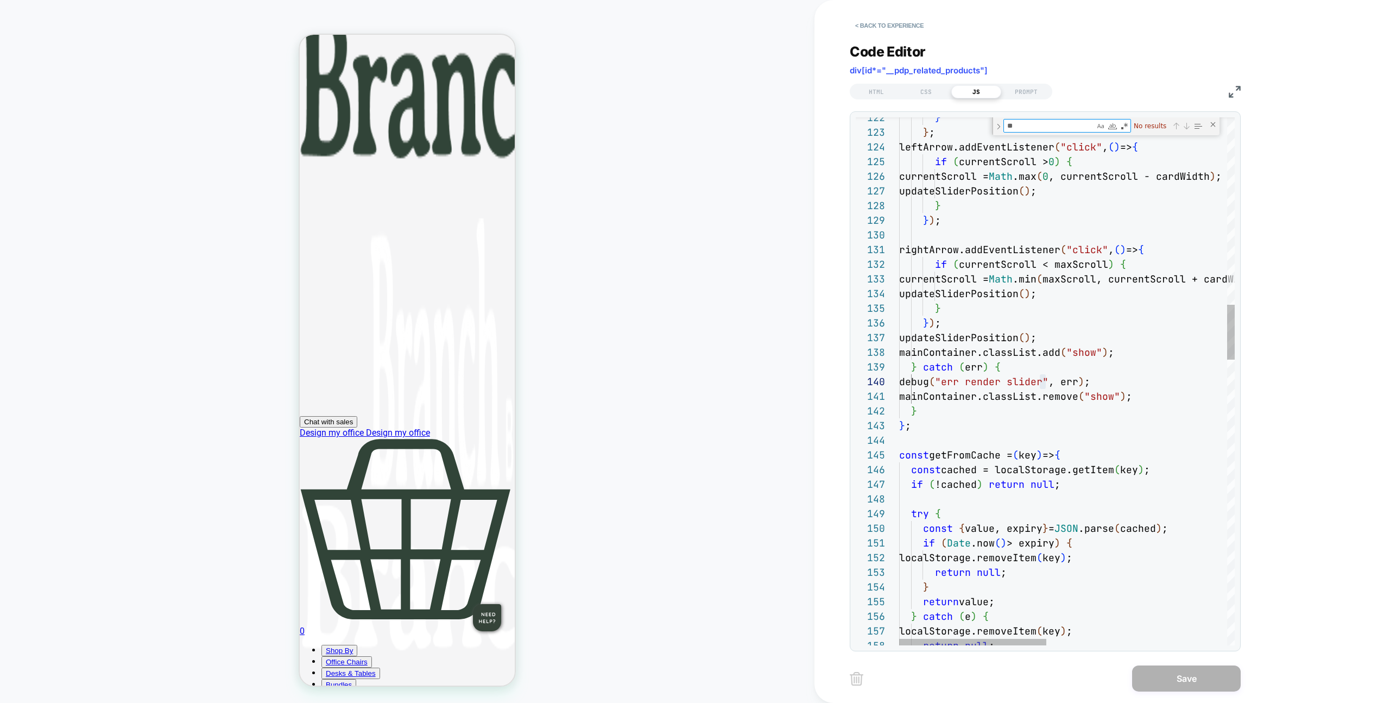
scroll to position [147, 147]
type textarea "*"
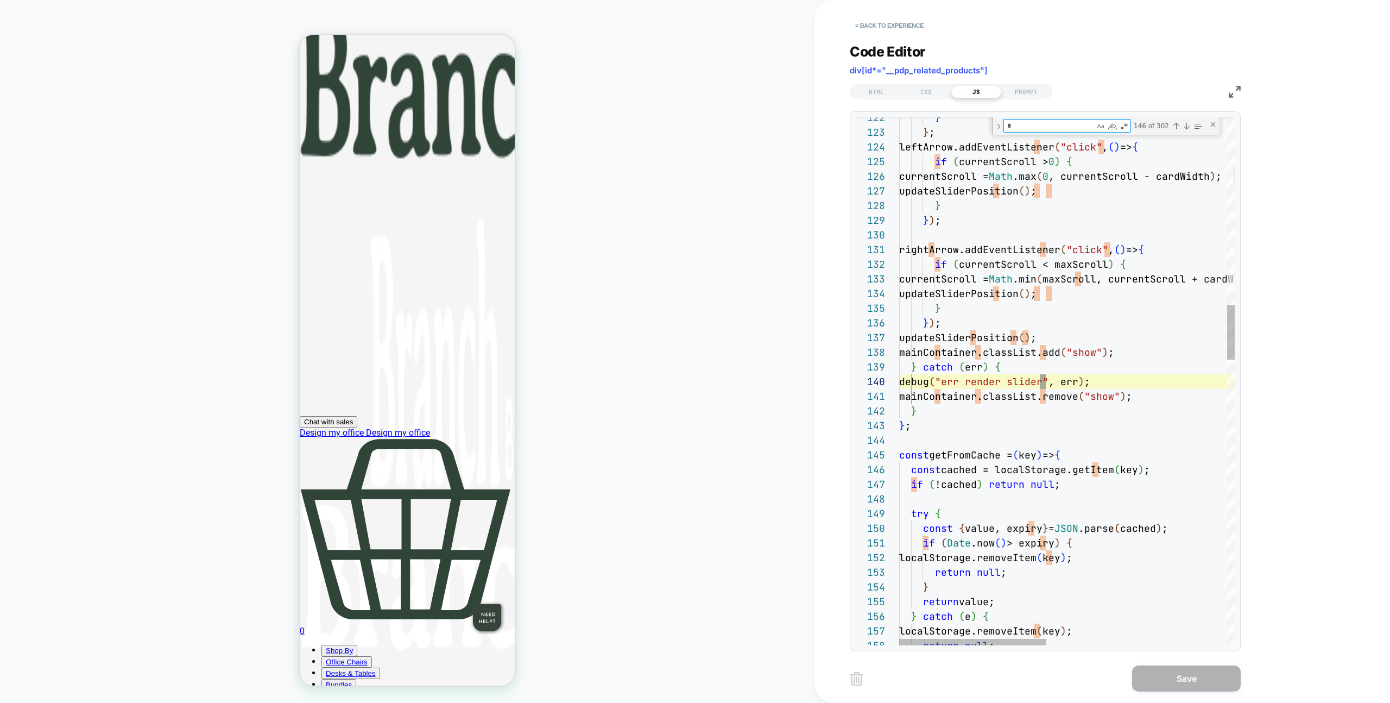
type textarea "**********"
type textarea "**"
type textarea "**********"
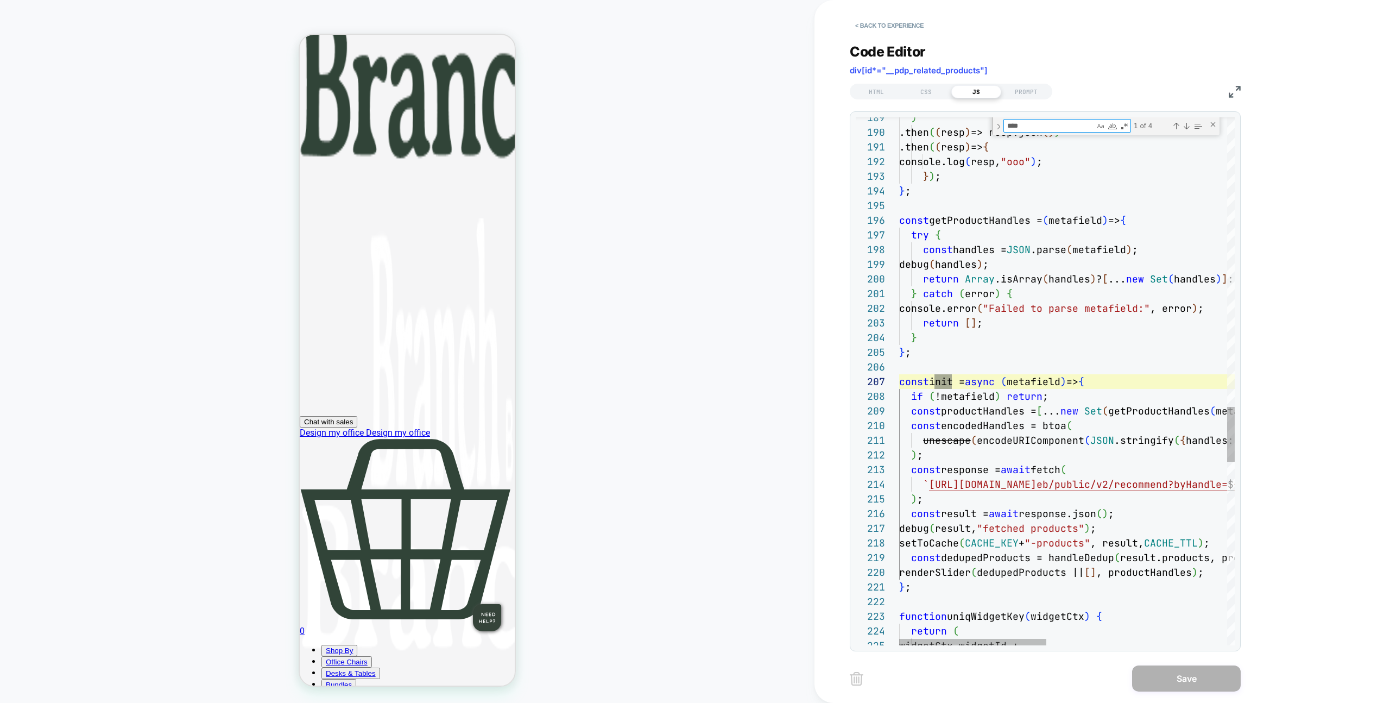
scroll to position [147, 59]
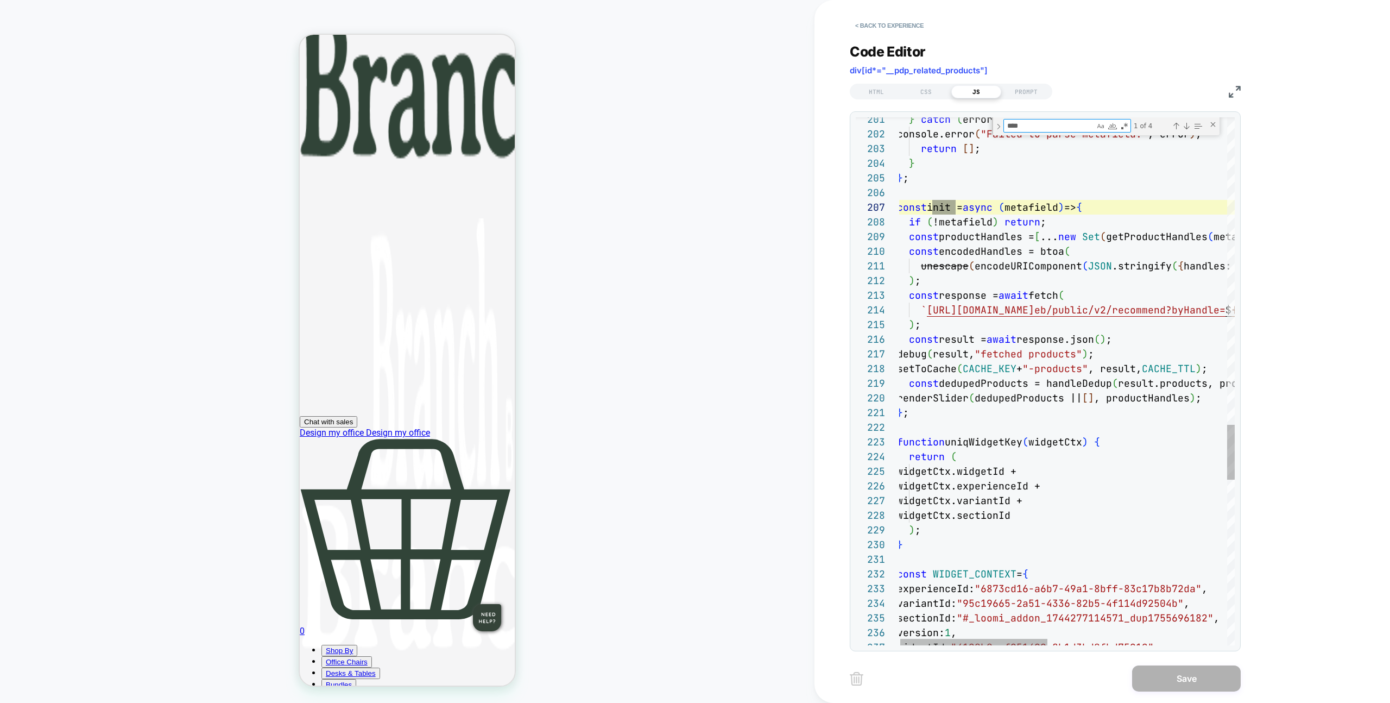
type textarea "****"
type textarea "**********"
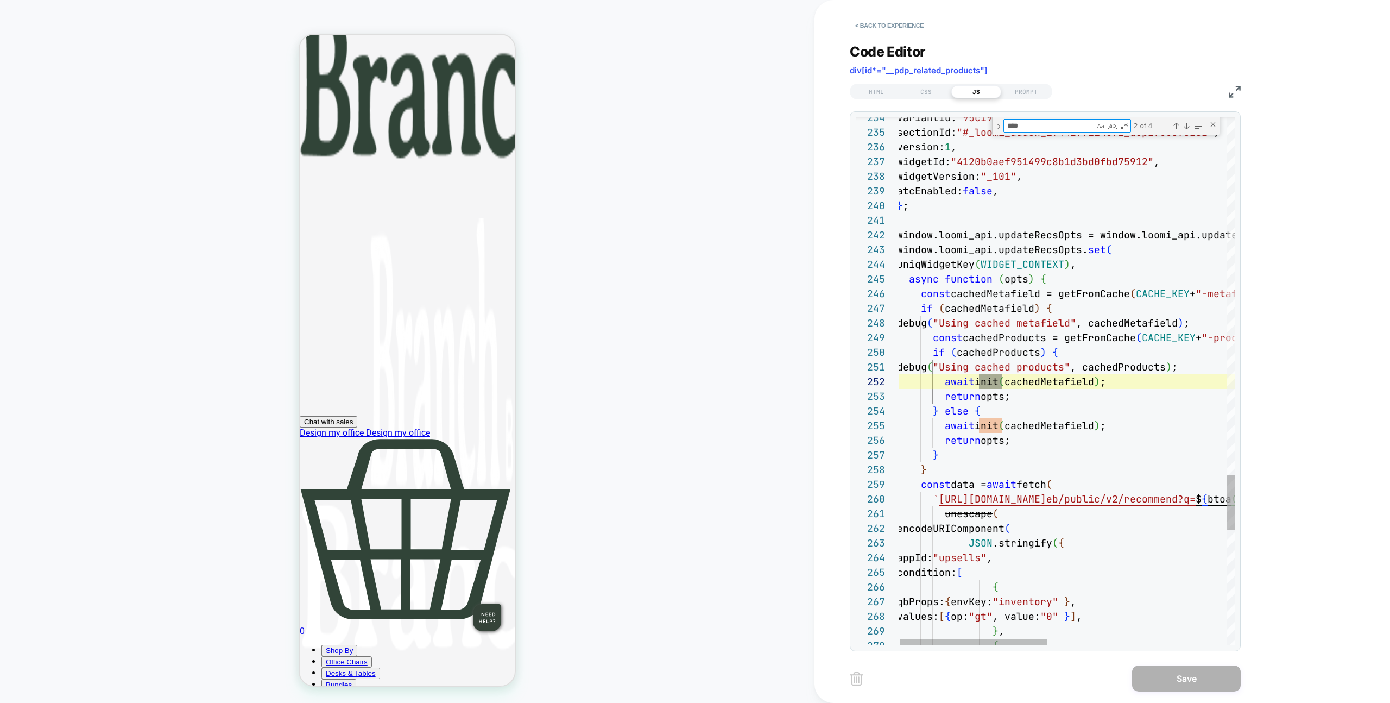
scroll to position [147, 105]
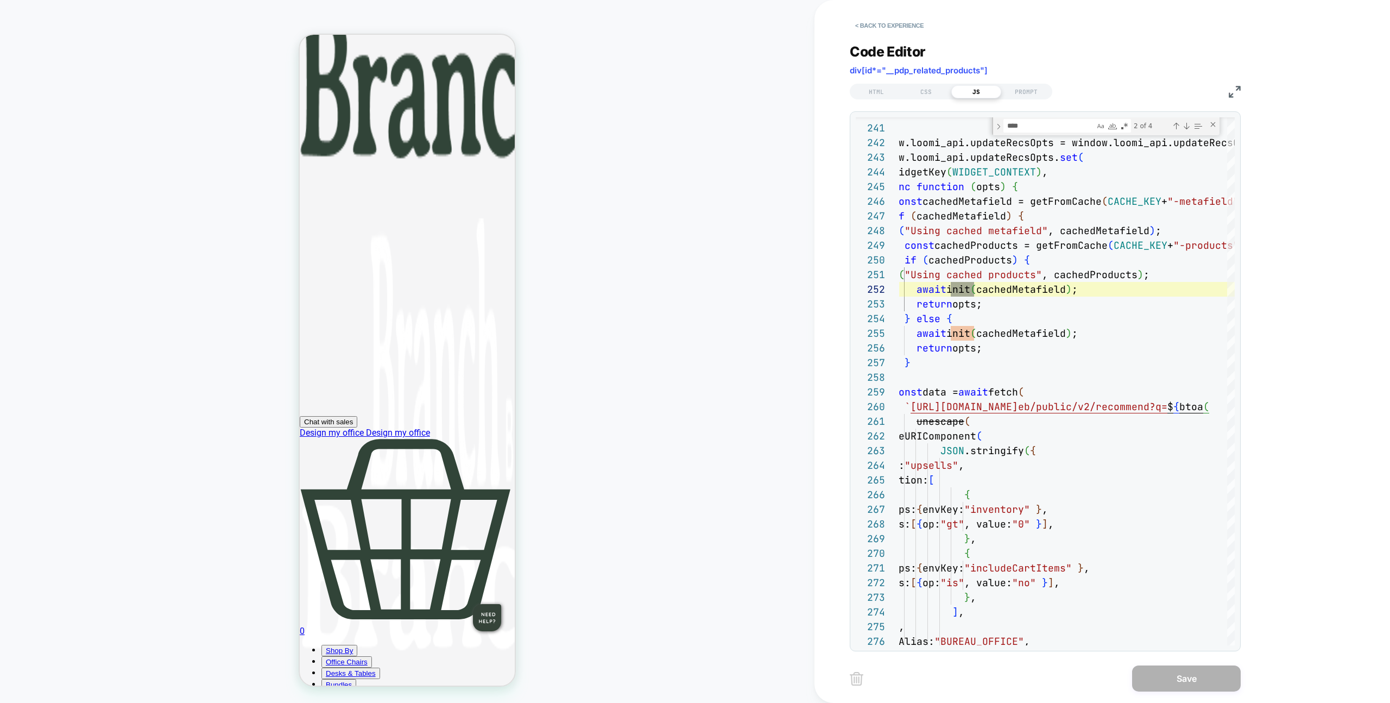
drag, startPoint x: 865, startPoint y: 40, endPoint x: 865, endPoint y: 32, distance: 8.1
click at [865, 37] on div "Code Editor div[id*="__pdp_related_products"] HTML CSS JS PROMPT 240 241 242 24…" at bounding box center [1045, 340] width 391 height 621
click at [865, 32] on button "< Back to experience" at bounding box center [889, 25] width 79 height 17
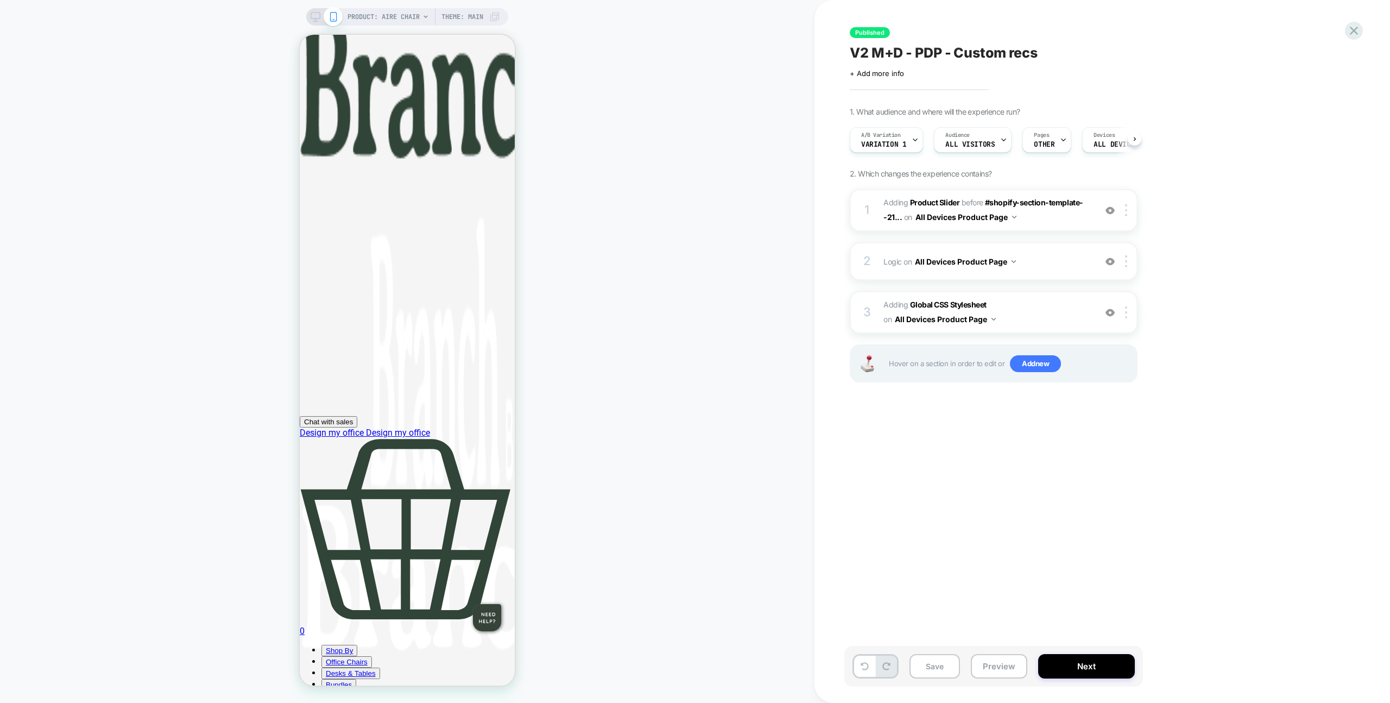
scroll to position [0, 1]
drag, startPoint x: 1014, startPoint y: 656, endPoint x: 1020, endPoint y: 633, distance: 23.6
click at [1013, 656] on button "Preview" at bounding box center [999, 666] width 56 height 24
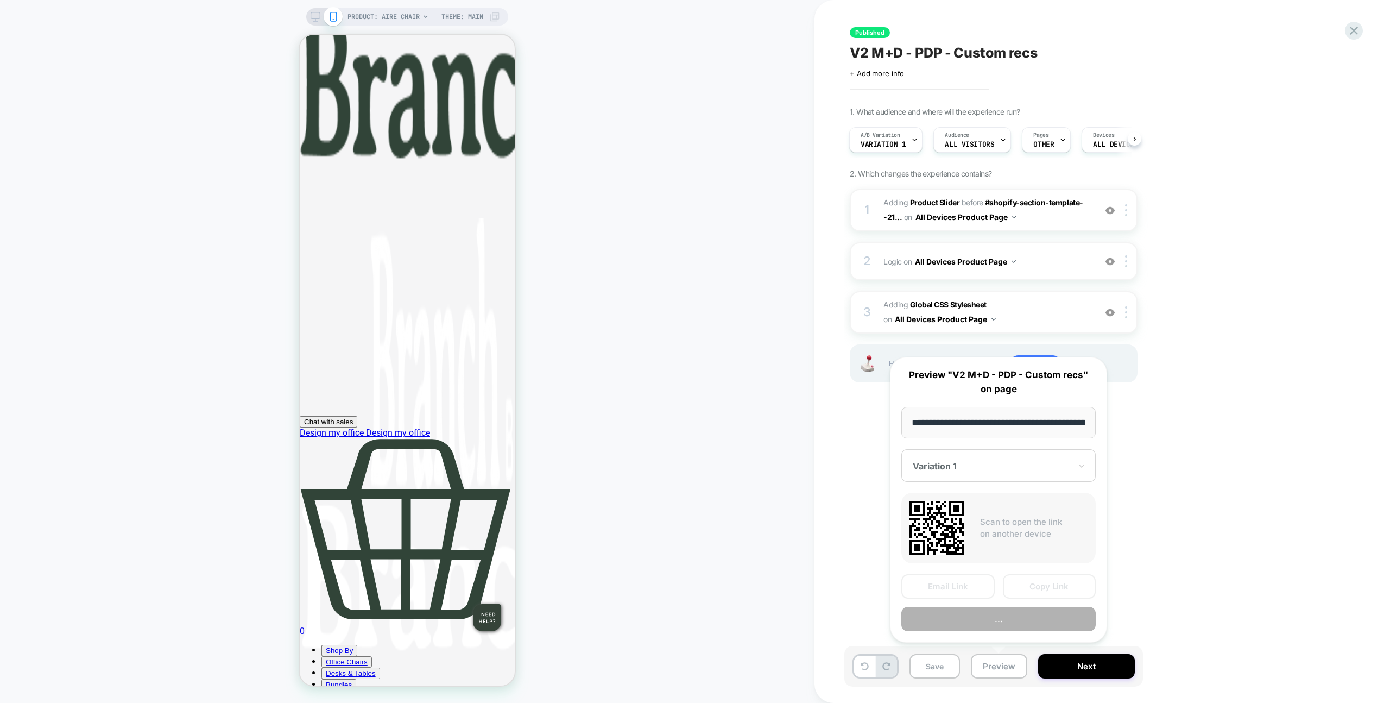
scroll to position [0, 140]
click at [1037, 580] on button "Copy Link" at bounding box center [1049, 587] width 93 height 24
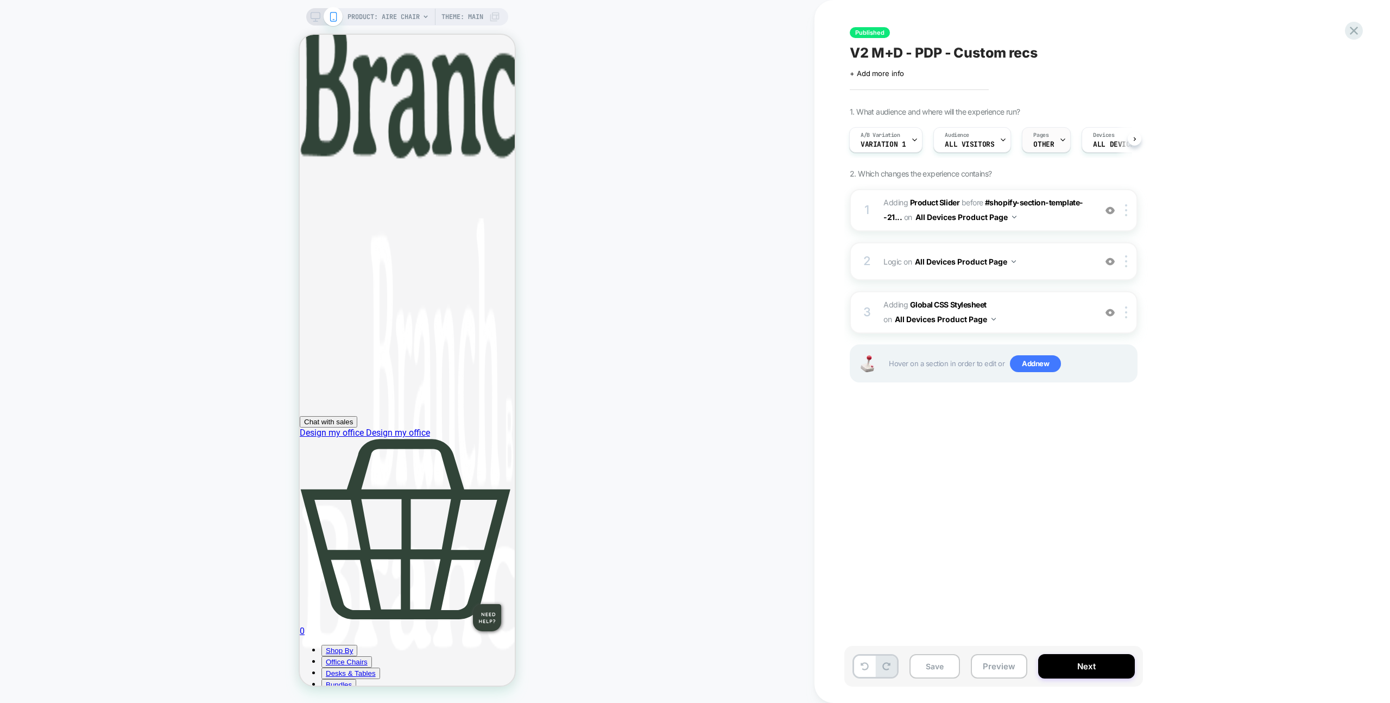
click at [1052, 143] on div "Pages OTHER" at bounding box center [1044, 140] width 42 height 24
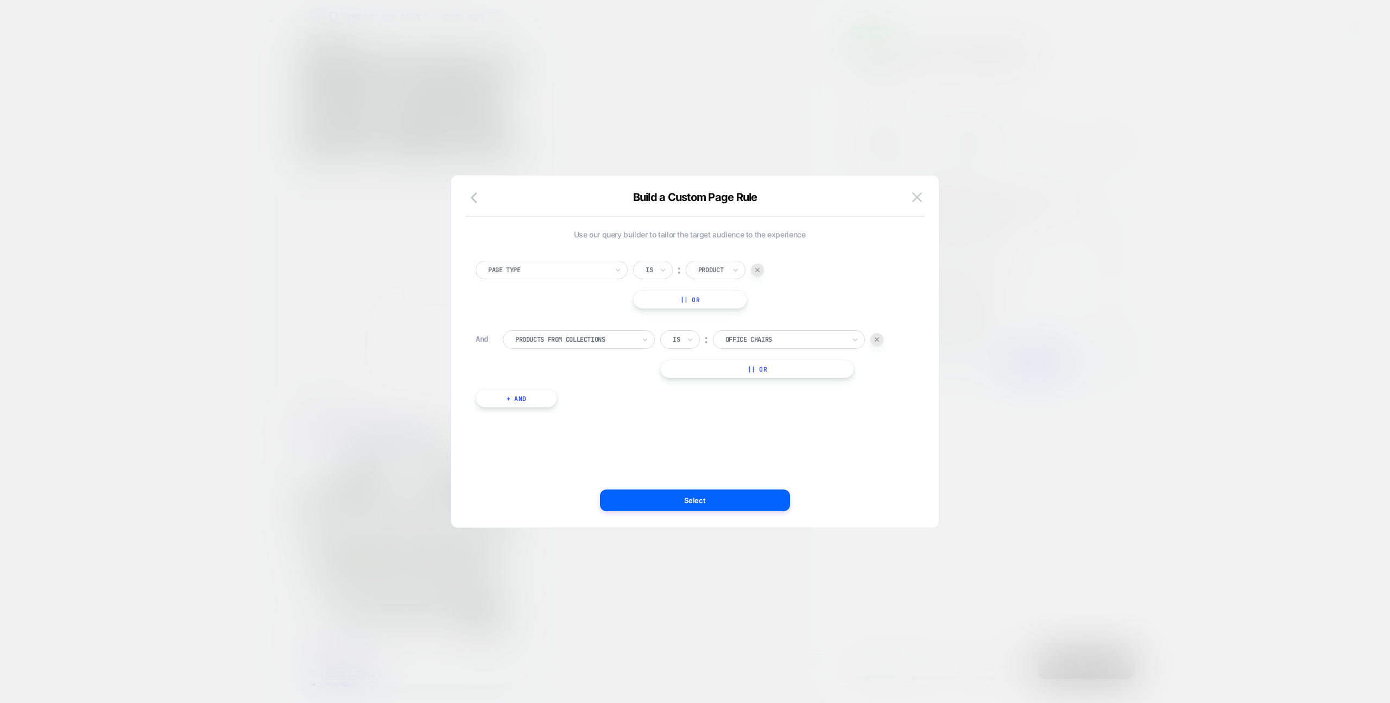
click at [913, 188] on div "Build a Custom Page Rule Use our query builder to tailor the target audience to…" at bounding box center [695, 356] width 488 height 341
drag, startPoint x: 921, startPoint y: 196, endPoint x: 907, endPoint y: 197, distance: 13.6
click at [921, 196] on img at bounding box center [917, 196] width 10 height 9
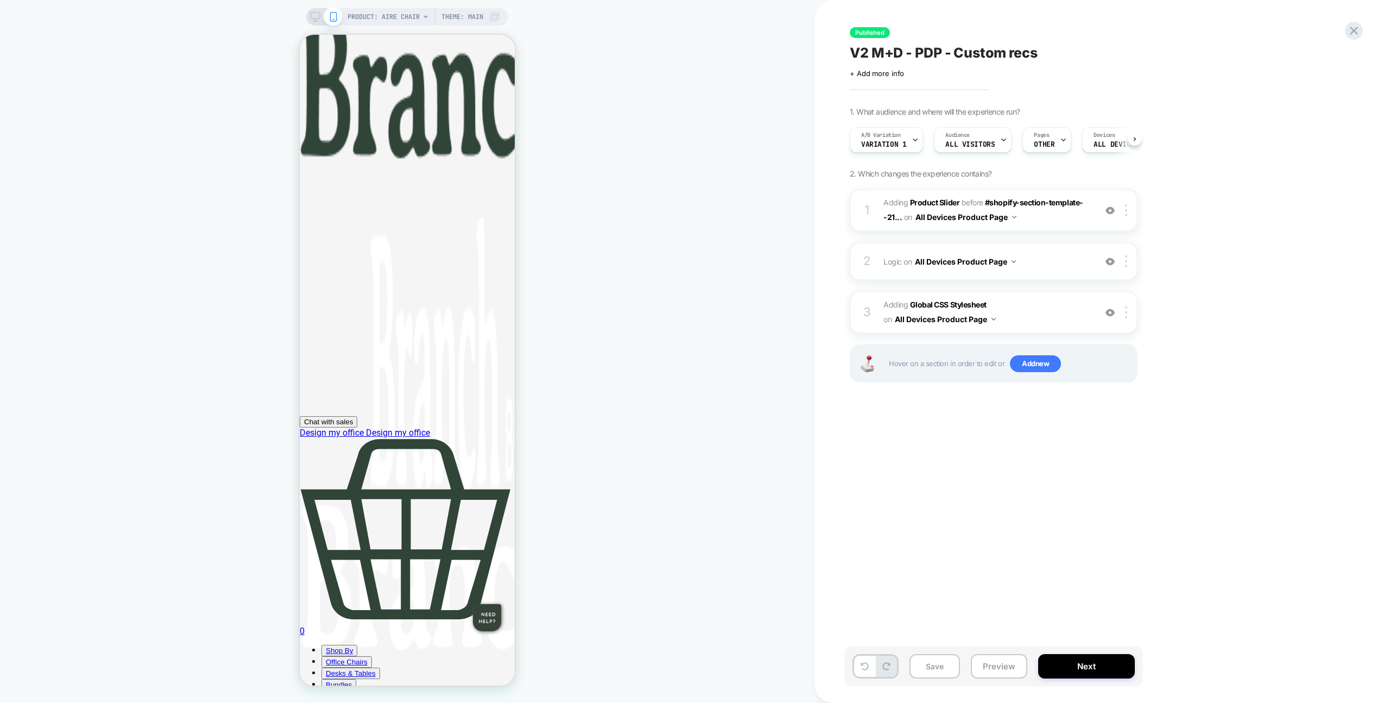
click at [676, 184] on div "PRODUCT: Aire Chair Theme: MAIN" at bounding box center [407, 351] width 815 height 681
click at [1053, 216] on span "#_loomi_addon_1744277114571_dup1755696182 Adding Product Slider BEFORE #shopify…" at bounding box center [987, 210] width 207 height 29
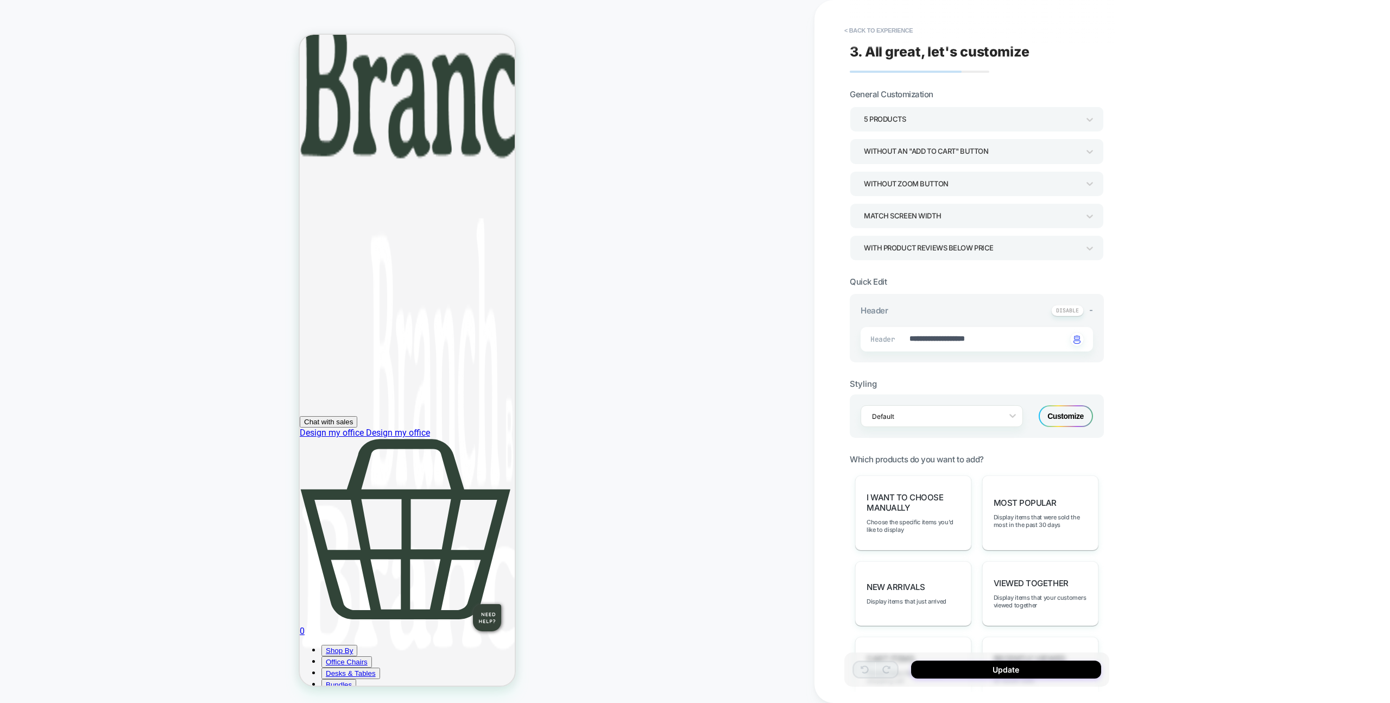
type textarea "*"
click at [880, 39] on div "**********" at bounding box center [976, 351] width 265 height 681
click at [879, 26] on button "< Back to experience" at bounding box center [878, 30] width 79 height 17
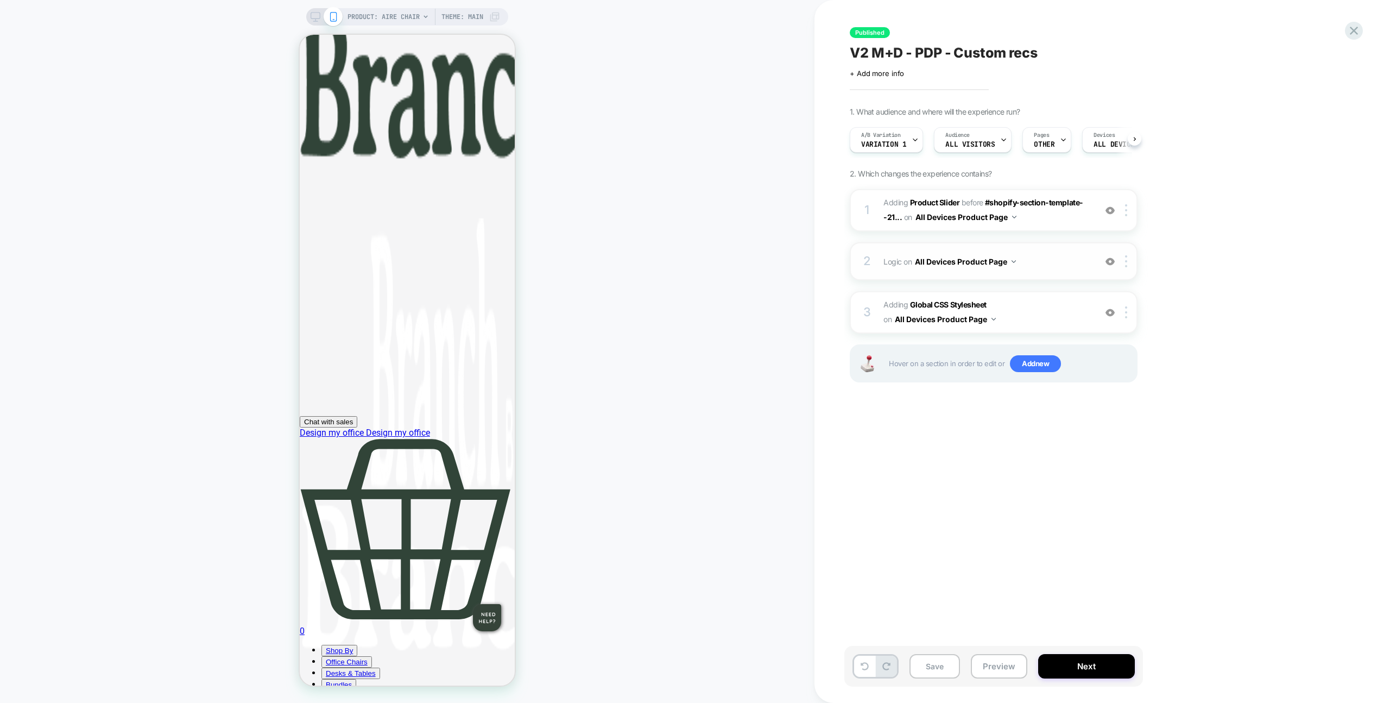
scroll to position [0, 1]
click at [1062, 257] on span "Logic Adding Code Block BEFORE div[id*="__pdp_related_products"] on All Devices…" at bounding box center [987, 262] width 207 height 16
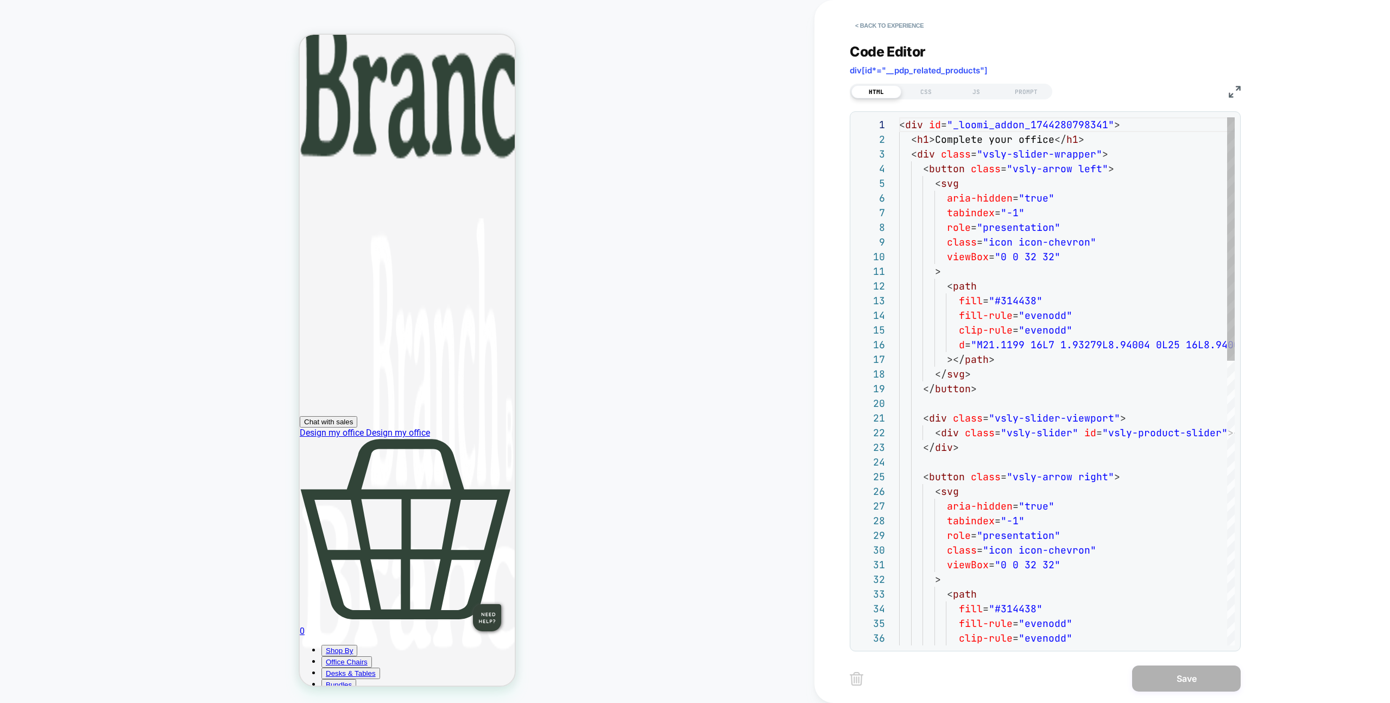
scroll to position [147, 0]
click at [963, 103] on div "Code Editor div[id*="__pdp_related_products"] HTML CSS JS PROMPT 1 2 3 4 5 6 7 …" at bounding box center [1045, 340] width 391 height 621
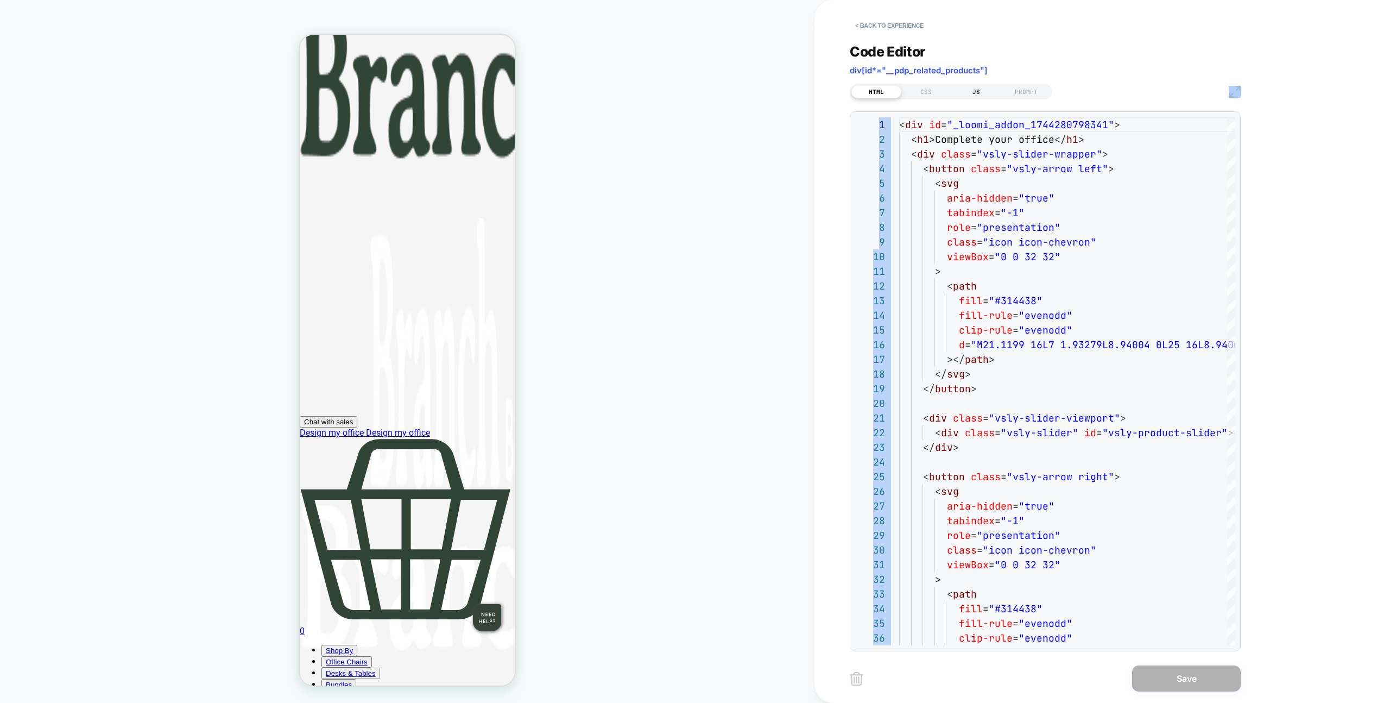
click at [966, 91] on div "JS" at bounding box center [976, 91] width 50 height 13
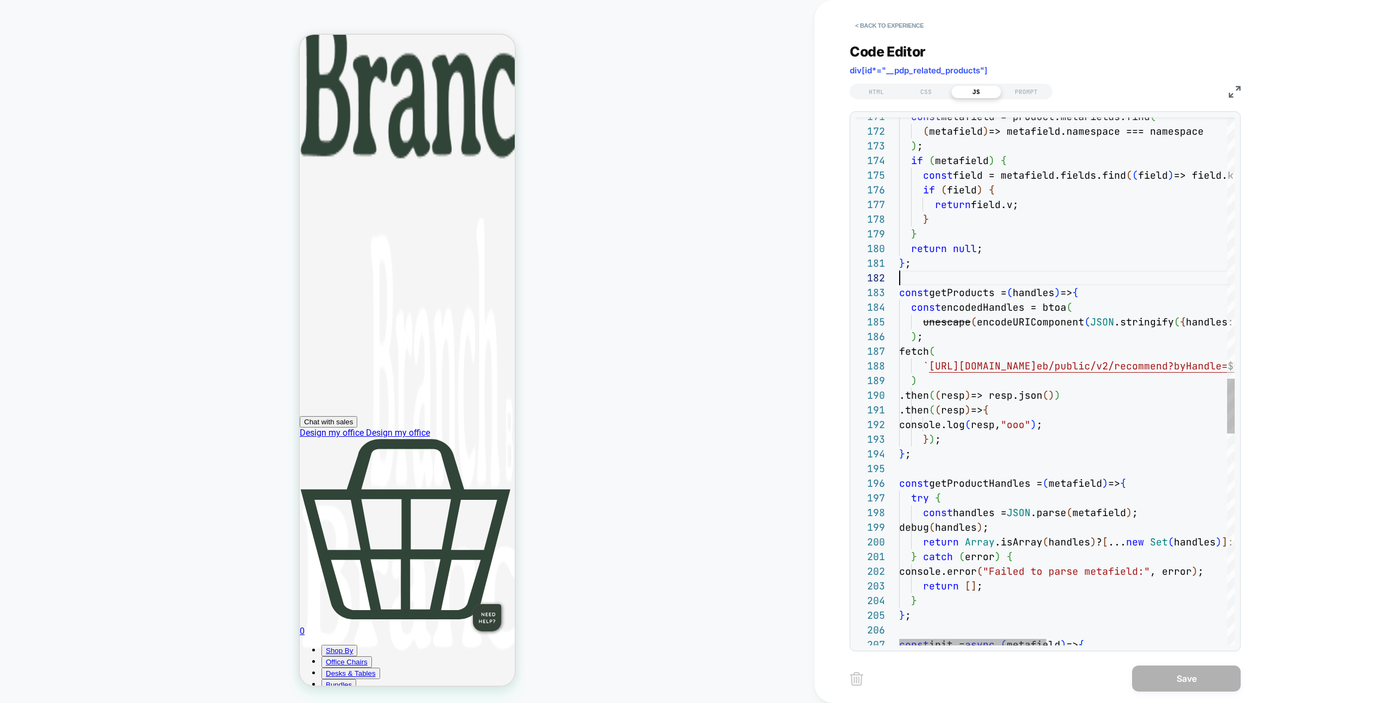
click at [980, 283] on div "const metafield = product.metaFields.find ( ( metafield ) => metafield.namespac…" at bounding box center [1272, 145] width 747 height 5059
click at [977, 291] on div "const metafield = product.metaFields.find ( ( metafield ) => metafield.namespac…" at bounding box center [1272, 145] width 747 height 5059
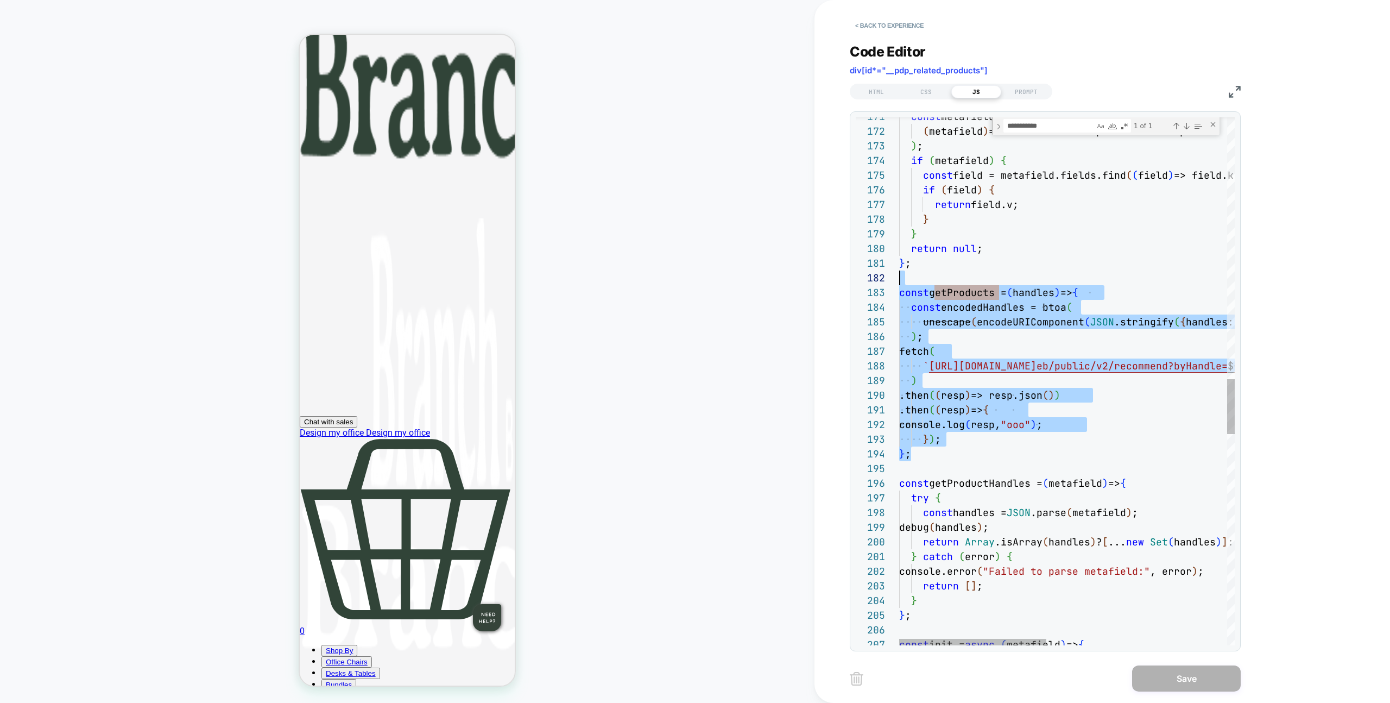
scroll to position [29, 0]
drag, startPoint x: 935, startPoint y: 454, endPoint x: 720, endPoint y: 291, distance: 269.4
click at [899, 286] on div "const metafield = product.metaFields.find ( ( metafield ) => metafield.namespac…" at bounding box center [1272, 136] width 747 height 5077
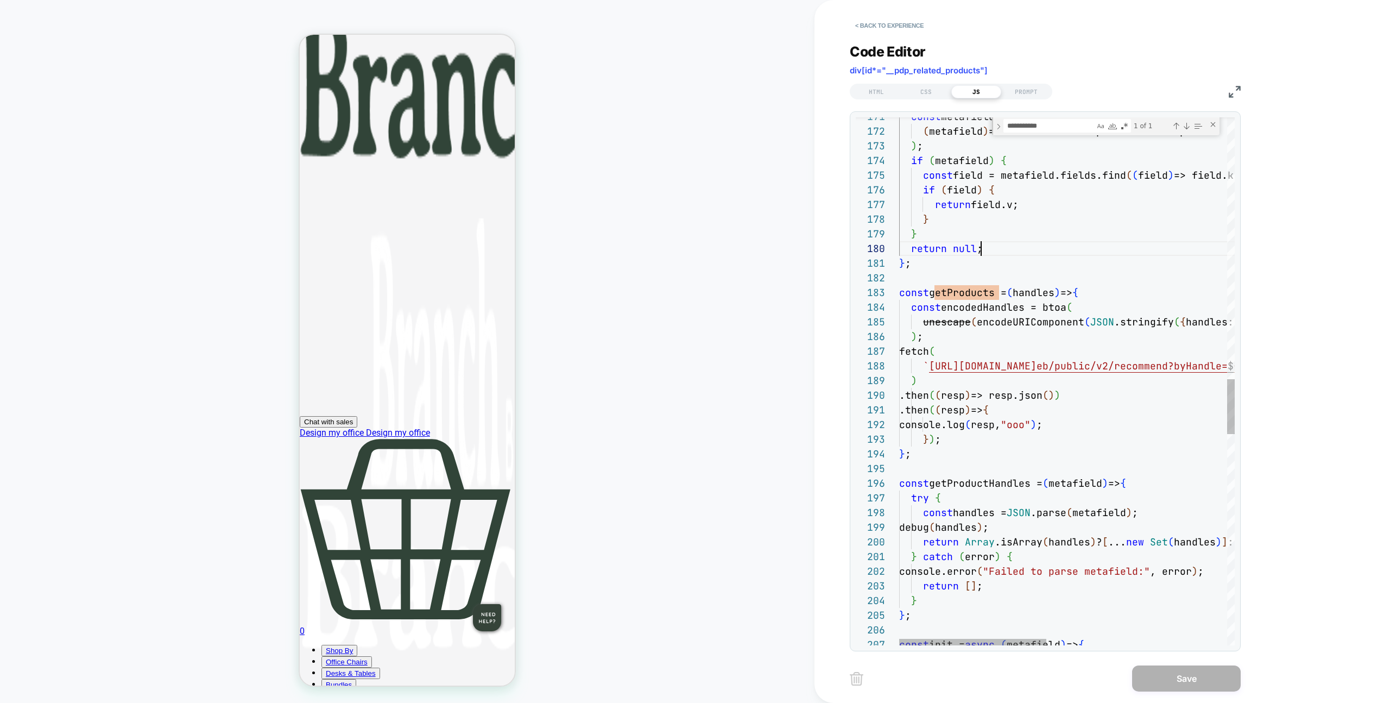
click at [1042, 250] on div "const metafield = product.metaFields.find ( ( metafield ) => metafield.namespac…" at bounding box center [1272, 136] width 747 height 5077
click at [1047, 248] on div "const metafield = product.metaFields.find ( ( metafield ) => metafield.namespac…" at bounding box center [1272, 136] width 747 height 5077
type textarea "**********"
type textarea "**"
type textarea "**********"
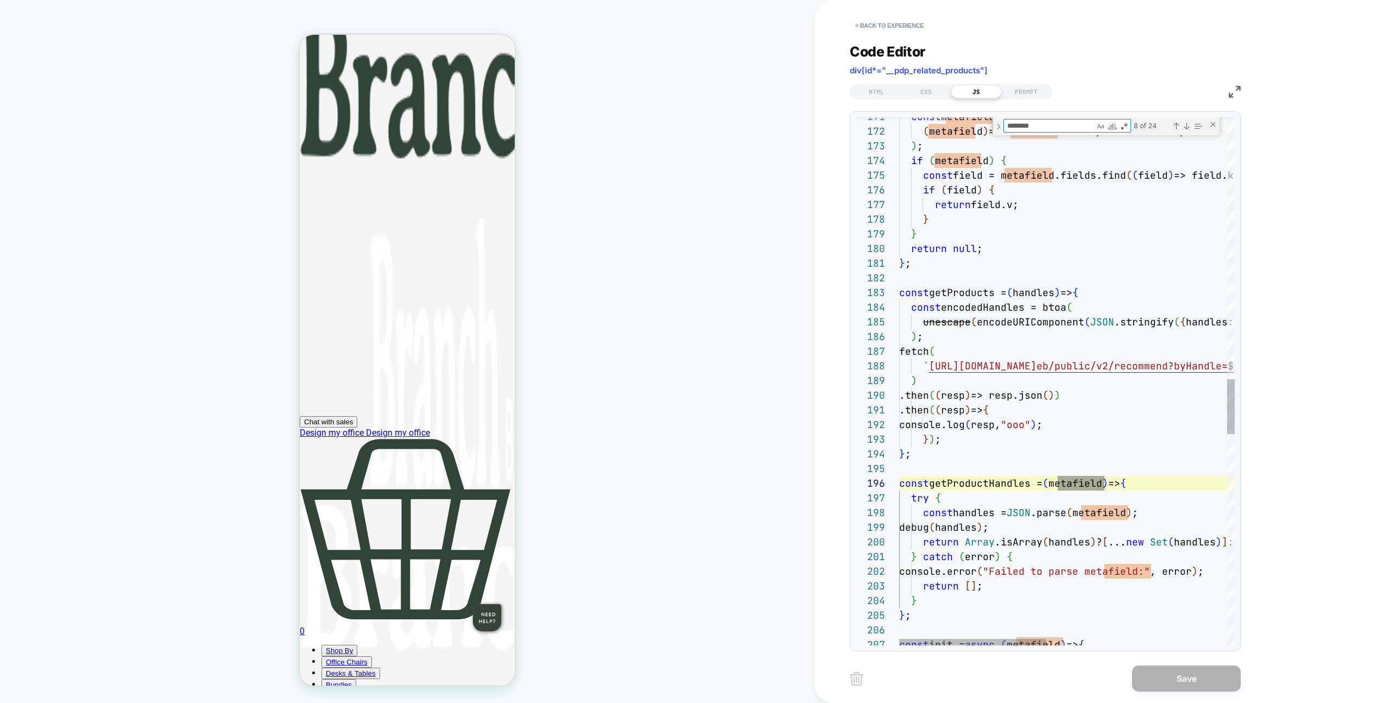
type textarea "*********"
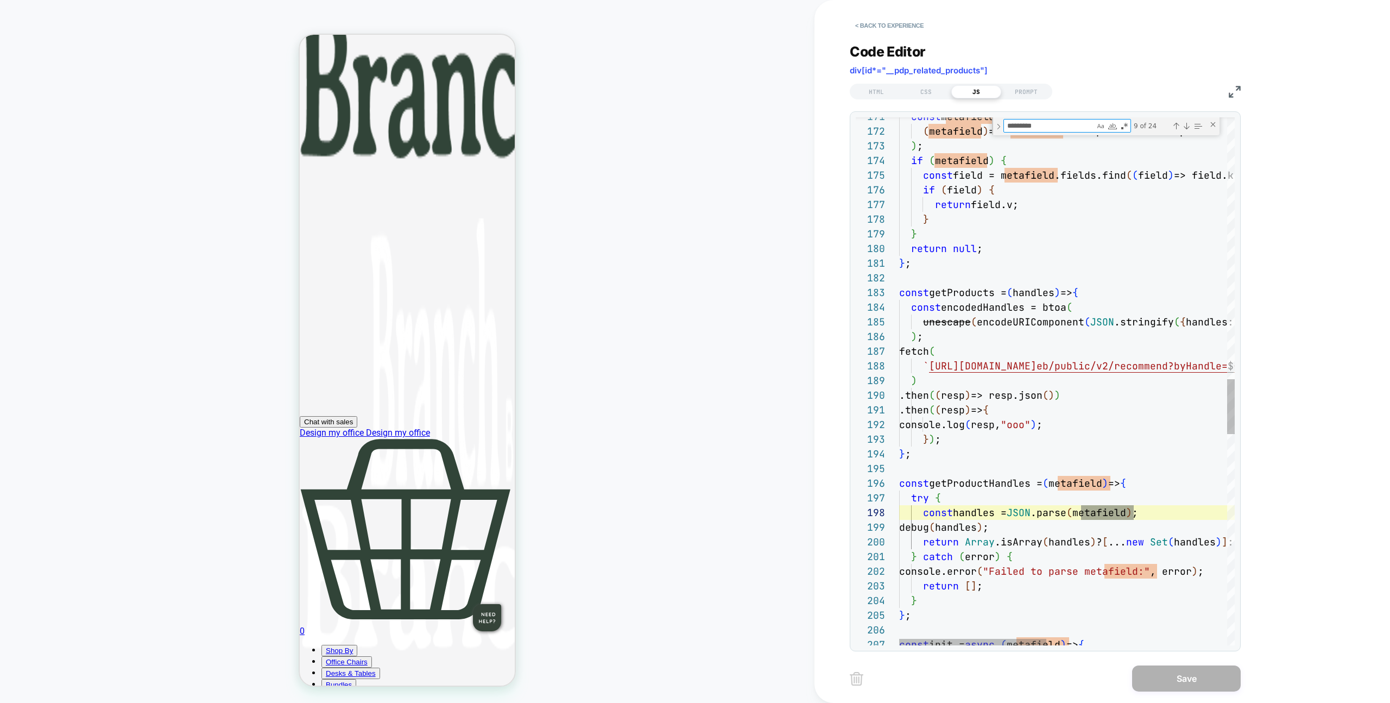
type textarea "**********"
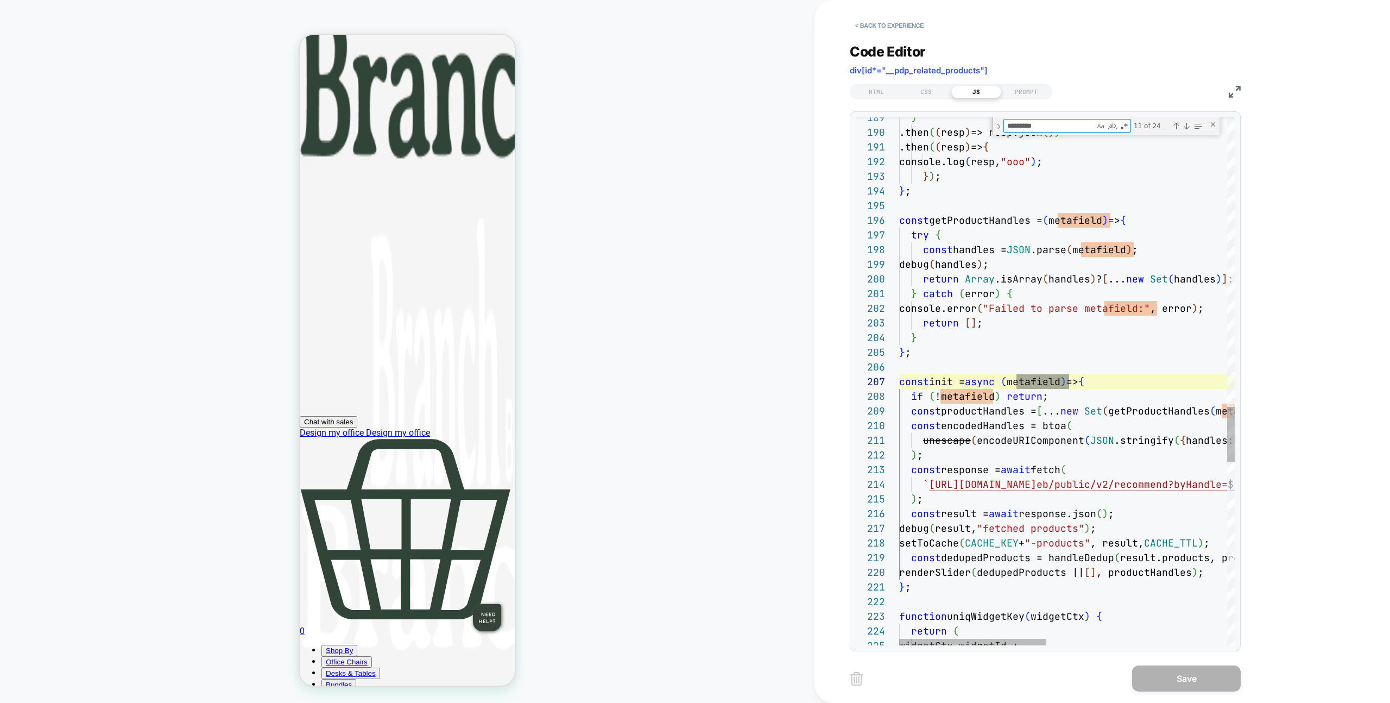
scroll to position [147, 94]
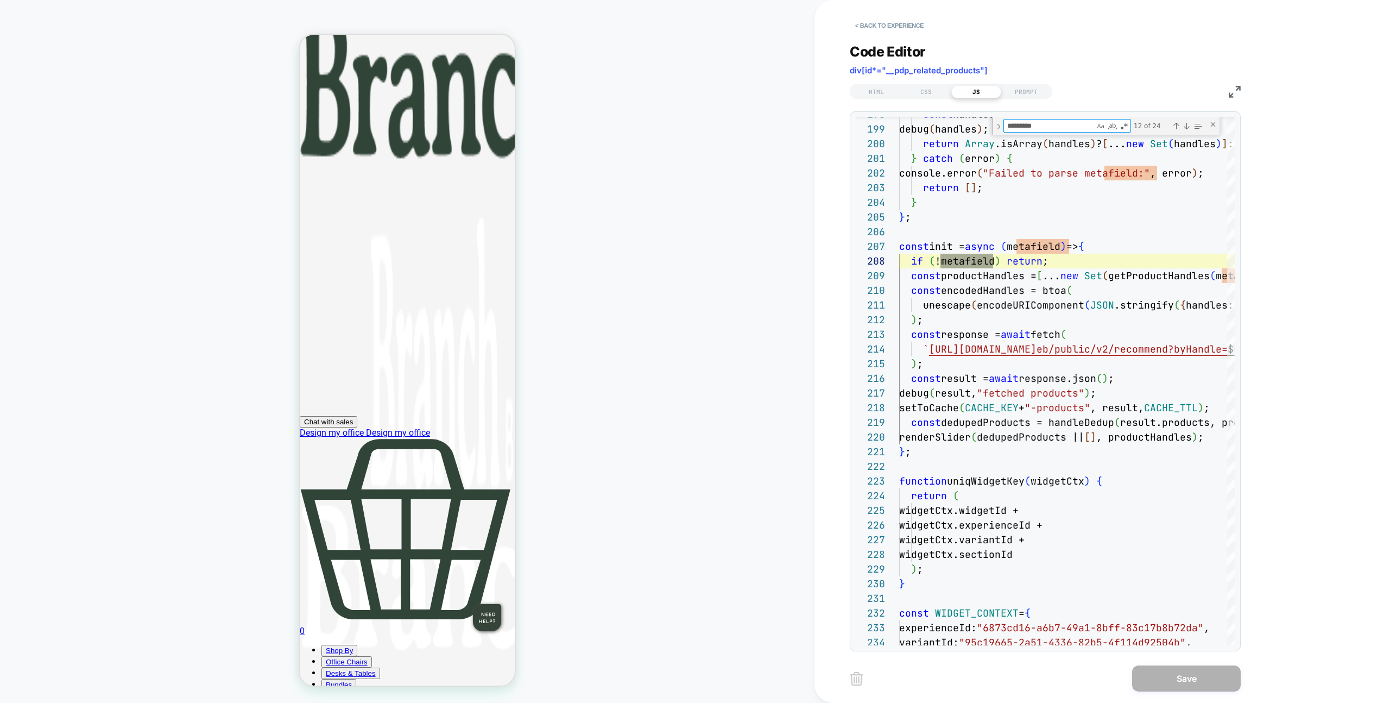
type textarea "*********"
click at [1233, 87] on img at bounding box center [1235, 92] width 12 height 12
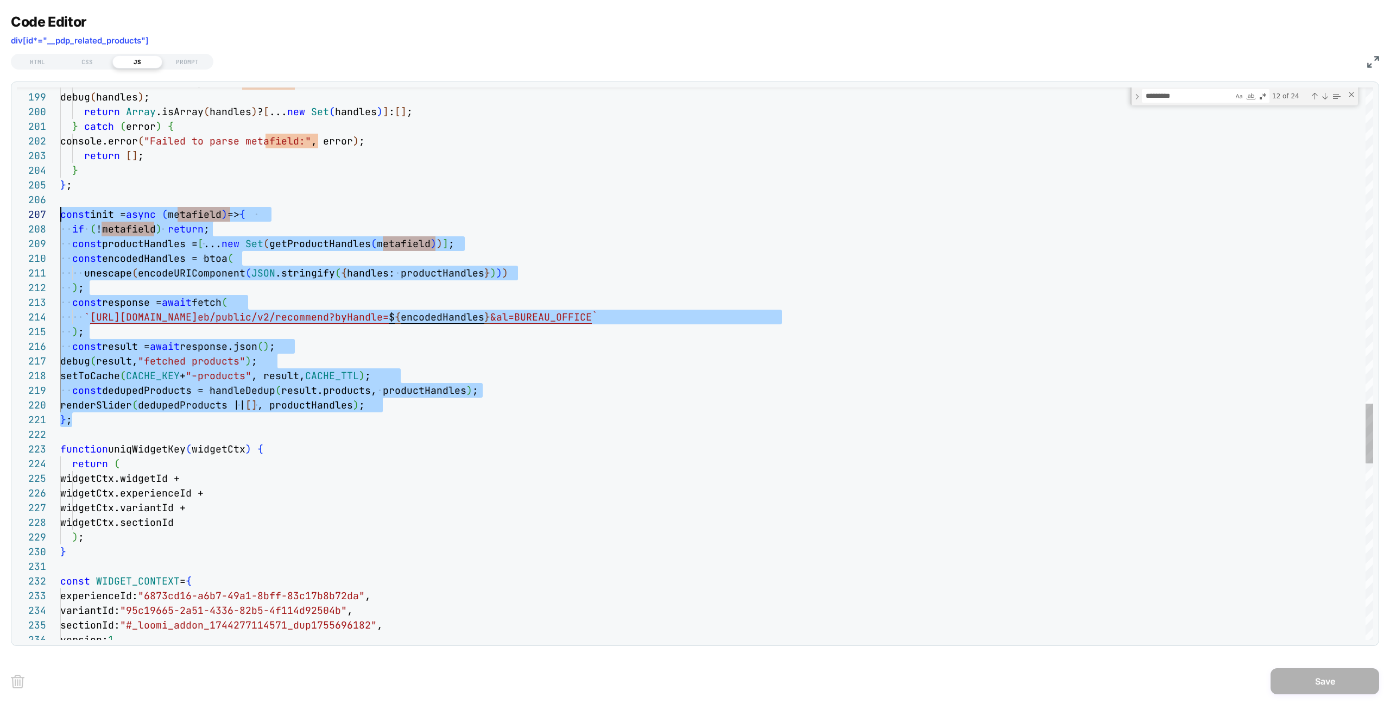
scroll to position [88, 0]
drag, startPoint x: 80, startPoint y: 421, endPoint x: 22, endPoint y: 212, distance: 217.4
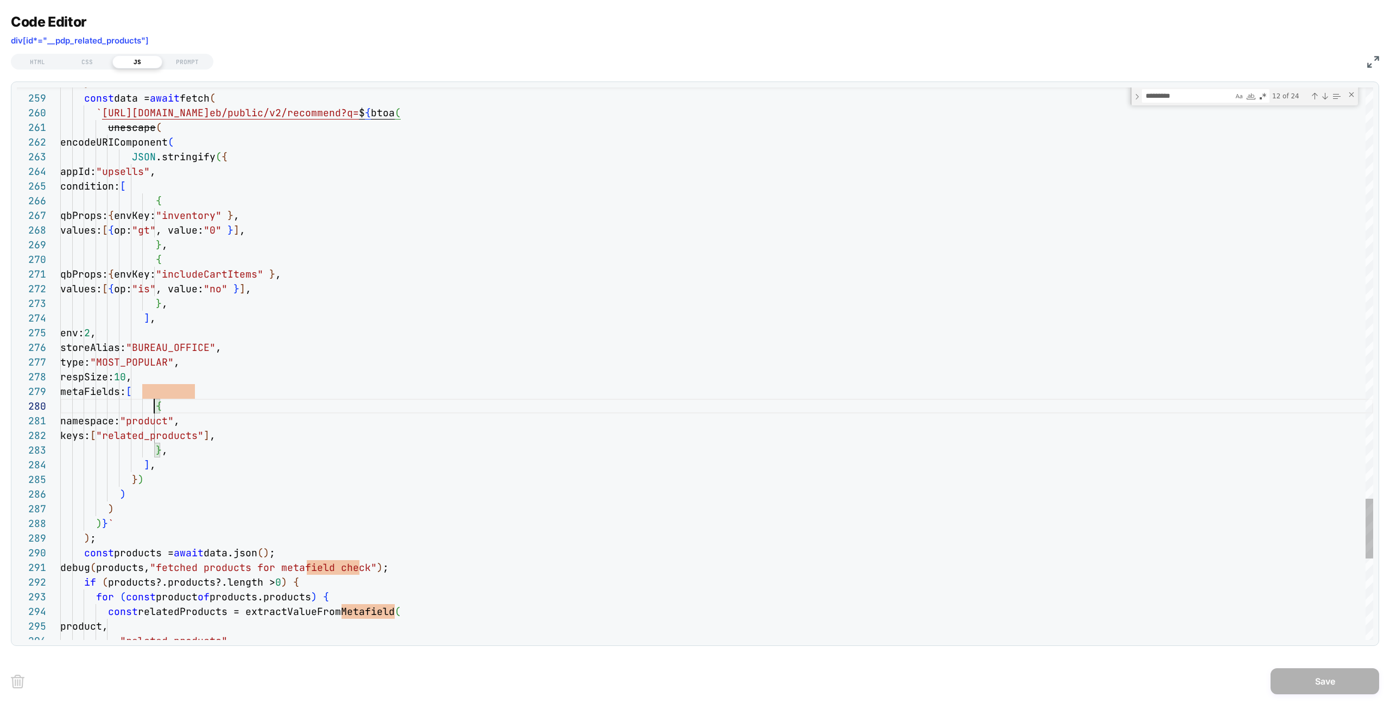
scroll to position [132, 100]
drag, startPoint x: 154, startPoint y: 405, endPoint x: 159, endPoint y: 444, distance: 39.4
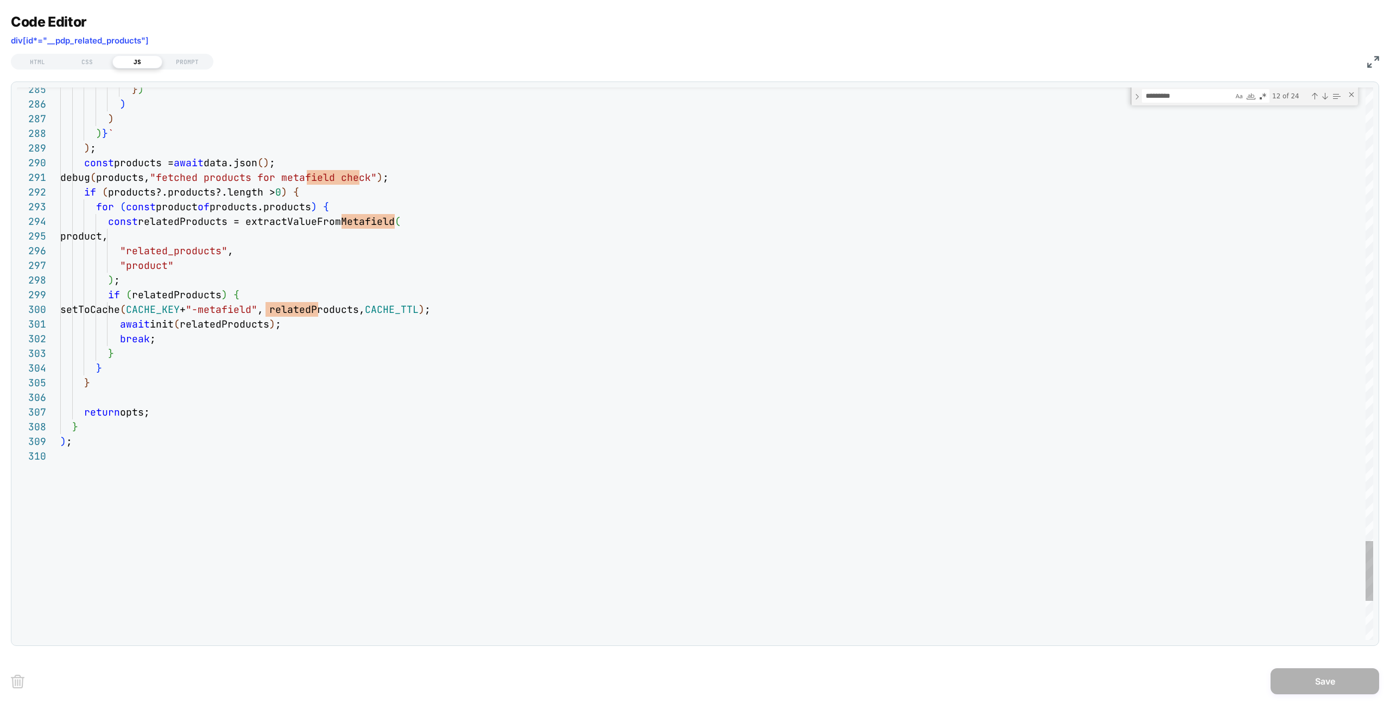
type textarea "**********"
click at [1377, 64] on img at bounding box center [1373, 62] width 12 height 12
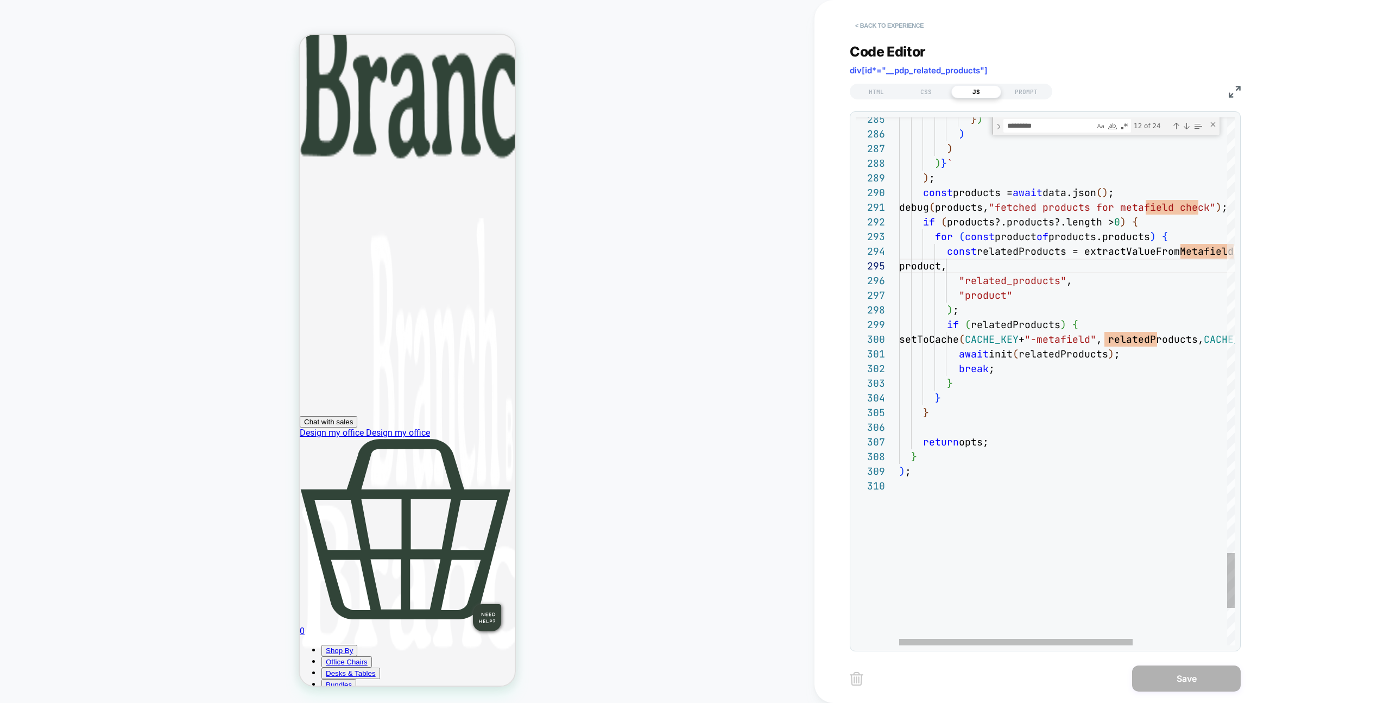
click at [894, 23] on button "< Back to experience" at bounding box center [889, 25] width 79 height 17
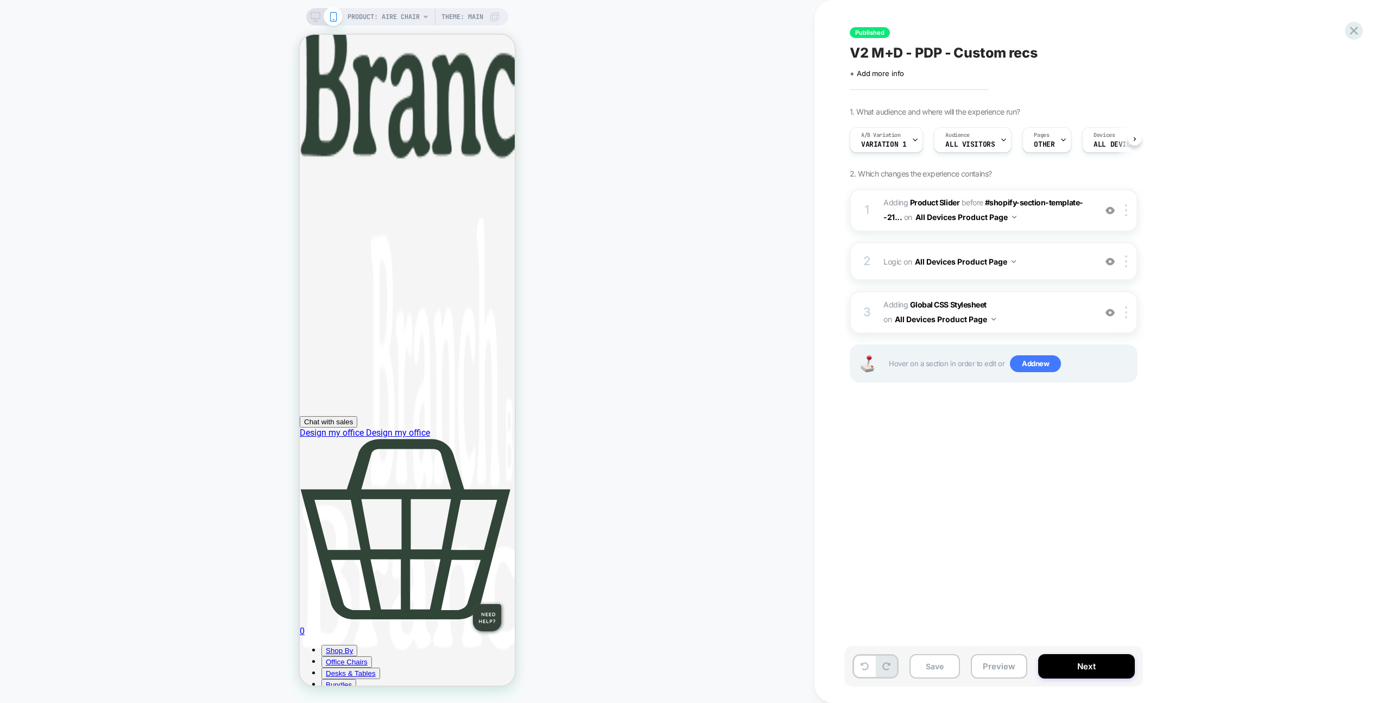
scroll to position [0, 1]
click at [1344, 32] on div "Published V2 M+D - PDP - Custom recs Click to edit experience details + Add mor…" at bounding box center [1103, 351] width 576 height 703
click at [1347, 31] on icon at bounding box center [1354, 30] width 15 height 15
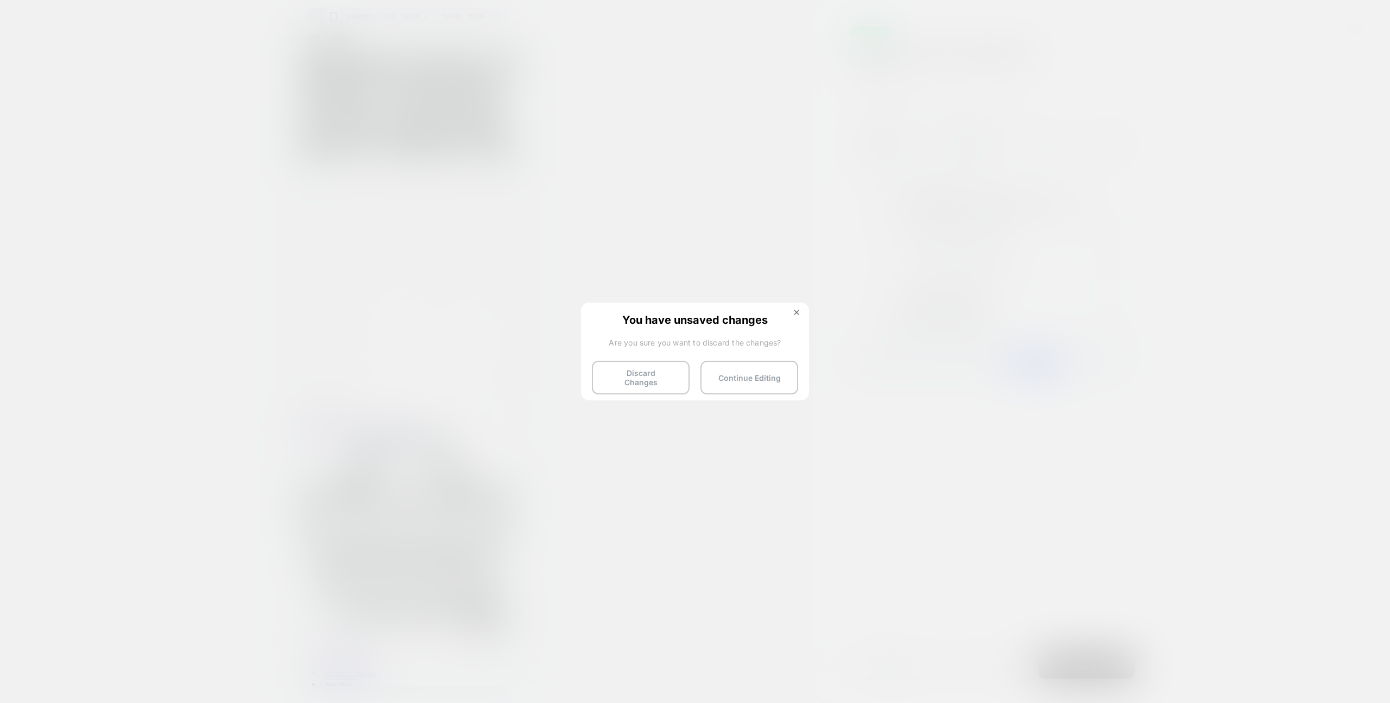
click at [644, 369] on button "Discard Changes" at bounding box center [641, 378] width 98 height 34
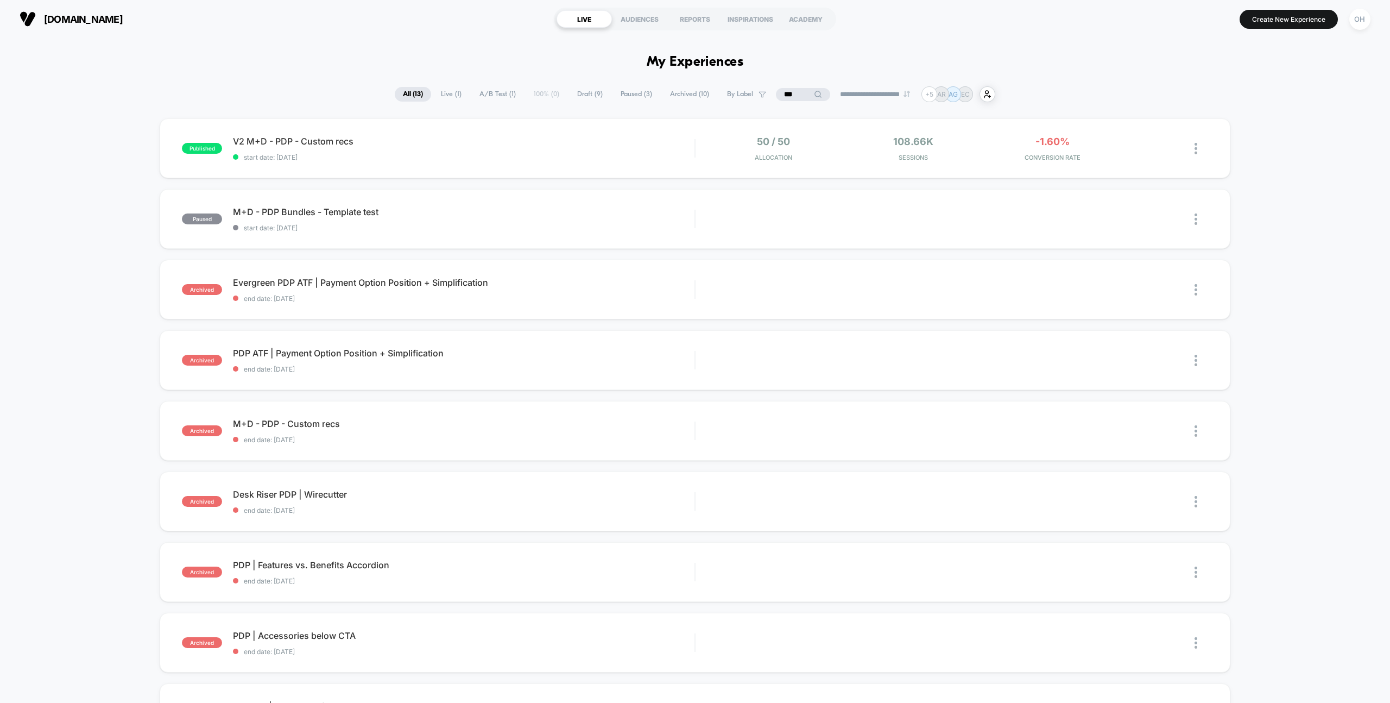
drag, startPoint x: 1033, startPoint y: 28, endPoint x: 1062, endPoint y: 37, distance: 30.9
click at [1033, 28] on section "Create New Experience OH" at bounding box center [1150, 18] width 447 height 27
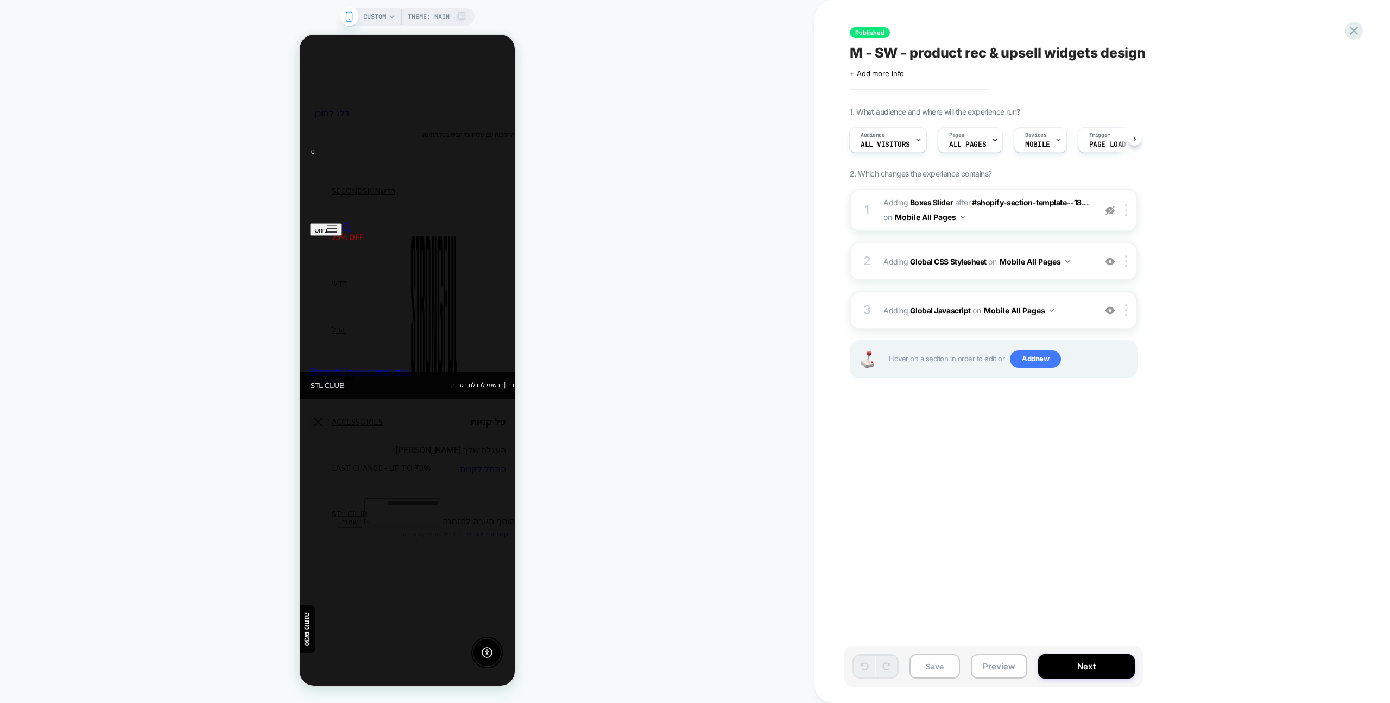
click at [1071, 300] on div "3 Adding Global Javascript on Mobile All Pages Copy to Desktop Target All Devic…" at bounding box center [994, 310] width 288 height 38
click at [1076, 303] on span "Adding Global Javascript on Mobile All Pages" at bounding box center [987, 310] width 207 height 16
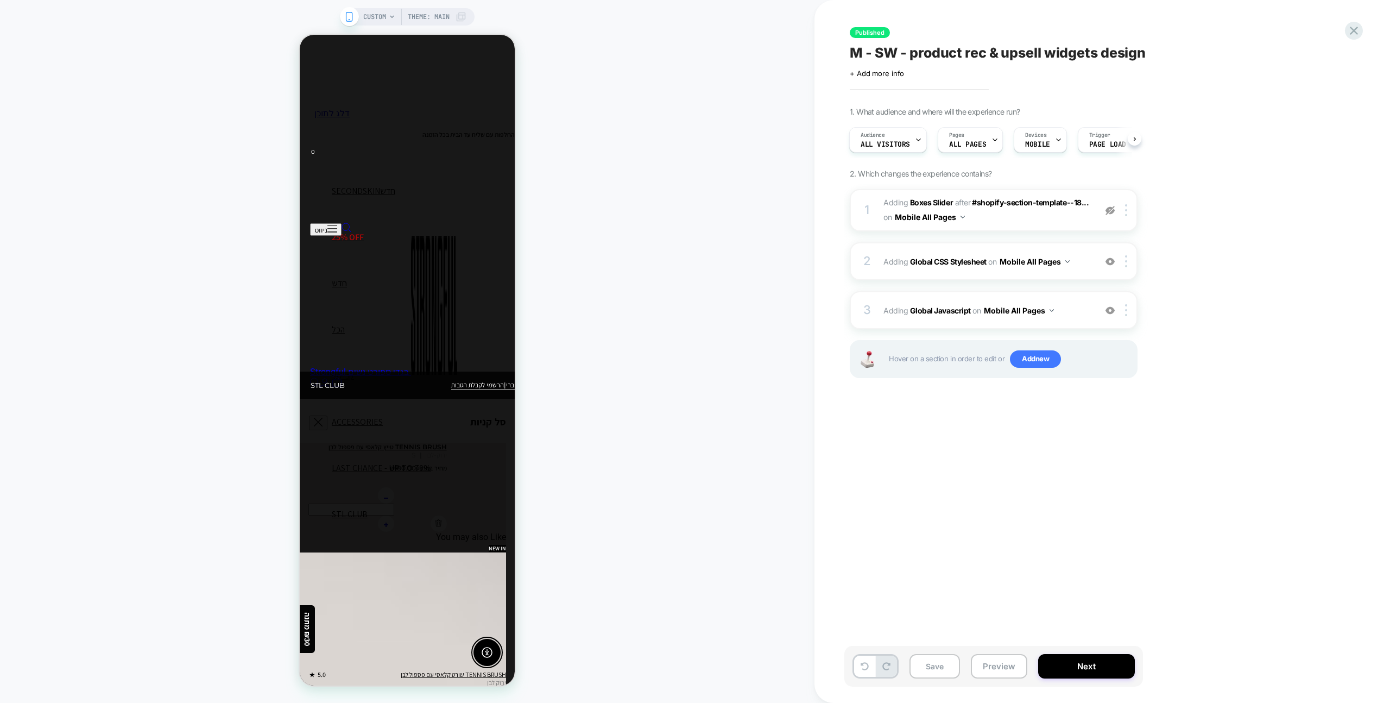
scroll to position [0, 1]
click at [1082, 301] on div "3 Adding Global Javascript on Mobile All Pages Add Before Add After Copy to Des…" at bounding box center [994, 310] width 288 height 38
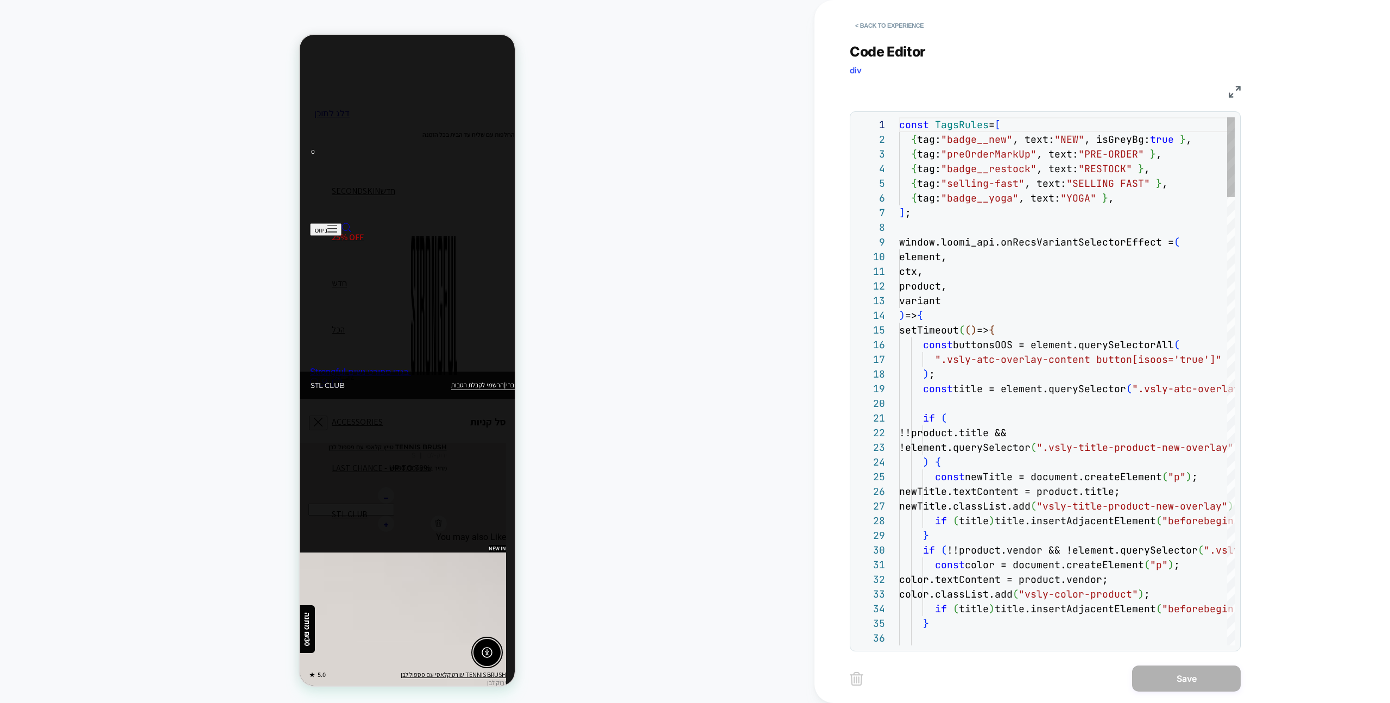
scroll to position [147, 0]
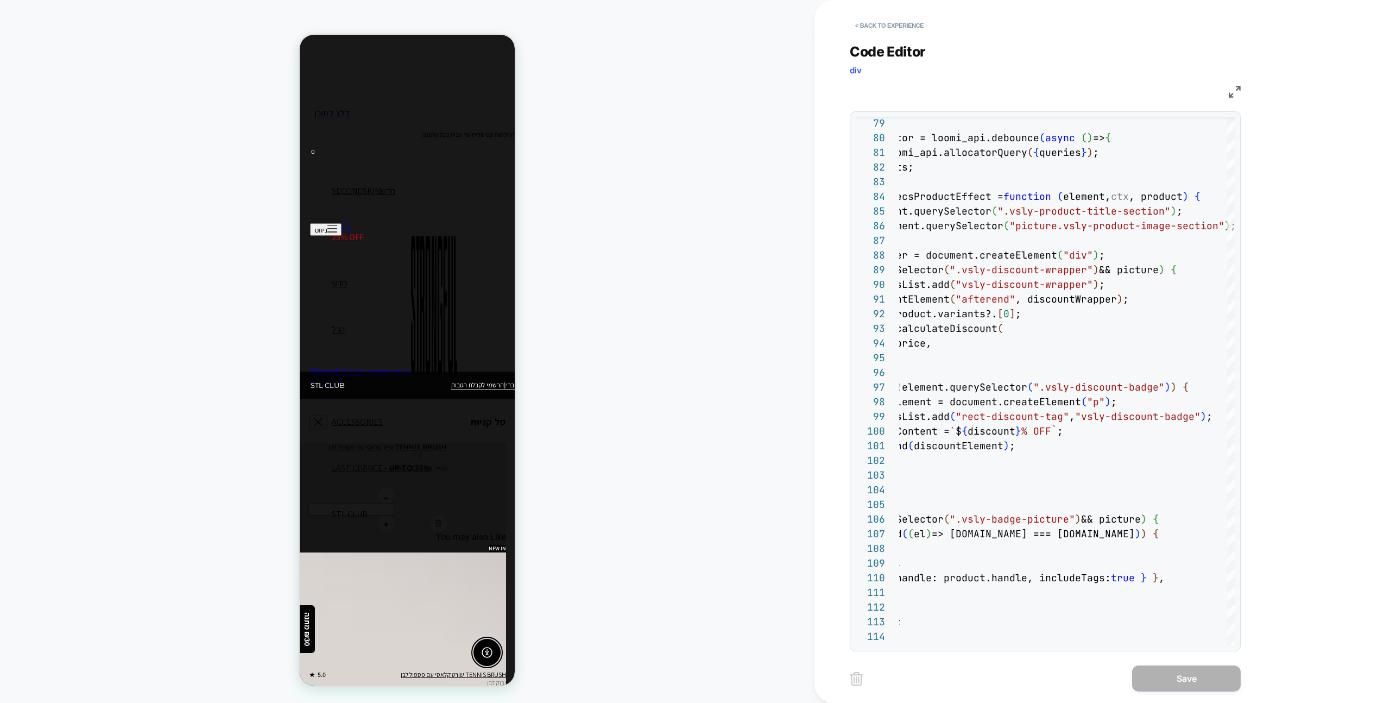
click at [907, 48] on span "Code Editor" at bounding box center [888, 51] width 76 height 16
click at [897, 32] on button "< Back to experience" at bounding box center [889, 25] width 79 height 17
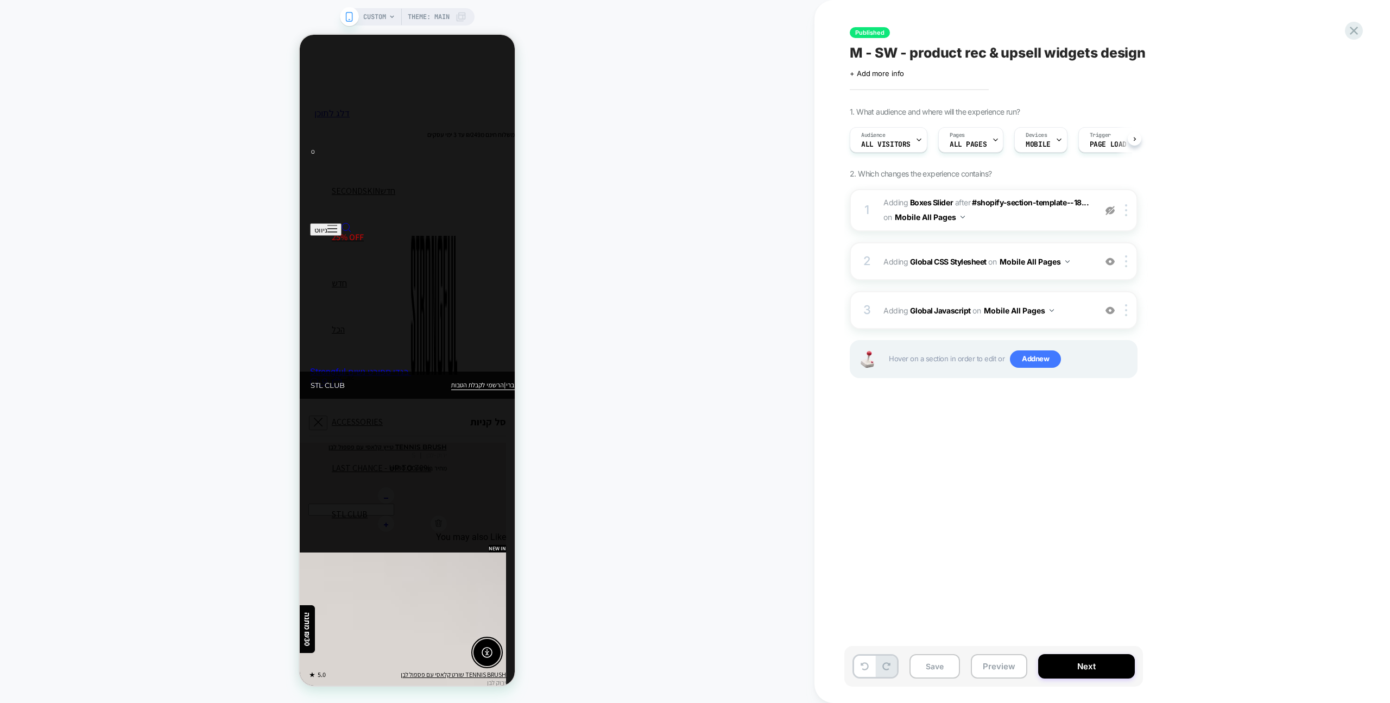
scroll to position [0, 1]
drag, startPoint x: 1105, startPoint y: 212, endPoint x: 1092, endPoint y: 215, distance: 13.2
click at [1106, 212] on img at bounding box center [1110, 210] width 9 height 9
click at [1056, 219] on span "#_loomi_addon_1735046983828 Adding Boxes Slider AFTER #shopify-section-template…" at bounding box center [987, 210] width 207 height 29
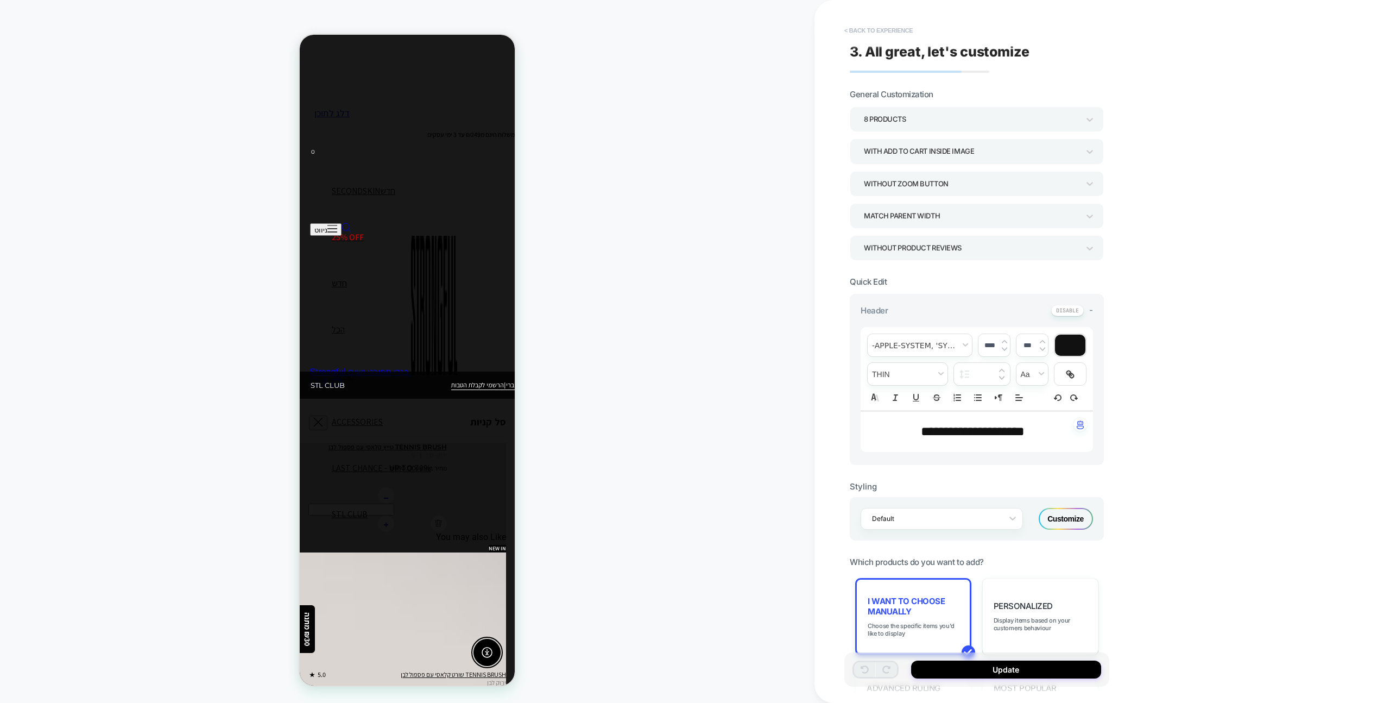
click at [892, 29] on button "< Back to experience" at bounding box center [878, 30] width 79 height 17
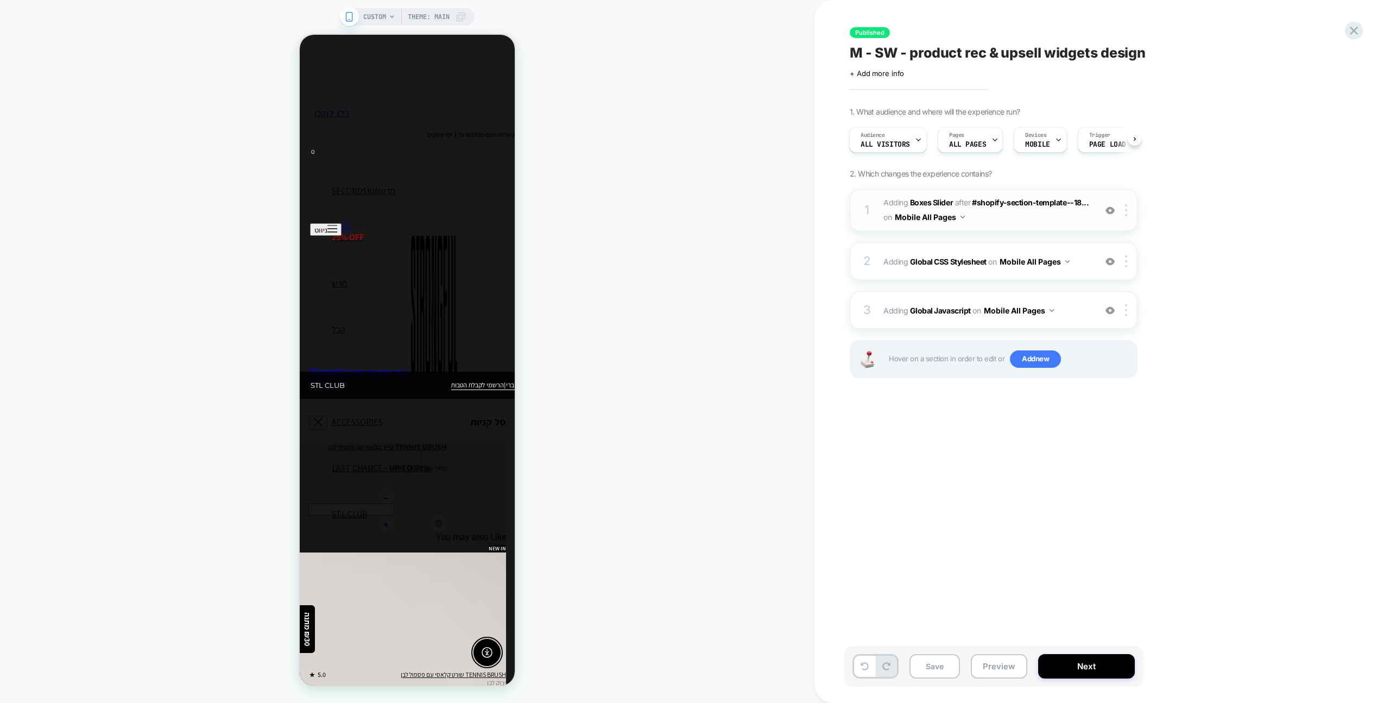
click at [1115, 208] on div at bounding box center [1110, 210] width 18 height 12
click at [1351, 32] on icon at bounding box center [1354, 31] width 8 height 8
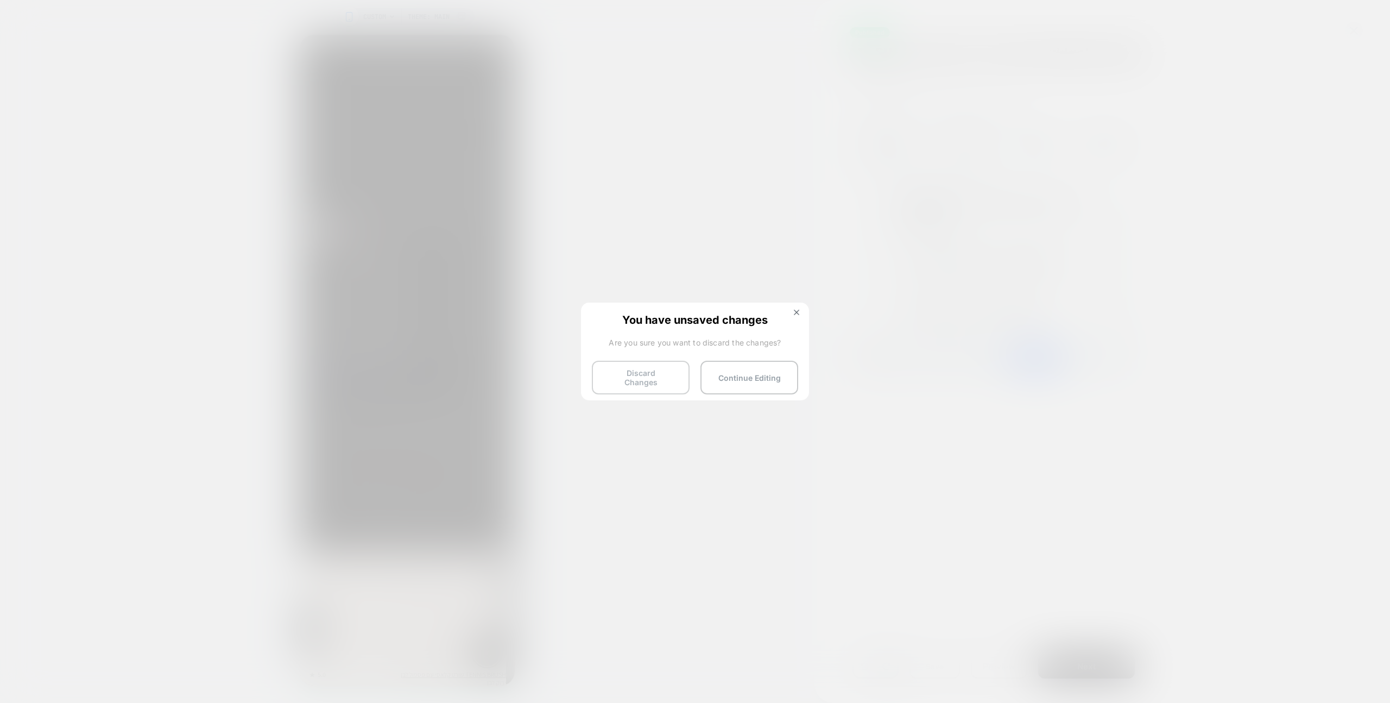
click at [627, 382] on button "Discard Changes" at bounding box center [641, 378] width 98 height 34
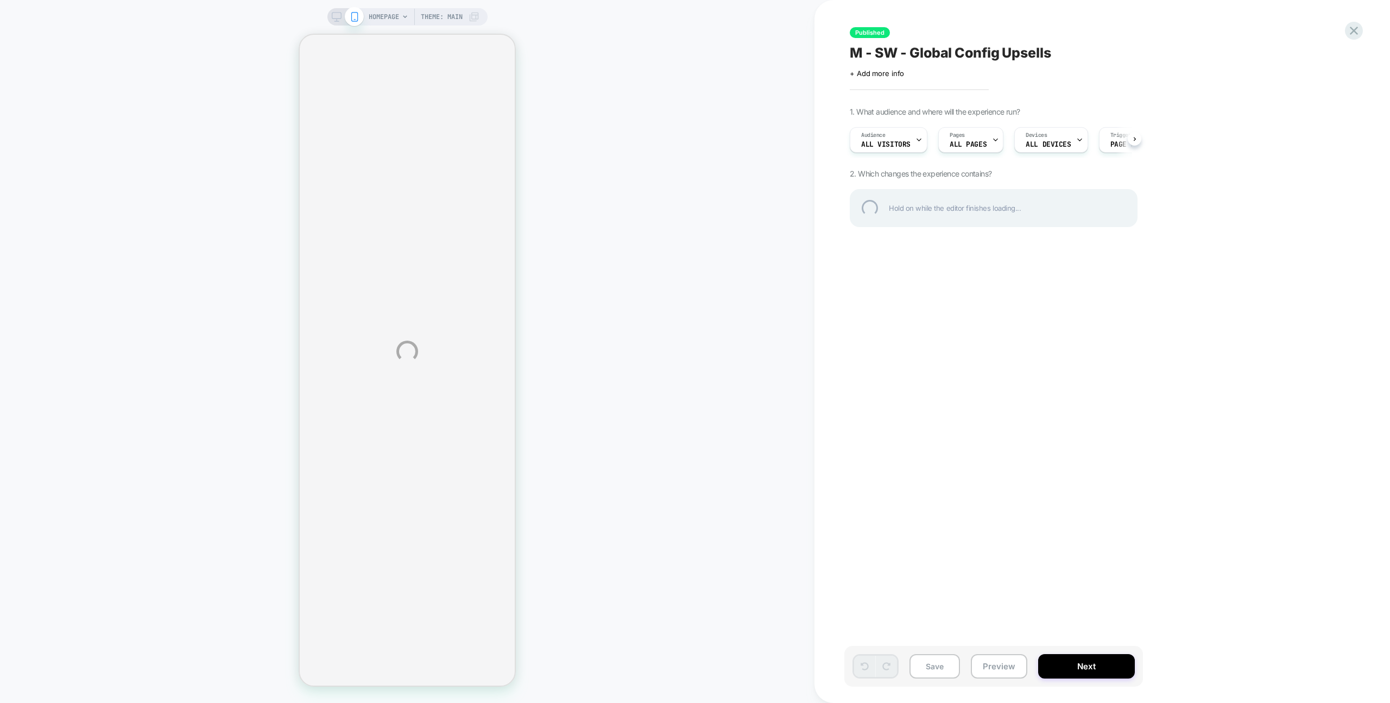
click at [746, 118] on div "HOMEPAGE Theme: MAIN Published M - SW - Global Config Upsells Click to edit exp…" at bounding box center [695, 351] width 1390 height 703
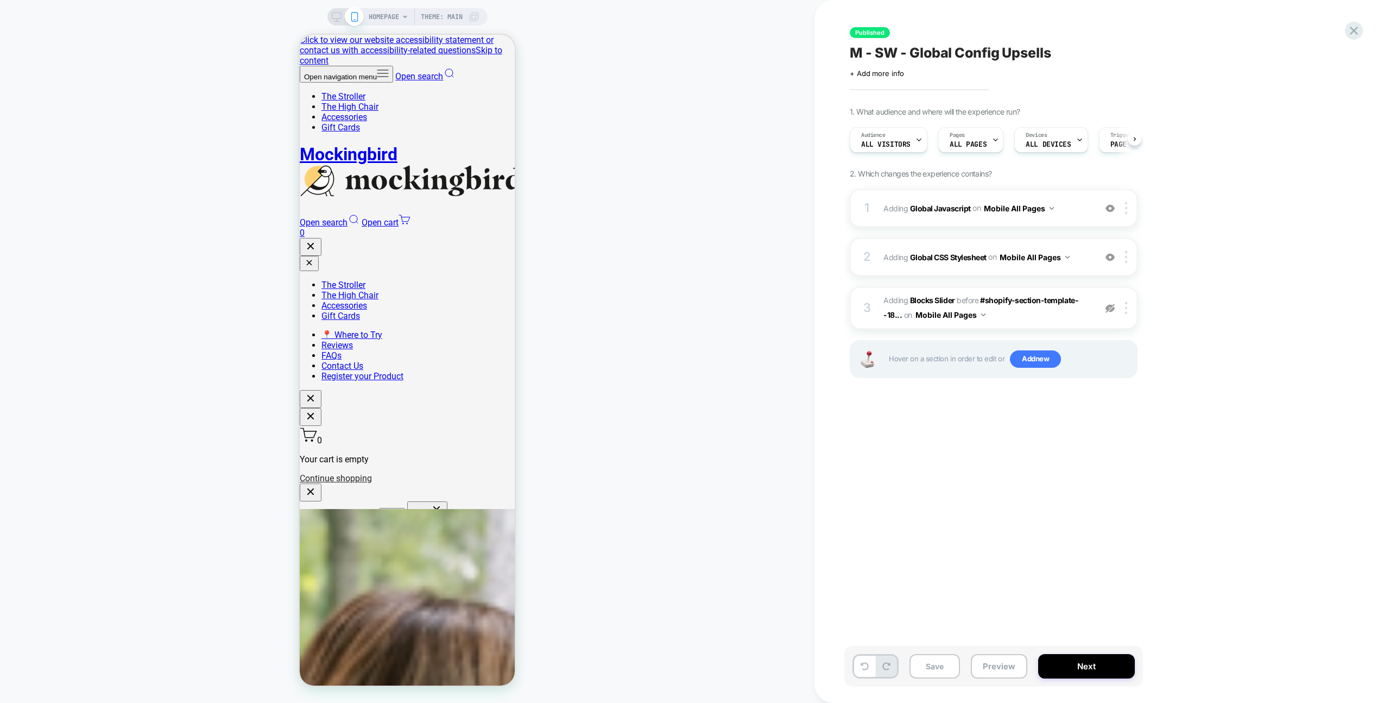
scroll to position [0, 1]
click at [1075, 217] on div "1 Adding Global Javascript on Mobile All Pages Add Before Add After Copy to Des…" at bounding box center [994, 208] width 288 height 38
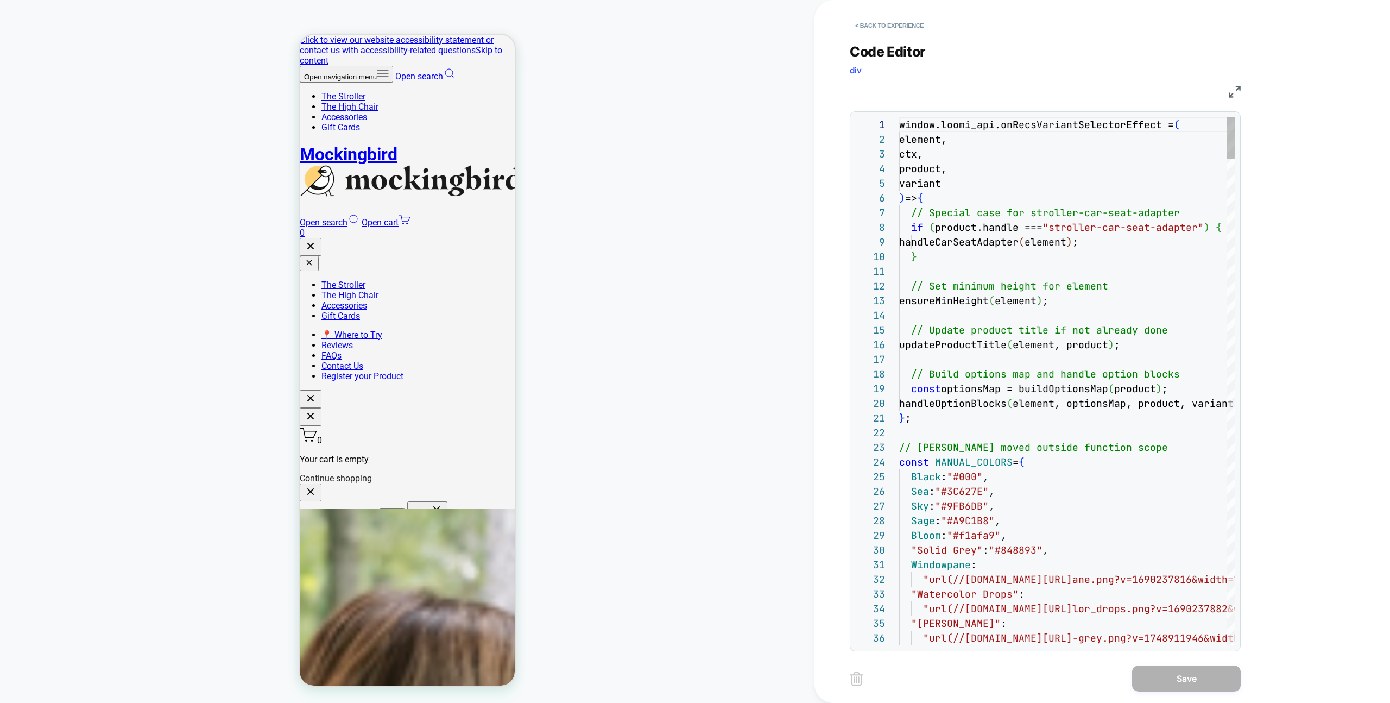
scroll to position [147, 0]
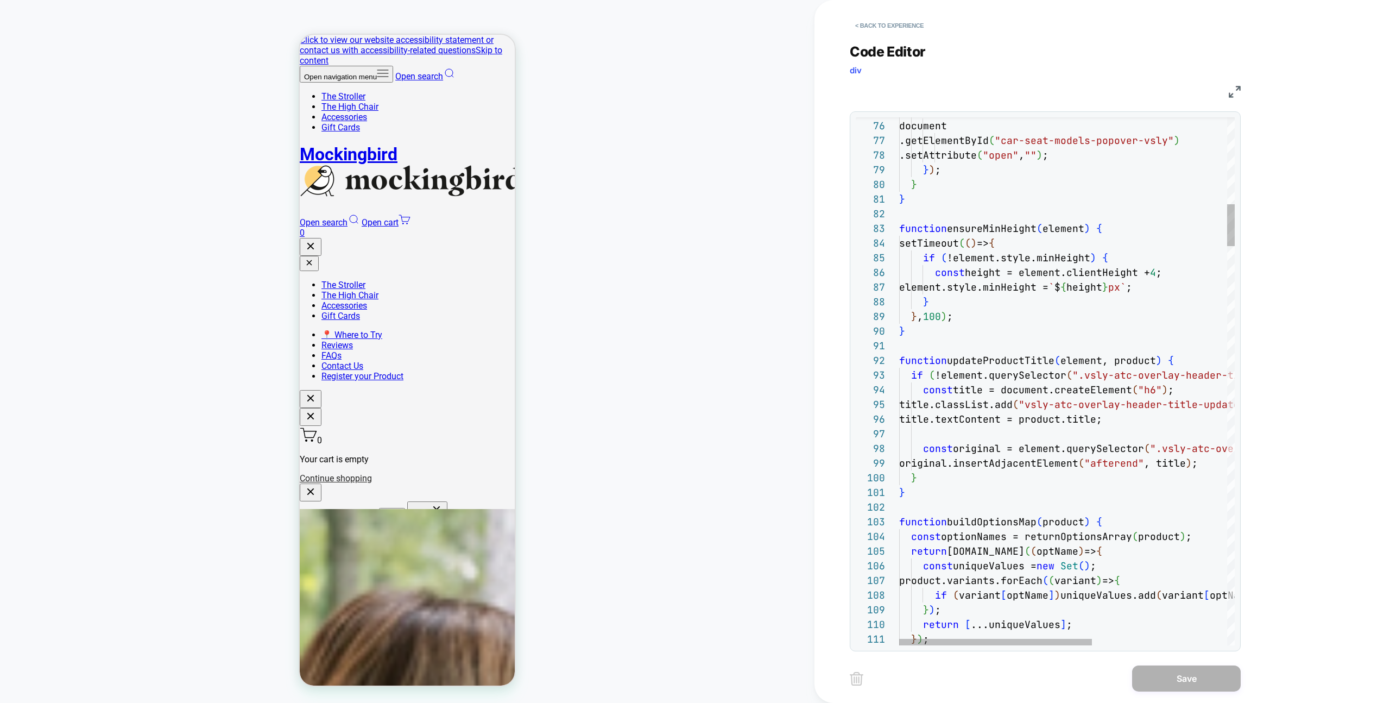
click at [1100, 303] on div "}" at bounding box center [1184, 301] width 571 height 15
type textarea "**********"
type textarea "*"
type textarea "**********"
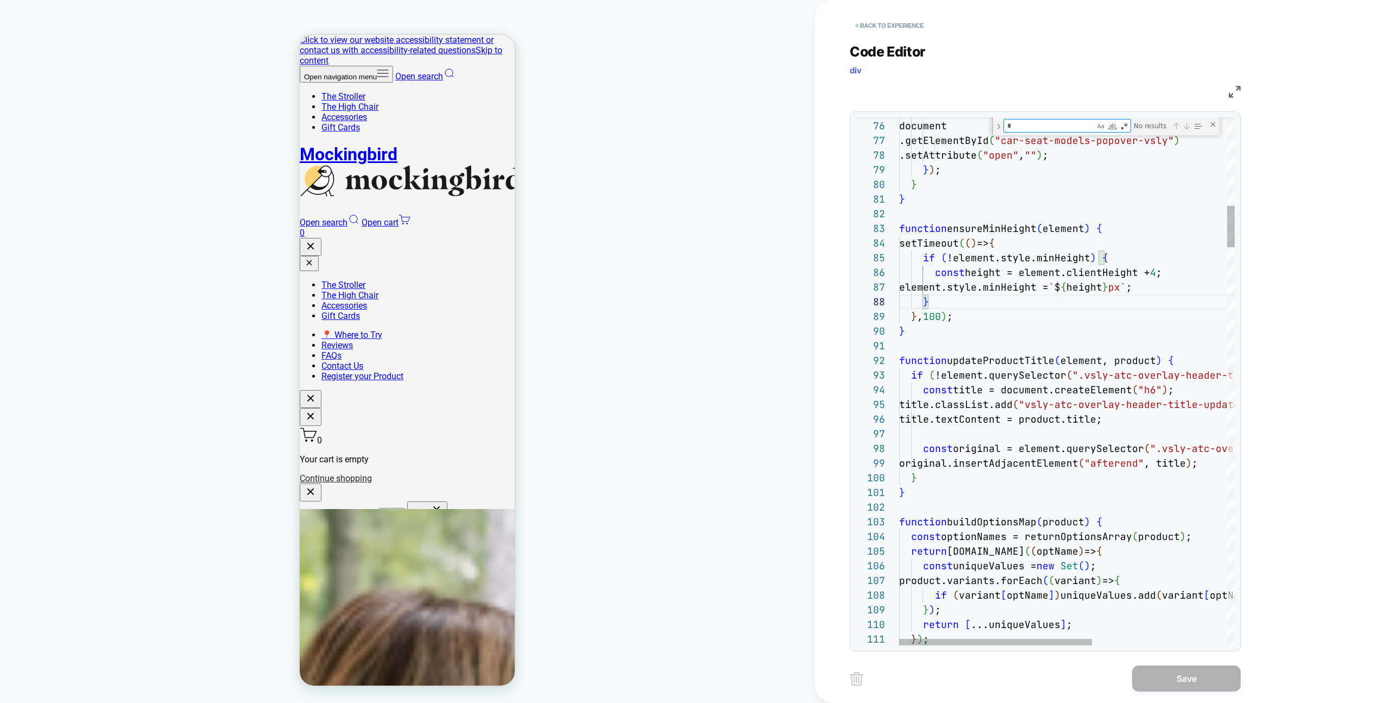
type textarea "**"
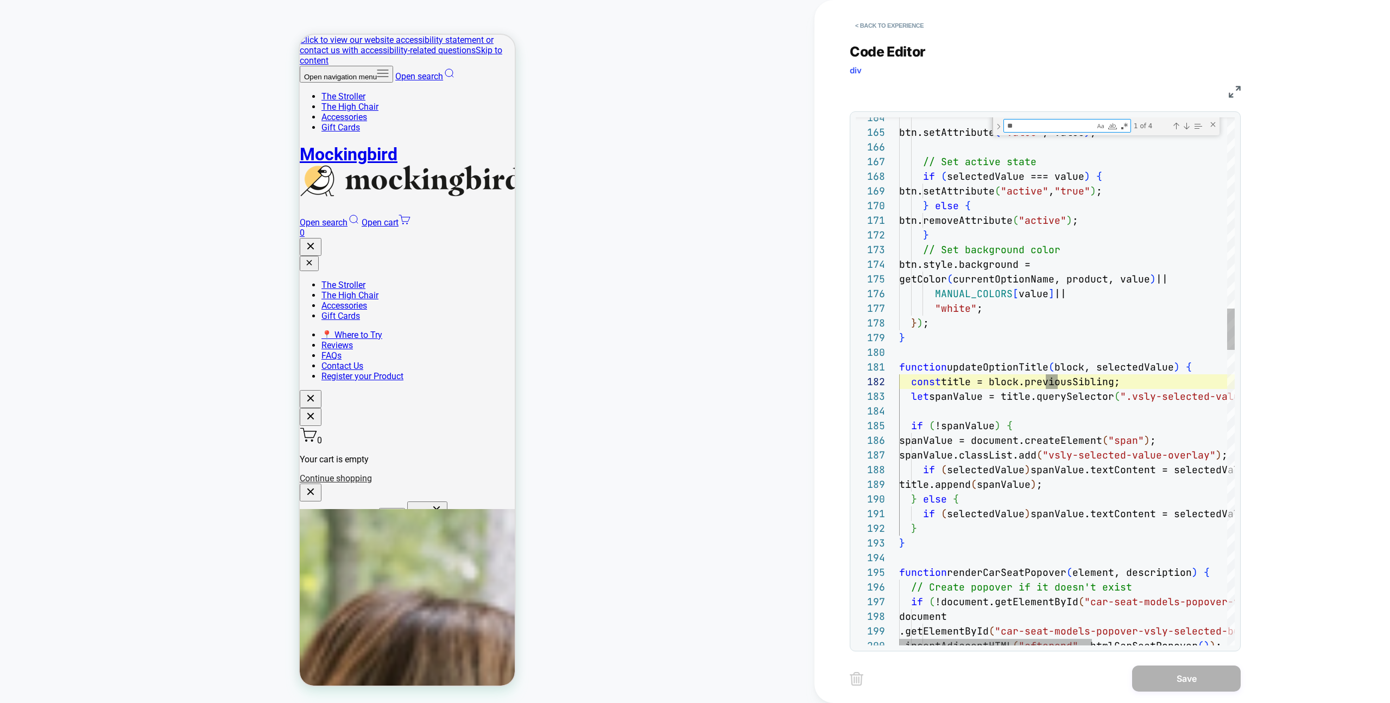
type textarea "**********"
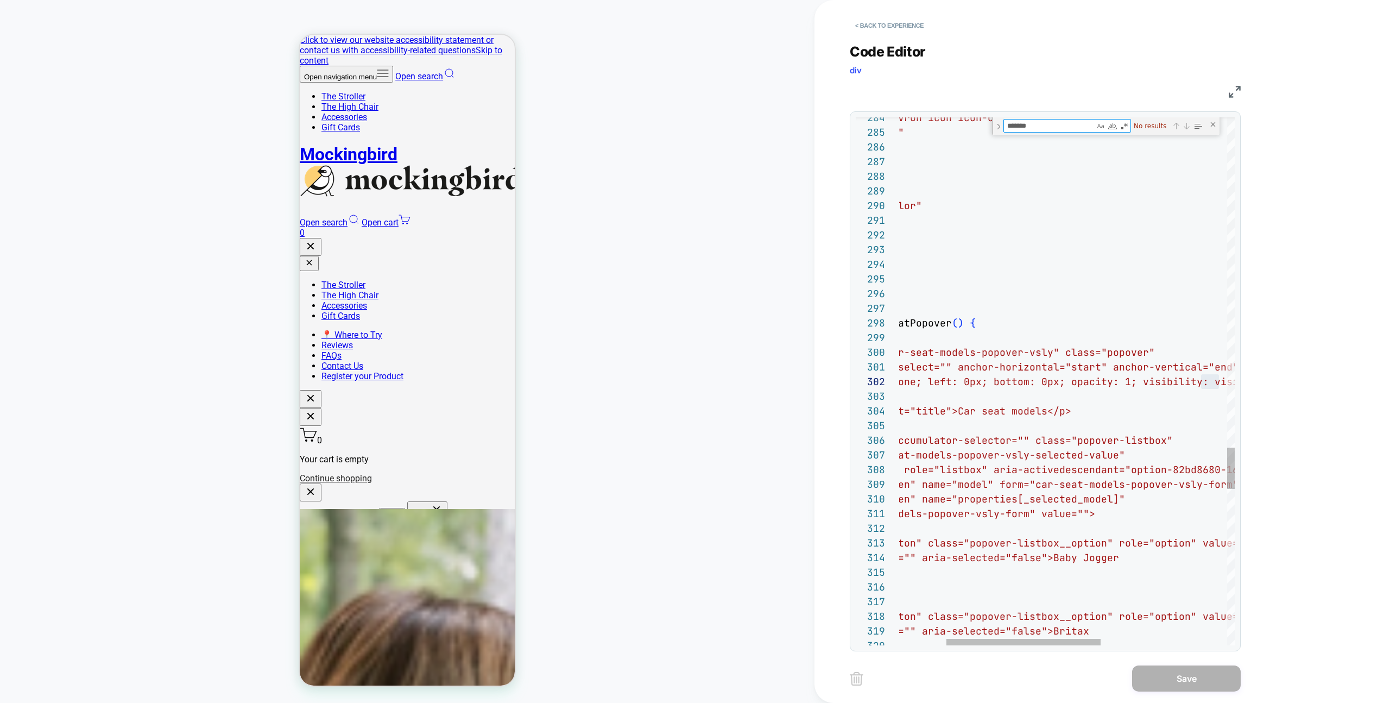
type textarea "********"
type textarea "**********"
type textarea "*"
type textarea "**********"
type textarea "**"
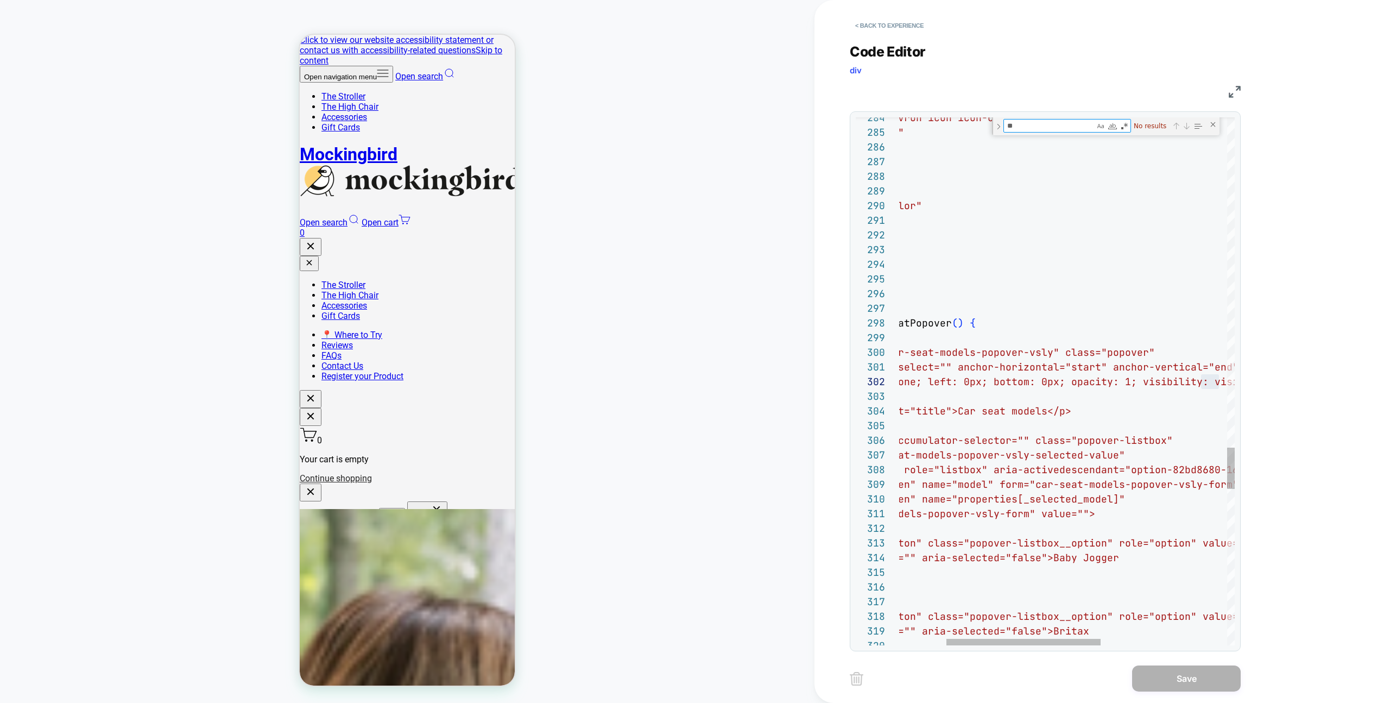
scroll to position [147, 159]
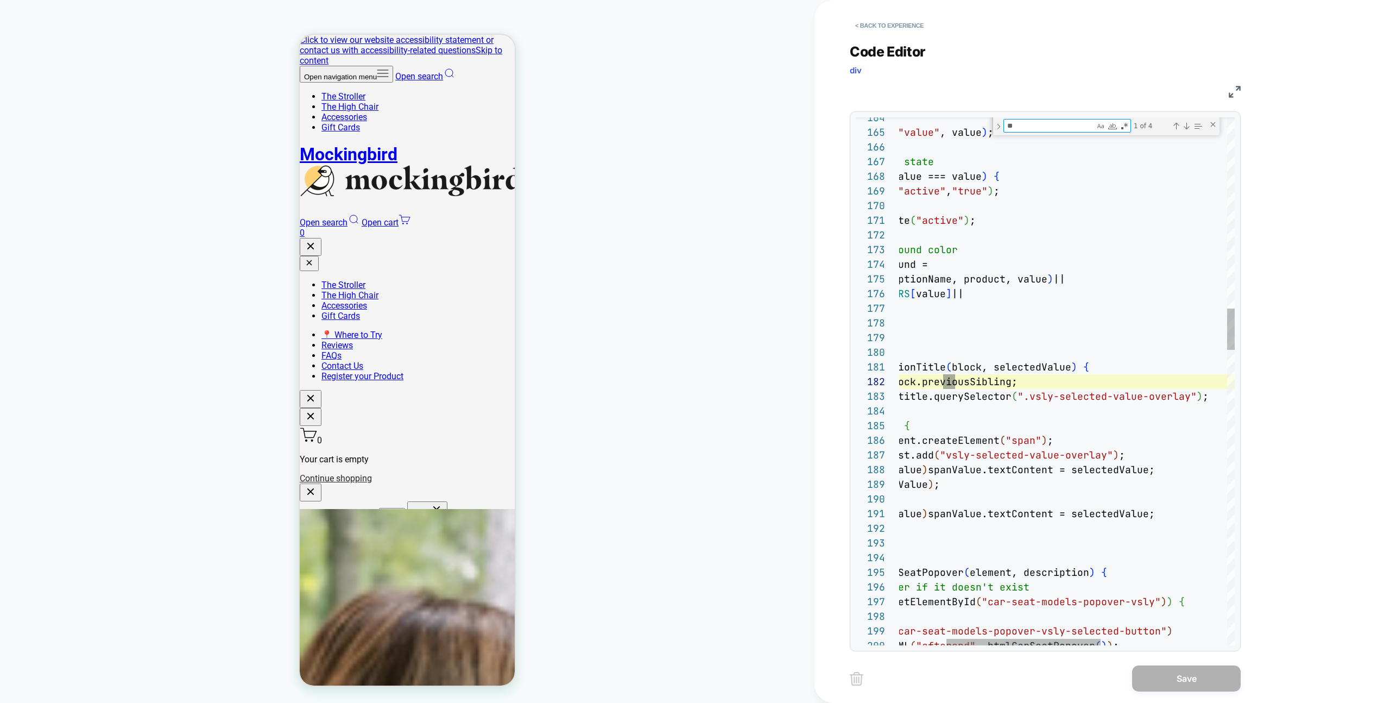
type textarea "**********"
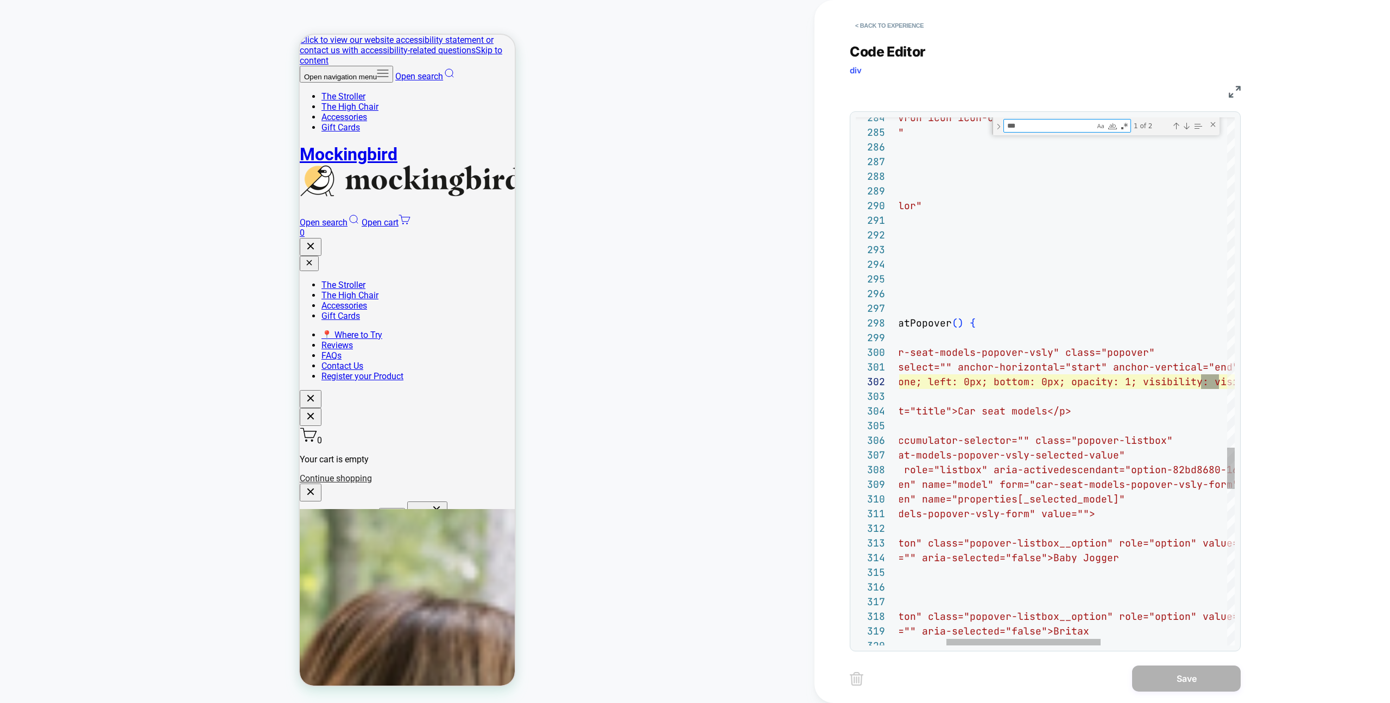
scroll to position [147, 423]
type textarea "****"
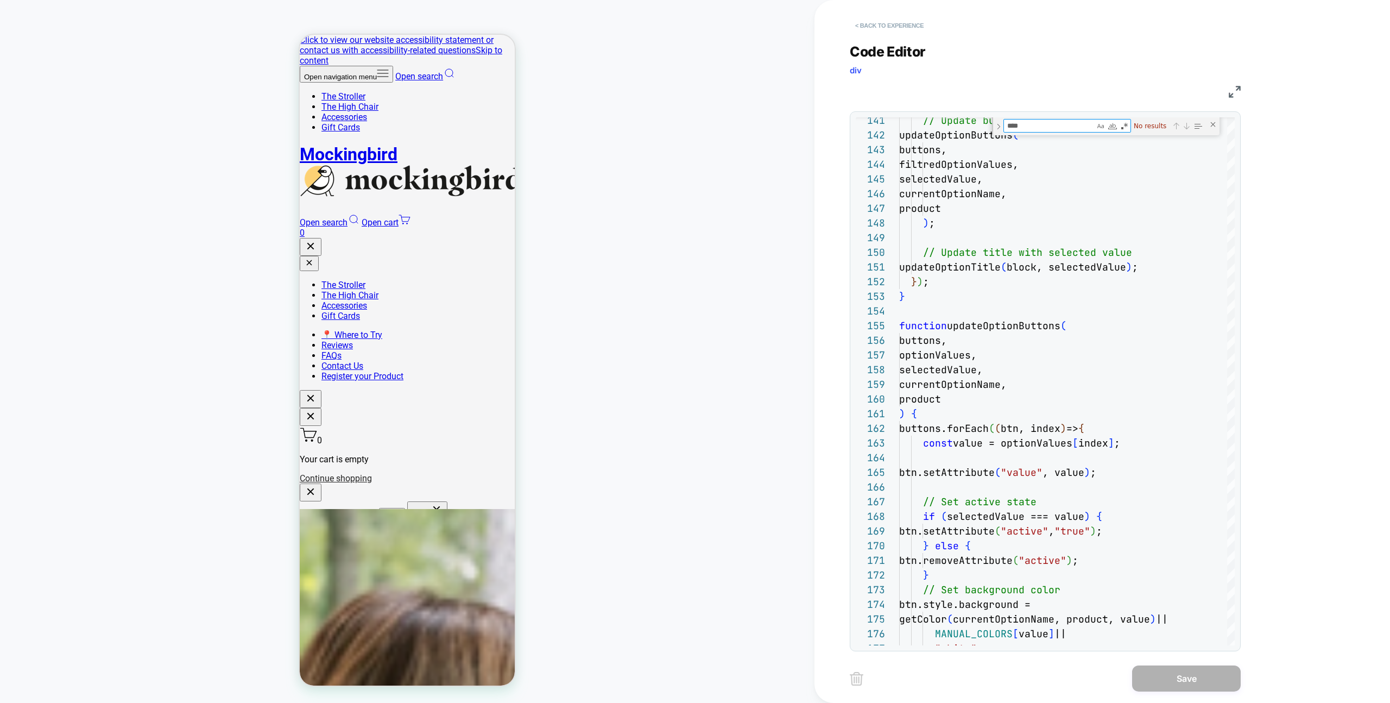
click at [881, 28] on button "< Back to experience" at bounding box center [889, 25] width 79 height 17
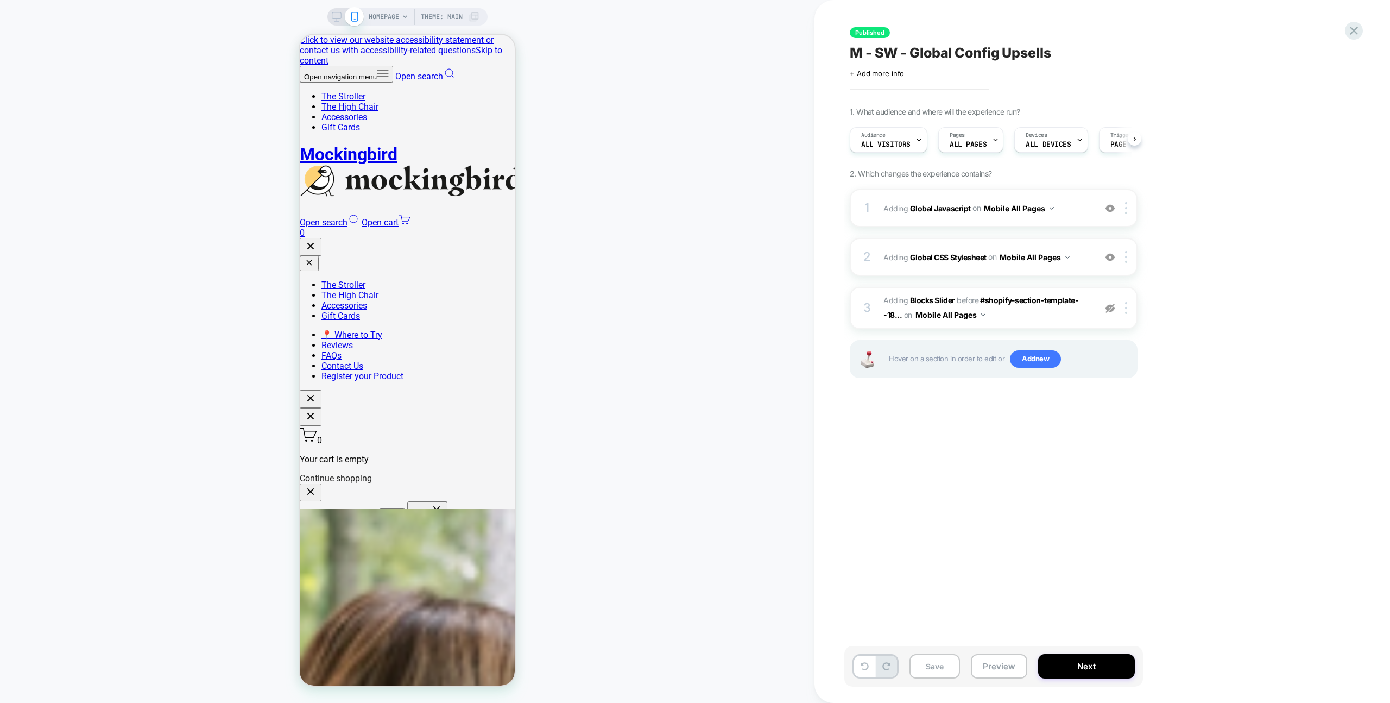
scroll to position [0, 1]
click at [1356, 26] on icon at bounding box center [1354, 30] width 15 height 15
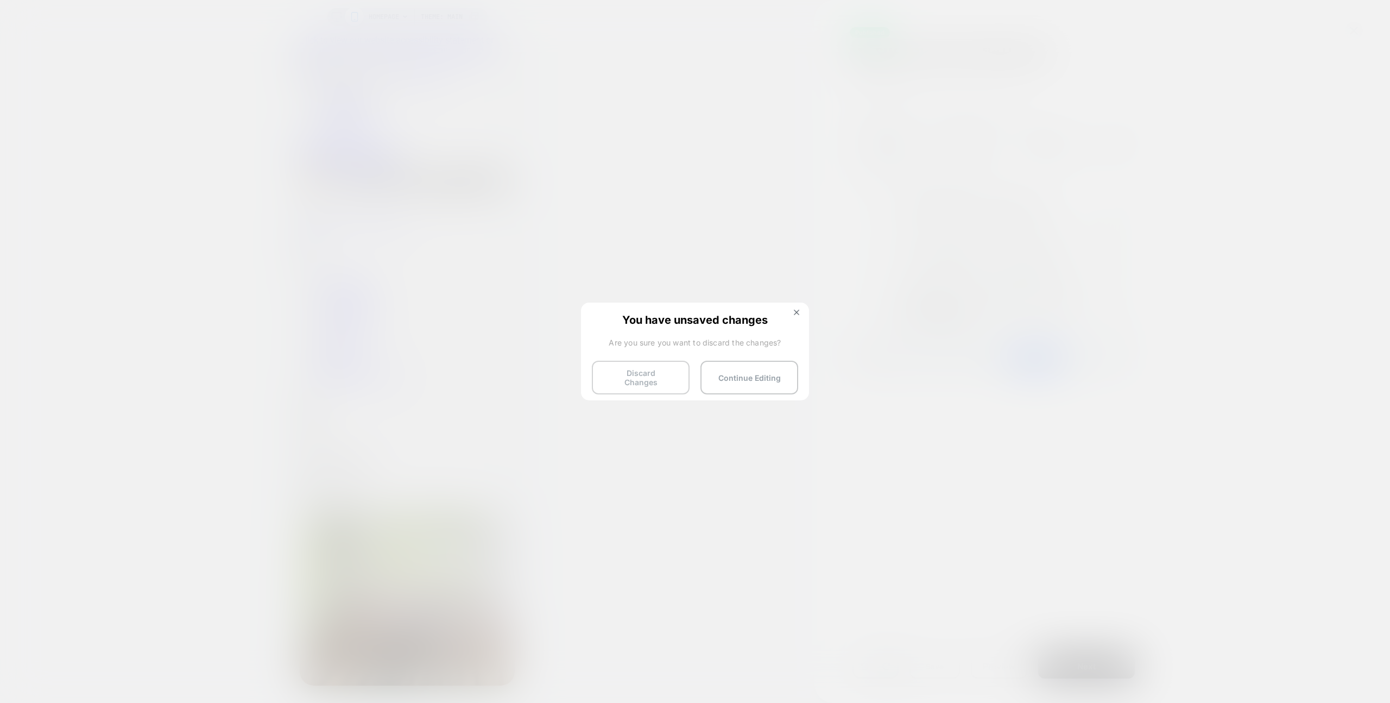
click at [665, 361] on button "Discard Changes" at bounding box center [641, 378] width 98 height 34
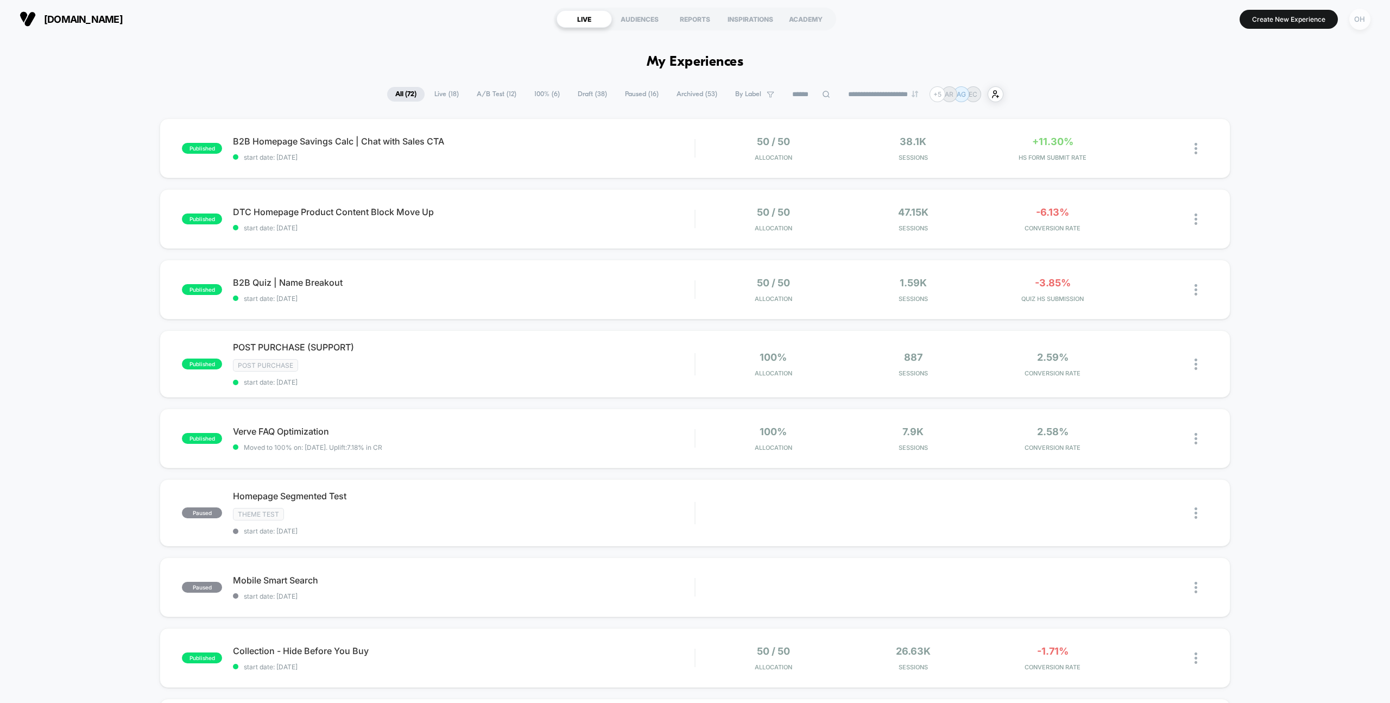
click at [1362, 19] on div "OH" at bounding box center [1360, 19] width 21 height 21
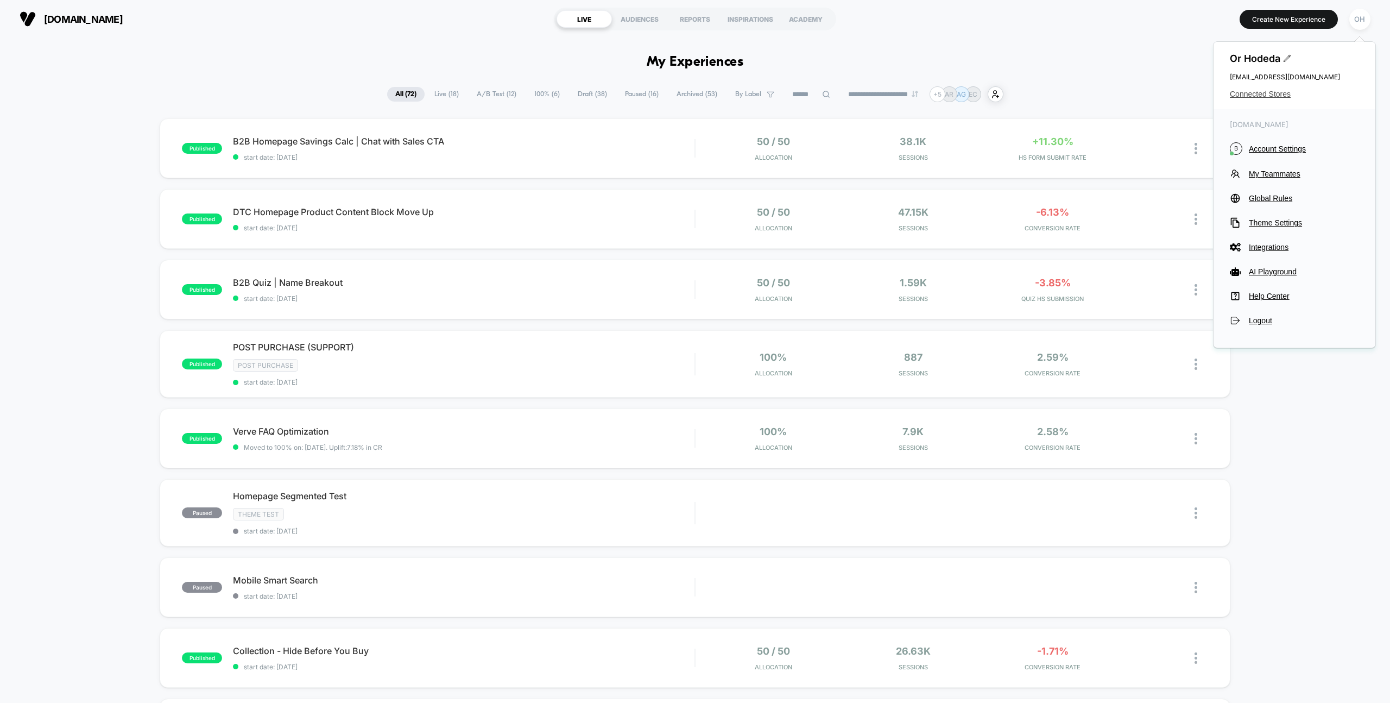
click at [1268, 96] on span "Connected Stores" at bounding box center [1294, 94] width 129 height 9
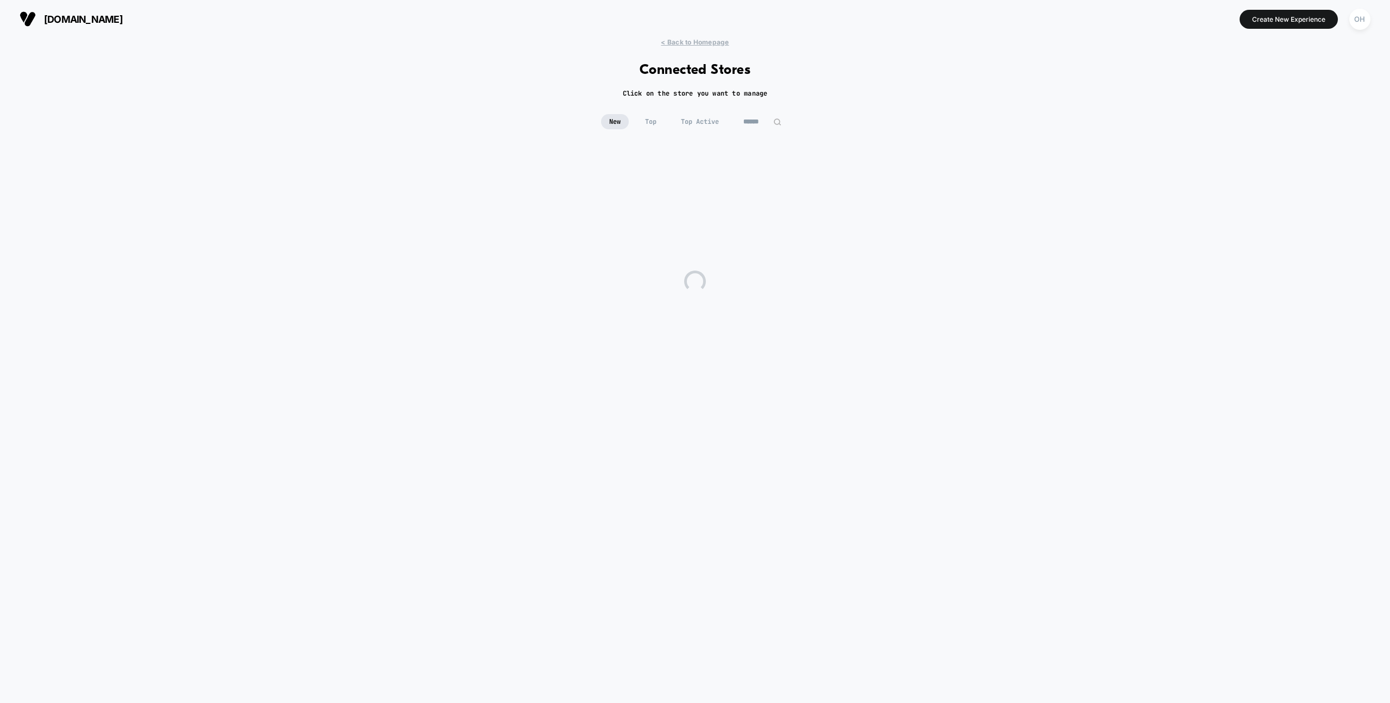
click at [732, 121] on div "New Top Top Active" at bounding box center [695, 121] width 188 height 15
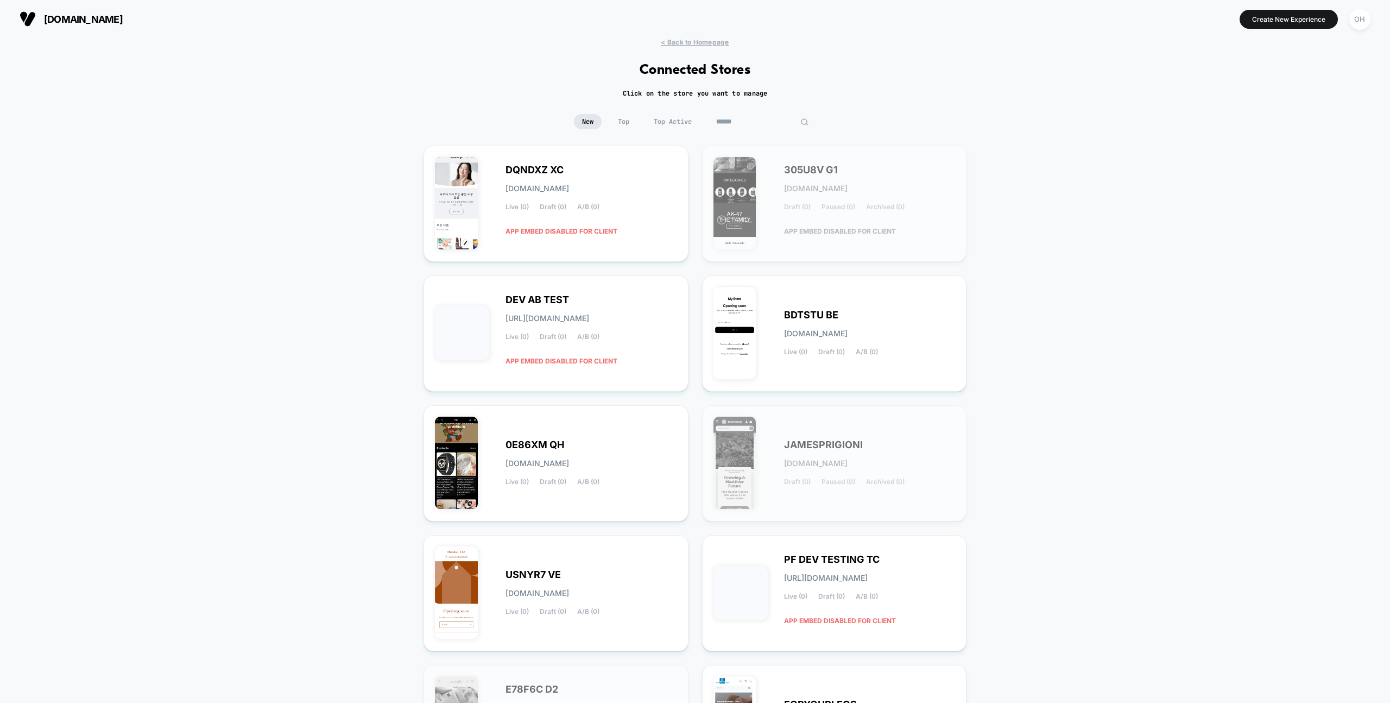
click at [768, 121] on input at bounding box center [762, 121] width 109 height 15
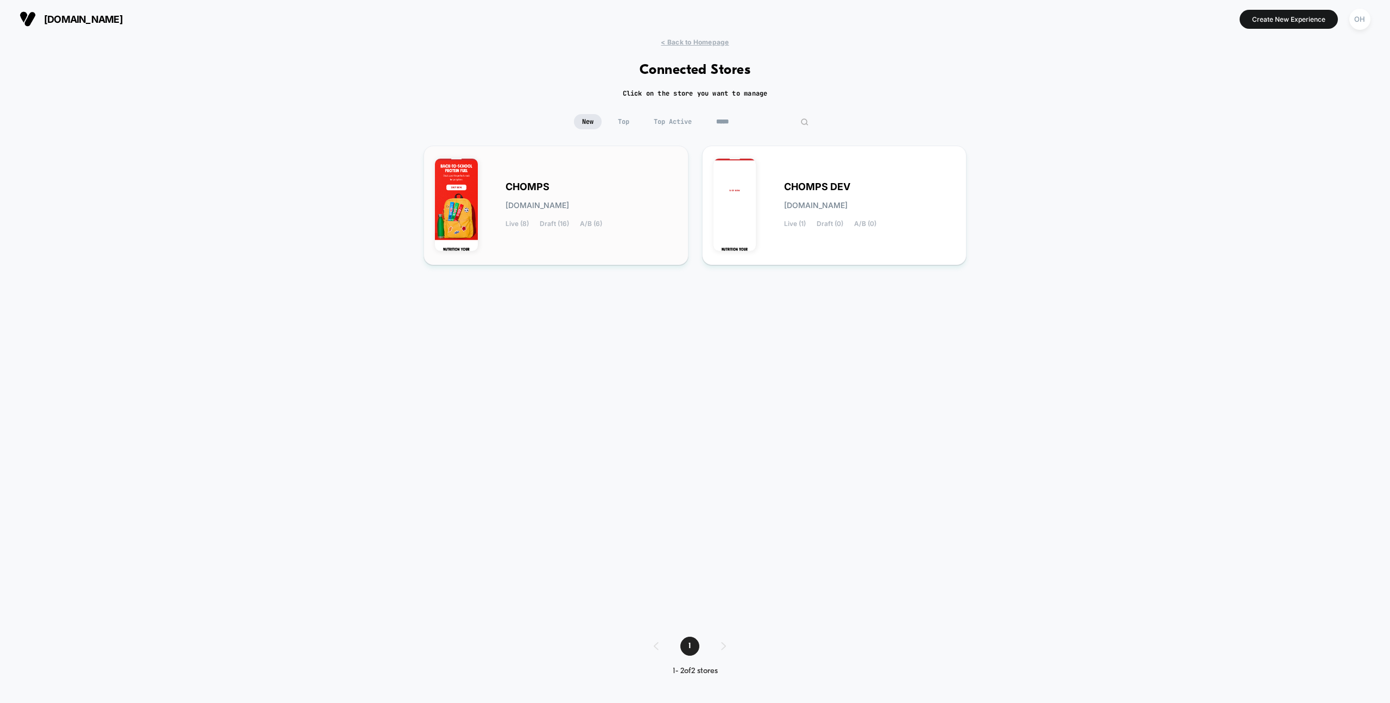
type input "*****"
click at [614, 218] on div "CHOMPS [DOMAIN_NAME] Live (8) Draft (16) A/B (6)" at bounding box center [592, 205] width 172 height 45
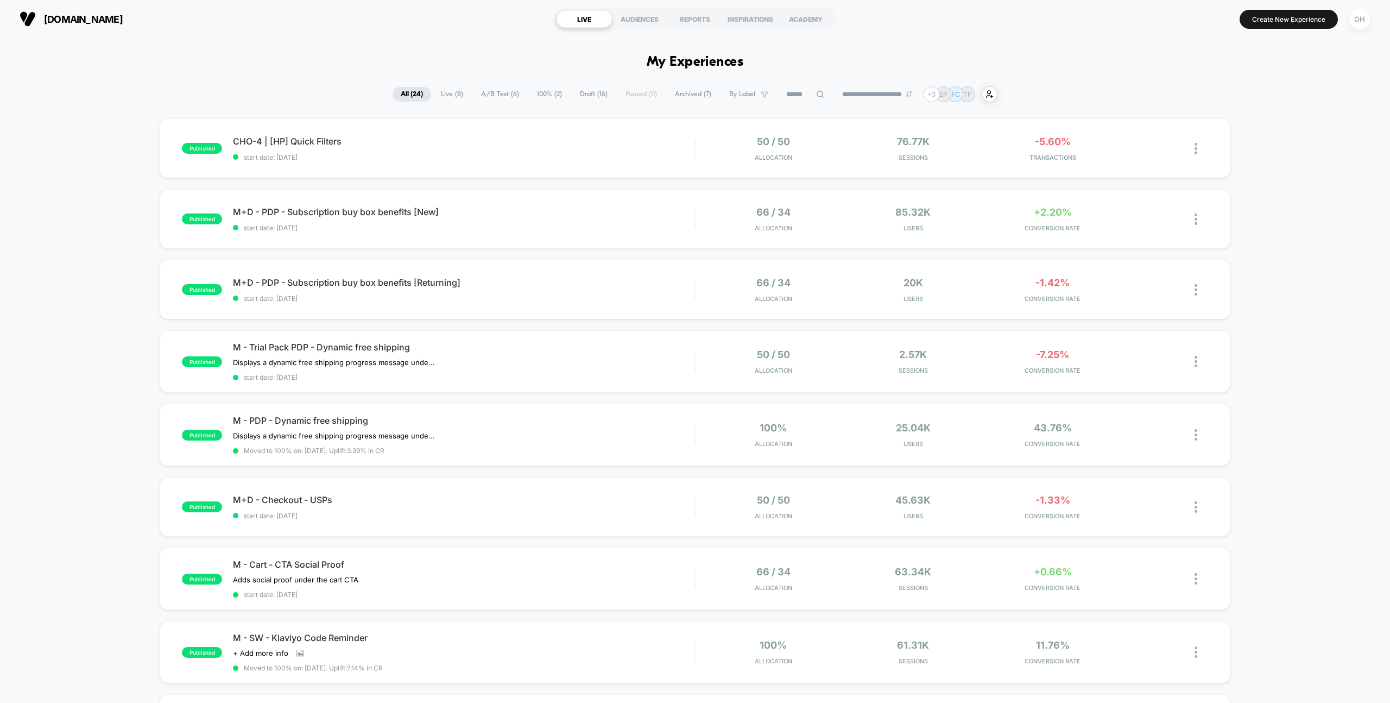
click at [802, 94] on input at bounding box center [805, 94] width 54 height 13
click at [554, 95] on span "Draft ( 16 )" at bounding box center [567, 94] width 44 height 15
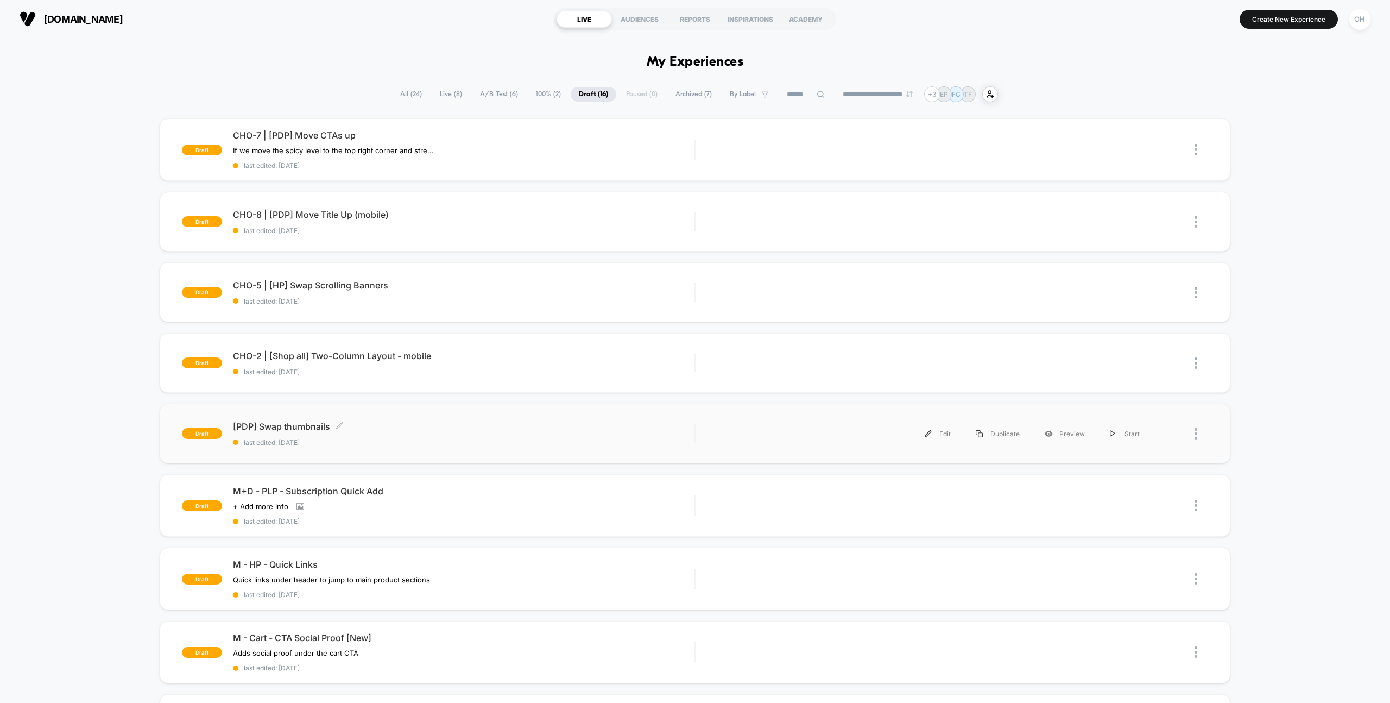
click at [531, 421] on span "[PDP] Swap thumbnails Click to edit experience details" at bounding box center [464, 426] width 462 height 11
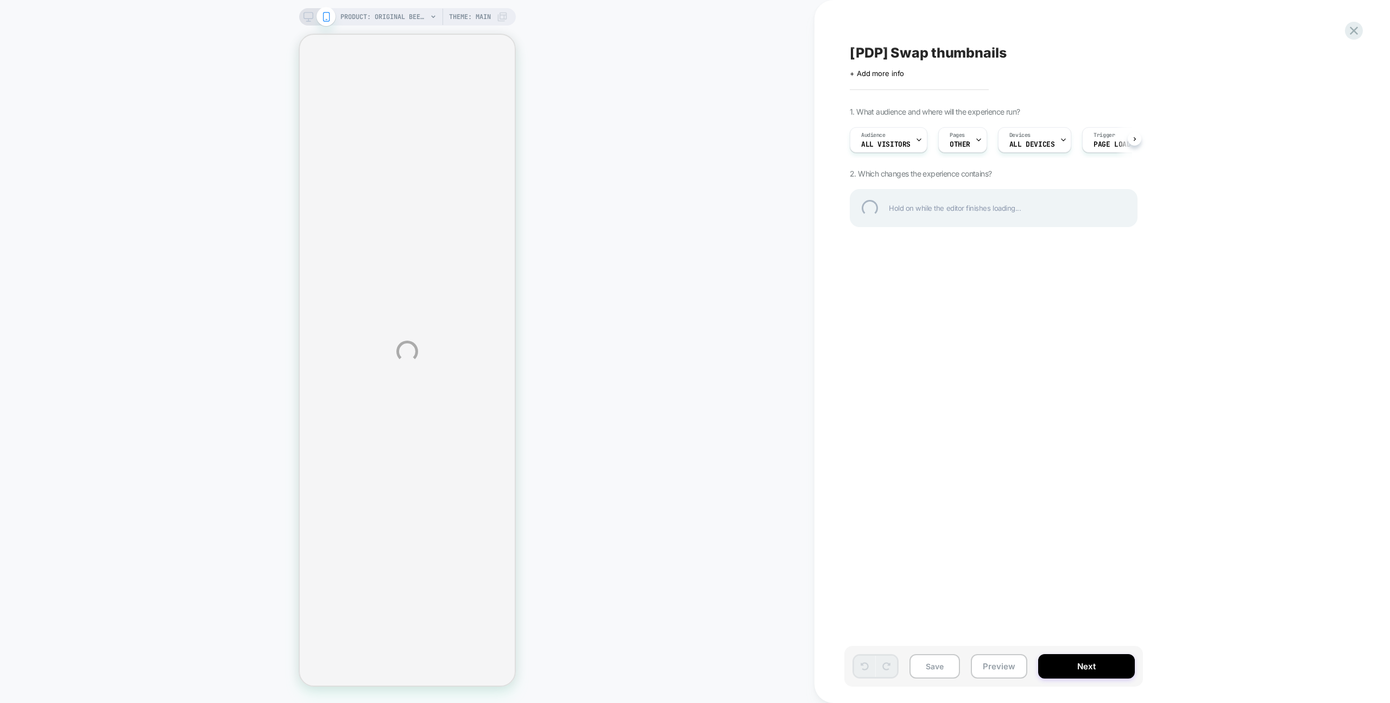
click at [1010, 667] on div "PRODUCT: Original Beef [gluten free snack jerky stick] PRODUCT: Original Beef […" at bounding box center [695, 351] width 1390 height 703
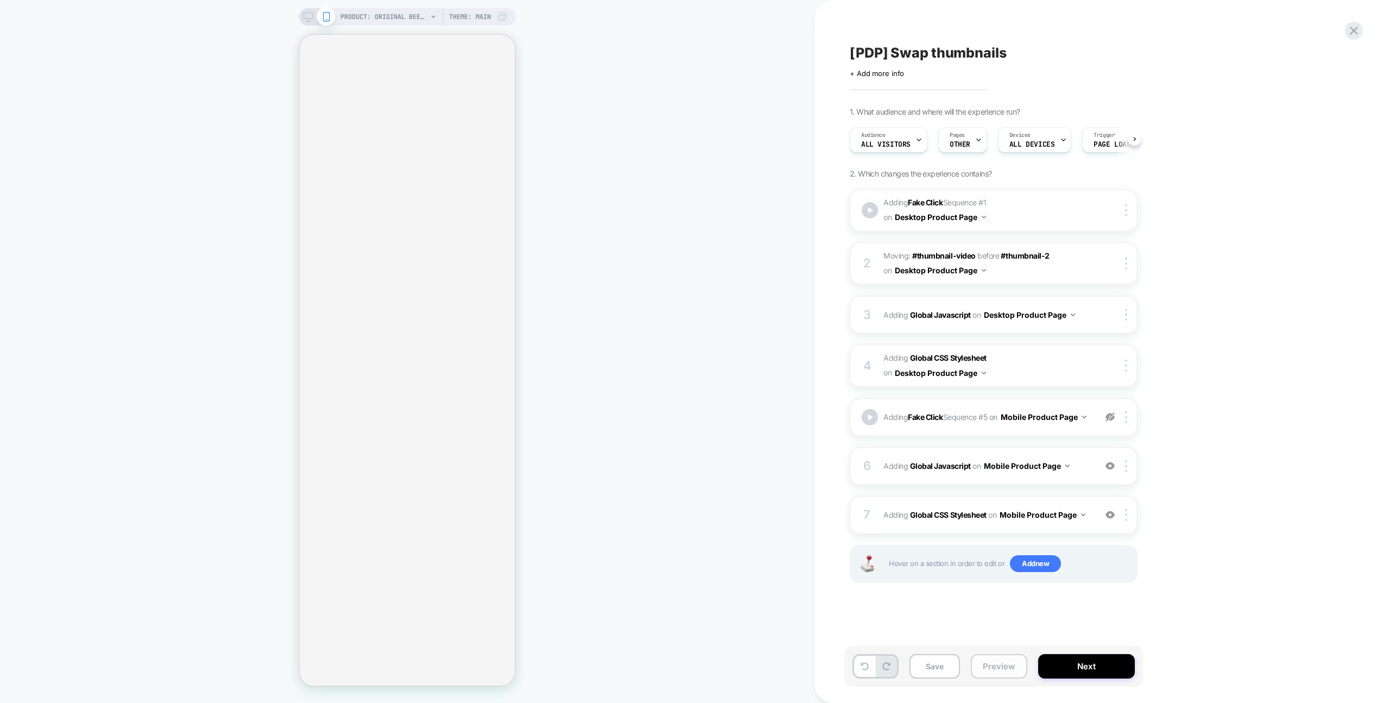
scroll to position [0, 1]
drag, startPoint x: 1006, startPoint y: 667, endPoint x: 1007, endPoint y: 658, distance: 8.8
click at [1006, 667] on button "Preview" at bounding box center [999, 666] width 56 height 24
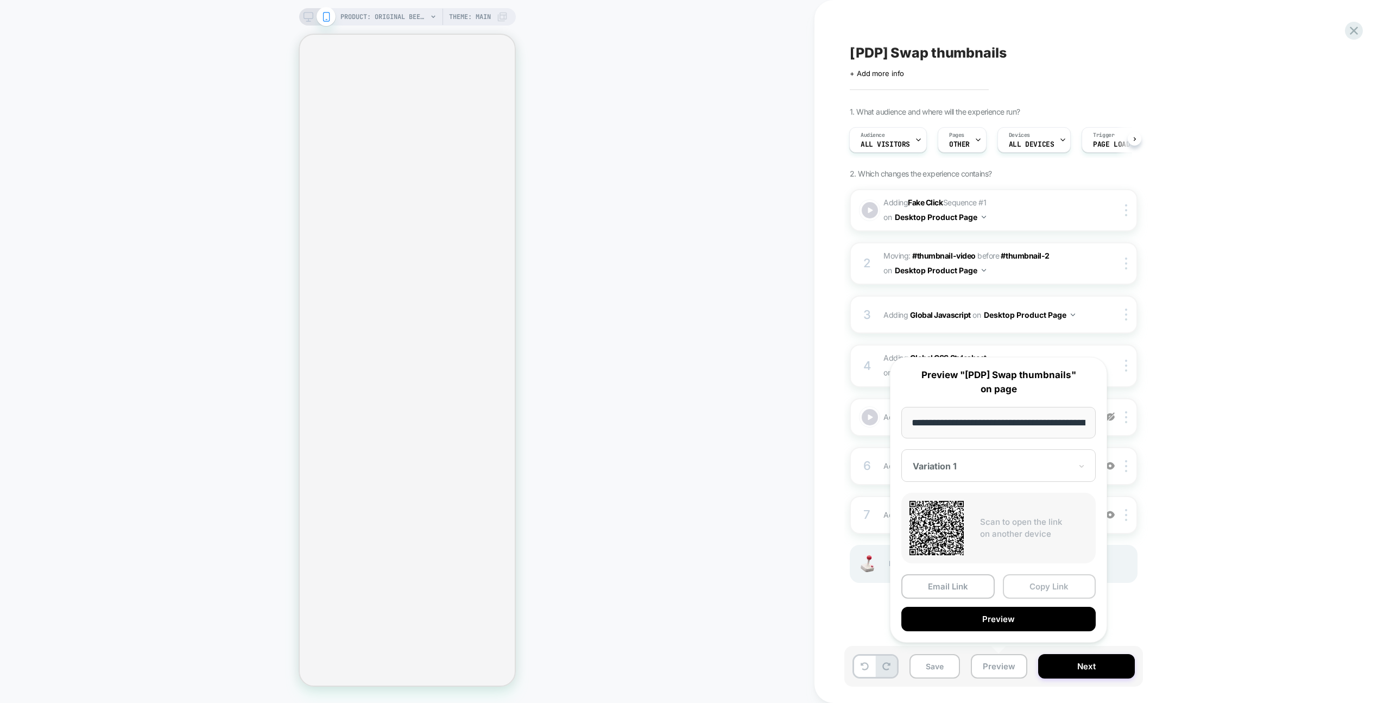
scroll to position [0, 224]
click at [1028, 593] on button "Copy Link" at bounding box center [1049, 587] width 93 height 24
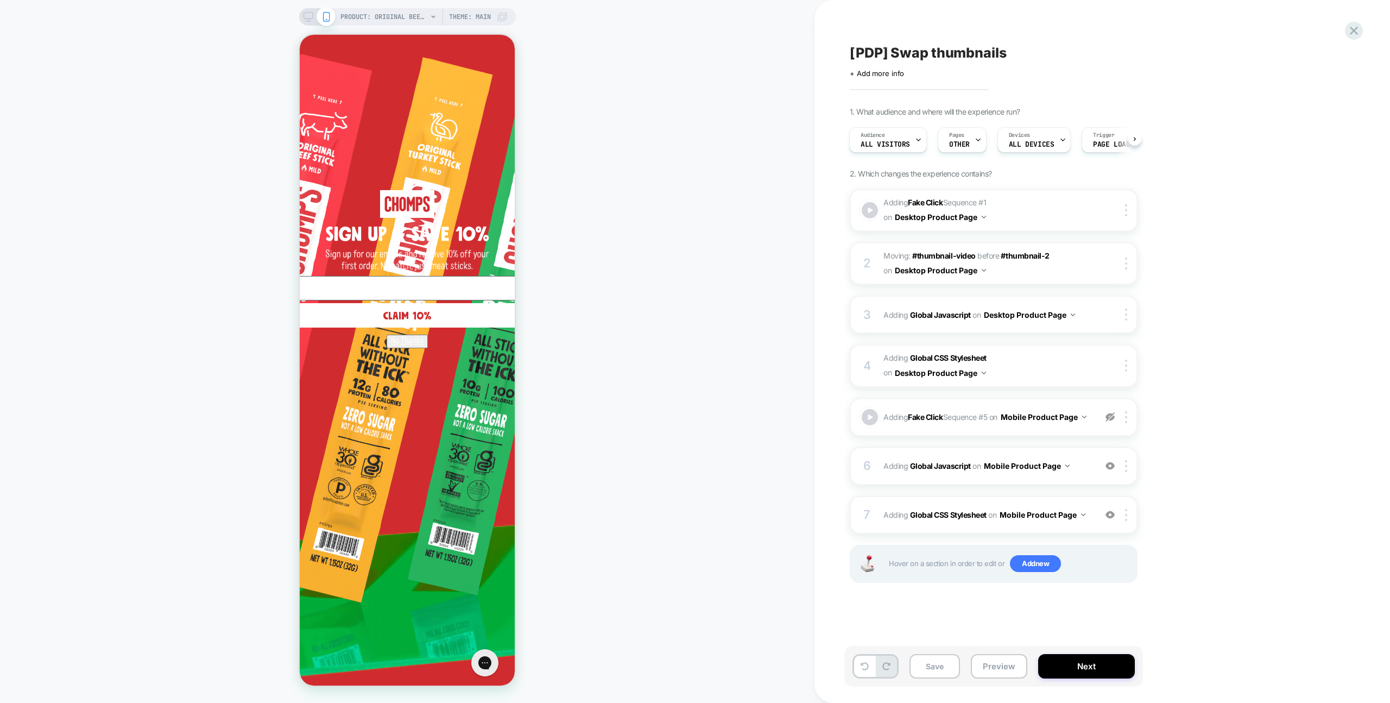
scroll to position [0, 0]
drag, startPoint x: 1355, startPoint y: 43, endPoint x: 1353, endPoint y: 37, distance: 6.4
click at [1355, 42] on div "[PDP] Swap thumbnails Click to edit experience details + Add more info 1. What …" at bounding box center [1103, 351] width 576 height 703
click at [1352, 36] on icon at bounding box center [1354, 30] width 15 height 15
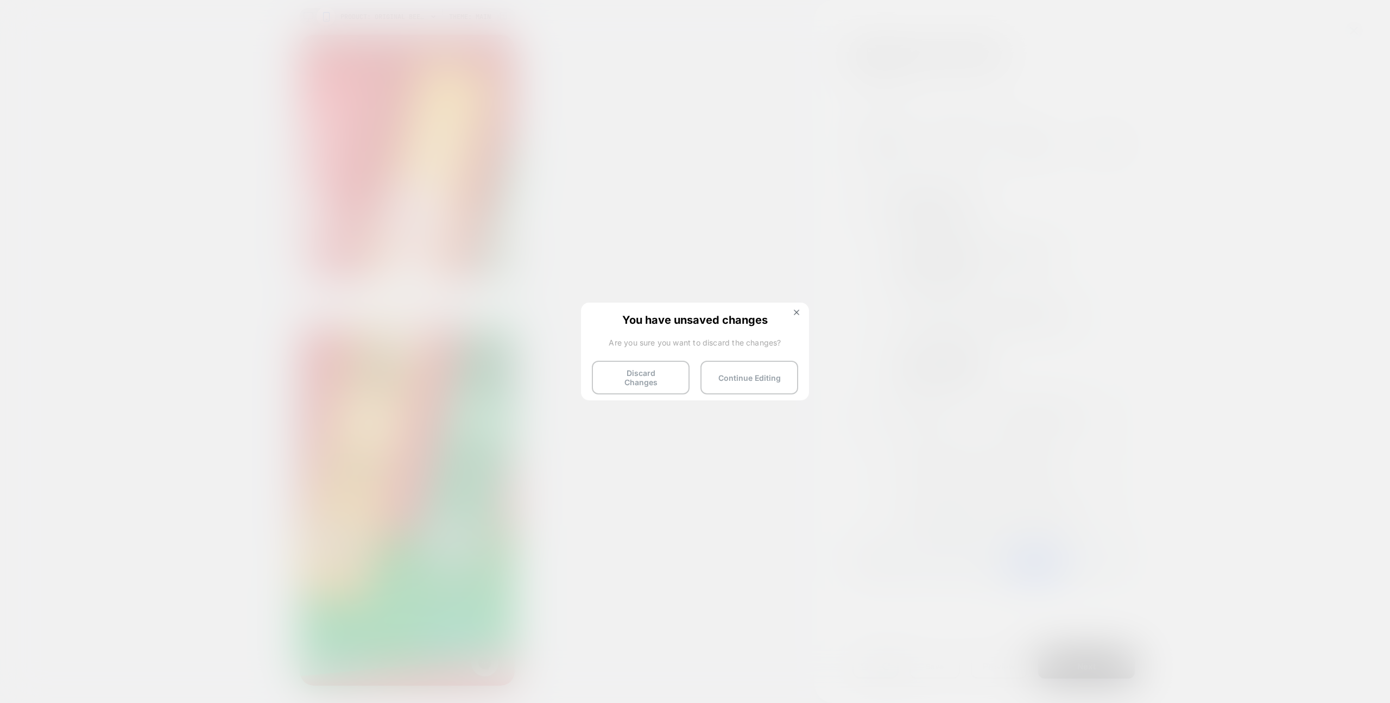
click at [647, 361] on button "Discard Changes" at bounding box center [641, 378] width 98 height 34
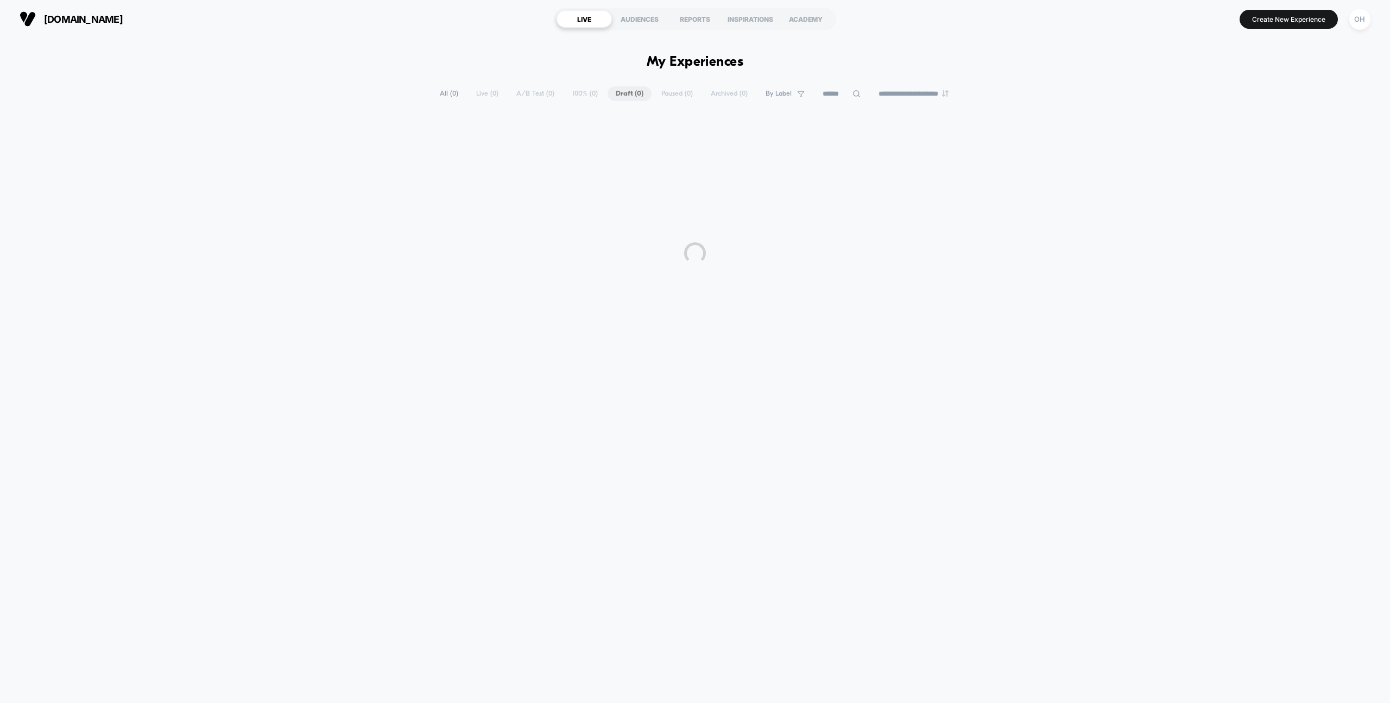
click at [646, 364] on div at bounding box center [695, 253] width 1390 height 272
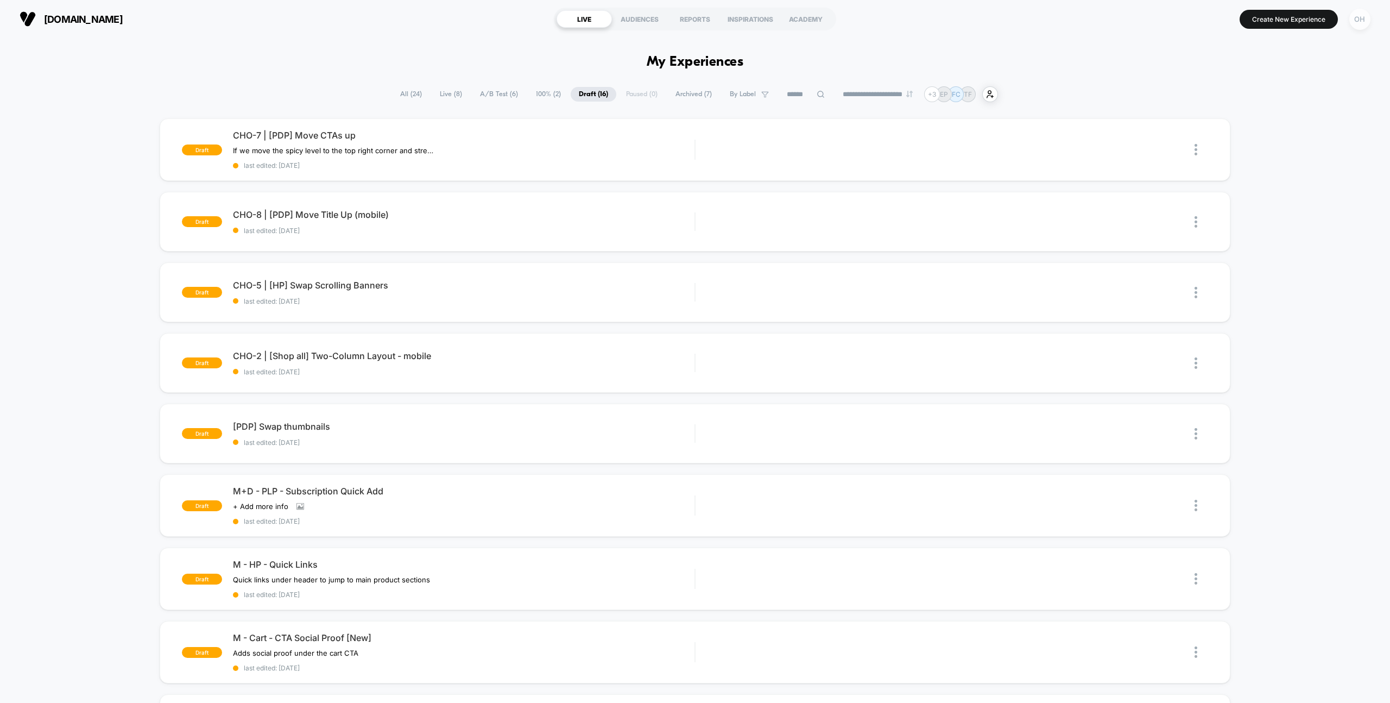
click at [1369, 20] on div "OH" at bounding box center [1360, 19] width 21 height 21
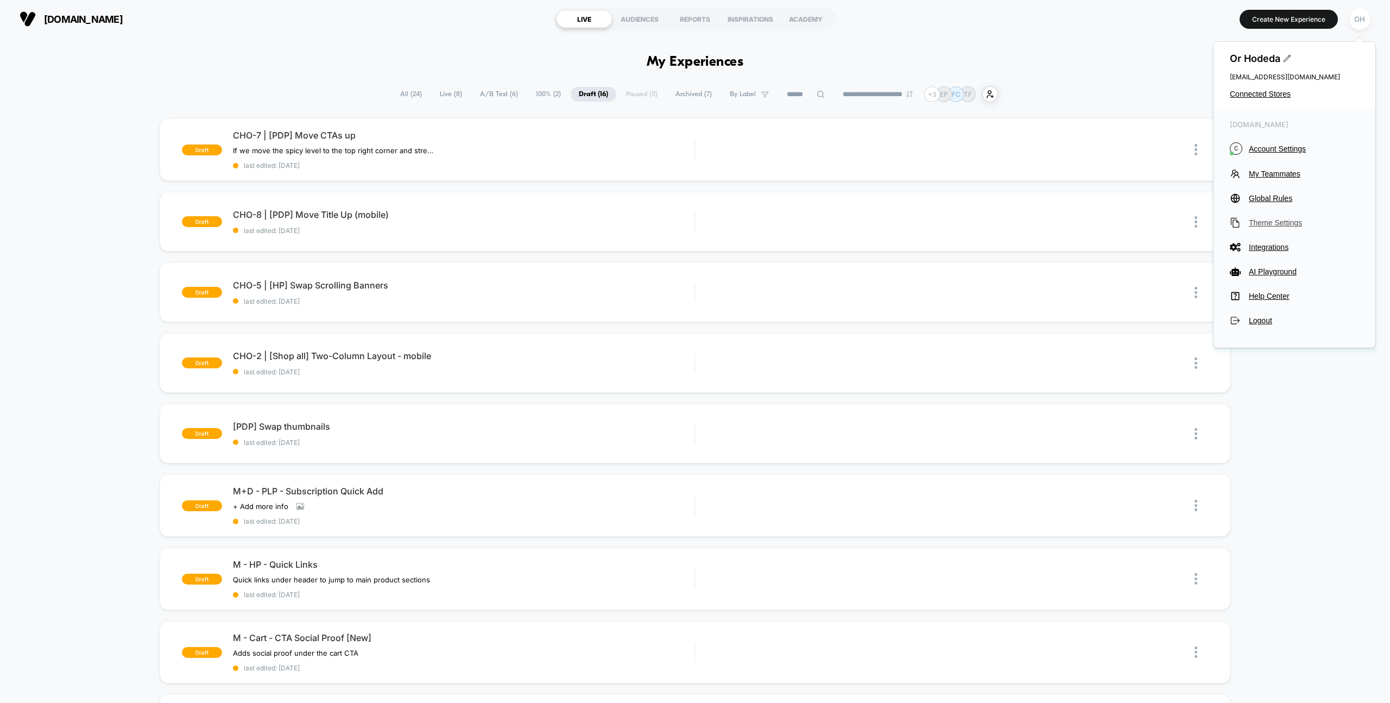
click at [1279, 228] on button "Theme Settings" at bounding box center [1294, 222] width 129 height 11
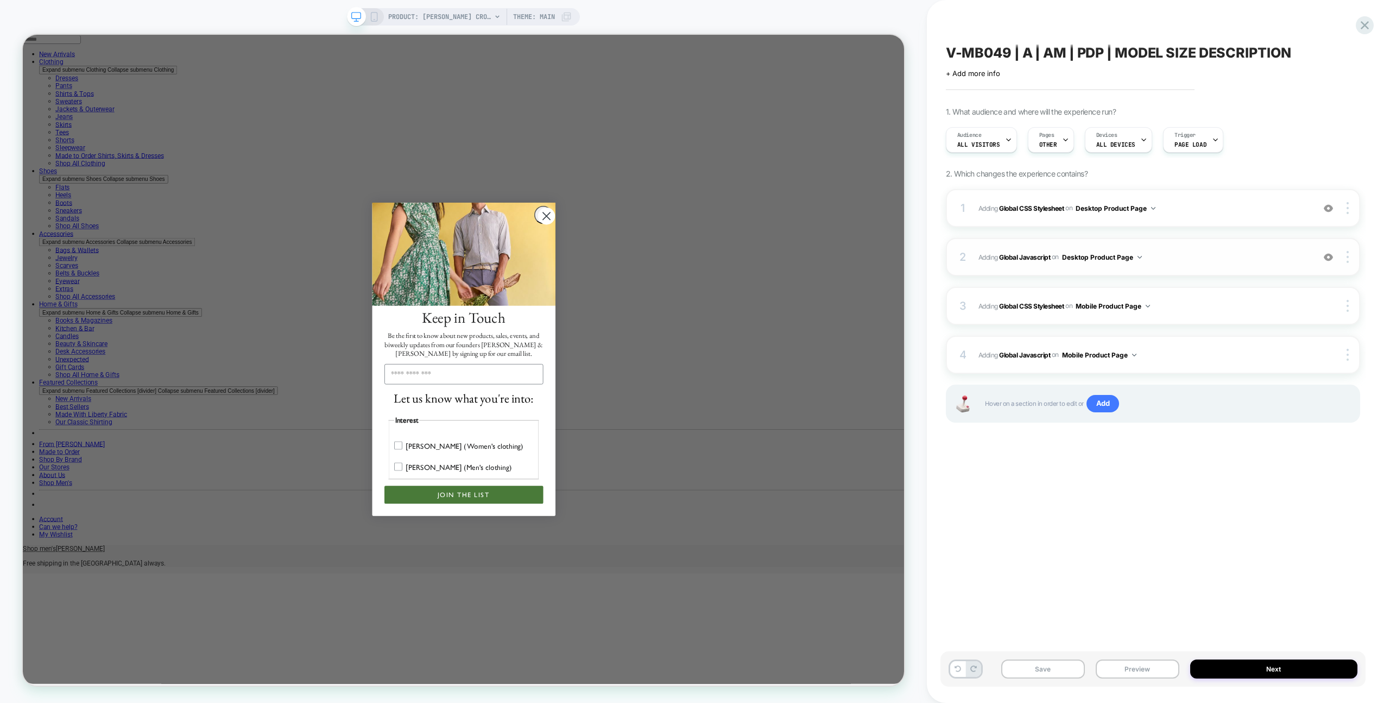
click at [1171, 247] on div "2 Adding Global Javascript on Desktop Product Page Add Before Add After Copy to…" at bounding box center [1153, 257] width 414 height 38
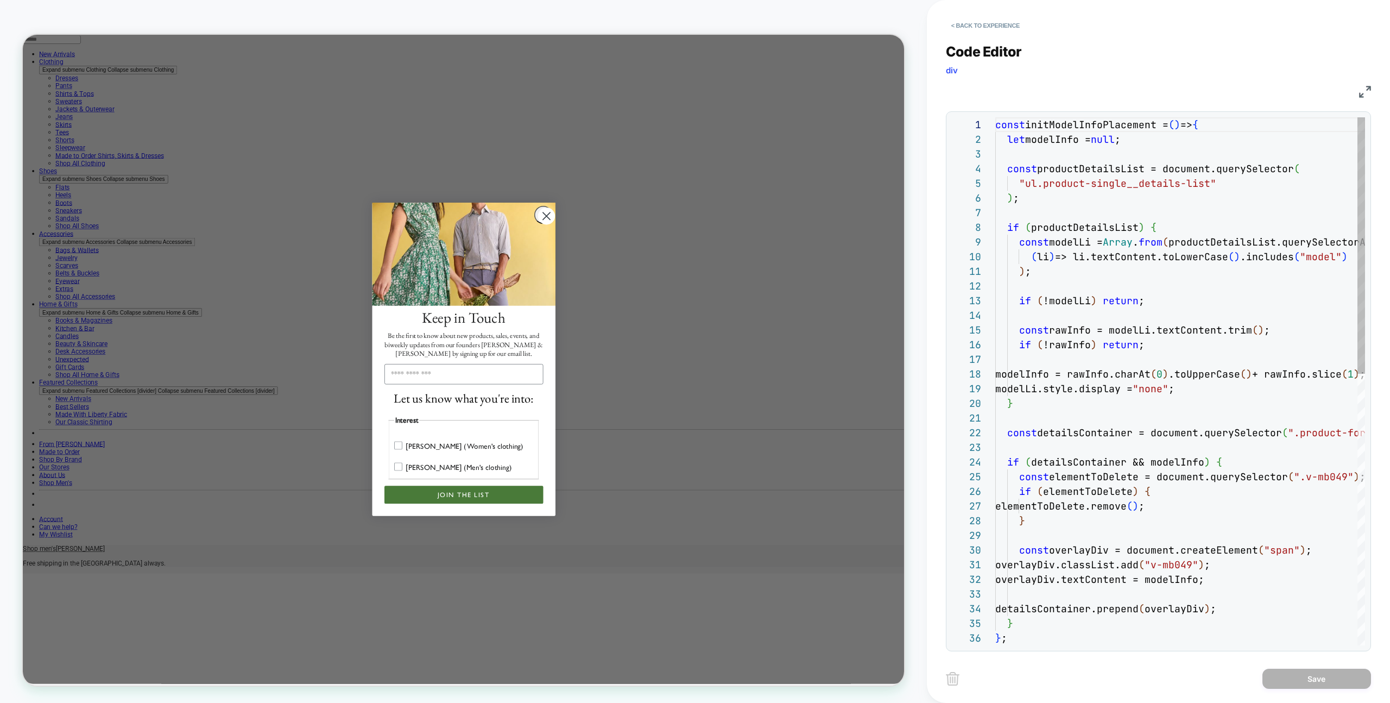
scroll to position [147, 0]
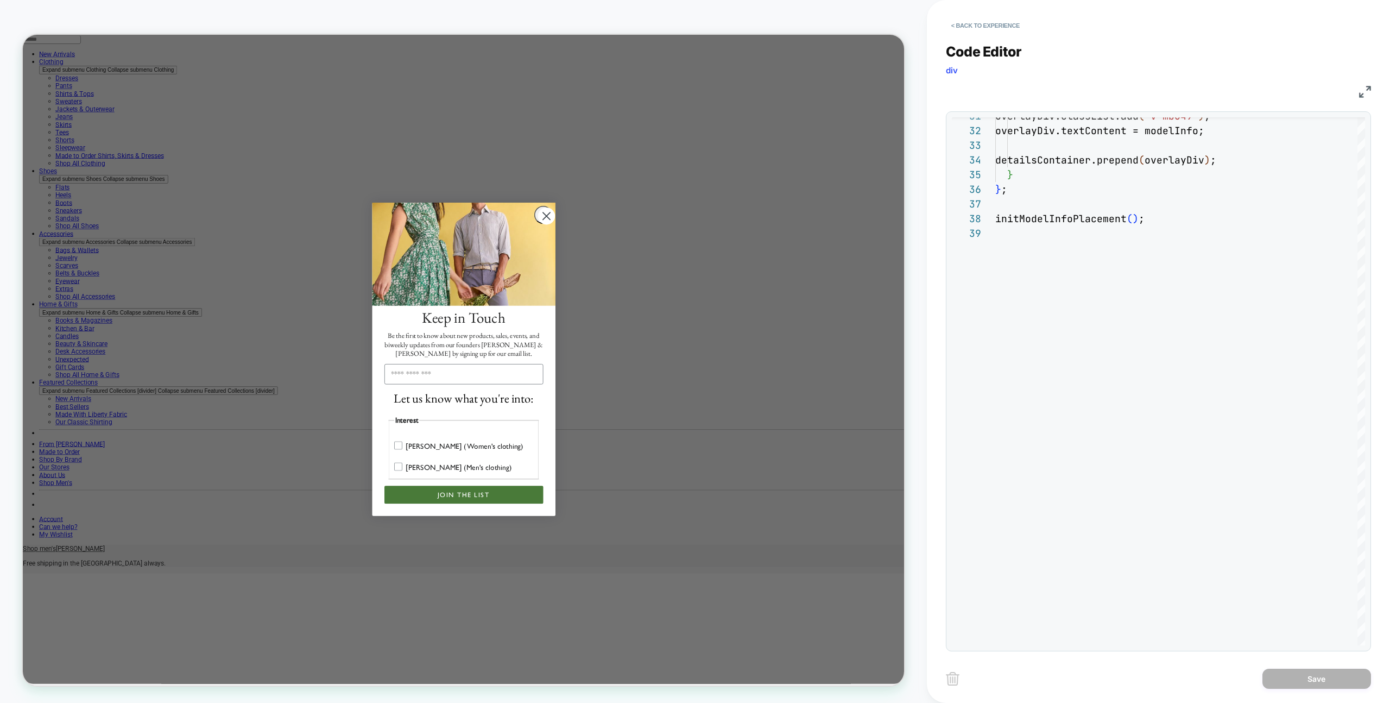
click at [1365, 86] on img at bounding box center [1365, 92] width 12 height 12
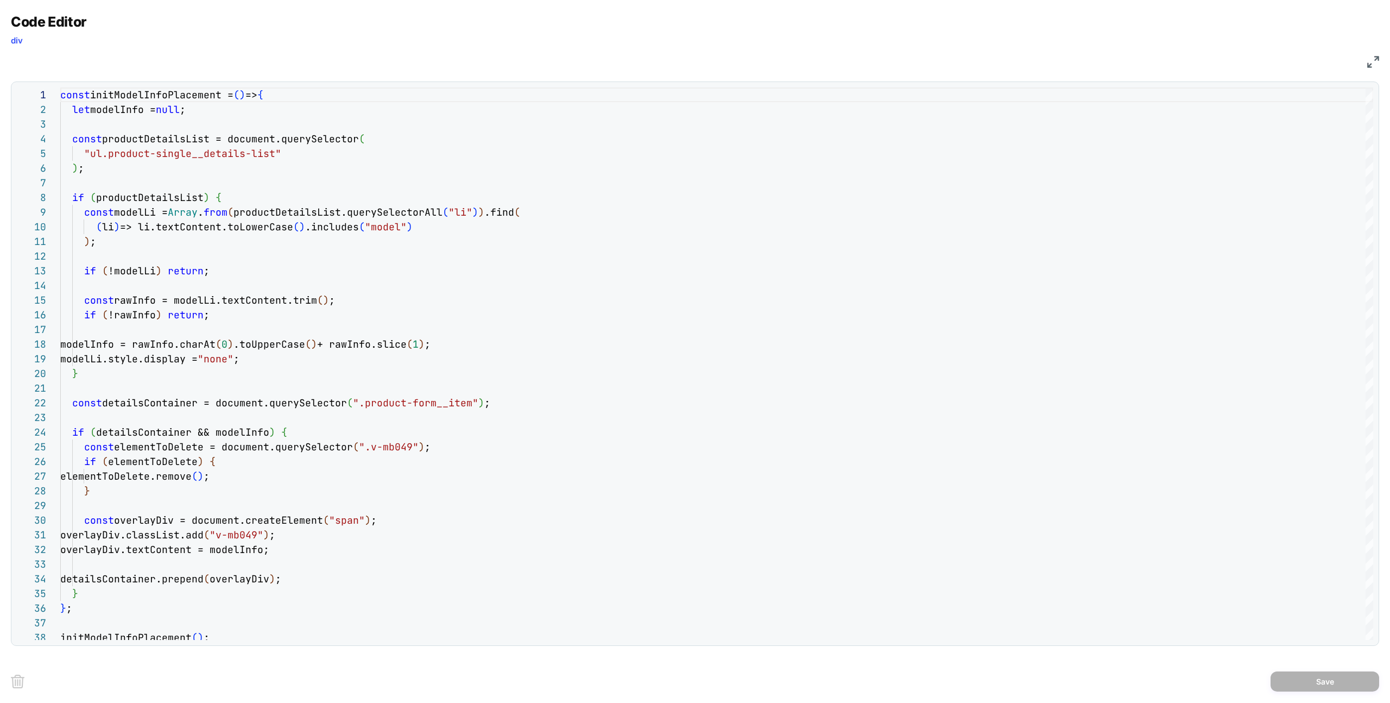
click at [1368, 59] on img at bounding box center [1373, 62] width 12 height 12
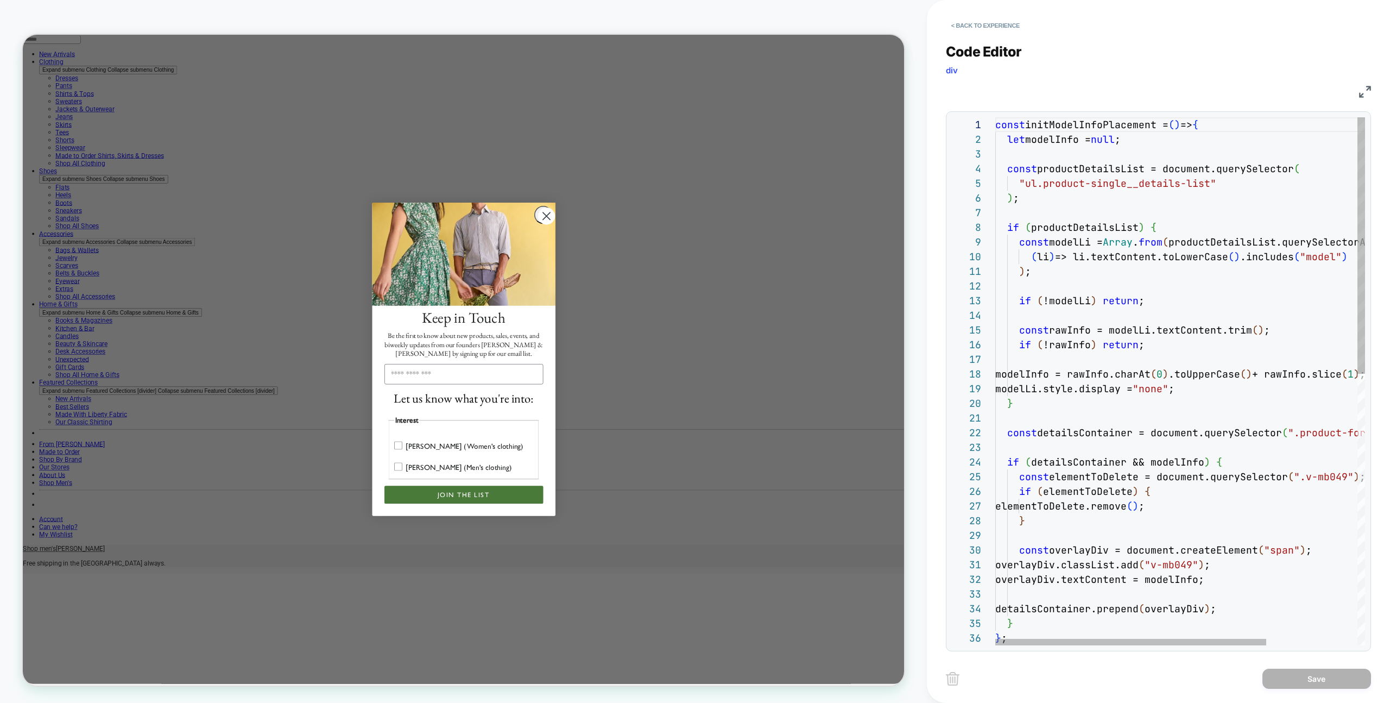
click at [962, 35] on div "Code Editor div JS 1 2 3 4 5 6 7 8 9 10 11 12 13 14 15 16 17 18 19 20 21 22 23 …" at bounding box center [1158, 340] width 425 height 621
click at [965, 29] on button "< Back to experience" at bounding box center [985, 25] width 79 height 17
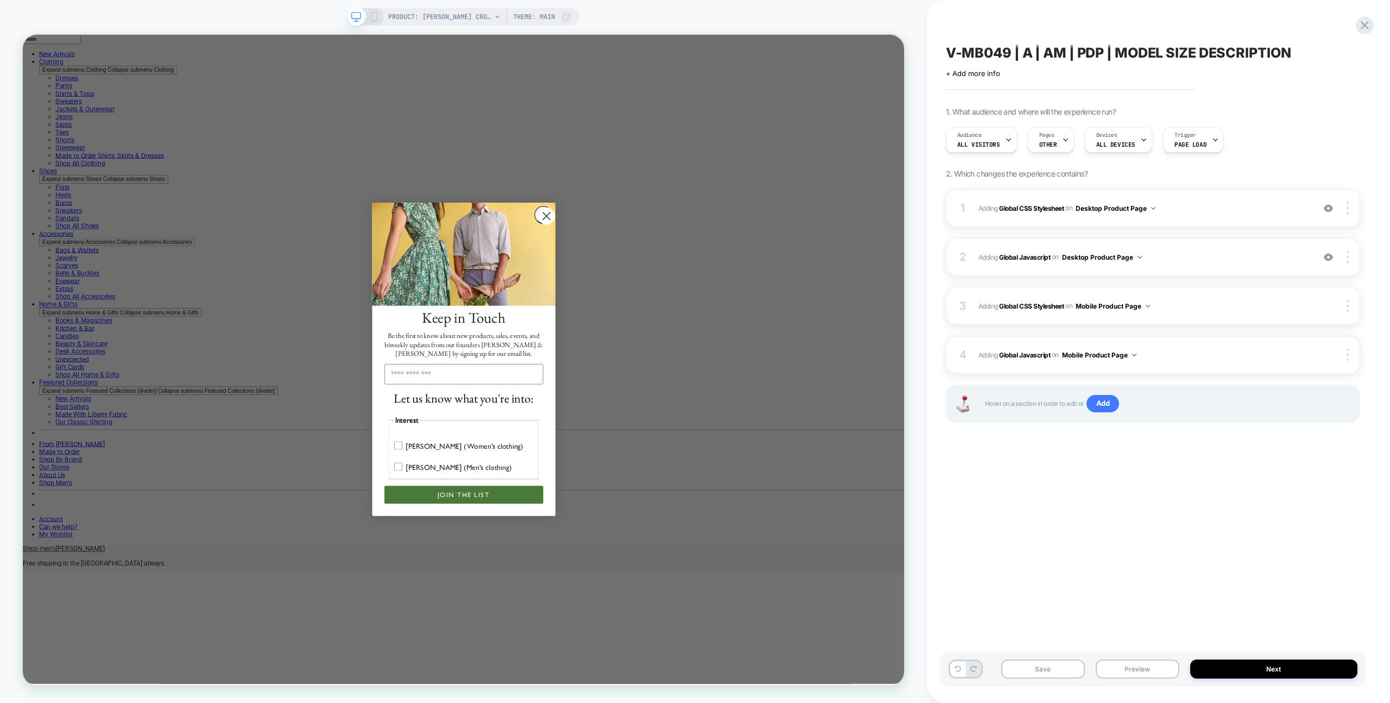
drag, startPoint x: 965, startPoint y: 29, endPoint x: 930, endPoint y: 29, distance: 34.8
click at [965, 29] on div "V-MB049 | A | AM | PDP | MODEL SIZE DESCRIPTION Click to edit experience detail…" at bounding box center [1153, 351] width 425 height 681
